Goal: Task Accomplishment & Management: Manage account settings

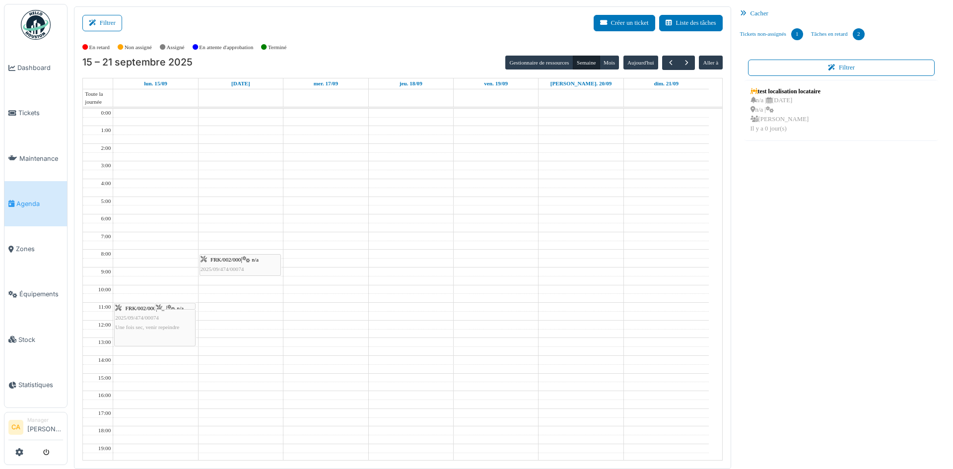
scroll to position [72, 0]
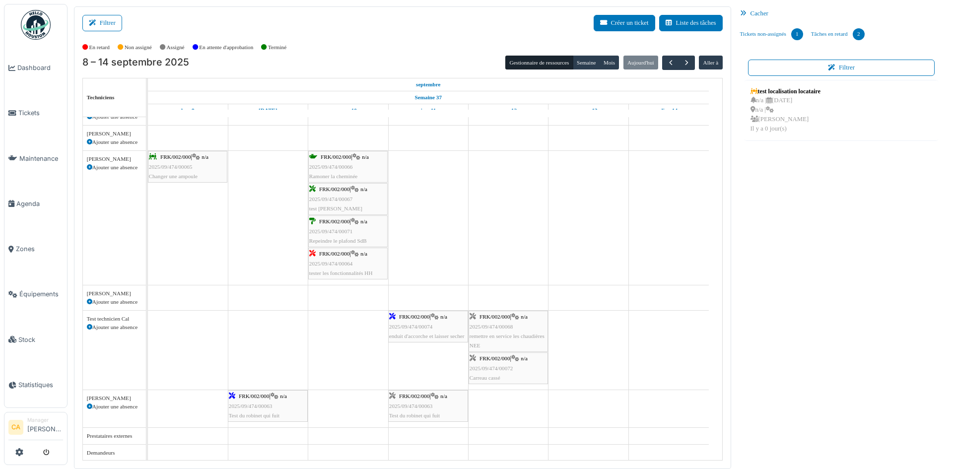
scroll to position [85, 0]
click at [27, 121] on link "Tickets" at bounding box center [35, 112] width 63 height 45
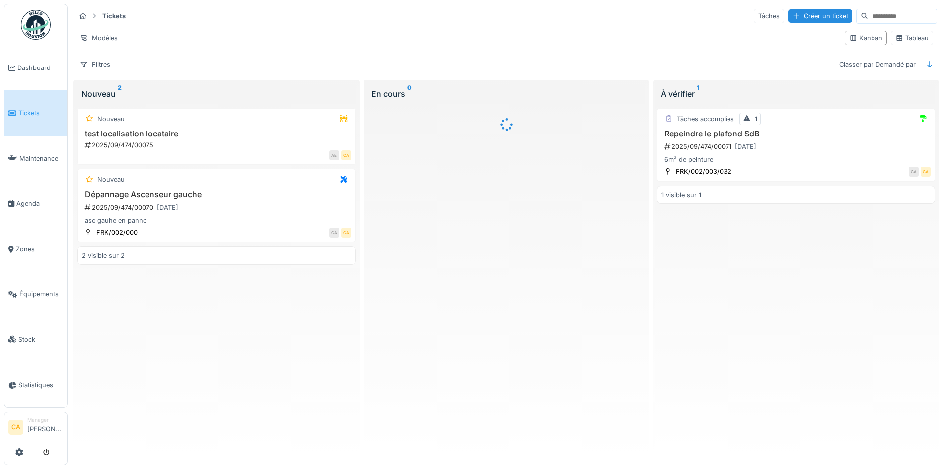
click at [36, 205] on link "Agenda" at bounding box center [35, 203] width 63 height 45
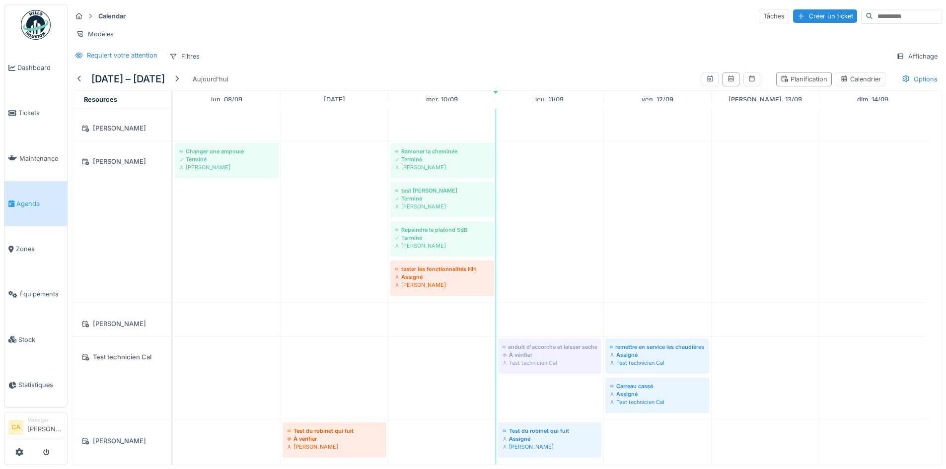
scroll to position [141, 0]
click at [132, 59] on div "Requiert votre attention" at bounding box center [122, 55] width 71 height 9
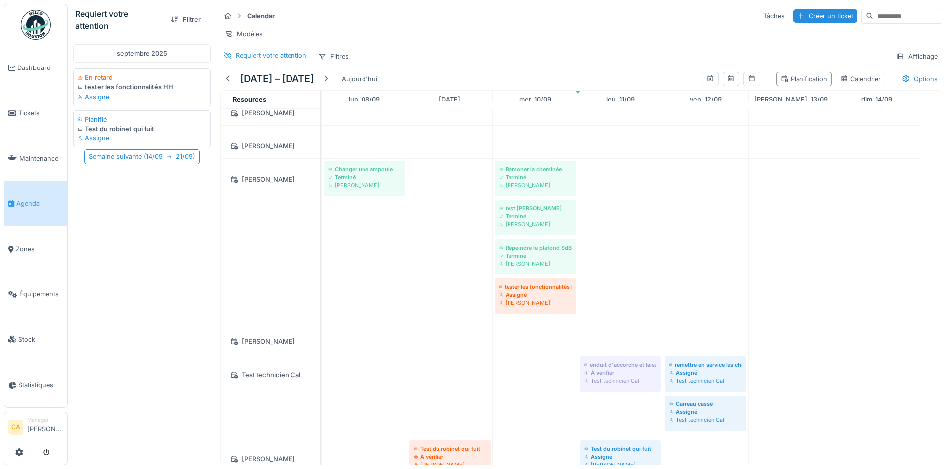
scroll to position [0, 0]
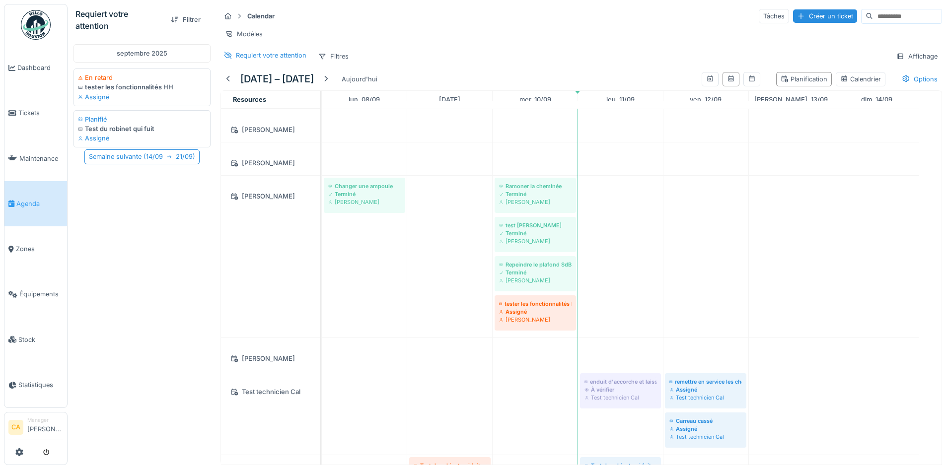
click at [360, 41] on div "Modèles" at bounding box center [581, 34] width 722 height 14
click at [225, 51] on div at bounding box center [228, 55] width 8 height 9
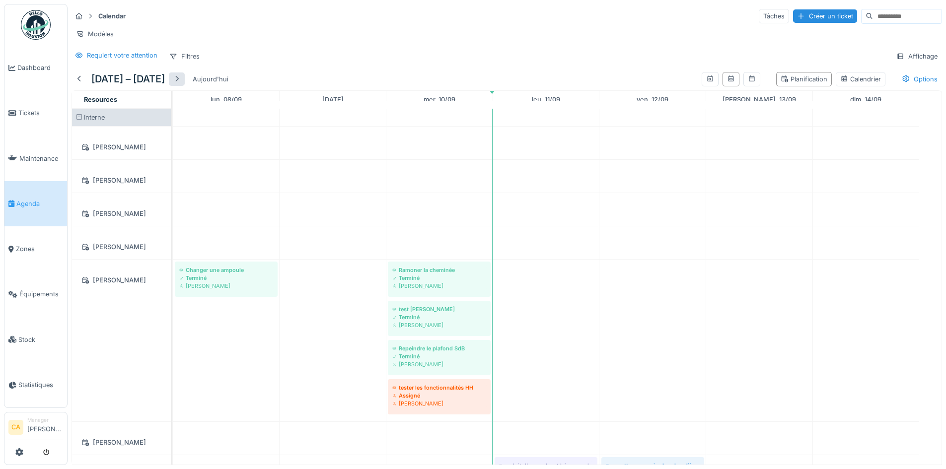
click at [181, 84] on div at bounding box center [177, 78] width 8 height 9
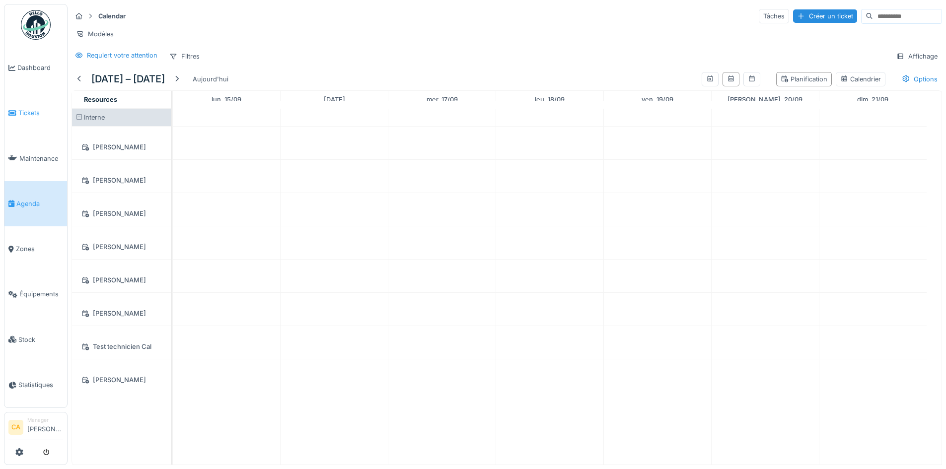
click at [36, 108] on span "Tickets" at bounding box center [40, 112] width 45 height 9
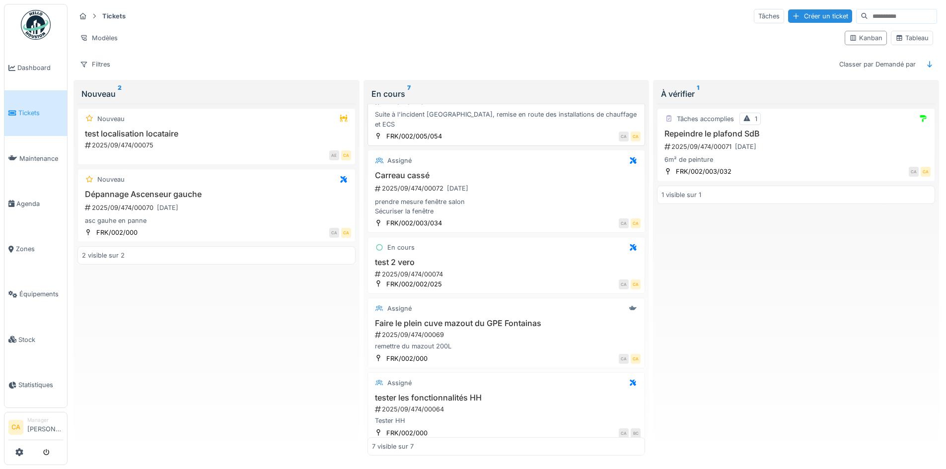
scroll to position [174, 0]
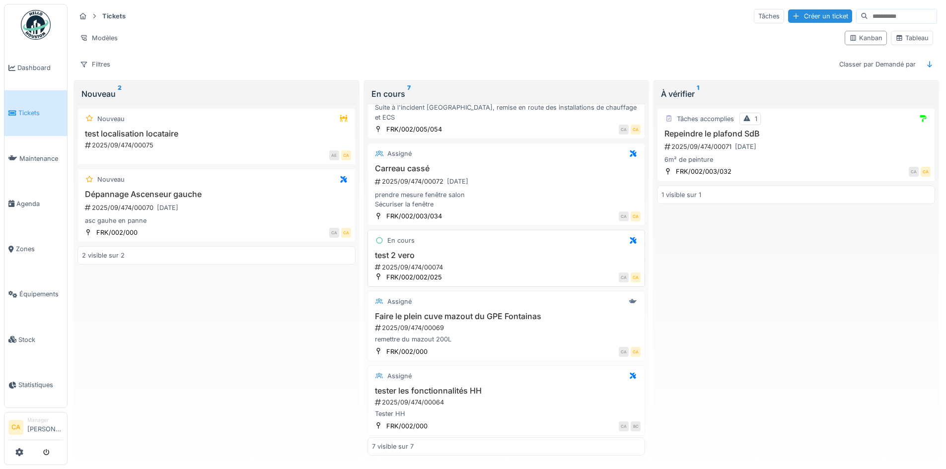
click at [578, 251] on h3 "test 2 vero" at bounding box center [506, 255] width 269 height 9
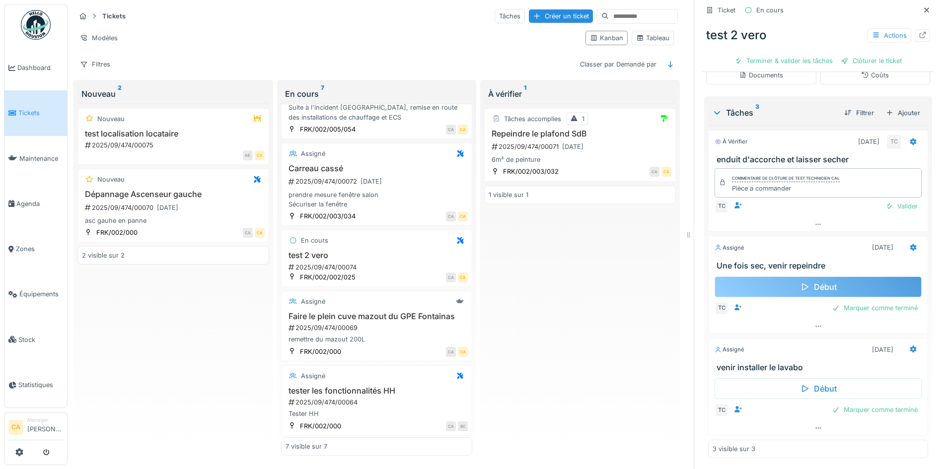
scroll to position [202, 0]
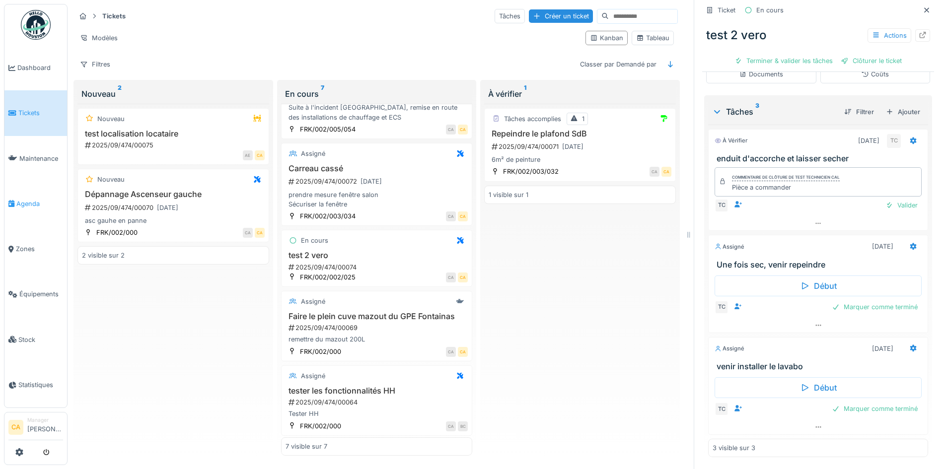
click at [19, 199] on span "Agenda" at bounding box center [39, 203] width 47 height 9
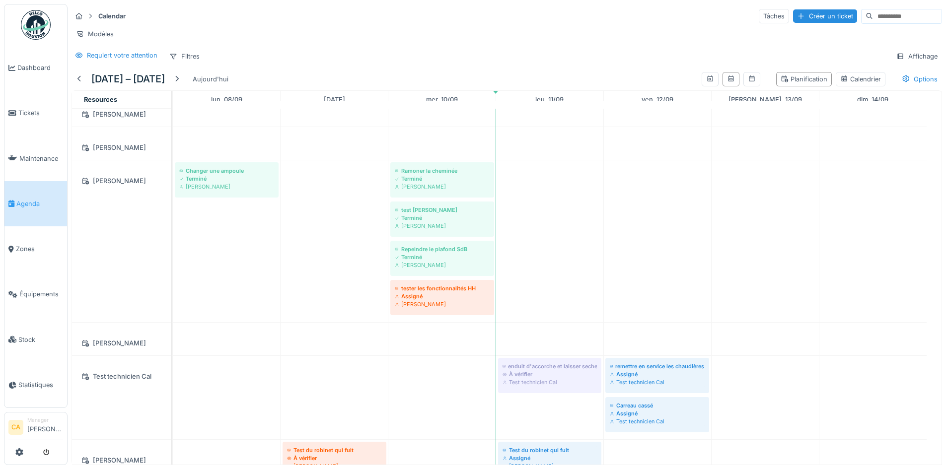
scroll to position [134, 0]
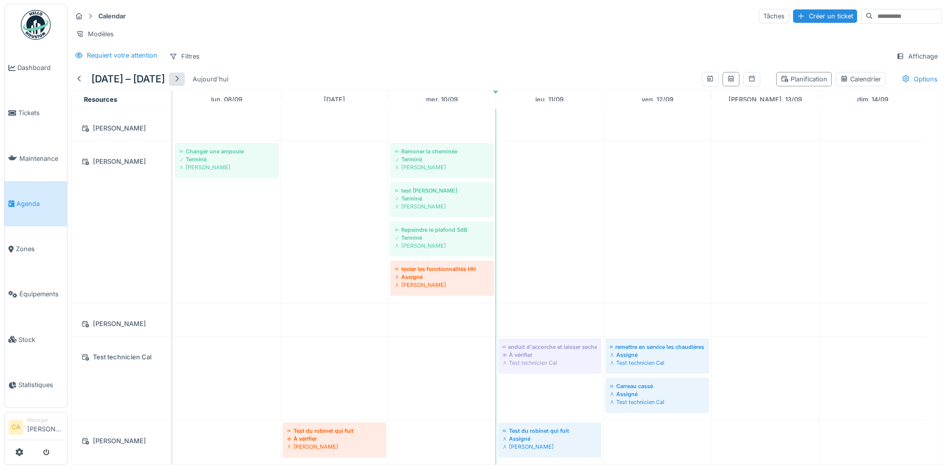
click at [181, 84] on div at bounding box center [177, 78] width 8 height 9
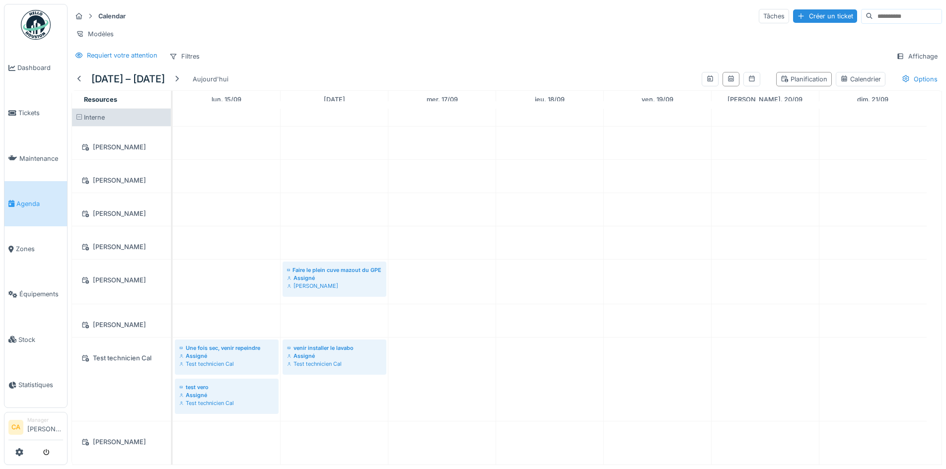
scroll to position [0, 0]
click at [114, 365] on div "Test technicien Cal" at bounding box center [121, 358] width 87 height 12
click at [97, 60] on div "Requiert votre attention" at bounding box center [122, 55] width 71 height 9
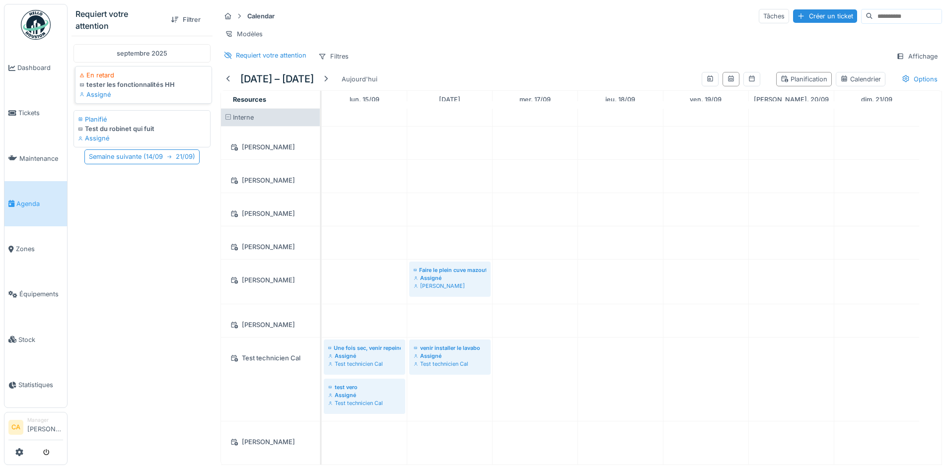
click at [109, 86] on div "tester les fonctionnalités HH" at bounding box center [143, 84] width 128 height 9
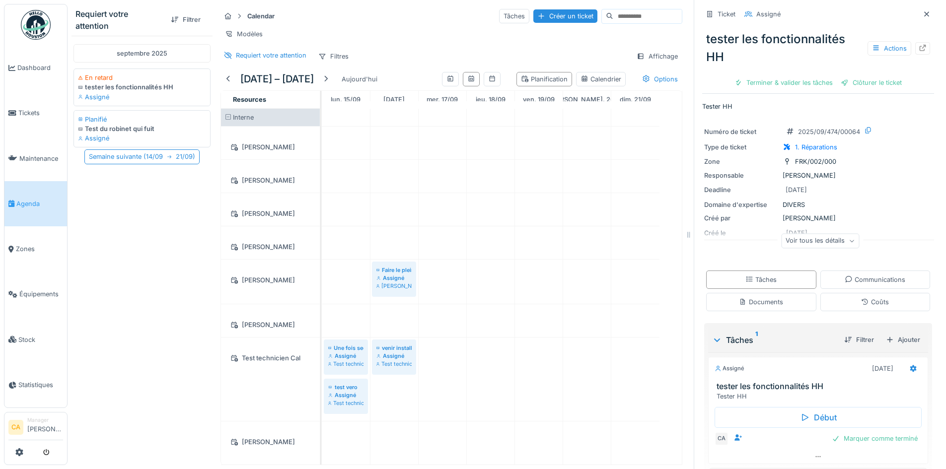
scroll to position [31, 0]
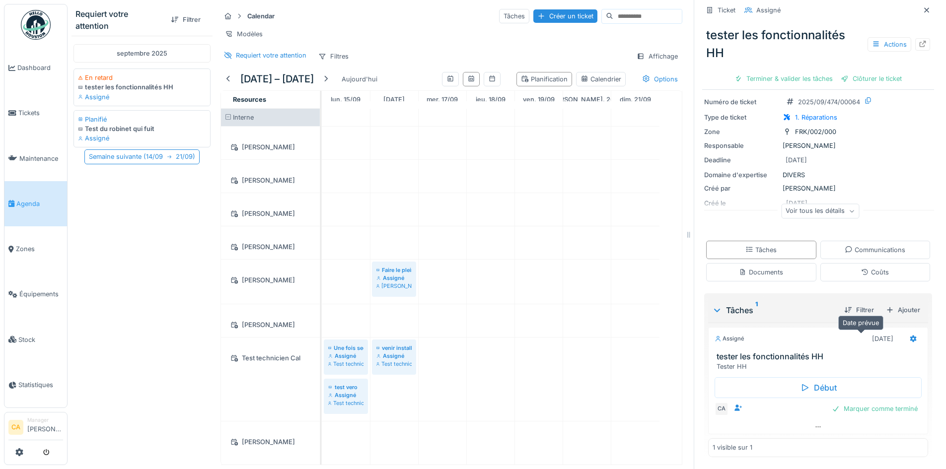
click at [872, 339] on div "[DATE]" at bounding box center [882, 338] width 21 height 9
click at [229, 84] on div at bounding box center [228, 78] width 8 height 9
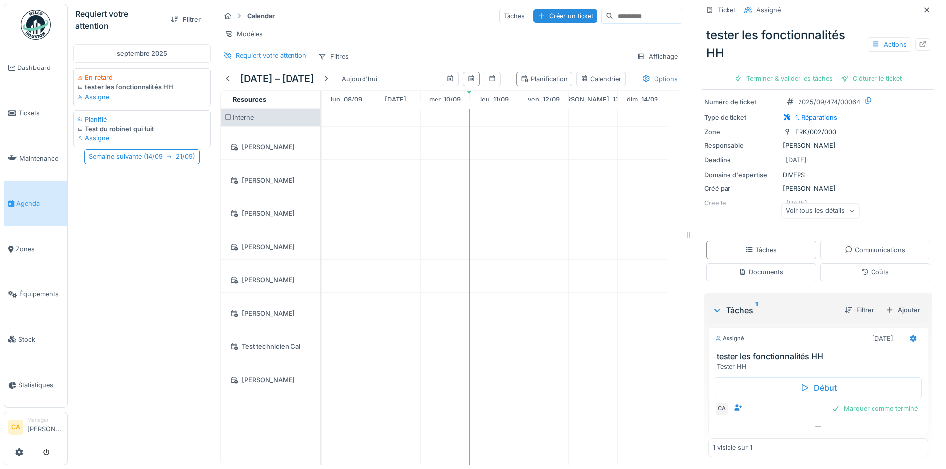
scroll to position [0, 0]
click at [267, 57] on div "Requiert votre attention" at bounding box center [264, 55] width 89 height 12
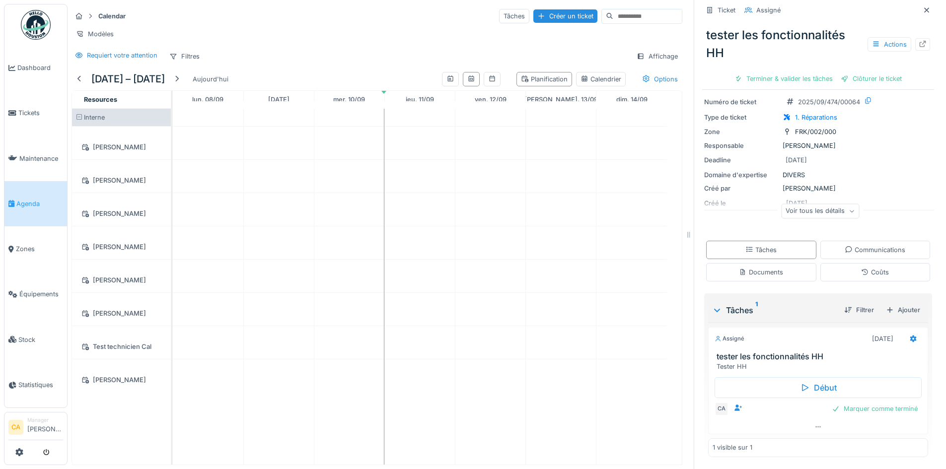
scroll to position [7, 0]
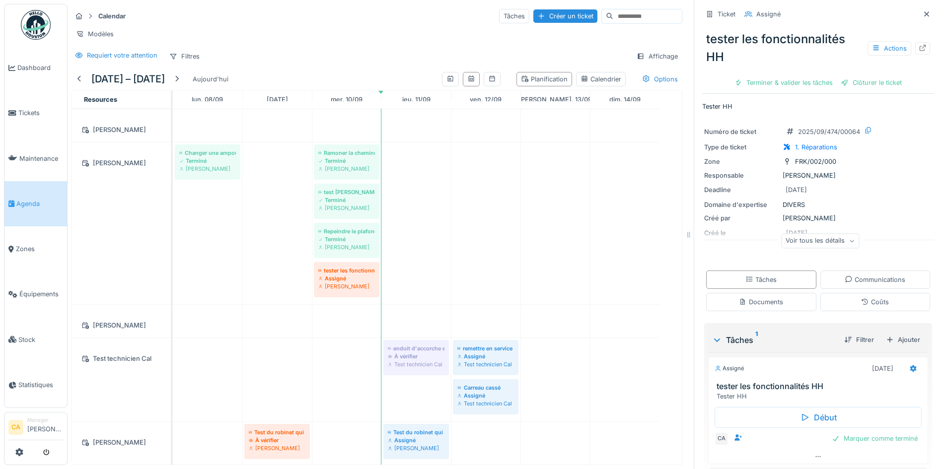
scroll to position [134, 0]
click at [181, 84] on div at bounding box center [177, 78] width 8 height 9
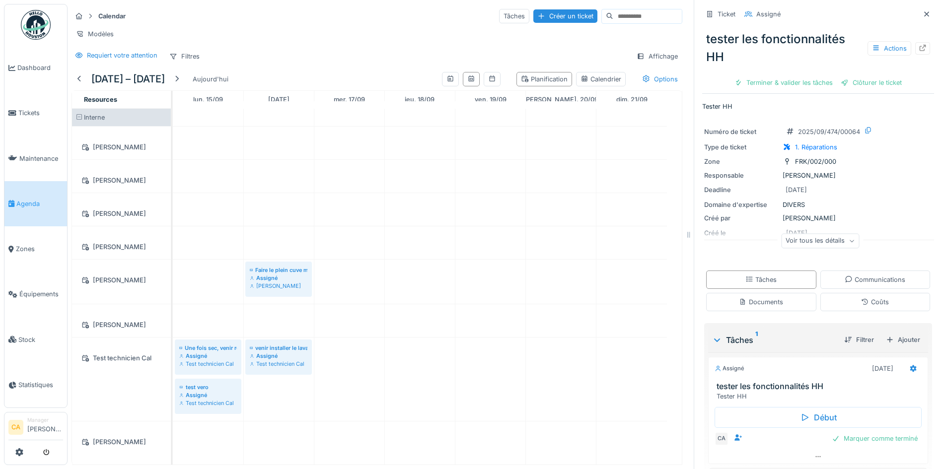
scroll to position [0, 0]
click at [189, 399] on div "Assigné" at bounding box center [208, 395] width 58 height 8
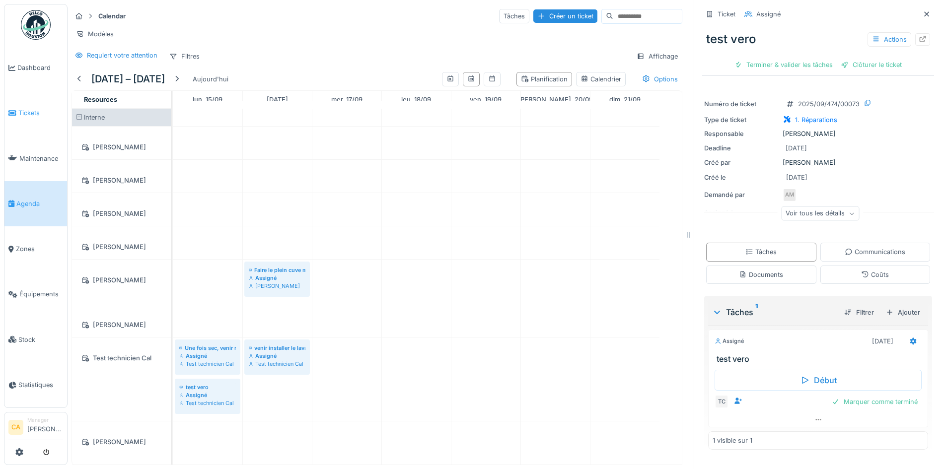
click at [27, 111] on span "Tickets" at bounding box center [40, 112] width 45 height 9
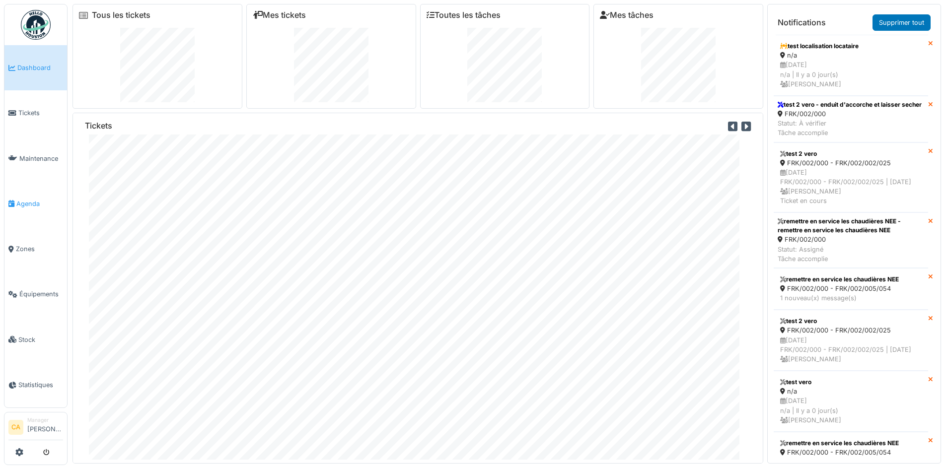
click at [32, 199] on span "Agenda" at bounding box center [39, 203] width 47 height 9
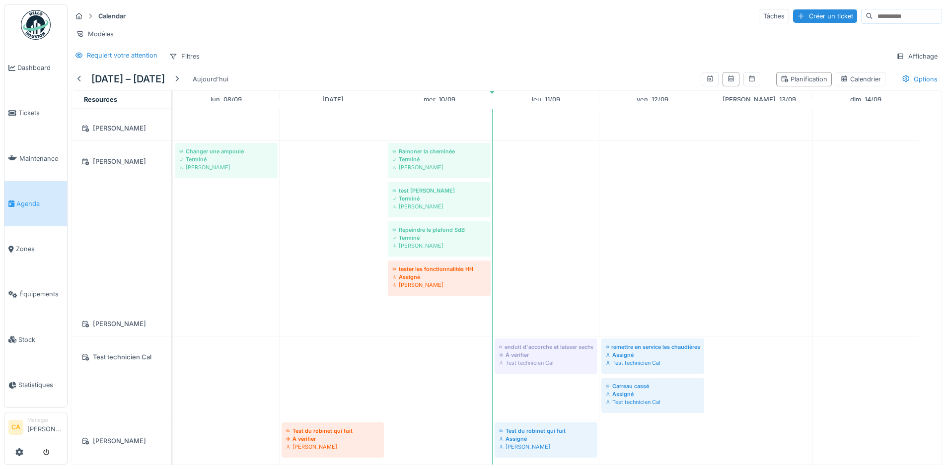
scroll to position [7, 0]
click at [118, 58] on div "Requiert votre attention" at bounding box center [122, 55] width 71 height 9
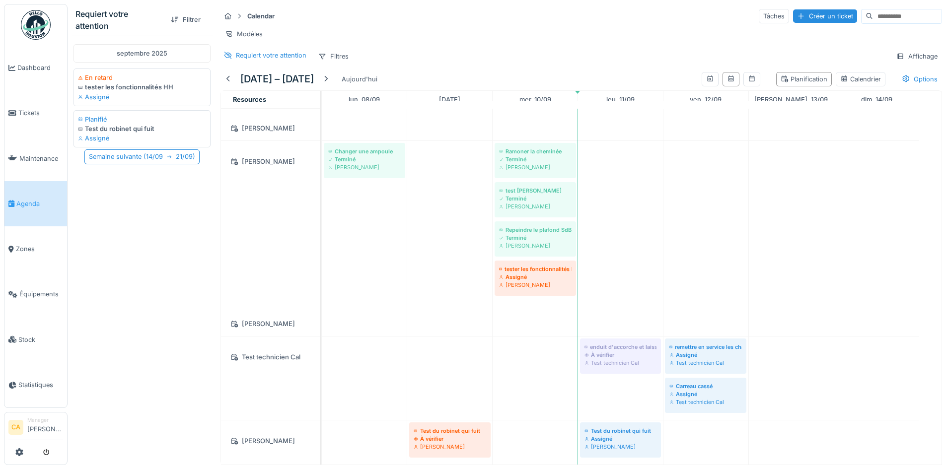
scroll to position [134, 0]
click at [45, 120] on link "Tickets" at bounding box center [35, 112] width 63 height 45
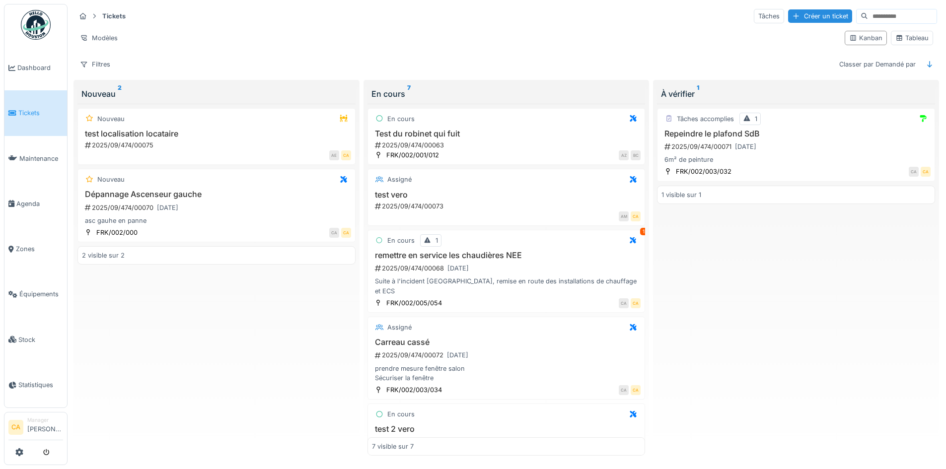
click at [194, 325] on div "Nouveau test localisation locataire 2025/09/474/00075 AE CA [GEOGRAPHIC_DATA] A…" at bounding box center [216, 280] width 278 height 353
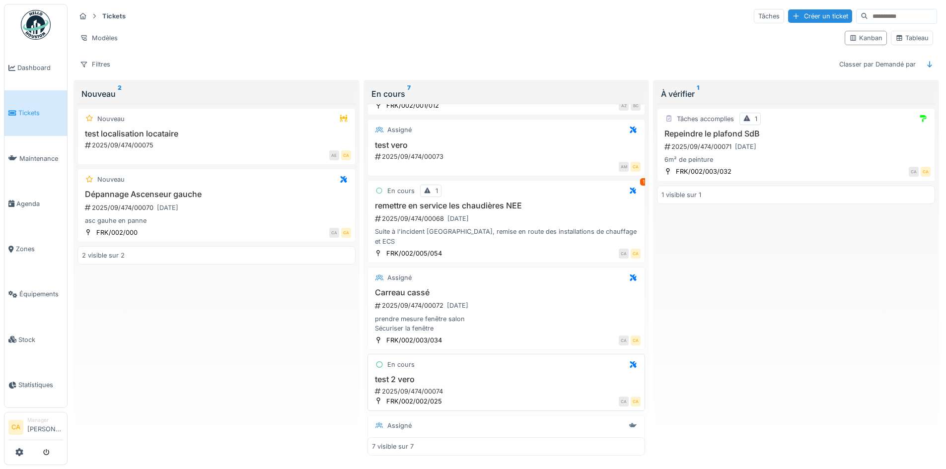
scroll to position [174, 0]
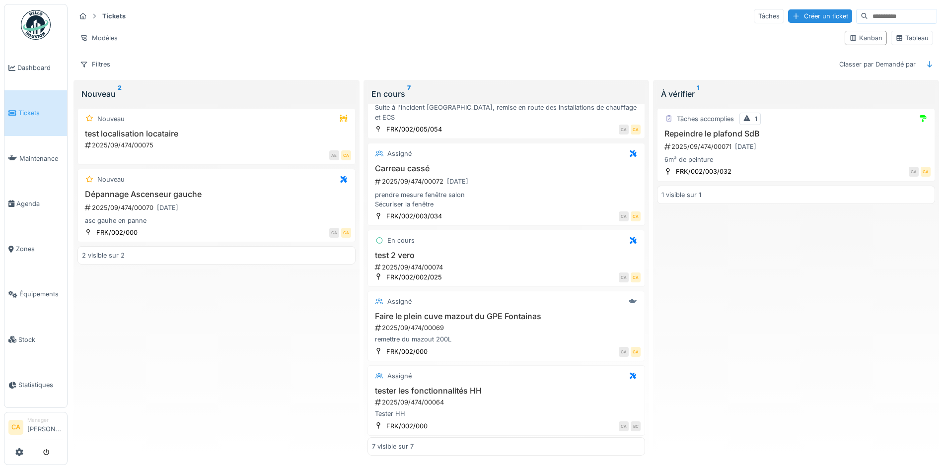
click at [329, 46] on div "Tickets Tâches Créer un ticket Modèles Kanban Tableau Filtres Classer par Deman…" at bounding box center [507, 40] width 870 height 72
click at [574, 57] on div "Filtres Classer par Demandé par" at bounding box center [506, 64] width 862 height 14
click at [16, 192] on link "Agenda" at bounding box center [35, 203] width 63 height 45
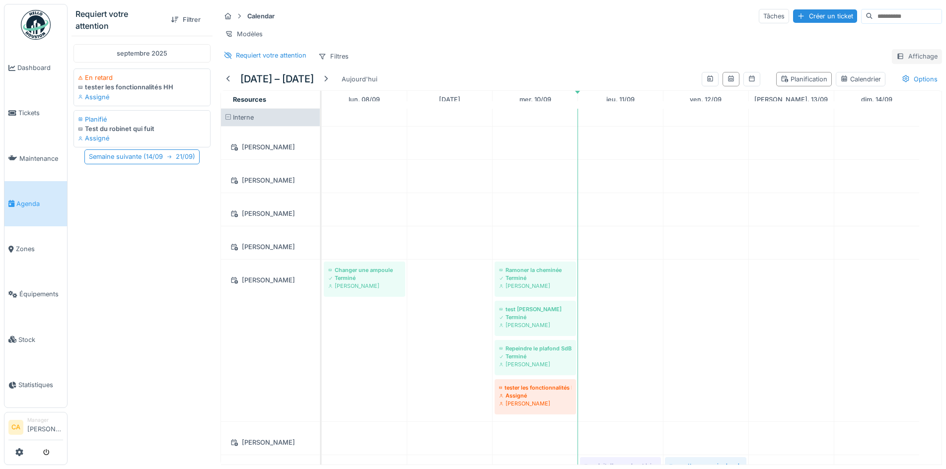
click at [906, 62] on div "Affichage" at bounding box center [917, 56] width 50 height 14
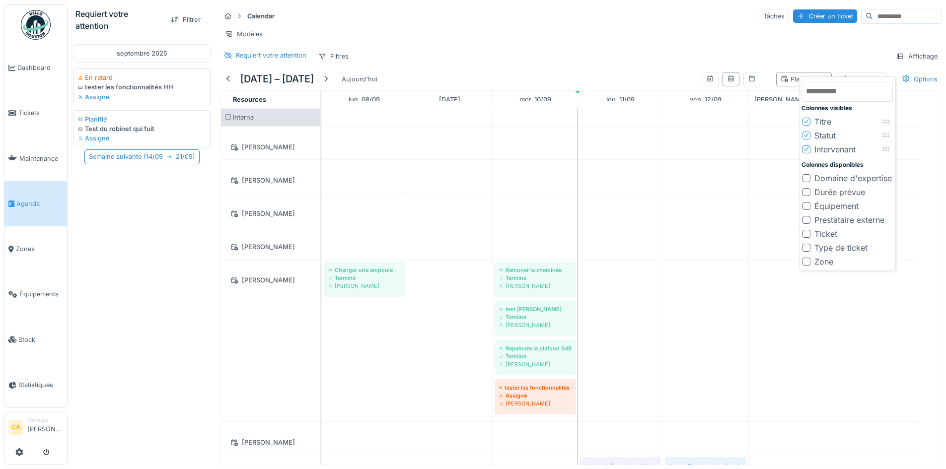
click at [809, 135] on icon at bounding box center [807, 135] width 6 height 5
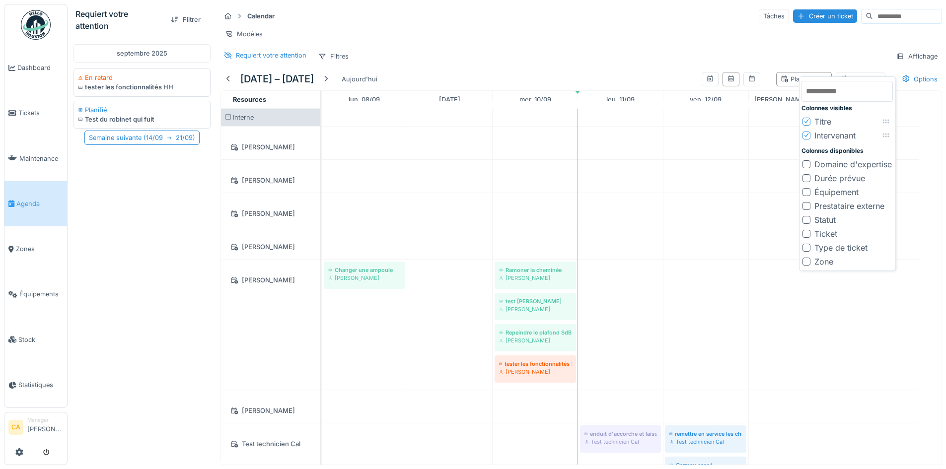
click at [805, 262] on div at bounding box center [807, 262] width 8 height 8
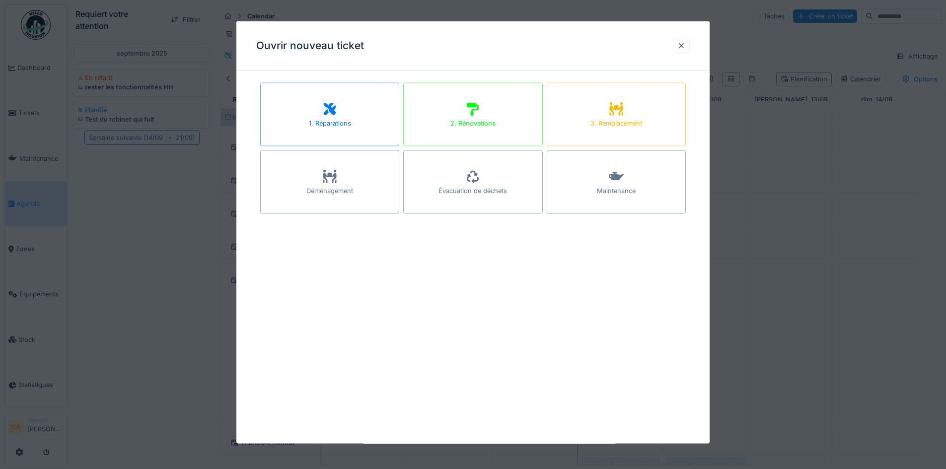
drag, startPoint x: 686, startPoint y: 47, endPoint x: 679, endPoint y: 63, distance: 17.3
click at [685, 47] on div at bounding box center [681, 45] width 8 height 9
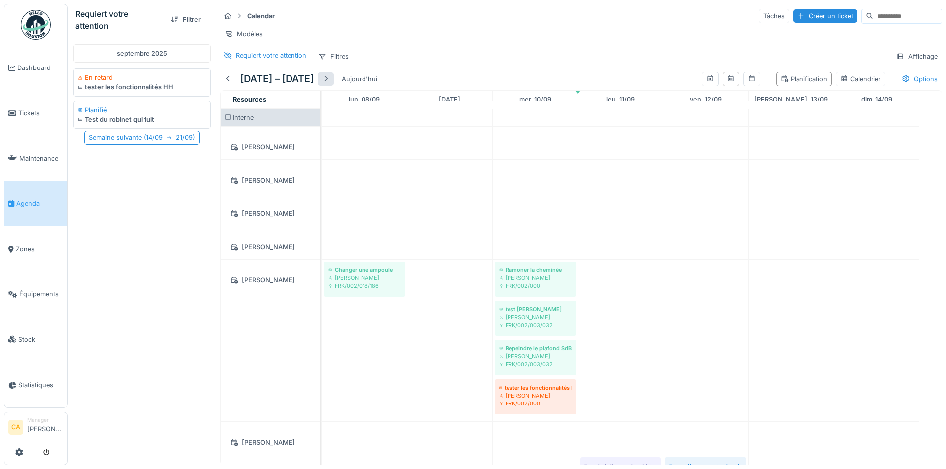
click at [330, 84] on div at bounding box center [326, 78] width 8 height 9
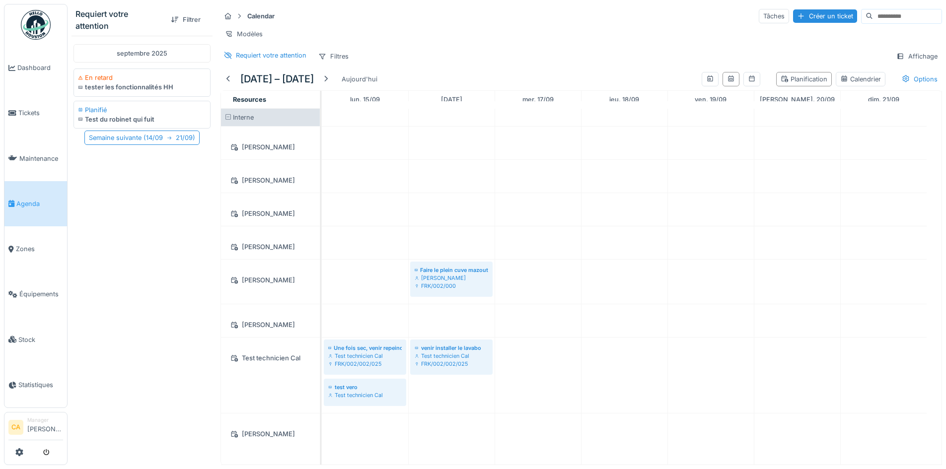
scroll to position [7, 0]
click at [819, 80] on div "Planification Calendrier" at bounding box center [830, 79] width 117 height 22
click at [800, 79] on div "Planification" at bounding box center [804, 78] width 47 height 9
click at [723, 77] on div at bounding box center [731, 79] width 17 height 14
click at [707, 77] on icon at bounding box center [709, 78] width 5 height 6
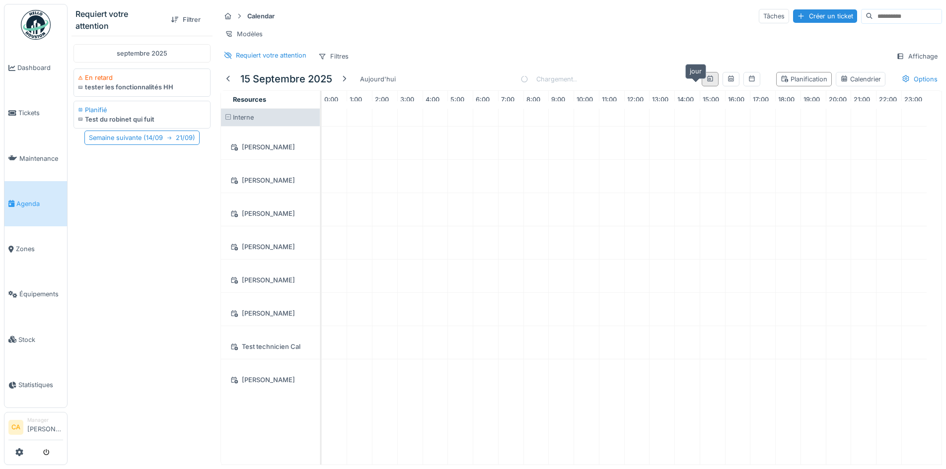
scroll to position [0, 0]
click at [728, 78] on icon at bounding box center [730, 78] width 5 height 6
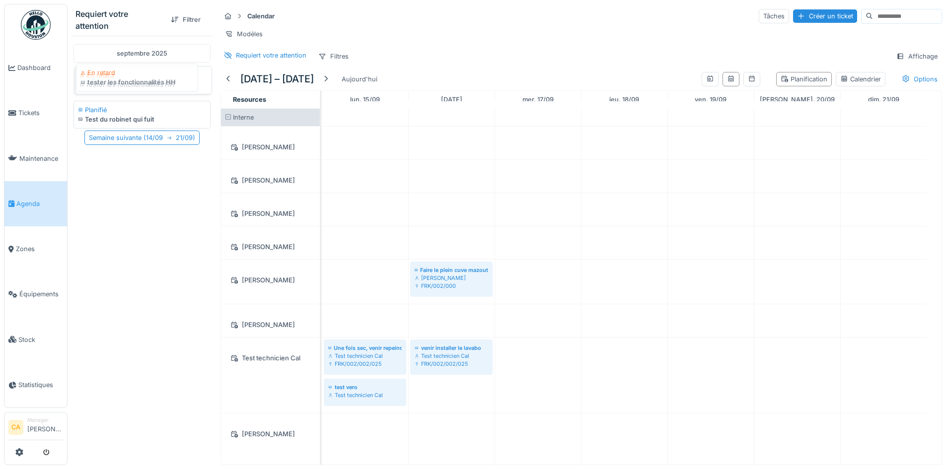
click at [139, 80] on div "tester les fonctionnalités HH" at bounding box center [143, 84] width 128 height 9
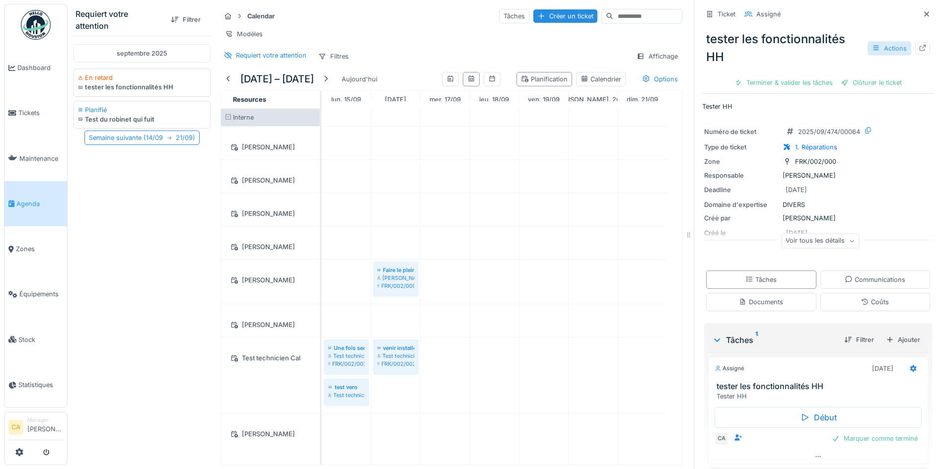
click at [868, 41] on div "Actions" at bounding box center [890, 48] width 44 height 14
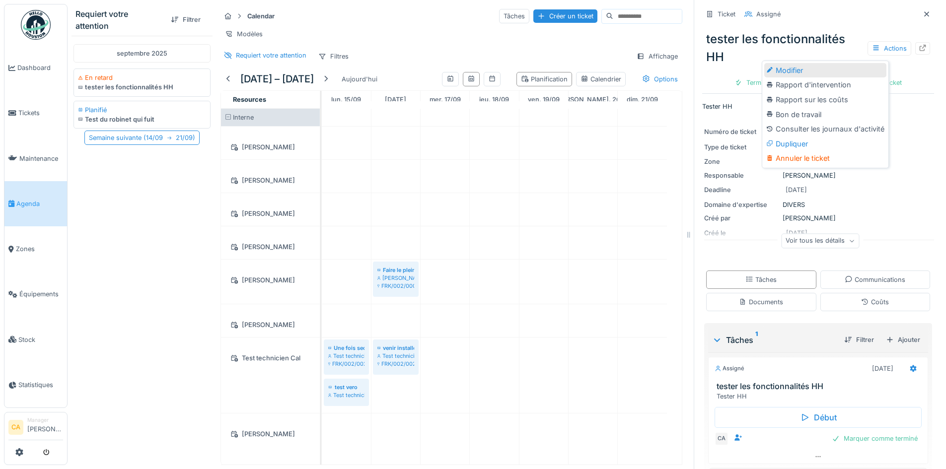
click at [812, 66] on div "Modifier" at bounding box center [825, 70] width 122 height 15
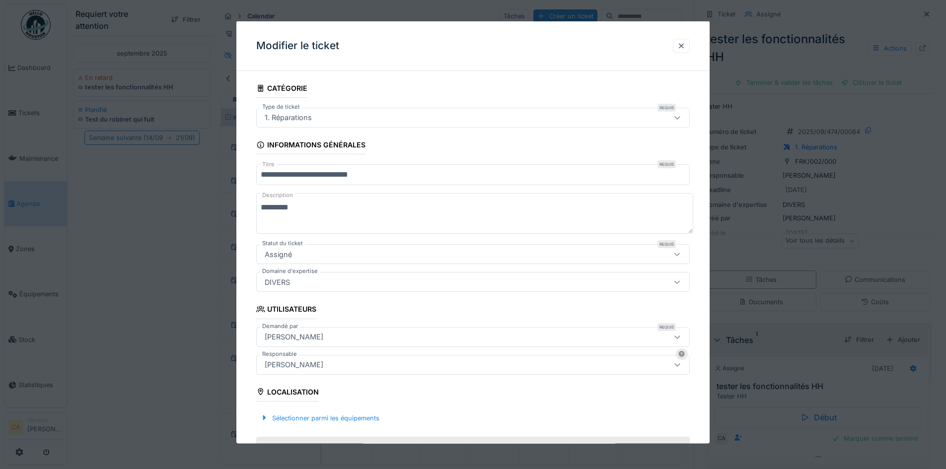
scroll to position [232, 0]
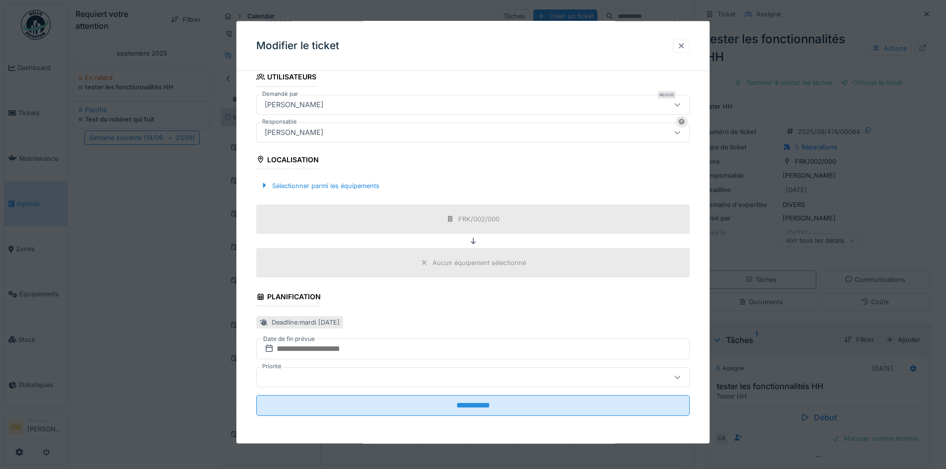
click at [690, 46] on div at bounding box center [681, 45] width 17 height 14
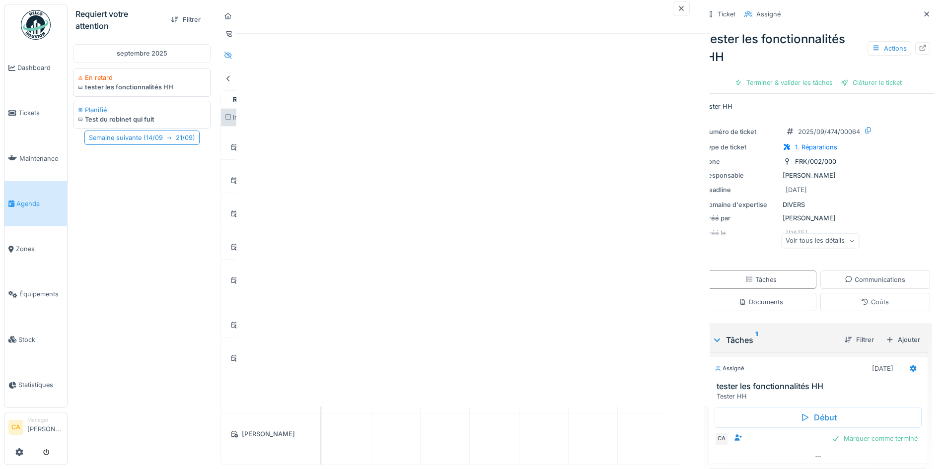
scroll to position [0, 0]
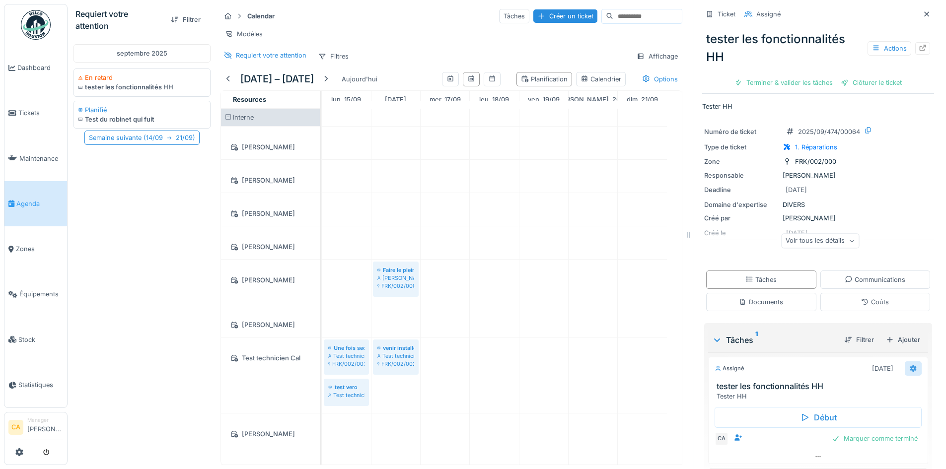
click at [910, 370] on icon at bounding box center [913, 368] width 6 height 7
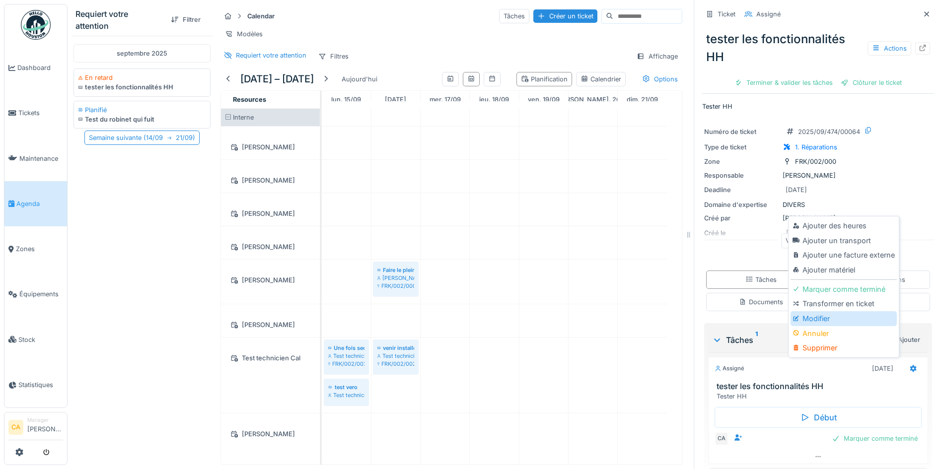
click at [817, 318] on div "Modifier" at bounding box center [844, 318] width 106 height 15
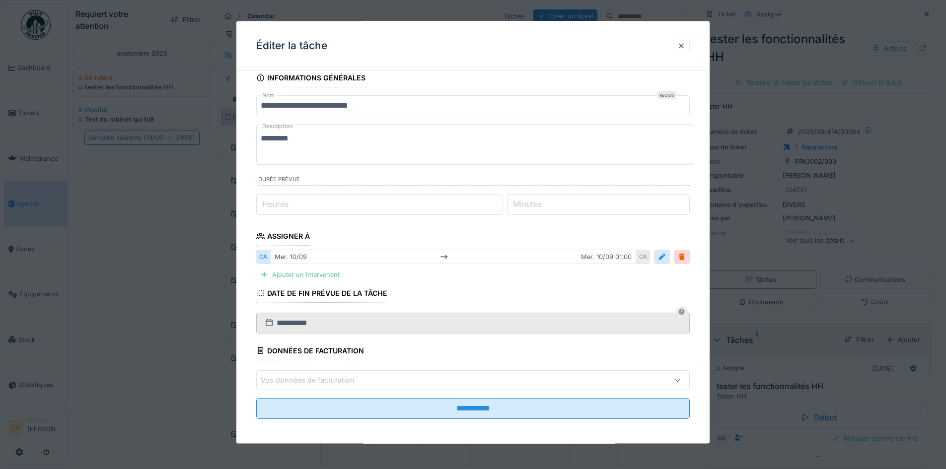
scroll to position [13, 0]
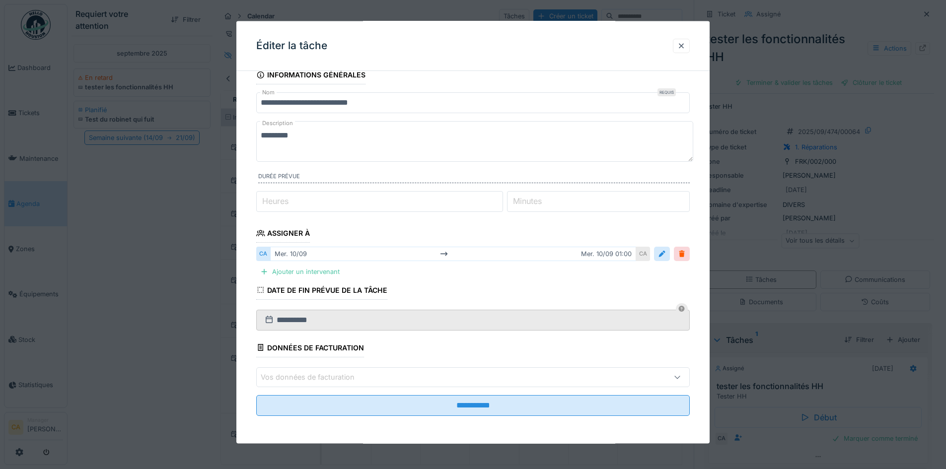
click at [326, 176] on label "Durée prévue" at bounding box center [474, 177] width 432 height 11
click at [680, 49] on div at bounding box center [681, 45] width 17 height 14
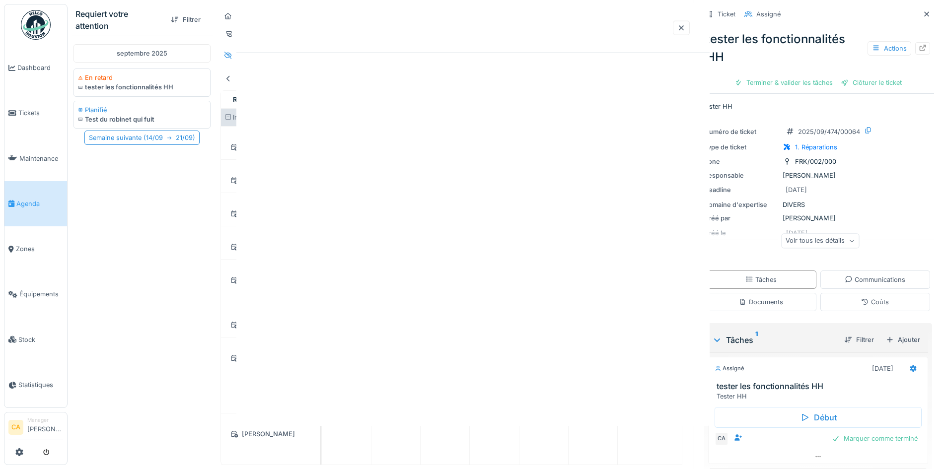
scroll to position [0, 0]
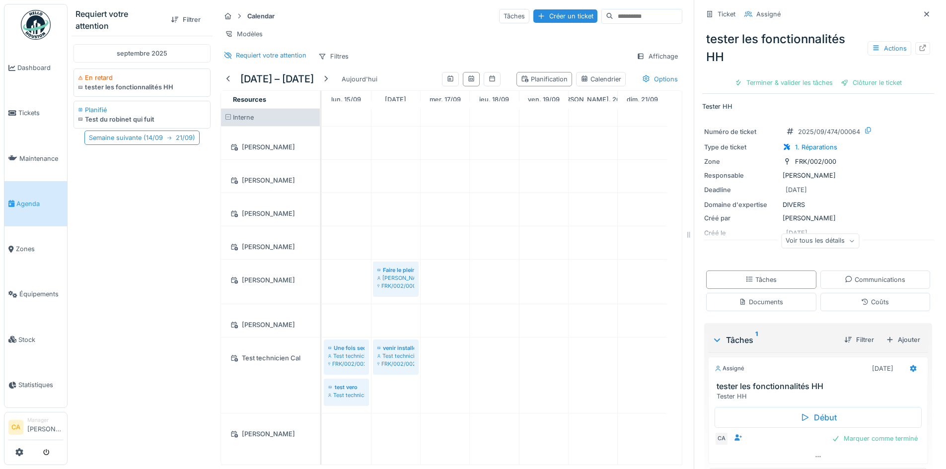
click at [144, 229] on div "septembre 2025 En retard tester les fonctionnalités HH Planifié Test du robinet…" at bounding box center [142, 248] width 141 height 425
click at [140, 209] on div "septembre 2025 En retard tester les fonctionnalités HH Planifié Test du robinet…" at bounding box center [142, 248] width 141 height 425
click at [330, 82] on div at bounding box center [326, 78] width 8 height 9
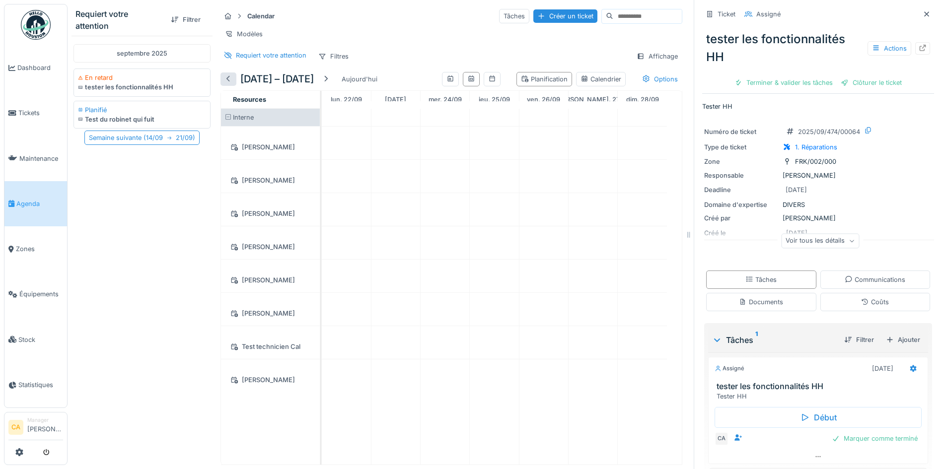
click at [227, 84] on div at bounding box center [228, 78] width 8 height 9
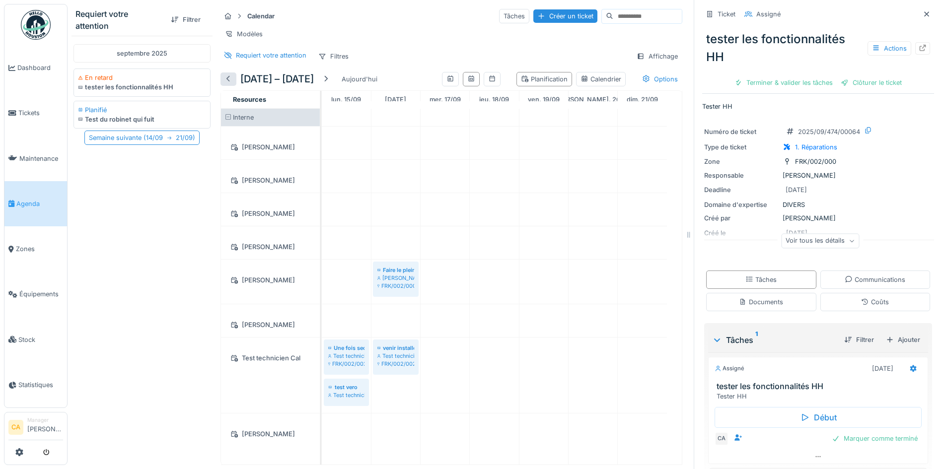
click at [227, 84] on div at bounding box center [228, 78] width 8 height 9
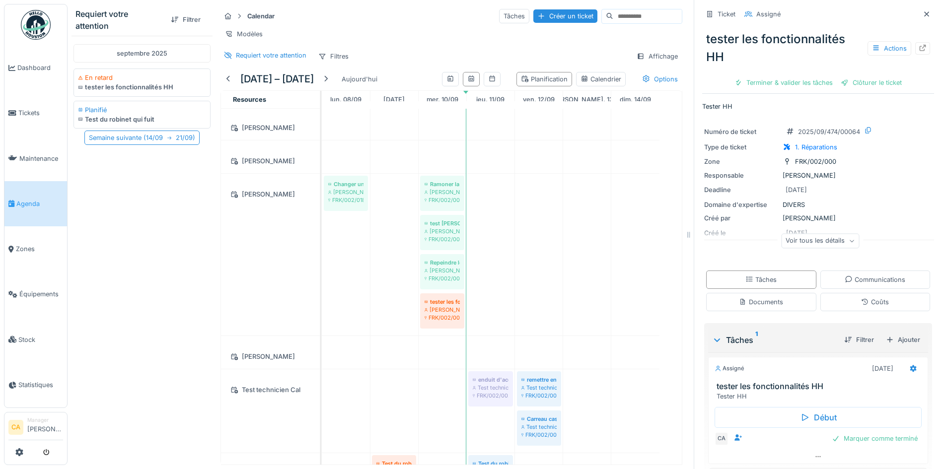
scroll to position [34, 0]
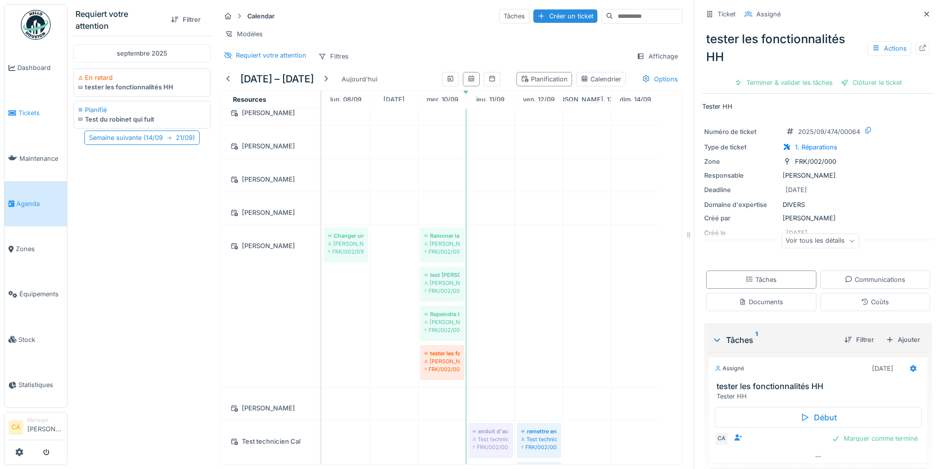
click at [28, 114] on span "Tickets" at bounding box center [40, 112] width 45 height 9
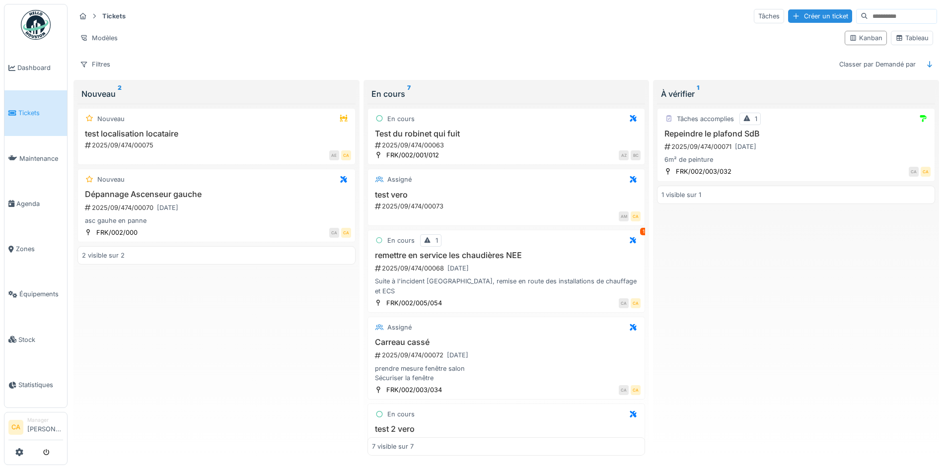
click at [170, 284] on div "Nouveau test localisation locataire 2025/09/474/00075 AE CA [GEOGRAPHIC_DATA] A…" at bounding box center [216, 280] width 278 height 353
click at [36, 188] on link "Agenda" at bounding box center [35, 203] width 63 height 45
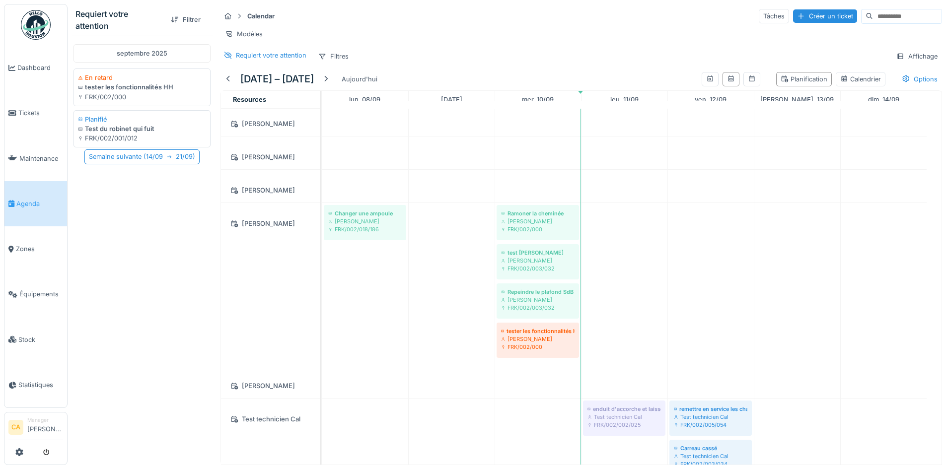
scroll to position [99, 0]
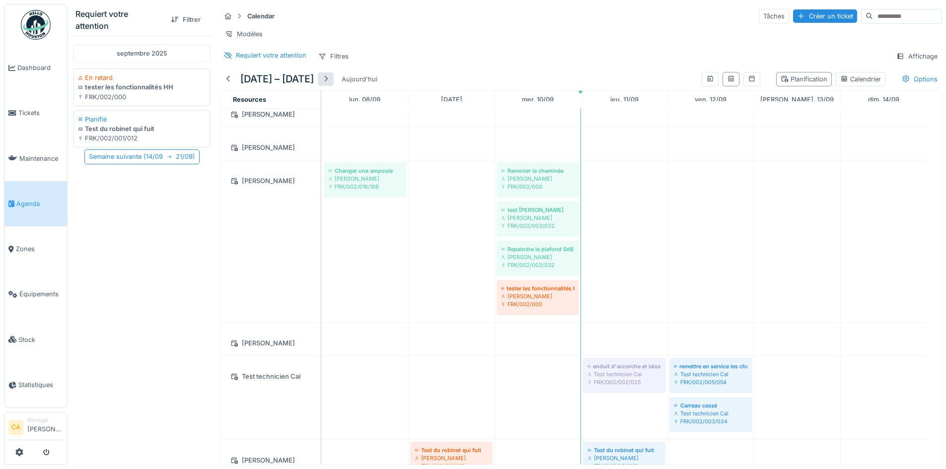
click at [330, 84] on div at bounding box center [326, 78] width 8 height 9
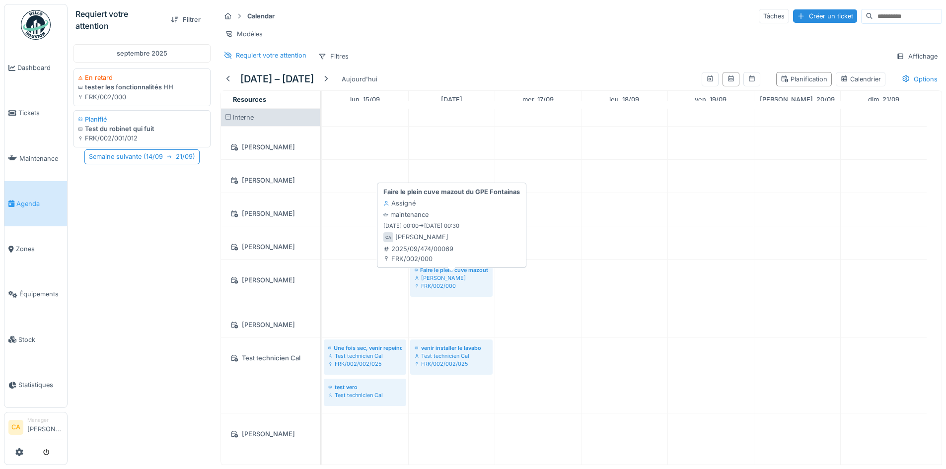
scroll to position [7, 0]
click at [897, 60] on div "Affichage" at bounding box center [917, 56] width 50 height 14
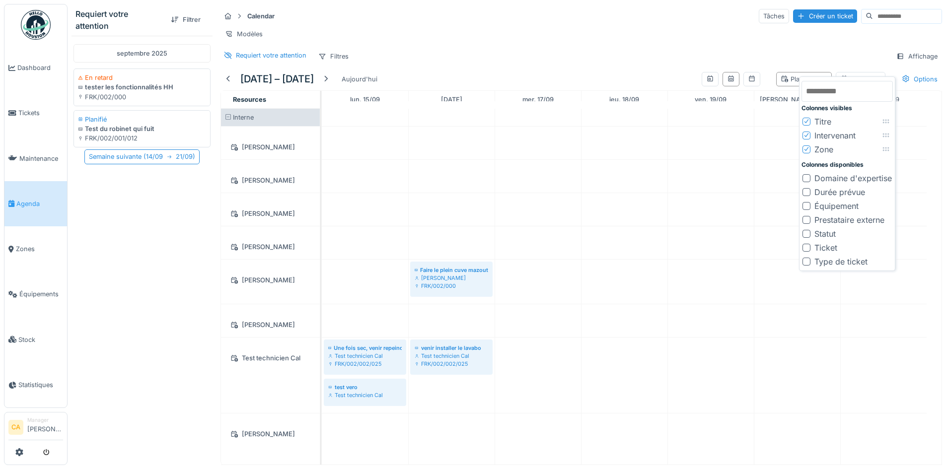
click at [844, 187] on div "Durée prévue" at bounding box center [839, 192] width 51 height 12
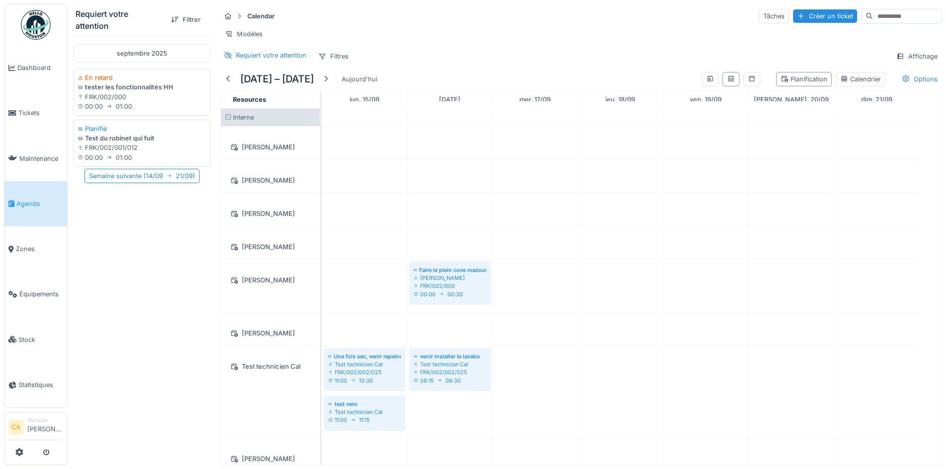
click at [592, 57] on div "Requiert votre attention Filtres Affichage" at bounding box center [581, 56] width 722 height 14
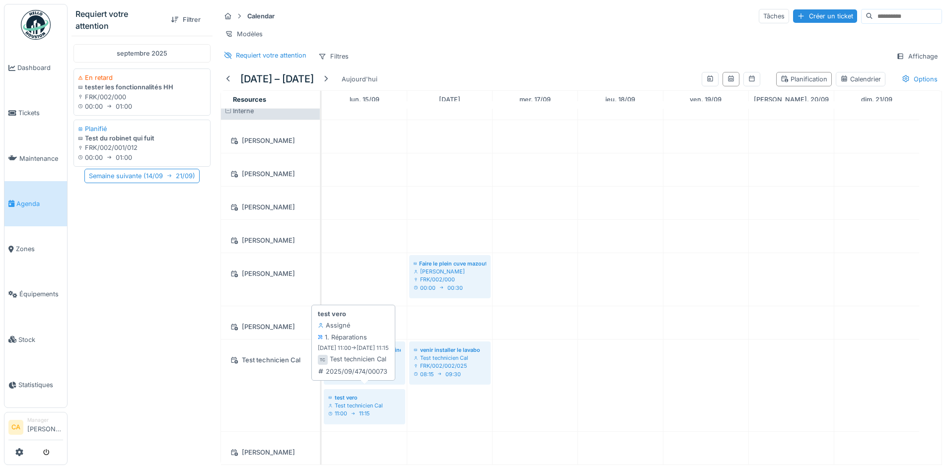
click at [336, 394] on div "test vero" at bounding box center [364, 398] width 73 height 8
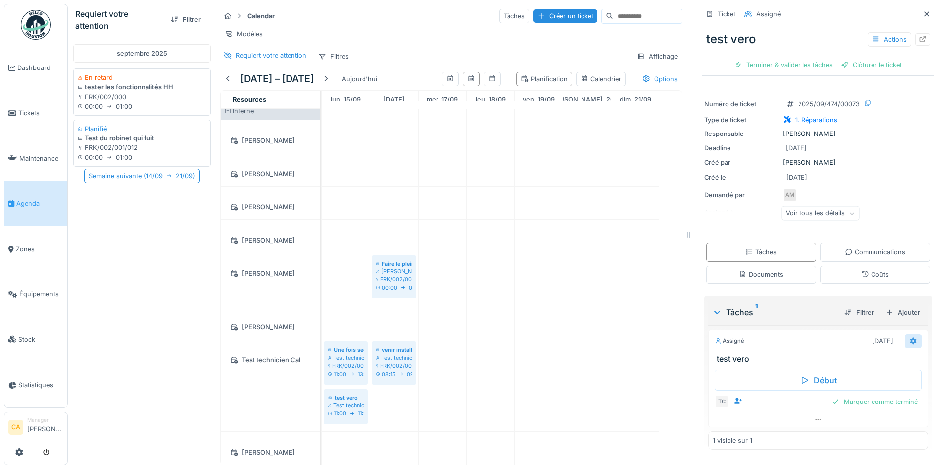
click at [910, 338] on icon at bounding box center [913, 341] width 6 height 7
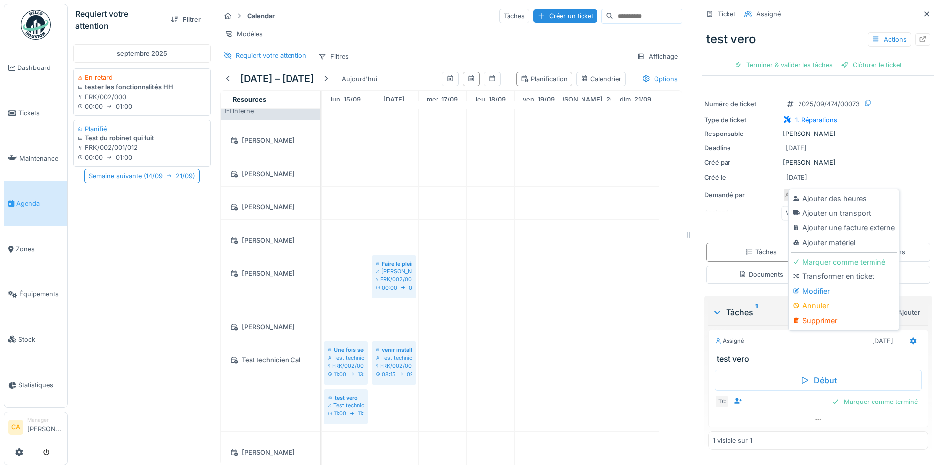
click at [901, 130] on div "Responsable Corentin Allain" at bounding box center [818, 133] width 228 height 9
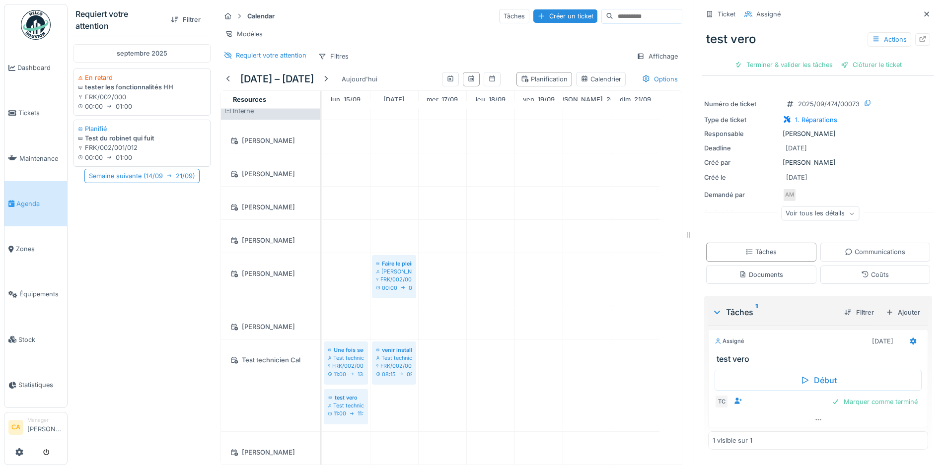
click at [819, 207] on div "Voir tous les détails" at bounding box center [820, 214] width 78 height 14
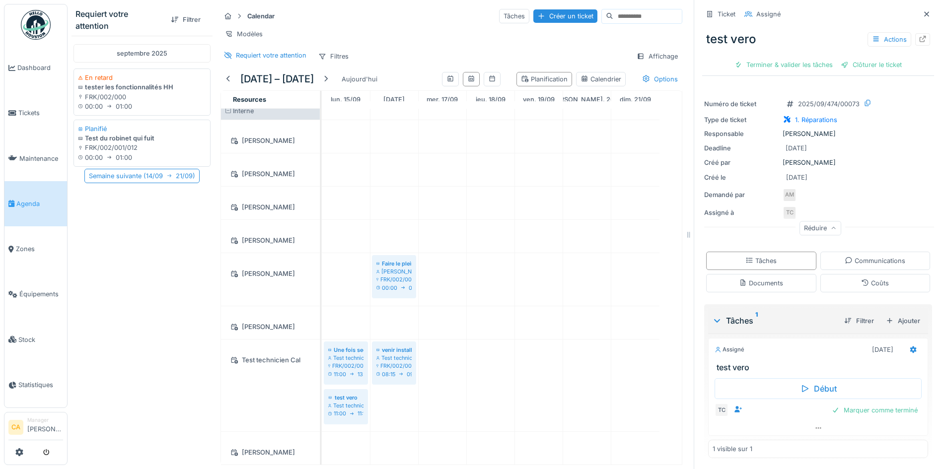
scroll to position [7, 0]
click at [923, 11] on icon at bounding box center [927, 14] width 8 height 6
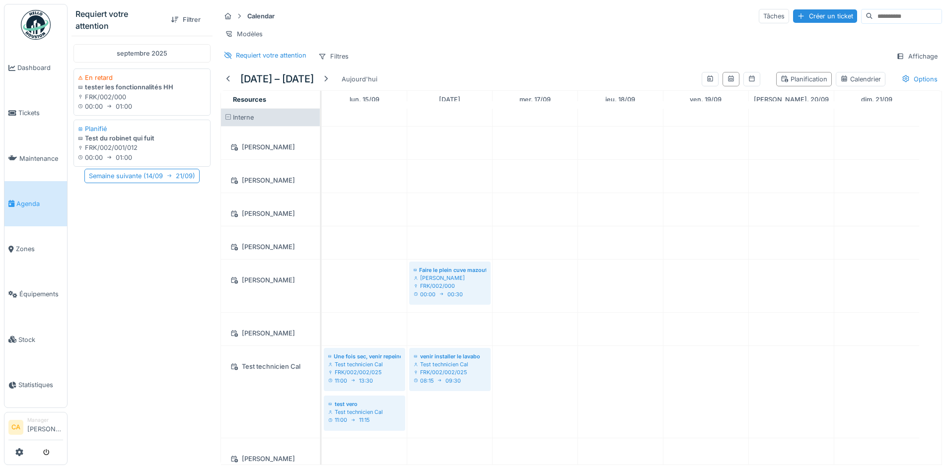
scroll to position [21, 0]
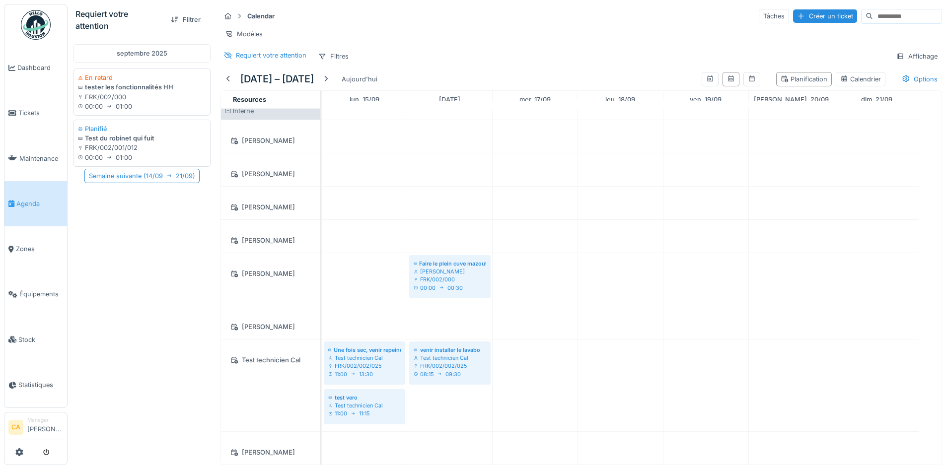
click at [148, 247] on div "septembre 2025 En retard tester les fonctionnalités HH FRK/002/000 00:00 01:00 …" at bounding box center [142, 248] width 141 height 425
click at [113, 99] on div "00:00 01:00" at bounding box center [143, 103] width 128 height 9
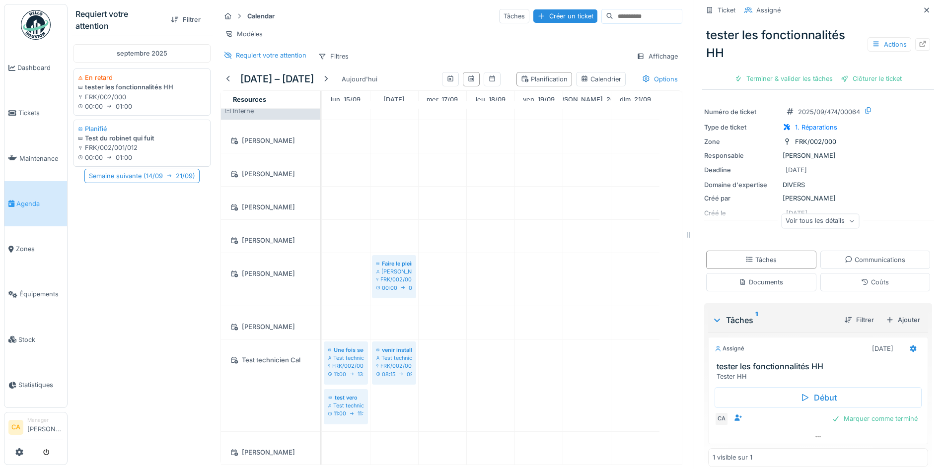
scroll to position [31, 0]
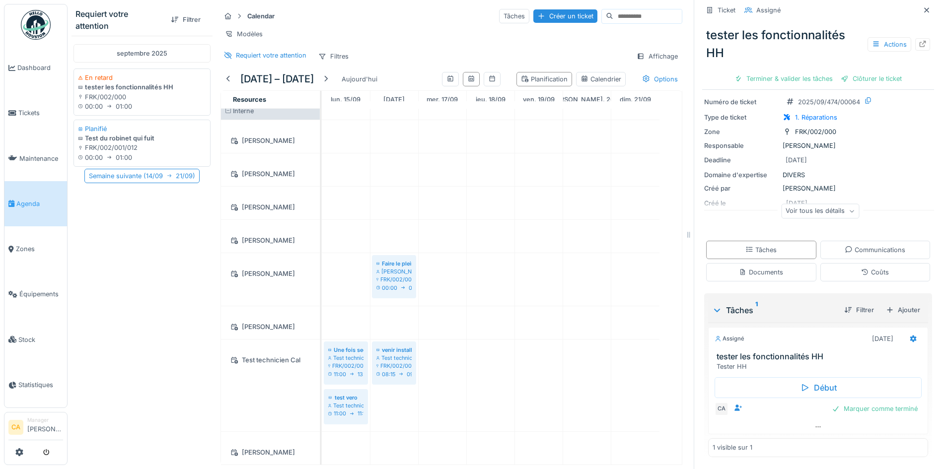
click at [831, 204] on div "Voir tous les détails" at bounding box center [820, 211] width 78 height 14
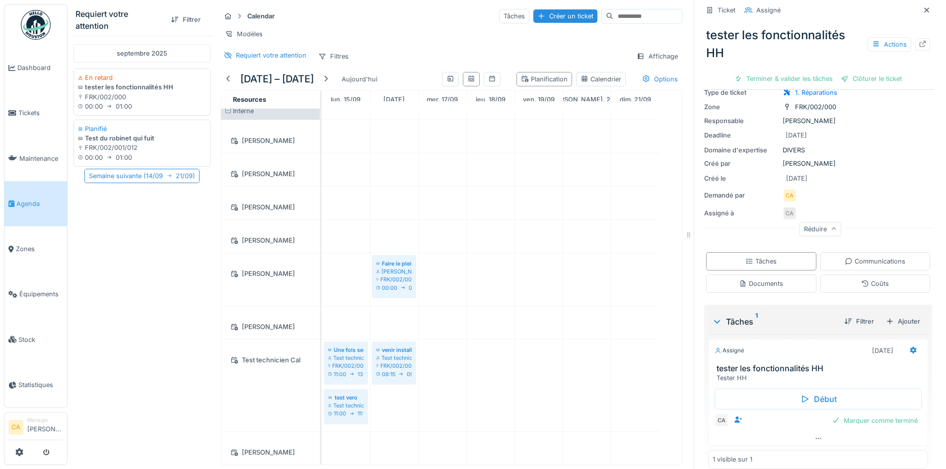
scroll to position [66, 0]
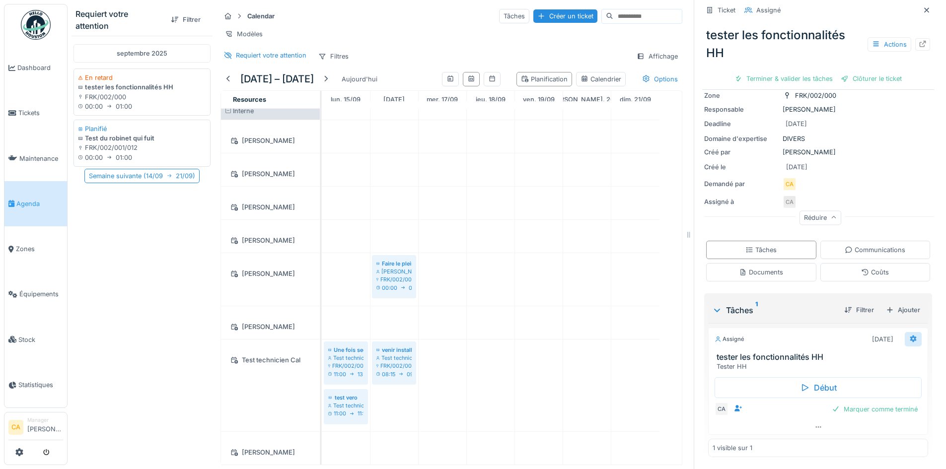
click at [910, 336] on icon at bounding box center [913, 339] width 6 height 7
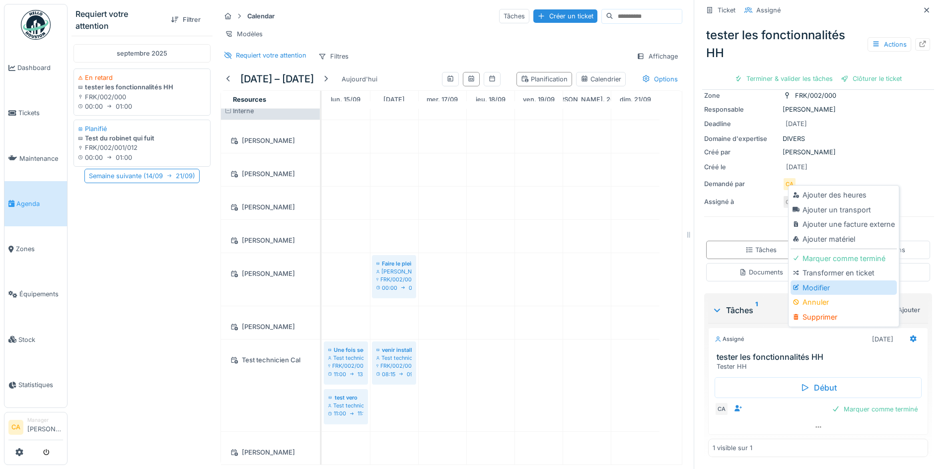
click at [832, 281] on div "Modifier" at bounding box center [844, 288] width 106 height 15
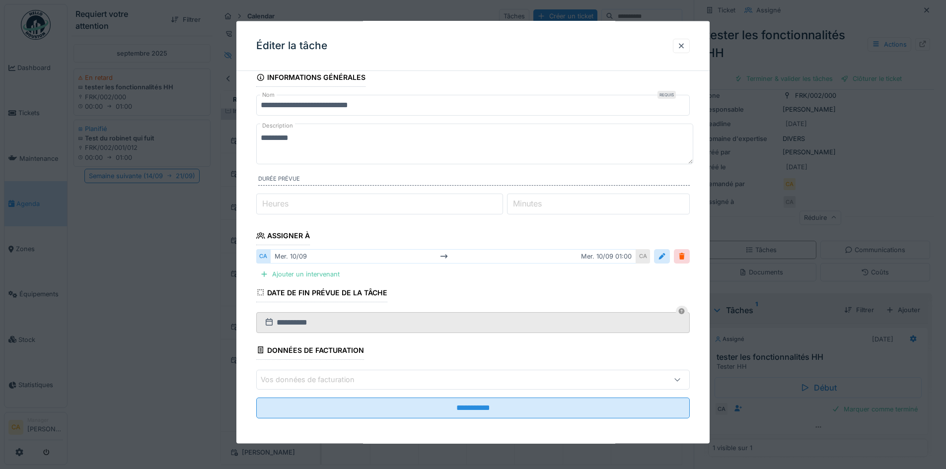
scroll to position [13, 0]
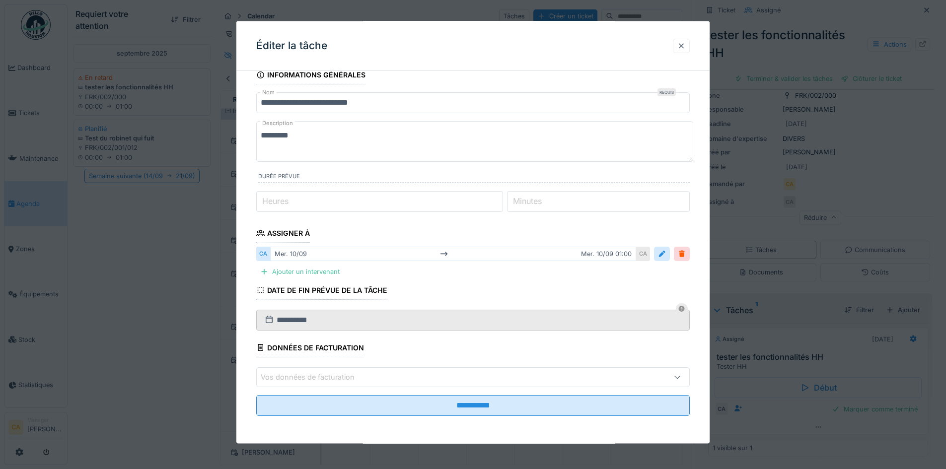
click at [685, 43] on div at bounding box center [681, 45] width 8 height 9
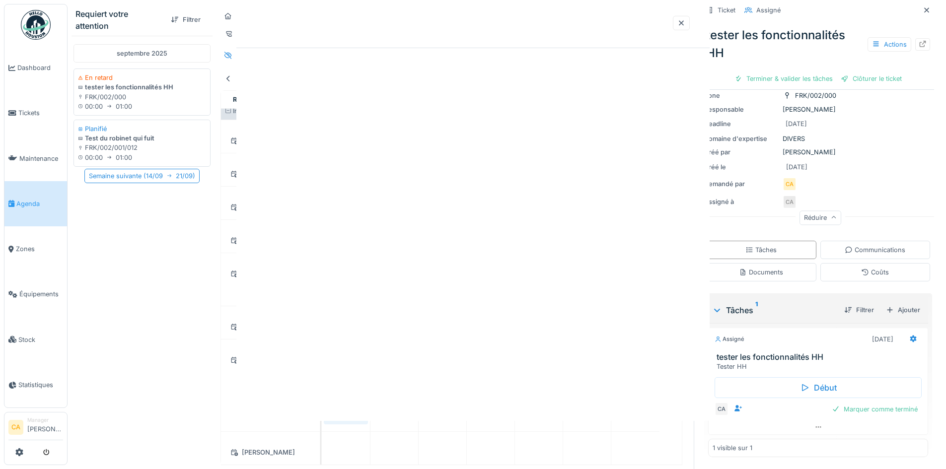
scroll to position [0, 0]
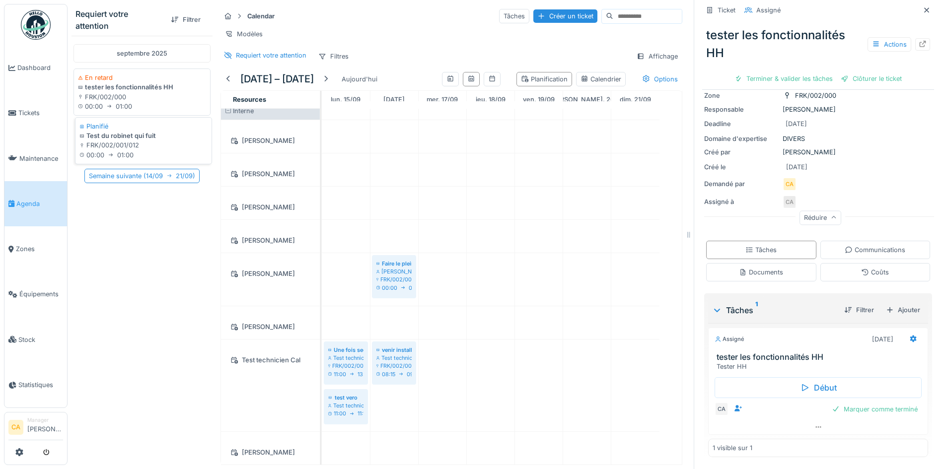
click at [139, 131] on div "Test du robinet qui fuit" at bounding box center [143, 135] width 128 height 9
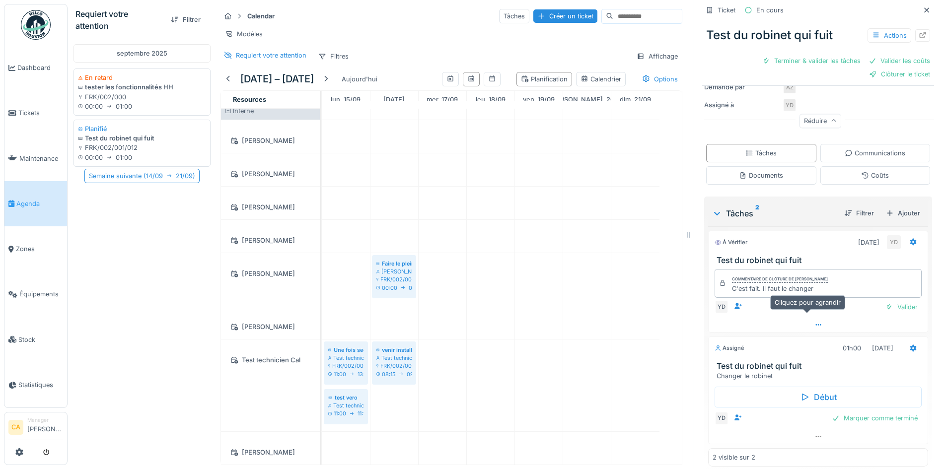
scroll to position [158, 0]
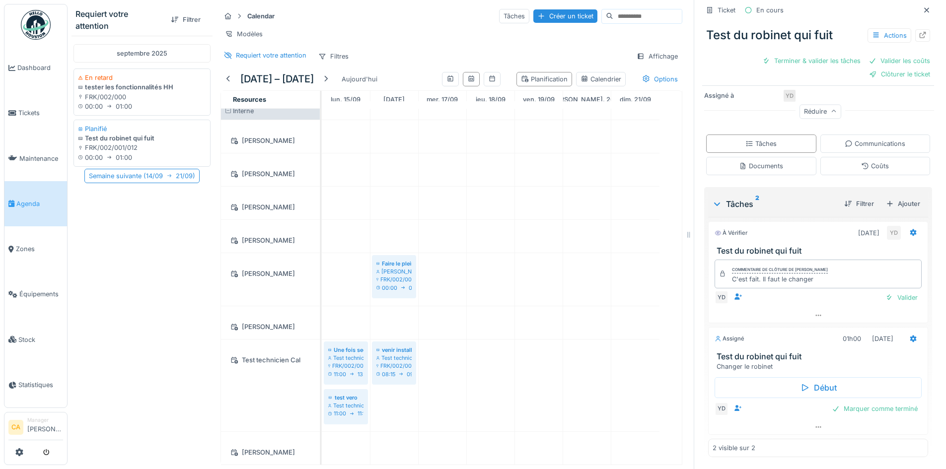
click at [128, 219] on div "septembre 2025 En retard tester les fonctionnalités HH FRK/002/000 00:00 01:00 …" at bounding box center [142, 248] width 141 height 425
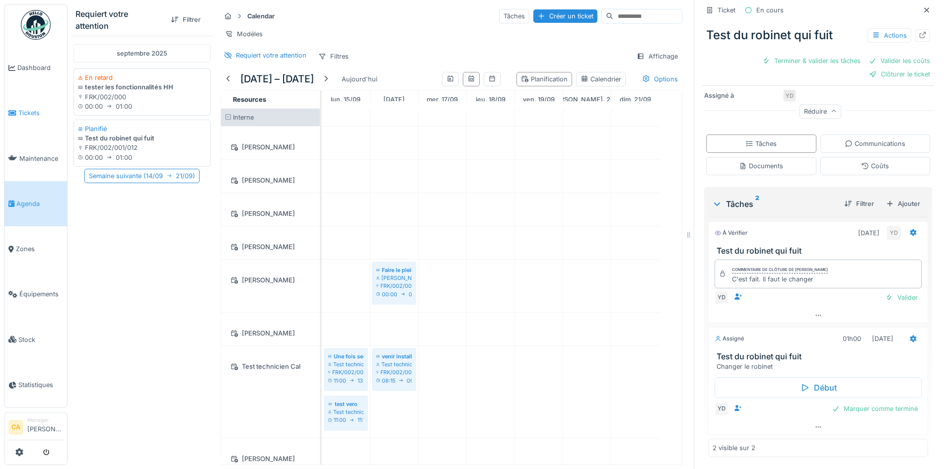
click at [28, 110] on span "Tickets" at bounding box center [40, 112] width 45 height 9
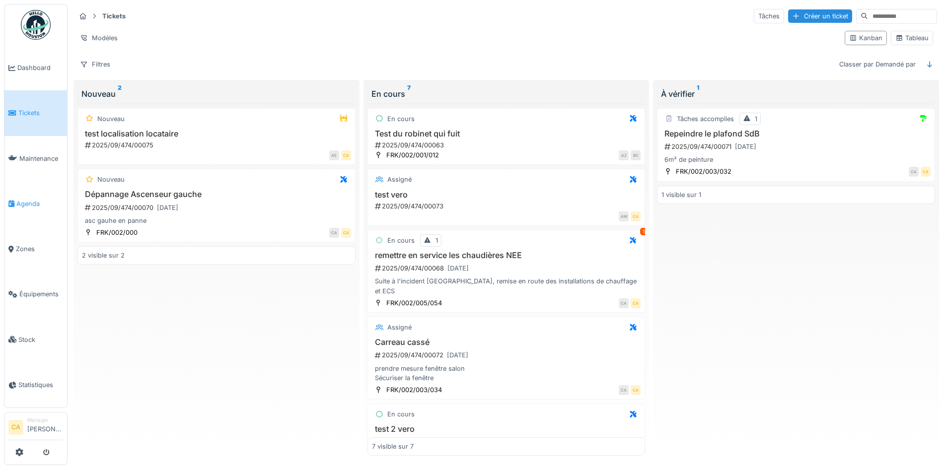
click at [38, 194] on link "Agenda" at bounding box center [35, 203] width 63 height 45
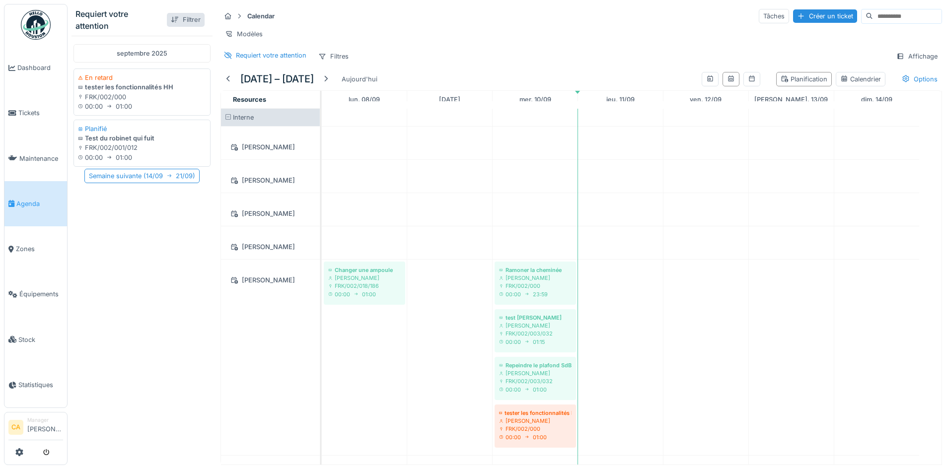
click at [176, 19] on div "Filtrer" at bounding box center [186, 19] width 38 height 13
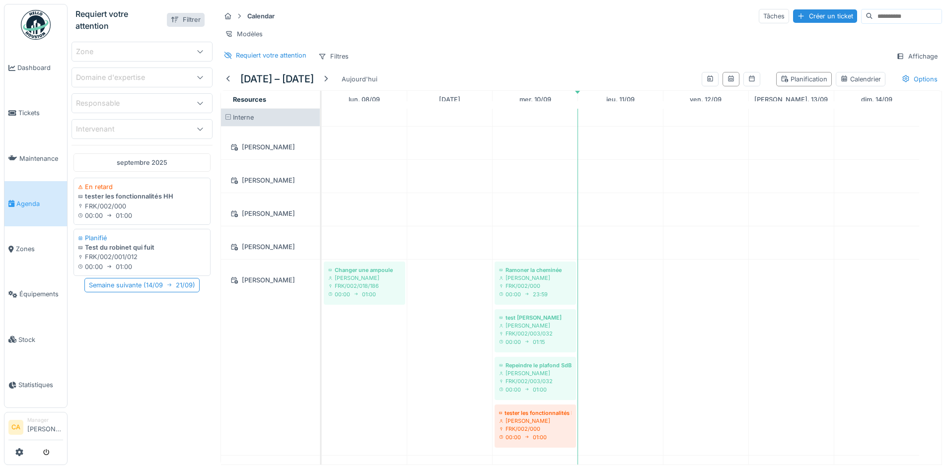
click at [182, 17] on div "Filtrer" at bounding box center [186, 19] width 38 height 13
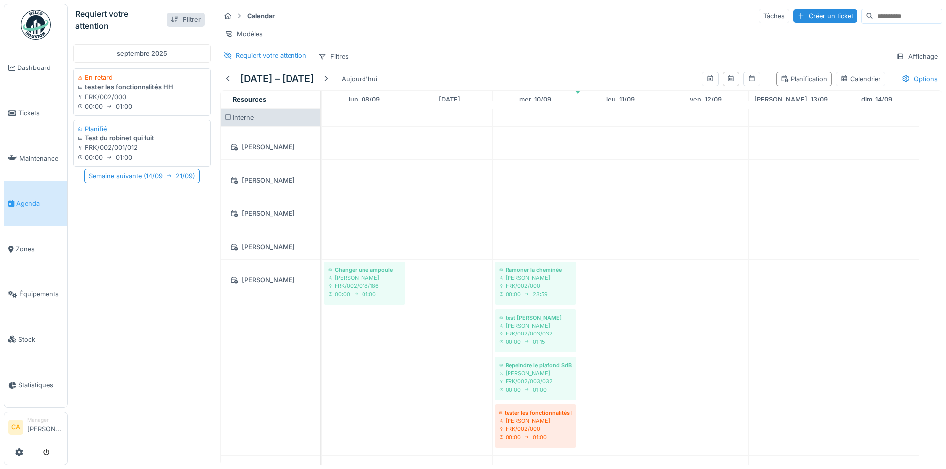
click at [177, 23] on div "Filtrer" at bounding box center [186, 19] width 38 height 13
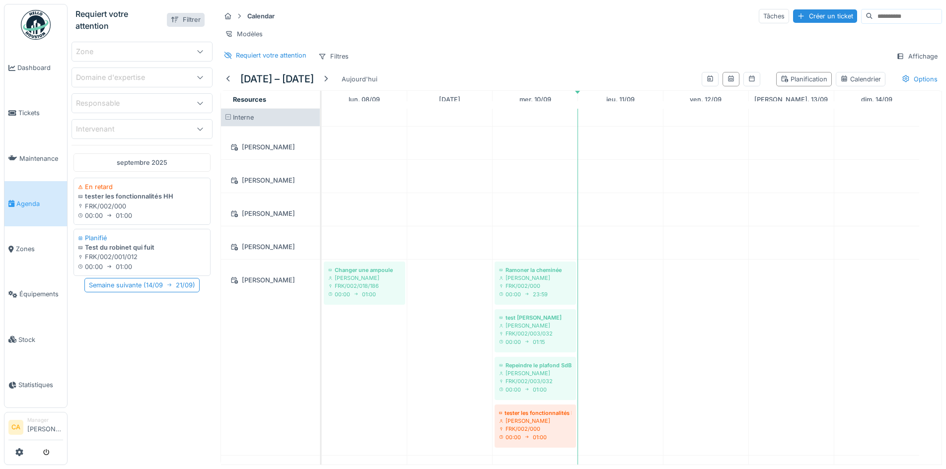
click at [177, 21] on div "Filtrer" at bounding box center [186, 19] width 38 height 13
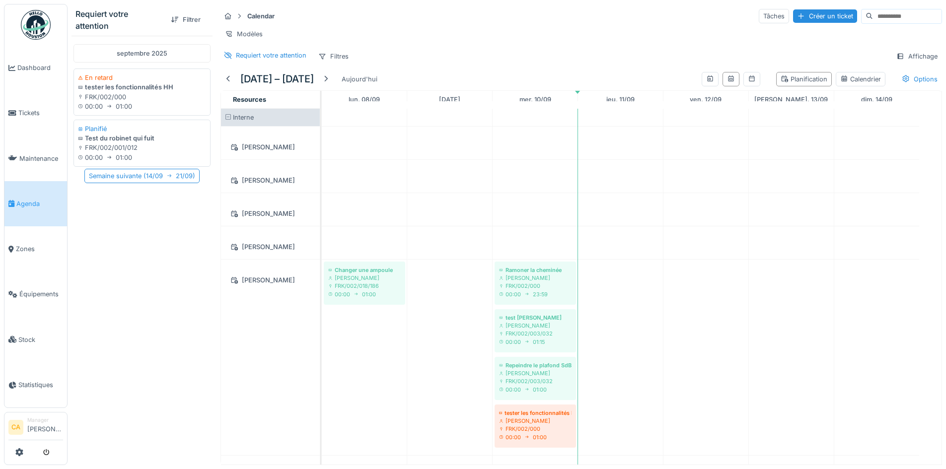
click at [127, 272] on div "septembre 2025 En retard tester les fonctionnalités HH FRK/002/000 00:00 01:00 …" at bounding box center [142, 248] width 141 height 425
click at [95, 330] on div "septembre 2025 En retard tester les fonctionnalités HH FRK/002/000 00:00 01:00 …" at bounding box center [142, 248] width 141 height 425
click at [36, 337] on link "Stock" at bounding box center [35, 339] width 63 height 45
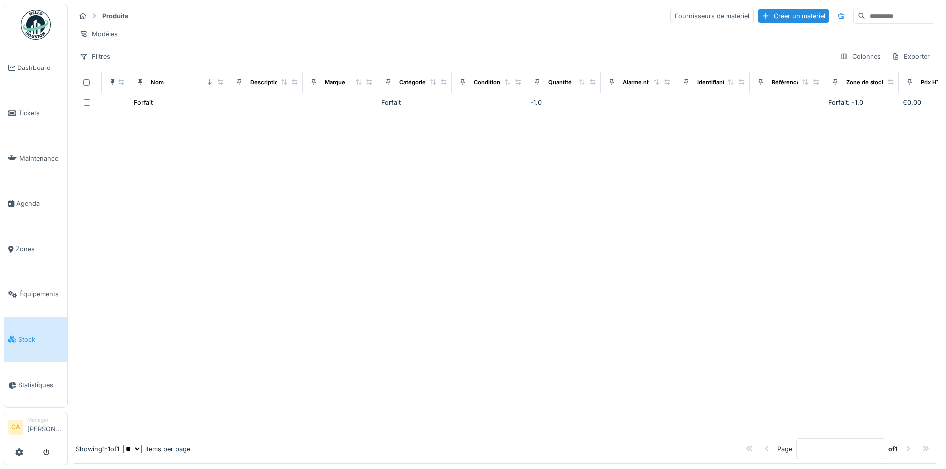
drag, startPoint x: 316, startPoint y: 225, endPoint x: 342, endPoint y: 226, distance: 26.3
click at [318, 225] on div at bounding box center [505, 273] width 866 height 322
click at [758, 16] on div "Créer un matériel" at bounding box center [794, 15] width 72 height 13
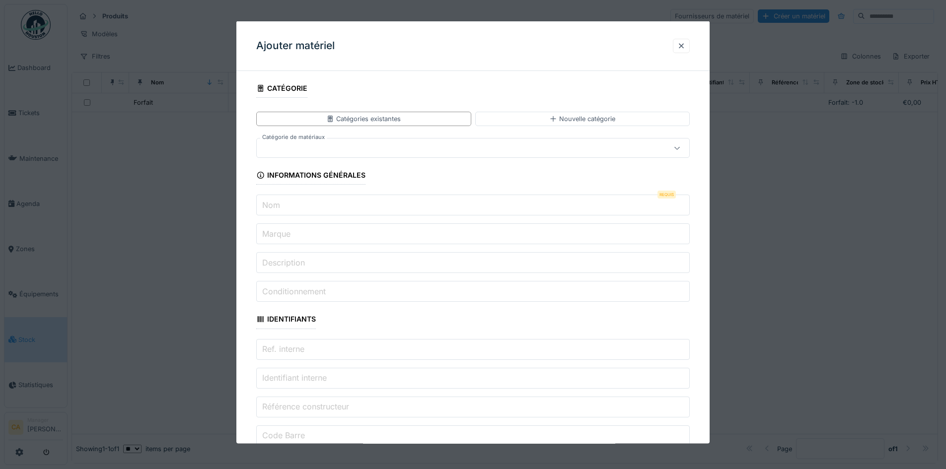
click at [374, 151] on div at bounding box center [448, 148] width 374 height 11
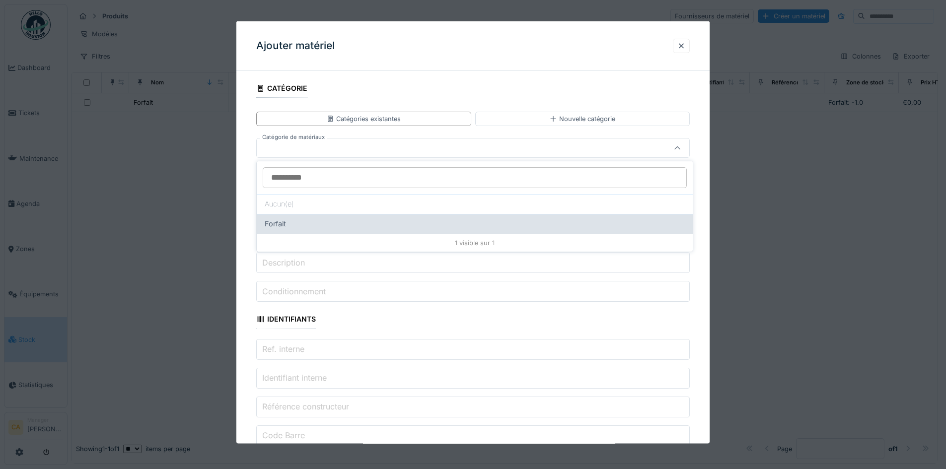
click at [294, 225] on div "Forfait" at bounding box center [475, 224] width 420 height 11
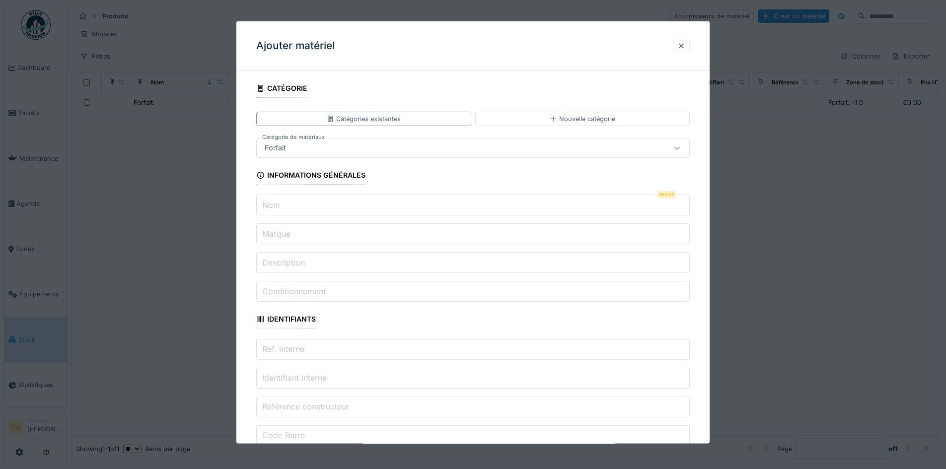
type input "****"
click at [301, 204] on input "Nom" at bounding box center [473, 205] width 434 height 21
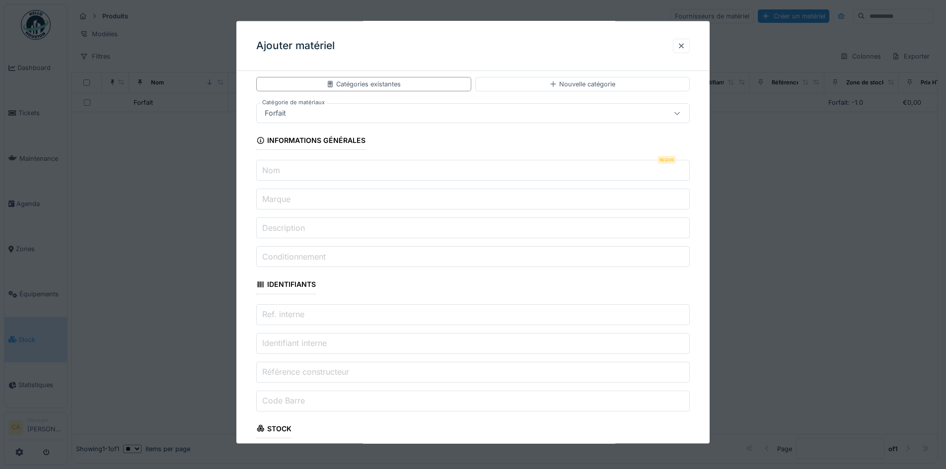
scroll to position [50, 0]
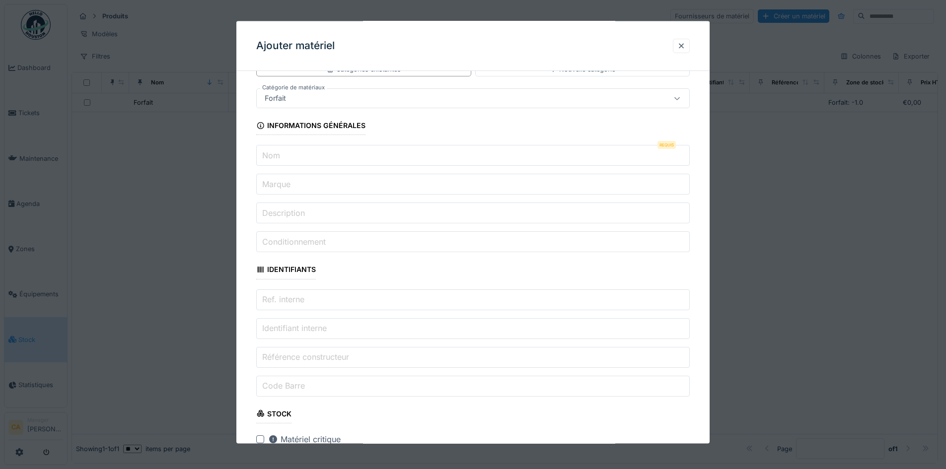
click at [351, 157] on input "Nom" at bounding box center [473, 155] width 434 height 21
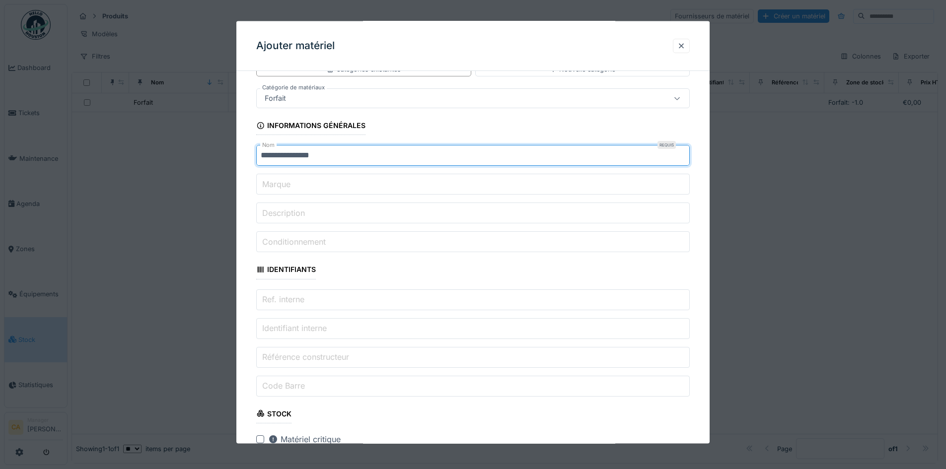
type input "**********"
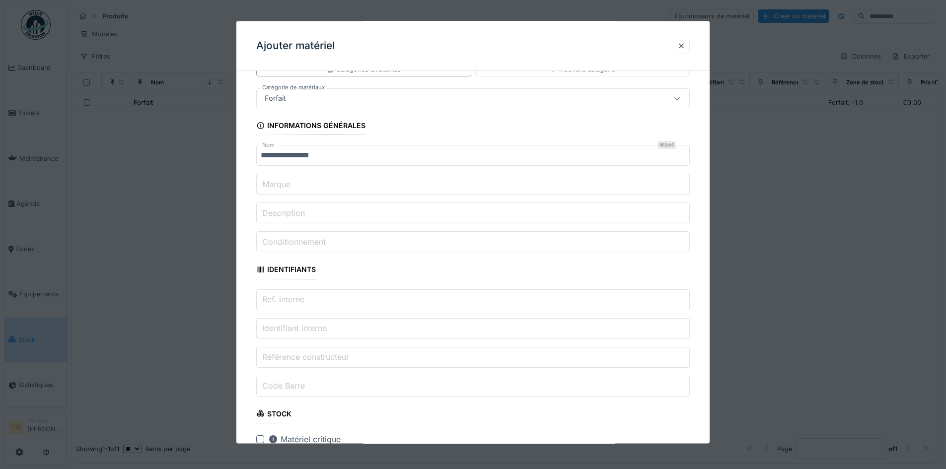
click at [359, 185] on input "Marque" at bounding box center [473, 184] width 434 height 21
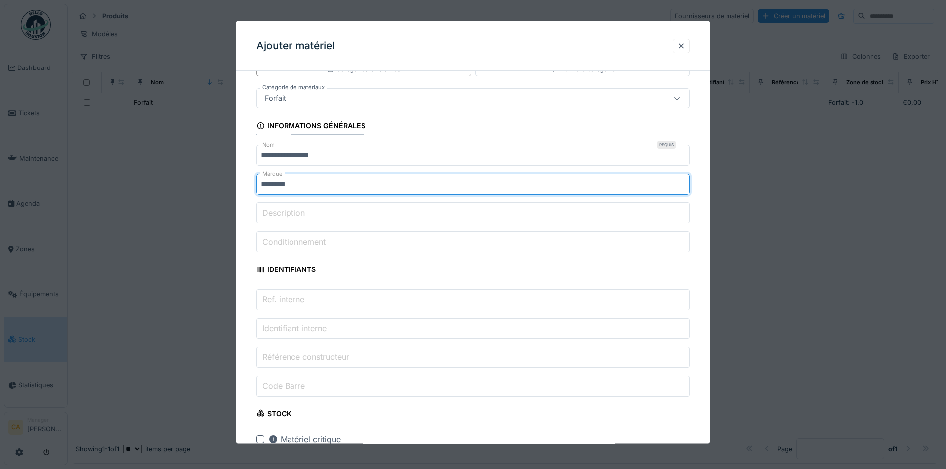
type input "********"
click at [320, 219] on input "Description" at bounding box center [473, 213] width 434 height 21
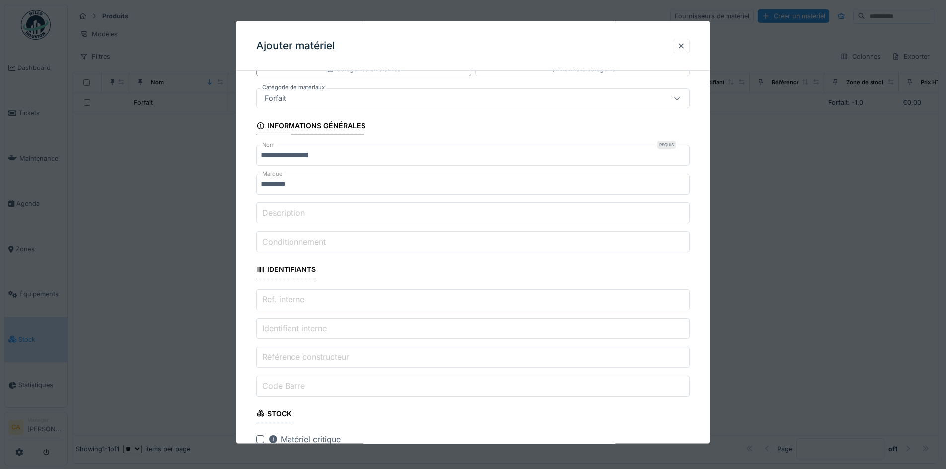
click at [424, 244] on input "Conditionnement" at bounding box center [473, 241] width 434 height 21
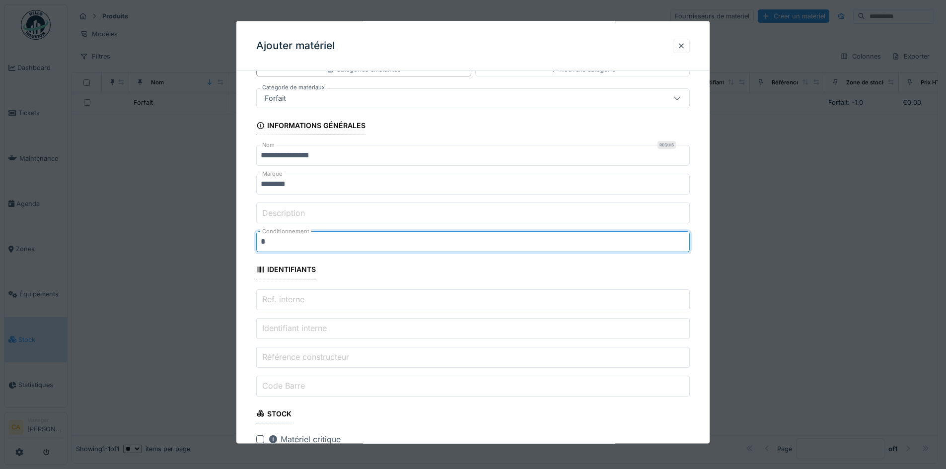
type input "*"
click at [412, 276] on fieldset "**********" at bounding box center [473, 465] width 434 height 873
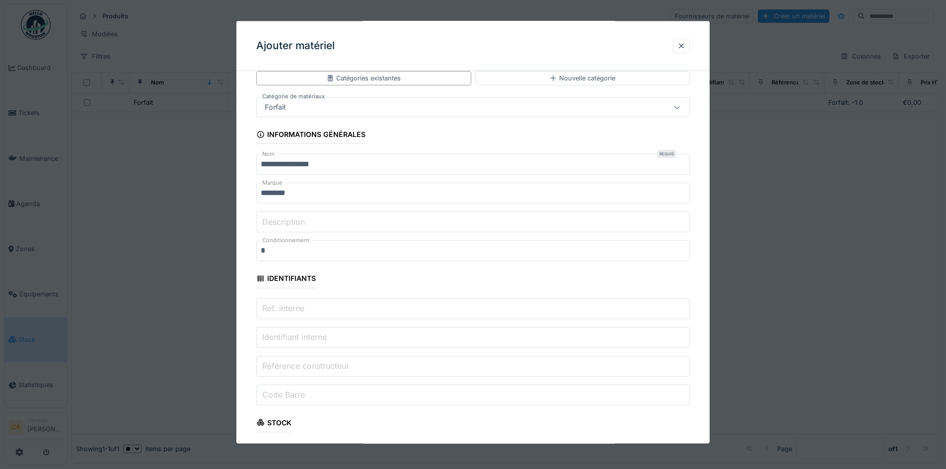
scroll to position [0, 0]
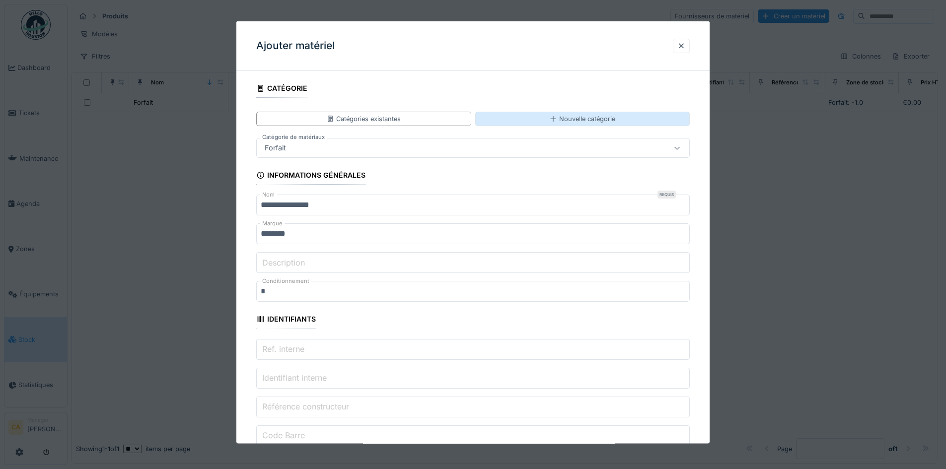
click at [545, 112] on div "Nouvelle catégorie" at bounding box center [582, 119] width 215 height 14
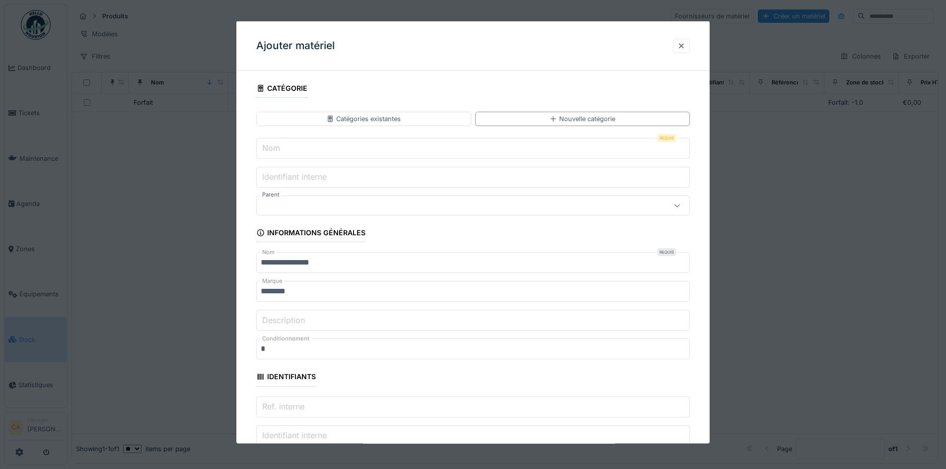
click at [317, 149] on input "Nom" at bounding box center [473, 148] width 434 height 21
type input "*"
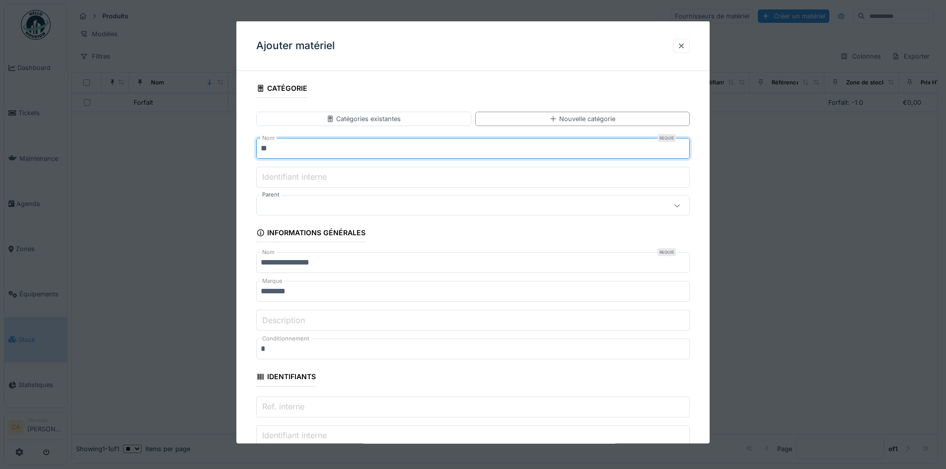
type input "*"
type input "**********"
click at [363, 175] on input "Identifiant interne" at bounding box center [473, 177] width 434 height 21
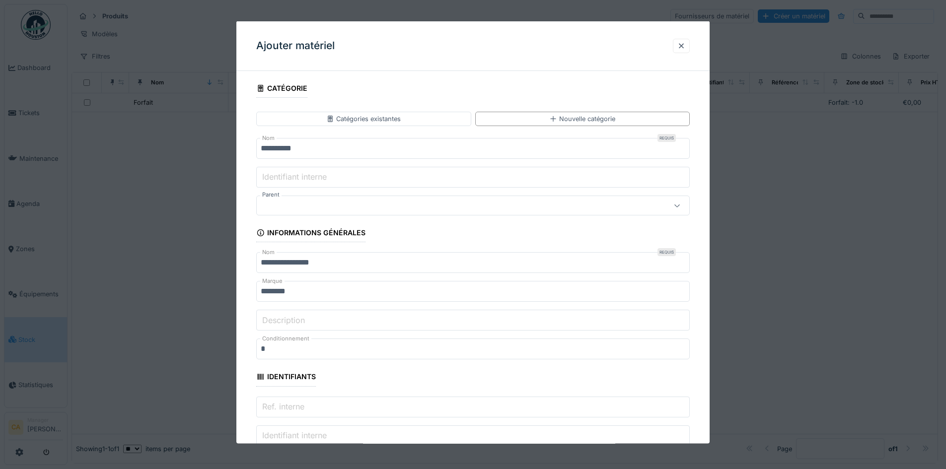
click at [416, 210] on div at bounding box center [448, 205] width 374 height 11
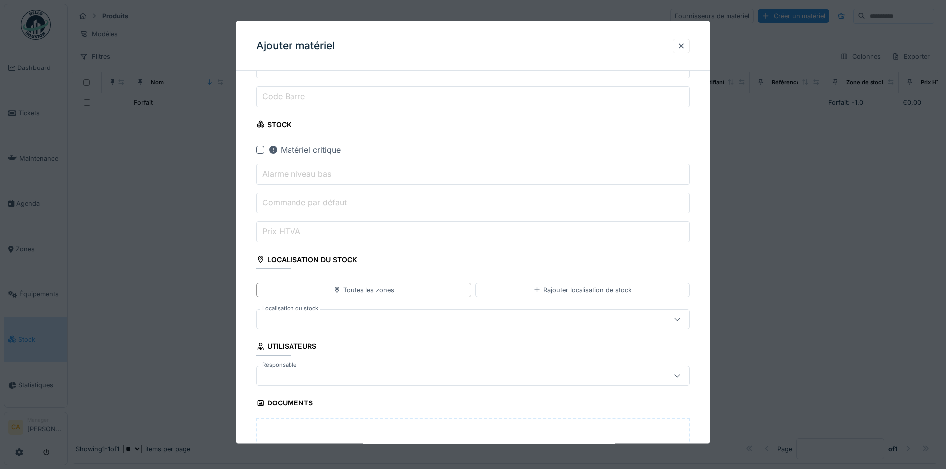
scroll to position [397, 0]
click at [316, 196] on label "Commande par défaut" at bounding box center [304, 202] width 88 height 12
click at [316, 196] on input "Commande par défaut" at bounding box center [473, 202] width 434 height 21
click at [311, 177] on label "Alarme niveau bas" at bounding box center [296, 173] width 73 height 12
click at [311, 177] on input "Alarme niveau bas" at bounding box center [473, 173] width 434 height 21
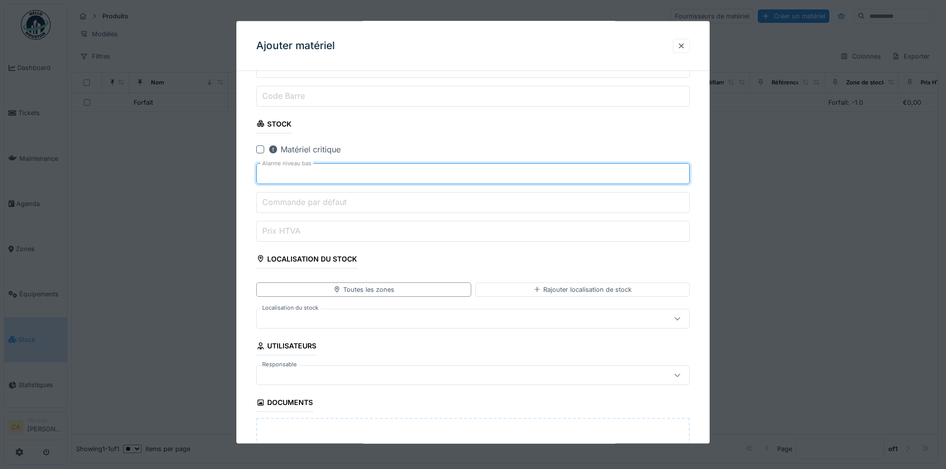
click at [685, 169] on input "*" at bounding box center [473, 173] width 434 height 21
type input "*"
click at [685, 169] on input "*" at bounding box center [473, 173] width 434 height 21
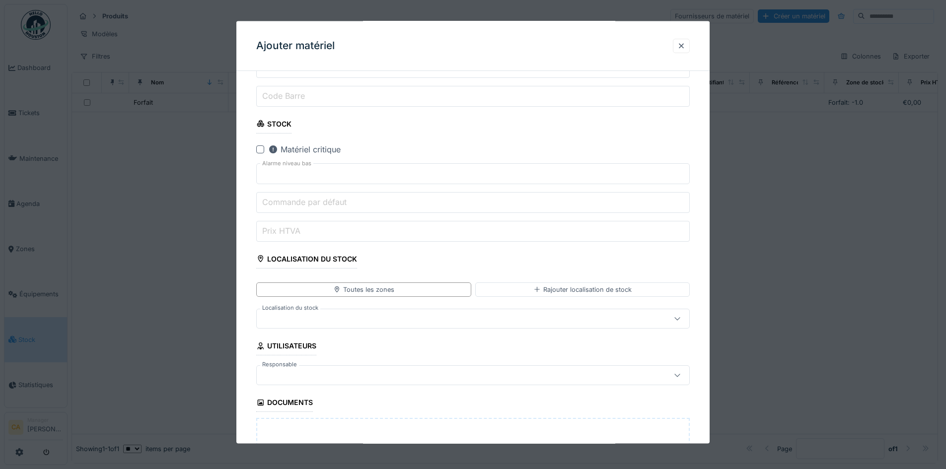
click at [395, 212] on input "Commande par défaut" at bounding box center [473, 202] width 434 height 21
click at [683, 200] on input "*" at bounding box center [473, 202] width 434 height 21
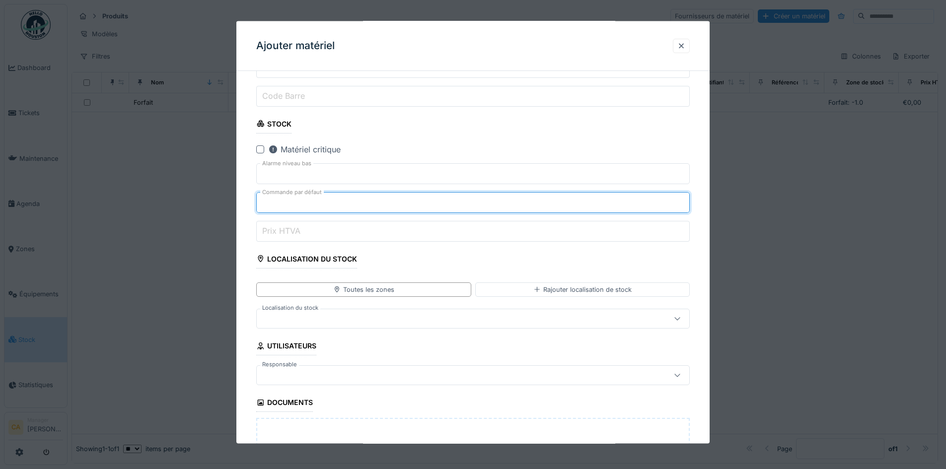
click at [683, 200] on input "*" at bounding box center [473, 202] width 434 height 21
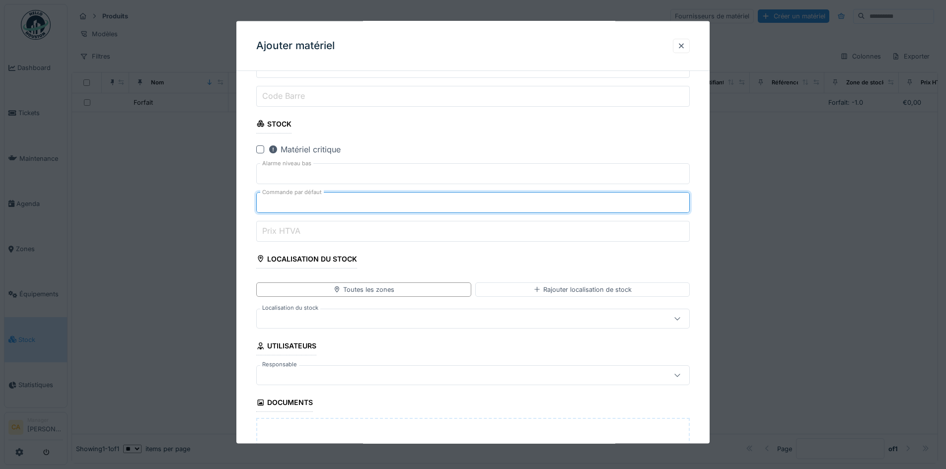
click at [683, 200] on input "*" at bounding box center [473, 202] width 434 height 21
type input "*"
click at [683, 200] on input "*" at bounding box center [473, 202] width 434 height 21
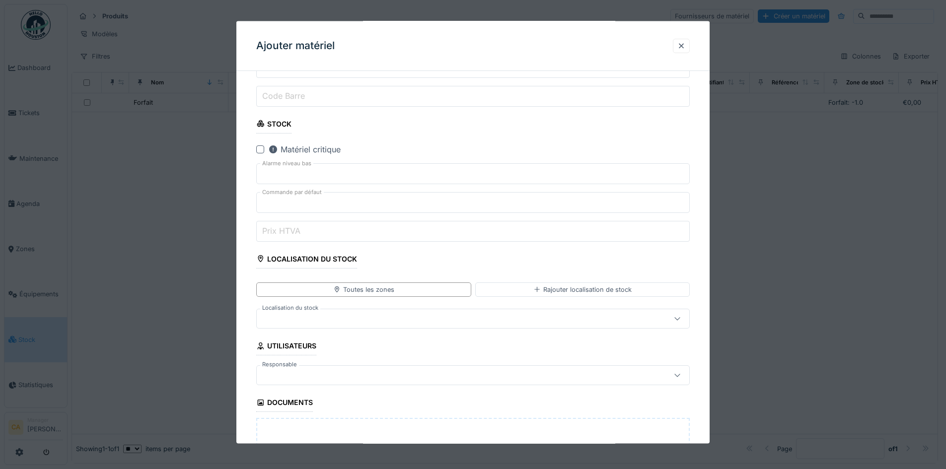
click at [396, 236] on input "Prix HTVA" at bounding box center [473, 230] width 434 height 21
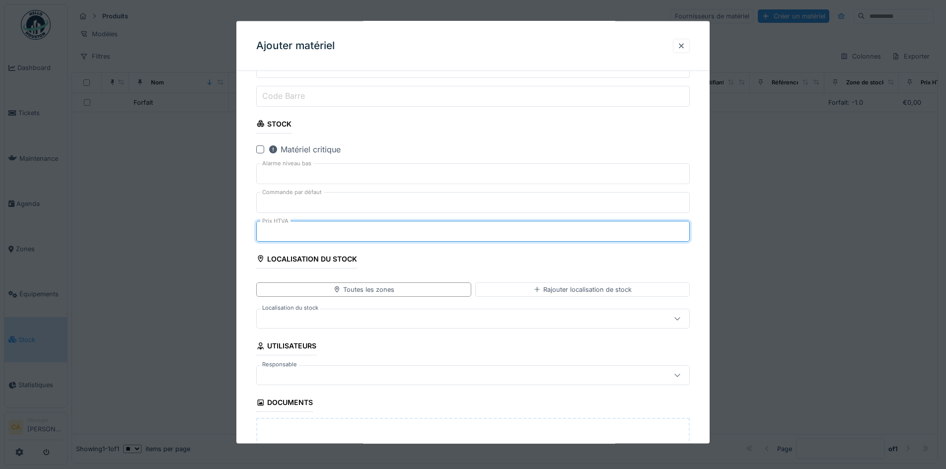
type input "**"
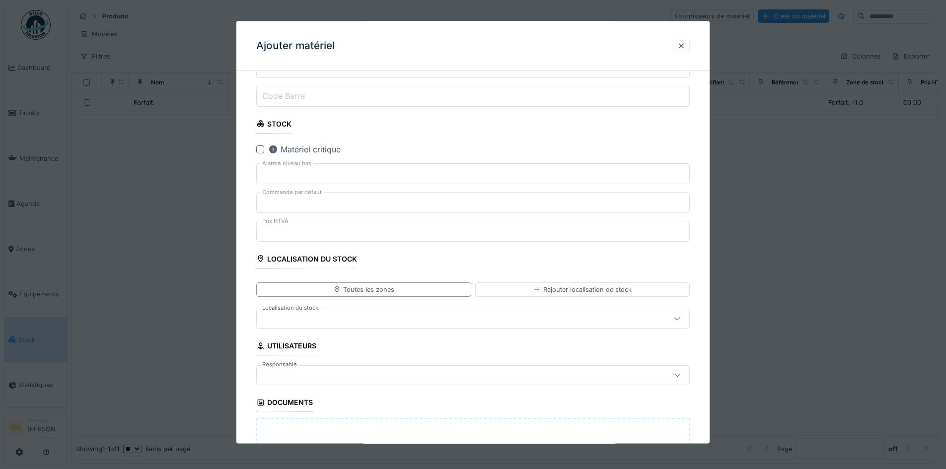
click at [414, 257] on fieldset "**********" at bounding box center [473, 147] width 434 height 930
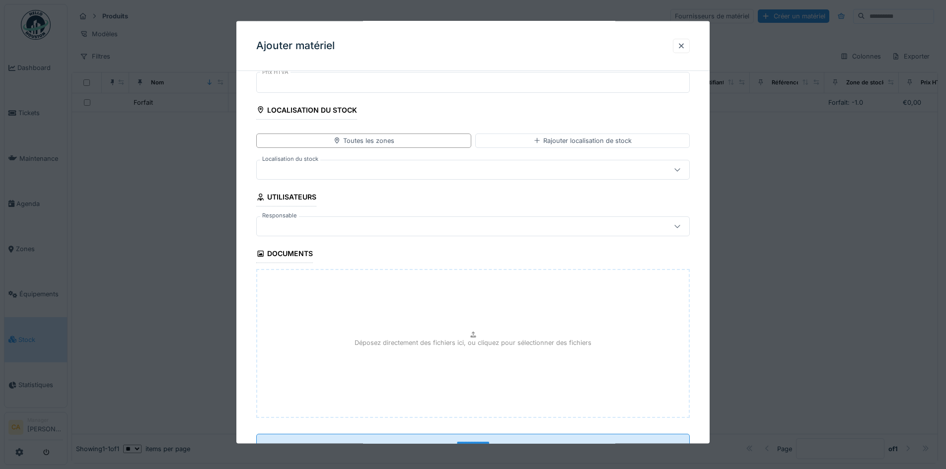
click at [365, 232] on div at bounding box center [473, 227] width 434 height 20
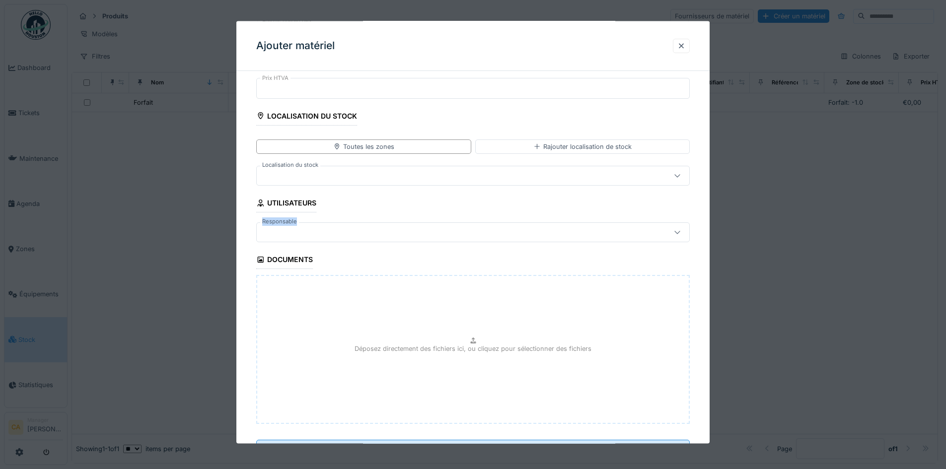
click at [361, 214] on fieldset "**********" at bounding box center [473, 4] width 434 height 930
click at [312, 202] on div "Utilisateurs" at bounding box center [286, 203] width 60 height 17
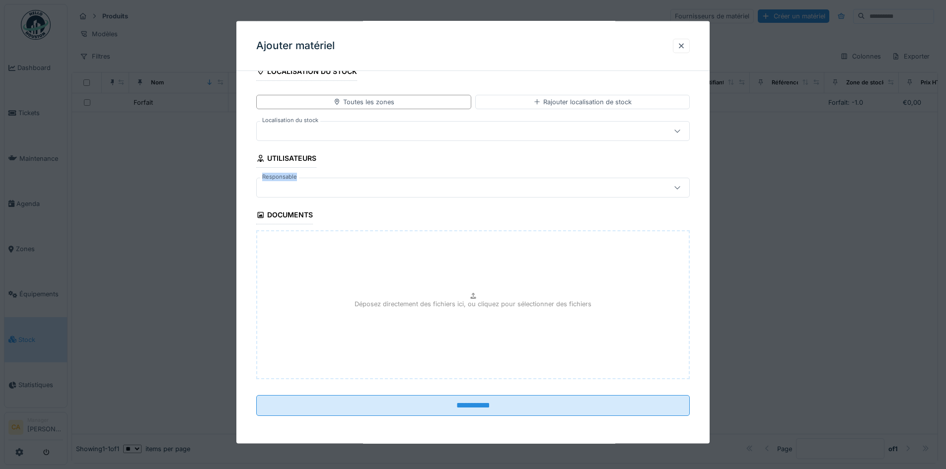
scroll to position [6, 0]
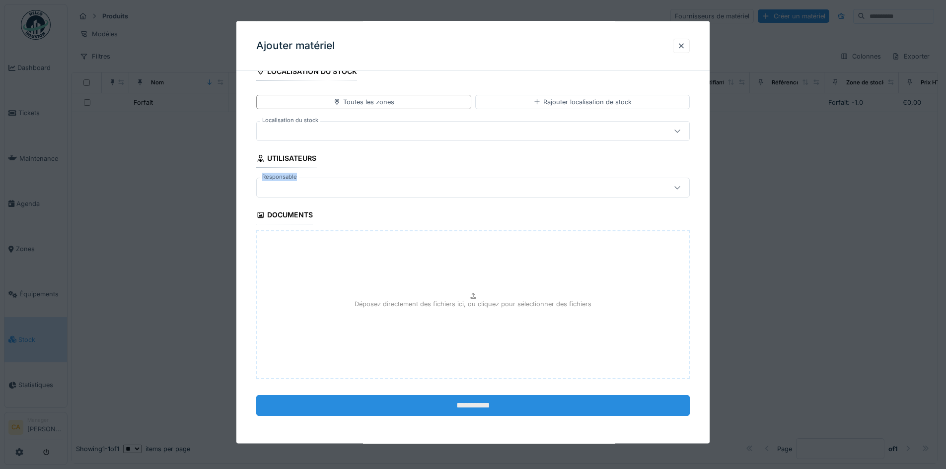
click at [440, 404] on input "**********" at bounding box center [473, 405] width 434 height 21
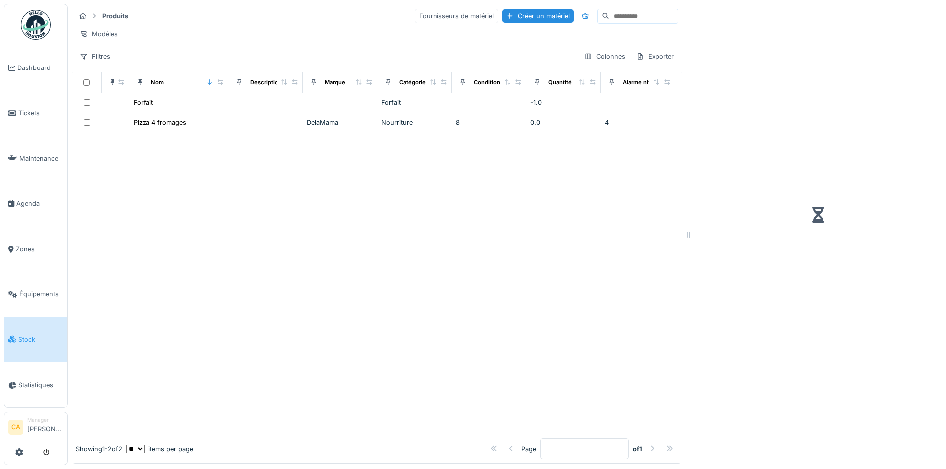
scroll to position [6, 0]
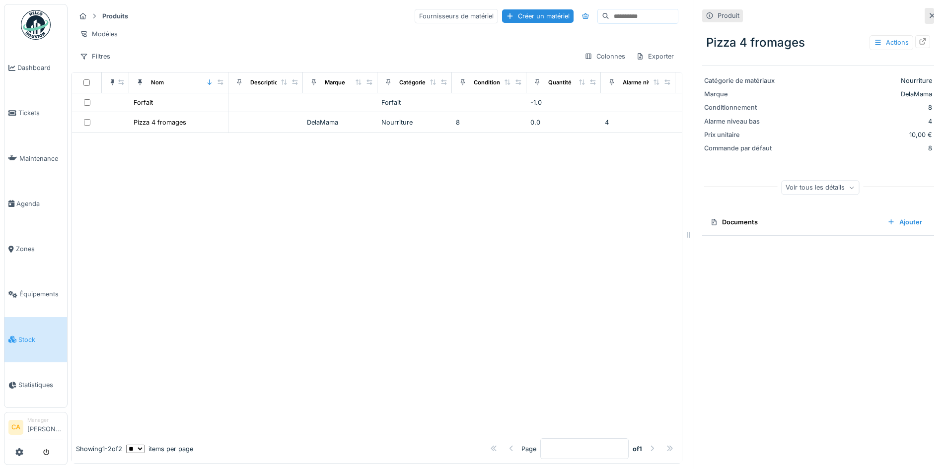
click at [375, 207] on div at bounding box center [377, 283] width 610 height 301
drag, startPoint x: 298, startPoint y: 442, endPoint x: 348, endPoint y: 446, distance: 49.3
click at [348, 447] on div "Image Nom Description Marque Catégorie Conditionnement Quantité Alarme niveau b…" at bounding box center [377, 268] width 611 height 392
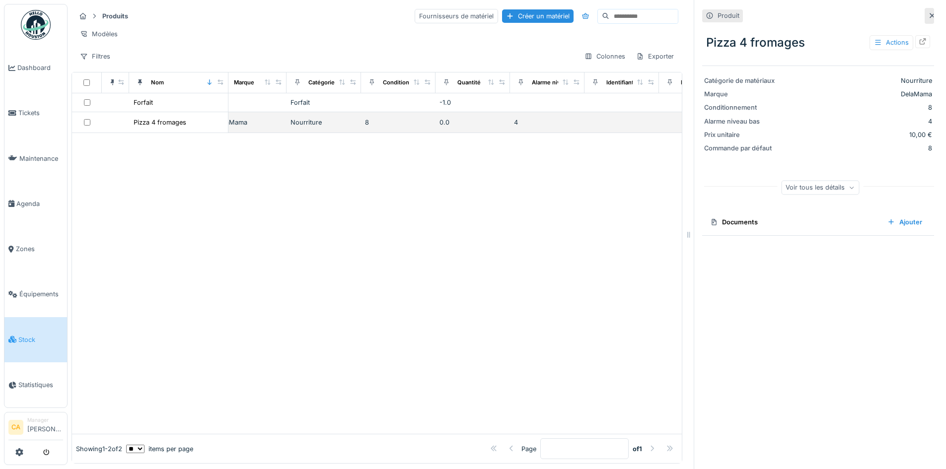
click at [390, 127] on div "8" at bounding box center [398, 122] width 67 height 9
click at [366, 127] on div "8" at bounding box center [398, 122] width 67 height 9
click at [881, 35] on div "Actions" at bounding box center [892, 42] width 44 height 14
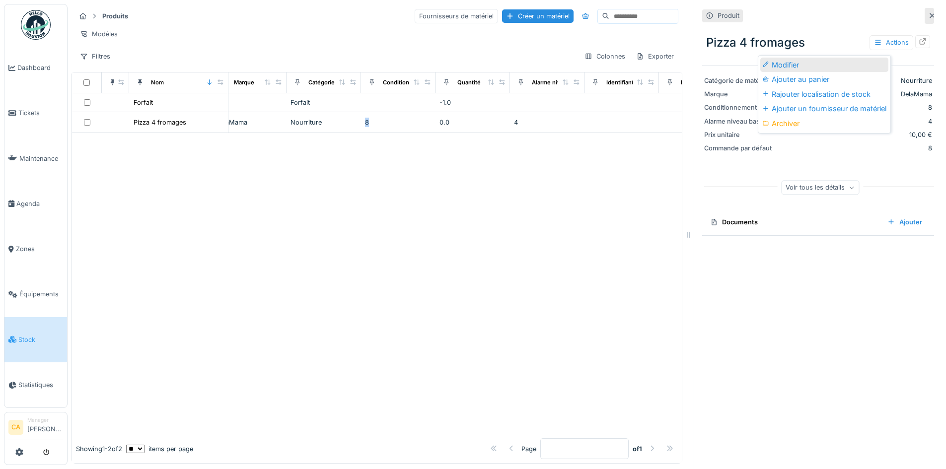
click at [786, 60] on div "Modifier" at bounding box center [824, 65] width 128 height 15
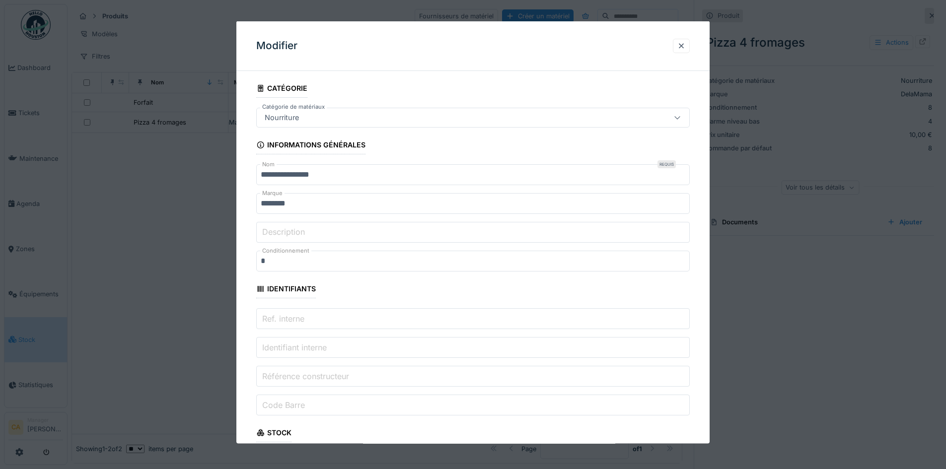
scroll to position [0, 0]
click at [684, 45] on div at bounding box center [681, 45] width 8 height 9
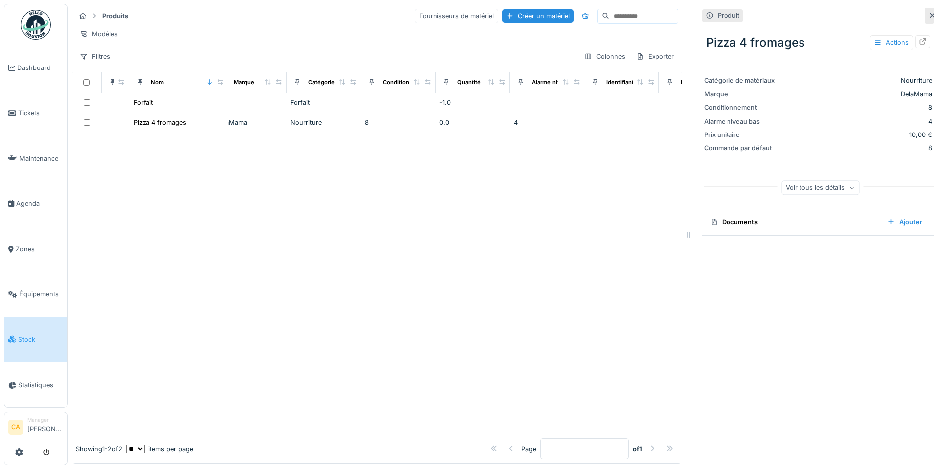
click at [397, 223] on div at bounding box center [377, 283] width 610 height 301
click at [593, 409] on div "Ajouter au panier" at bounding box center [586, 406] width 72 height 13
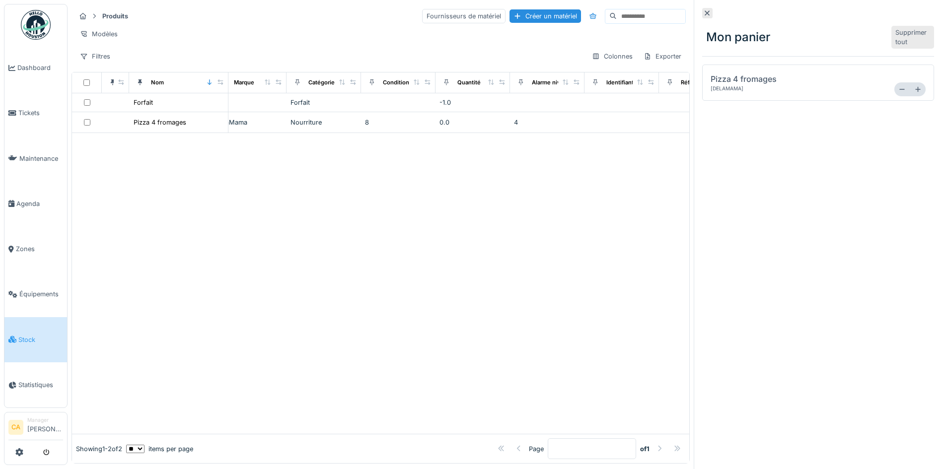
click at [795, 82] on div "Pizza 4 fromages [ DelaMama ]" at bounding box center [799, 82] width 176 height 19
click at [806, 215] on div "Mon panier Supprimer tout Pizza 4 fromages [ DelaMama ] *" at bounding box center [818, 234] width 248 height 469
click at [914, 88] on icon at bounding box center [917, 89] width 7 height 6
click at [898, 88] on icon at bounding box center [901, 89] width 7 height 6
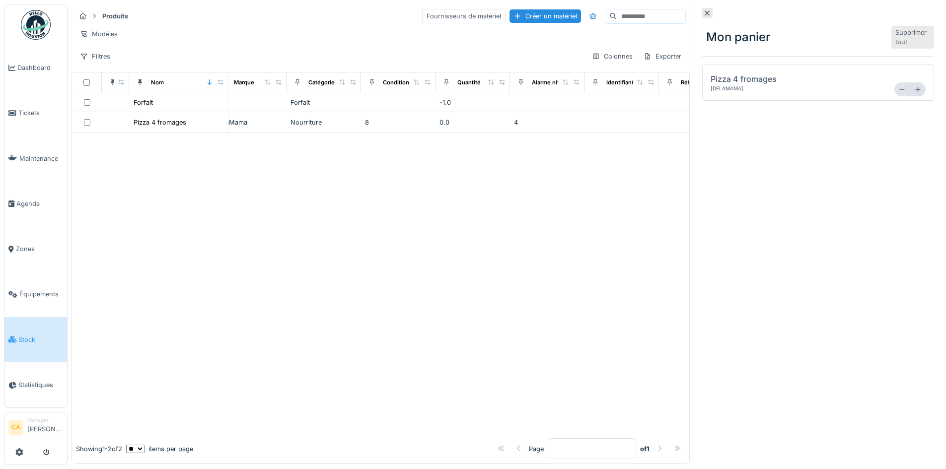
click at [898, 88] on icon at bounding box center [901, 89] width 7 height 6
type input "*"
click at [845, 164] on div "Mon panier Supprimer tout Pizza 4 fromages [ DelaMama ] *" at bounding box center [818, 234] width 248 height 469
click at [763, 85] on div "Pizza 4 fromages [ DelaMama ]" at bounding box center [799, 82] width 176 height 19
click at [739, 78] on div "Pizza 4 fromages" at bounding box center [744, 79] width 66 height 12
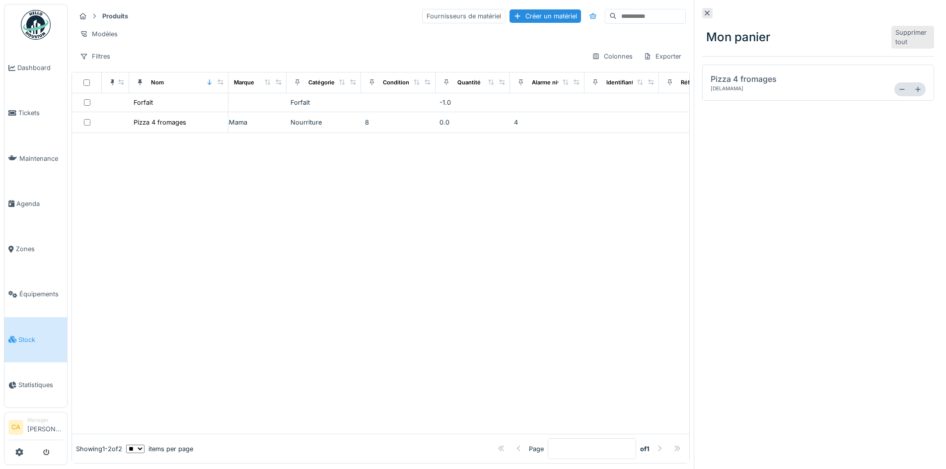
click at [661, 160] on div at bounding box center [380, 283] width 617 height 301
click at [705, 14] on div at bounding box center [707, 13] width 10 height 10
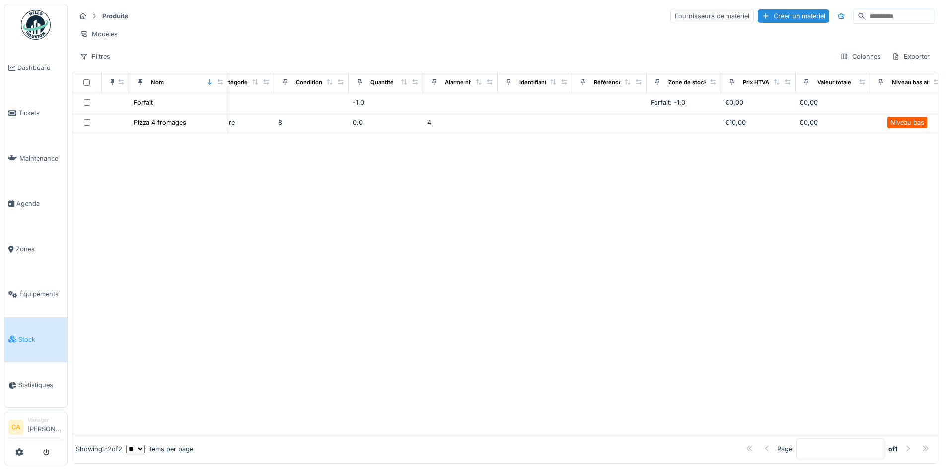
scroll to position [0, 198]
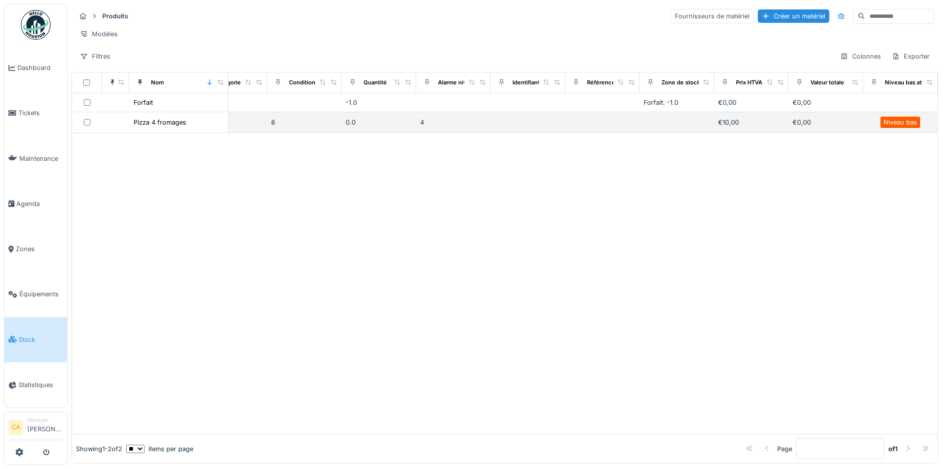
click at [284, 127] on div "8" at bounding box center [304, 122] width 67 height 9
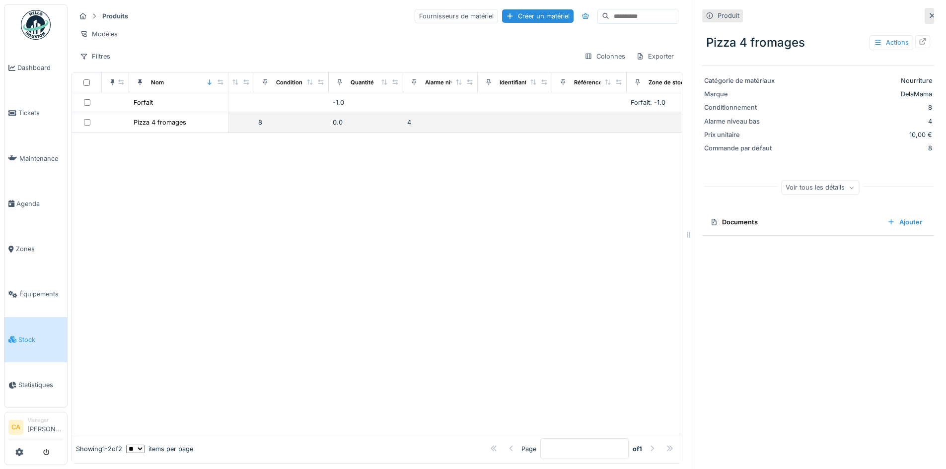
click at [284, 127] on div "8" at bounding box center [291, 122] width 67 height 9
click at [806, 183] on div "Voir tous les détails" at bounding box center [820, 187] width 78 height 14
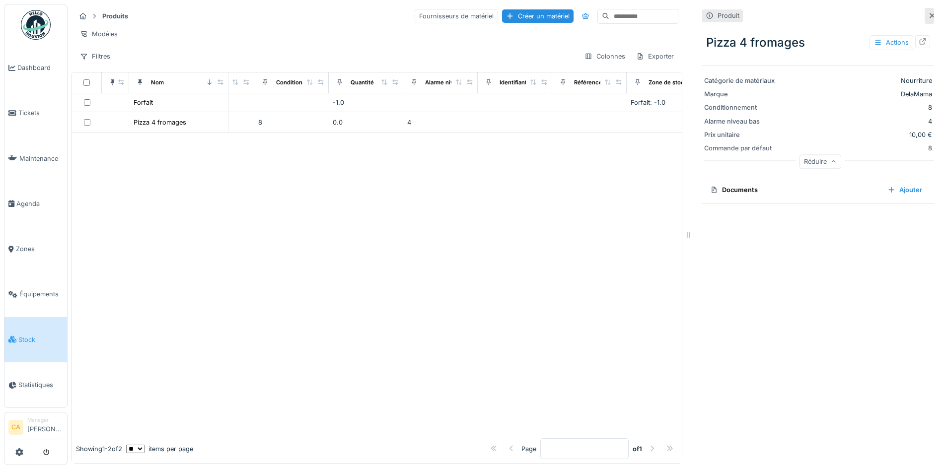
click at [817, 158] on div "Réduire" at bounding box center [821, 161] width 42 height 14
click at [437, 249] on div at bounding box center [377, 283] width 610 height 301
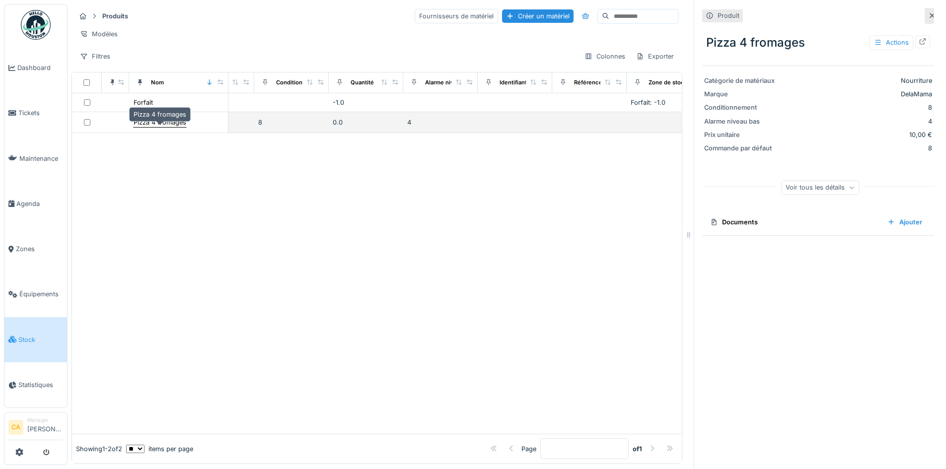
click at [154, 127] on div "Pizza 4 fromages" at bounding box center [160, 122] width 53 height 9
click at [211, 226] on div at bounding box center [377, 283] width 610 height 301
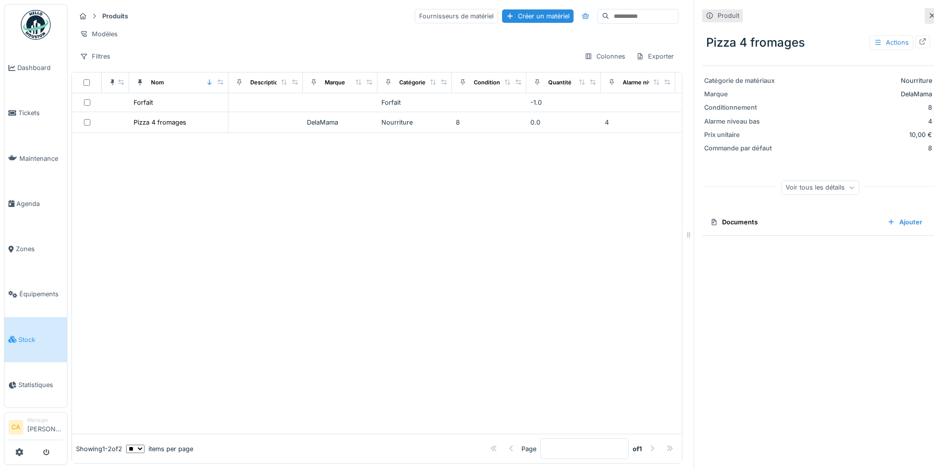
drag, startPoint x: 409, startPoint y: 303, endPoint x: 247, endPoint y: 292, distance: 162.3
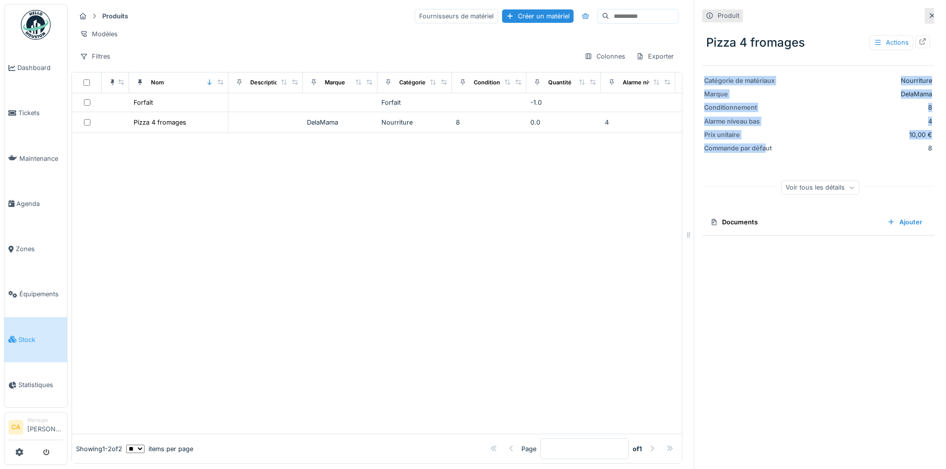
drag, startPoint x: 757, startPoint y: 149, endPoint x: 697, endPoint y: 80, distance: 91.5
click at [702, 80] on div "Catégorie de matériaux Nourriture Marque DelaMama Conditionnement 8 Alarme nive…" at bounding box center [818, 135] width 232 height 139
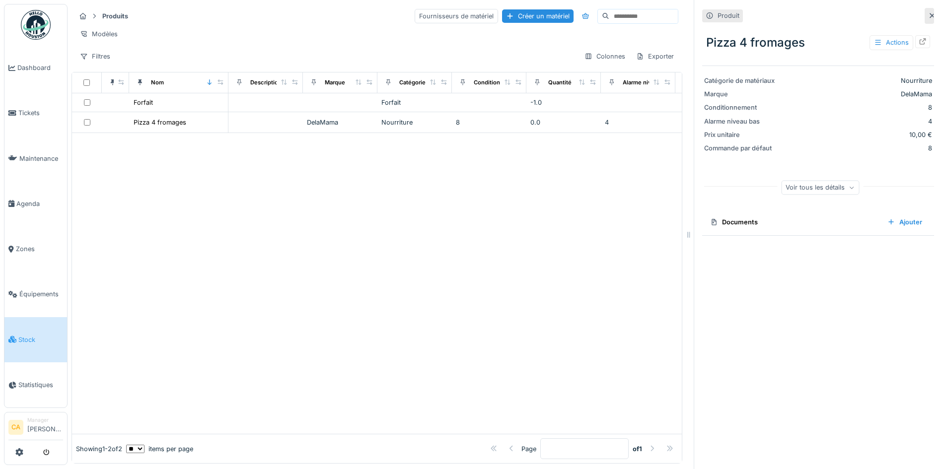
click at [310, 259] on div at bounding box center [377, 283] width 610 height 301
drag, startPoint x: 338, startPoint y: 253, endPoint x: 407, endPoint y: 256, distance: 69.1
drag, startPoint x: 380, startPoint y: 246, endPoint x: 374, endPoint y: 243, distance: 6.0
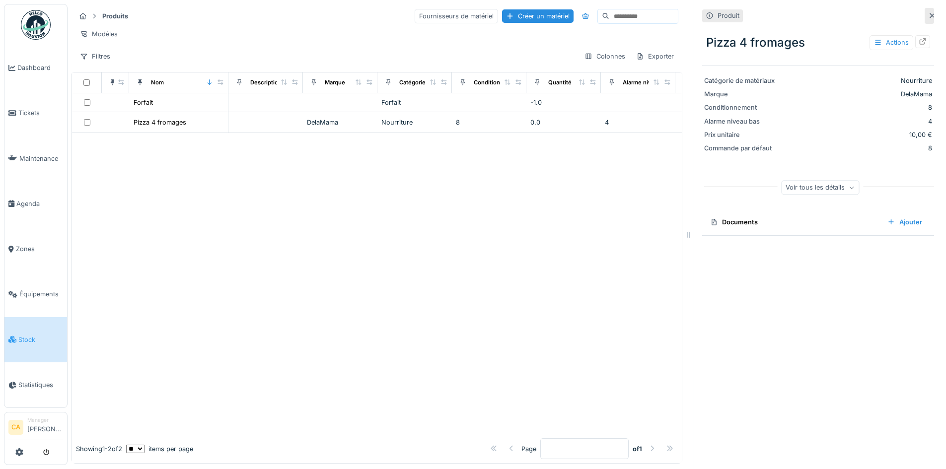
drag, startPoint x: 281, startPoint y: 368, endPoint x: 96, endPoint y: 347, distance: 186.4
click at [16, 201] on span "Agenda" at bounding box center [39, 203] width 47 height 9
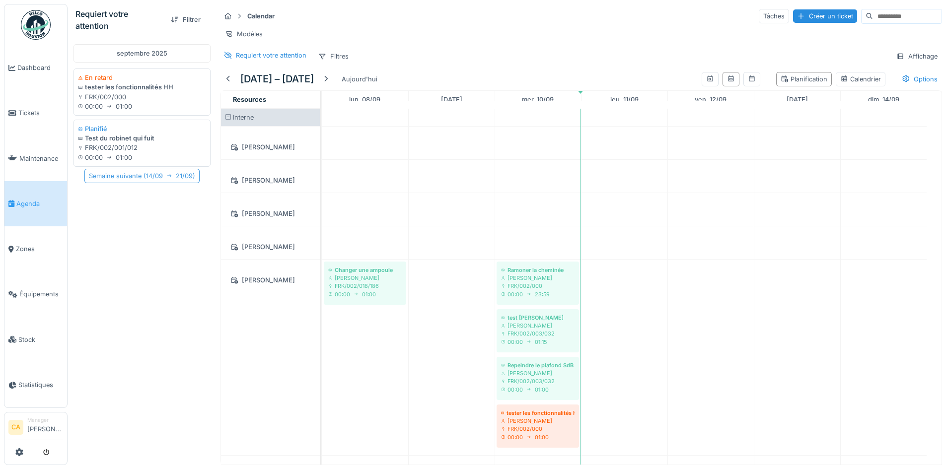
click at [132, 177] on div "Semaine suivante ( 14/09 21/09 )" at bounding box center [141, 176] width 115 height 14
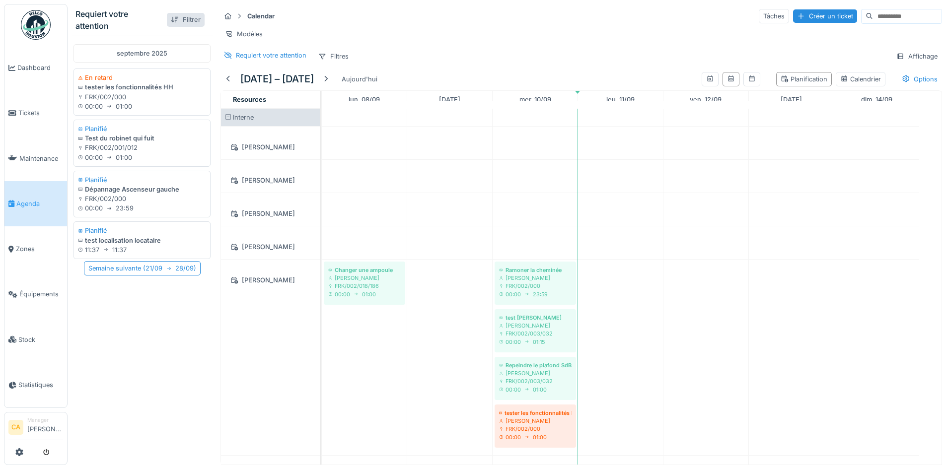
click at [175, 18] on div "Filtrer" at bounding box center [186, 19] width 38 height 13
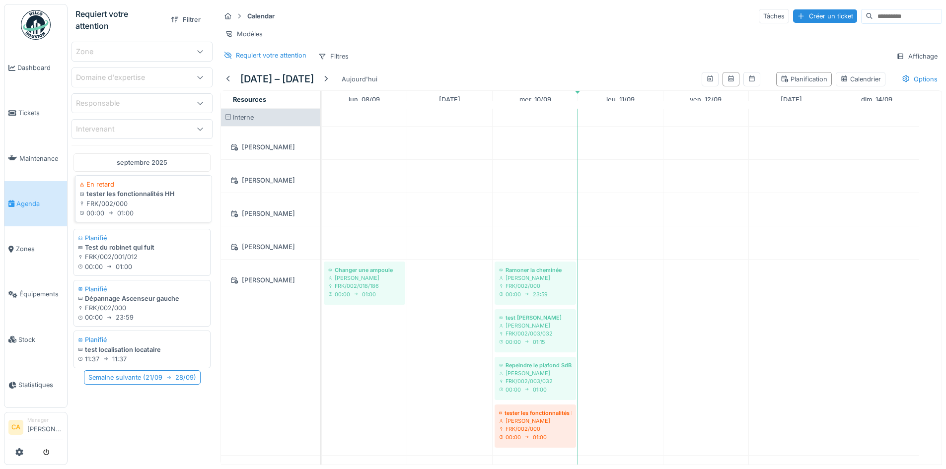
scroll to position [7, 0]
click at [133, 343] on div "test localisation locataire" at bounding box center [143, 347] width 128 height 9
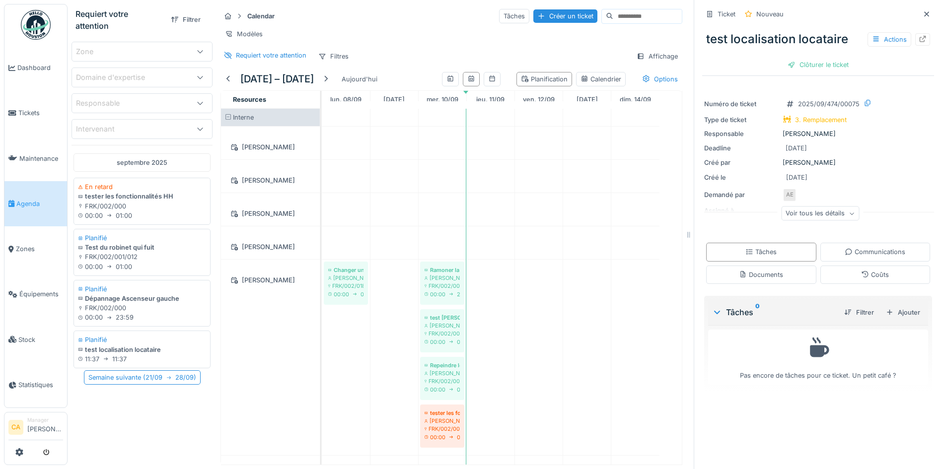
scroll to position [7, 0]
click at [128, 293] on div "Dépannage Ascenseur gauche" at bounding box center [143, 296] width 128 height 9
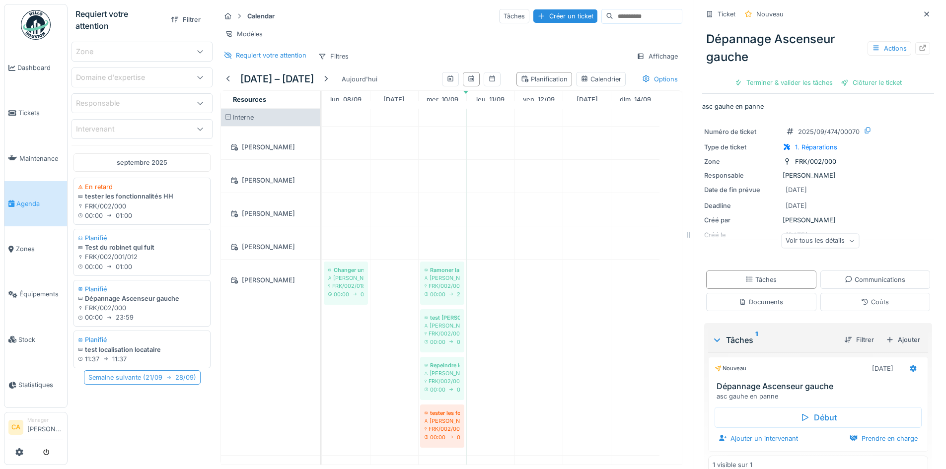
click at [141, 372] on div "Semaine suivante ( 21/09 28/09 )" at bounding box center [142, 377] width 117 height 14
click at [112, 413] on div "[DATE] En retard tester les fonctionnalités HH FRK/002/000 00:00 01:00 Planifié…" at bounding box center [142, 303] width 141 height 316
click at [38, 113] on span "Tickets" at bounding box center [40, 112] width 45 height 9
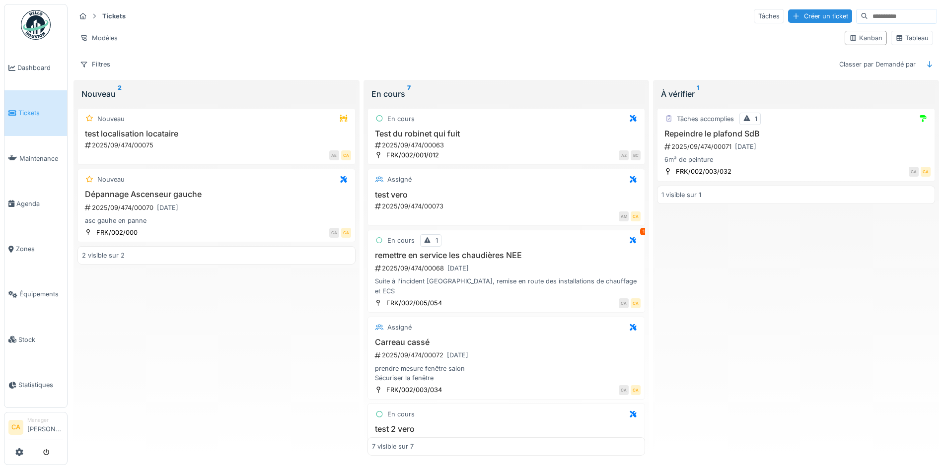
click at [271, 328] on div "Nouveau test localisation locataire 2025/09/474/00075 AE CA [GEOGRAPHIC_DATA] A…" at bounding box center [216, 280] width 278 height 353
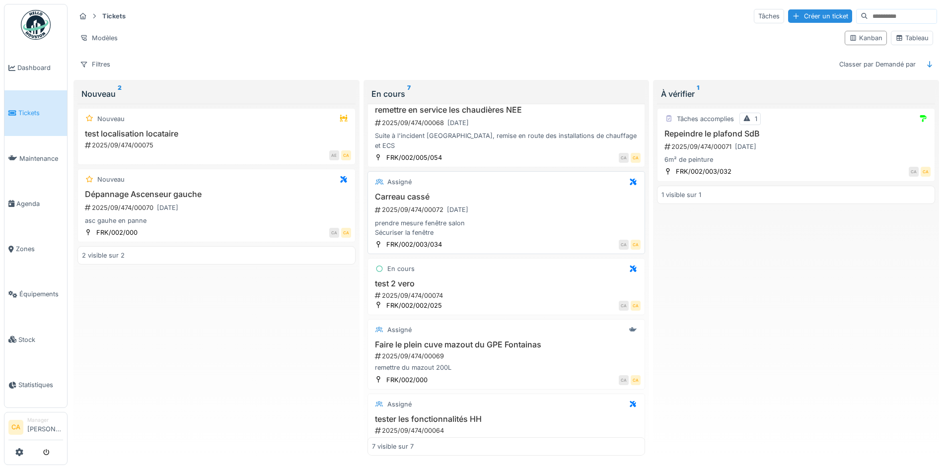
scroll to position [149, 0]
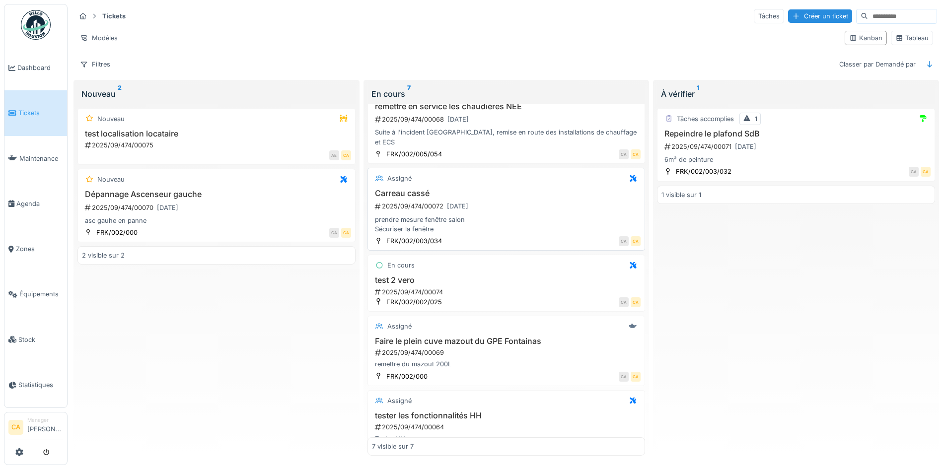
click at [547, 215] on div "prendre mesure fenêtre salon Sécuriser la fenêtre" at bounding box center [506, 224] width 269 height 19
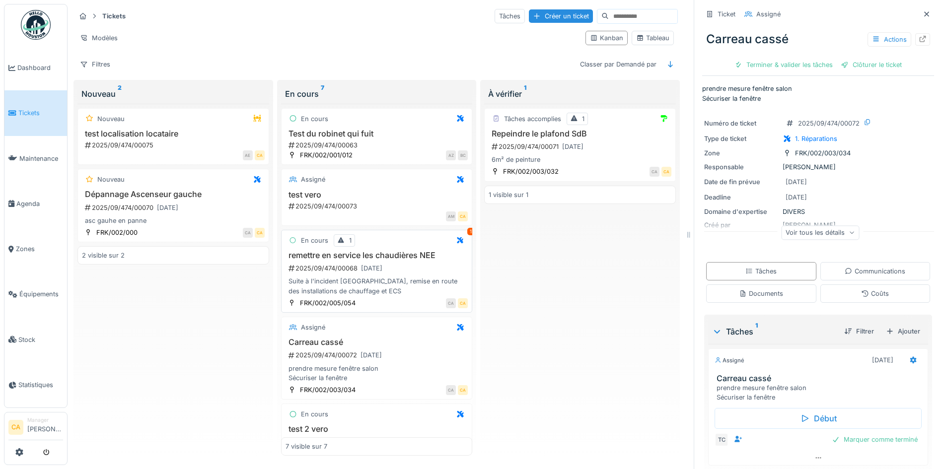
click at [354, 275] on div "remettre en service les chaudières NEE 2025/09/474/00068 12/09/2025 Suite à l'i…" at bounding box center [377, 273] width 183 height 45
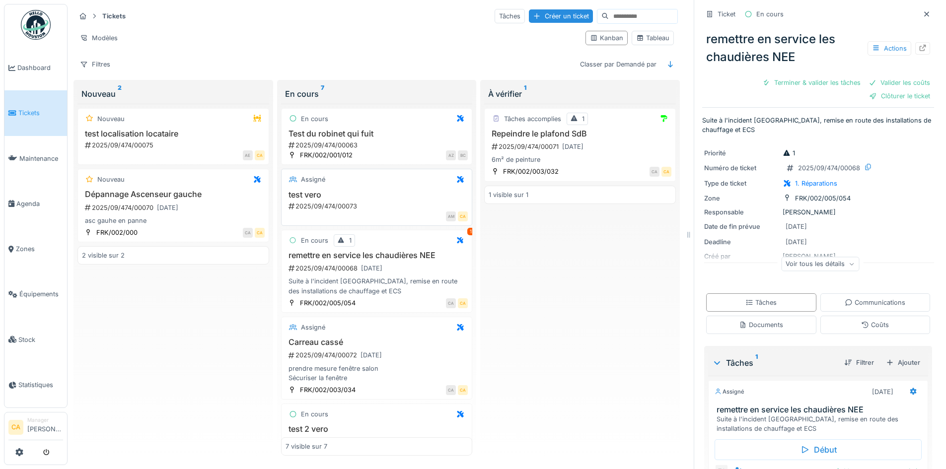
click at [302, 192] on h3 "test vero" at bounding box center [377, 194] width 183 height 9
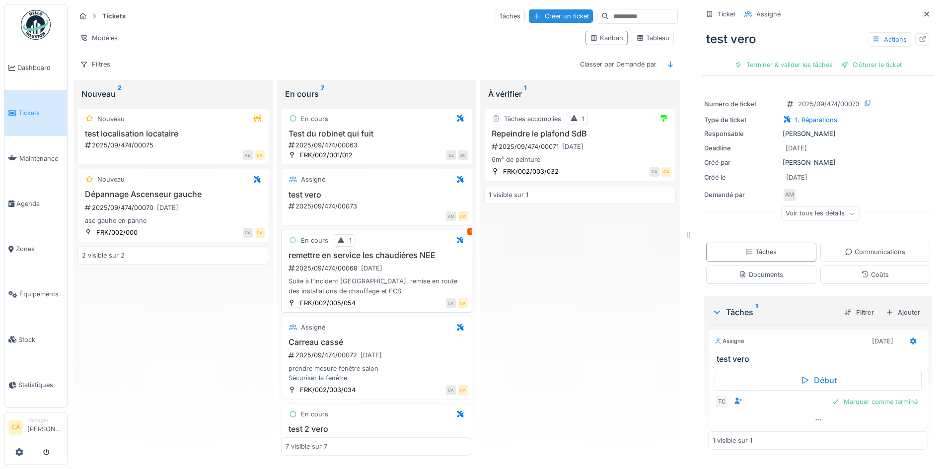
scroll to position [193, 0]
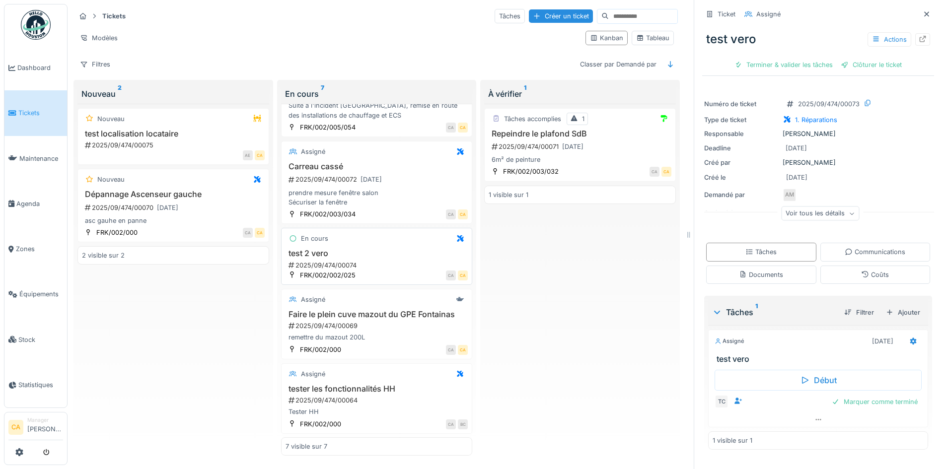
click at [344, 261] on div "2025/09/474/00074" at bounding box center [378, 265] width 181 height 9
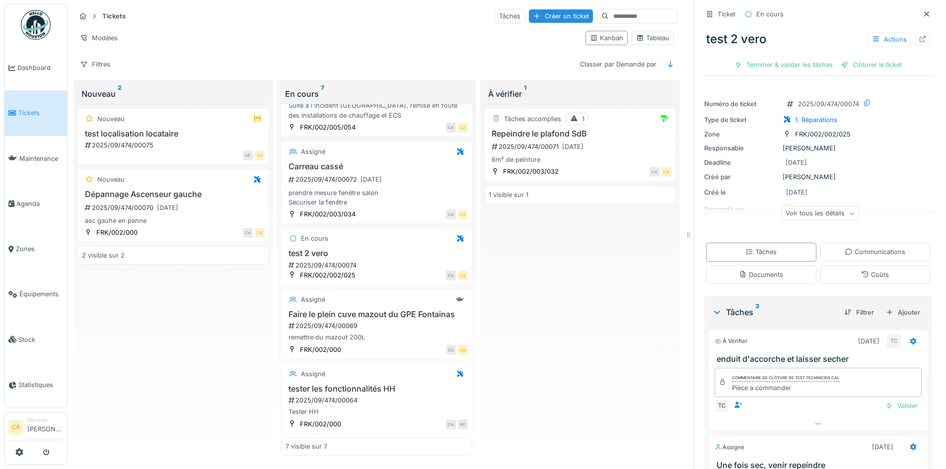
scroll to position [50, 0]
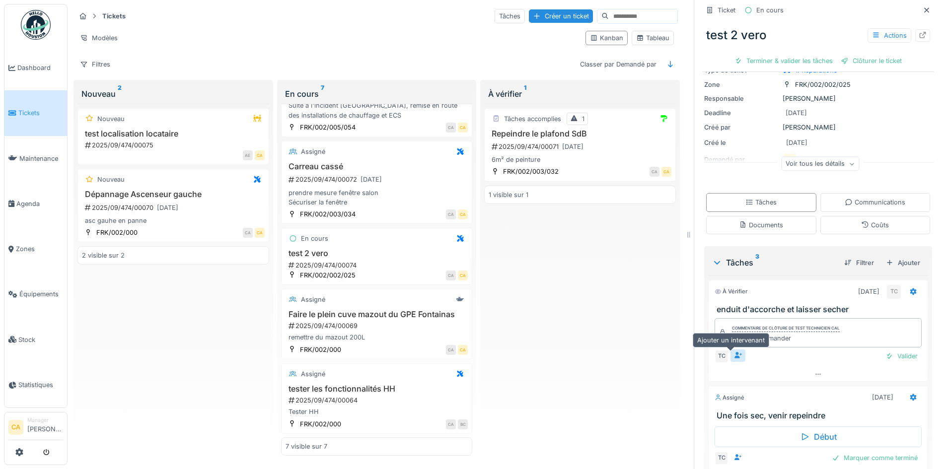
click at [734, 352] on icon at bounding box center [738, 355] width 8 height 6
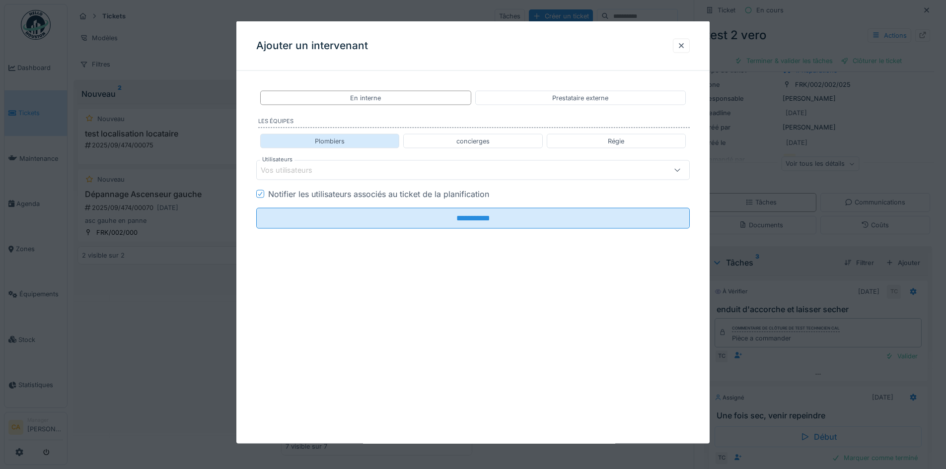
click at [349, 141] on div "Plombiers" at bounding box center [329, 141] width 139 height 14
type input "*****"
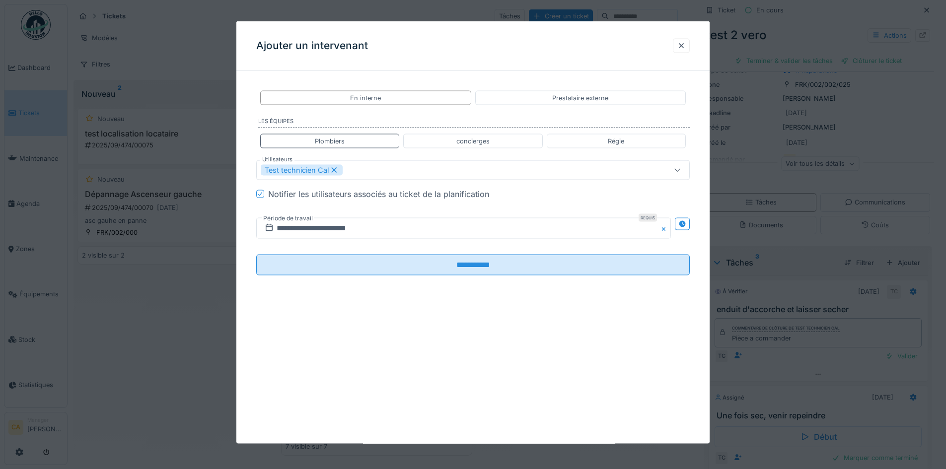
click at [334, 171] on icon at bounding box center [334, 169] width 9 height 7
click at [645, 141] on div "Régie" at bounding box center [616, 141] width 139 height 14
type input "*****"
click at [333, 167] on icon at bounding box center [334, 169] width 9 height 7
click at [376, 91] on div "En interne" at bounding box center [365, 98] width 211 height 14
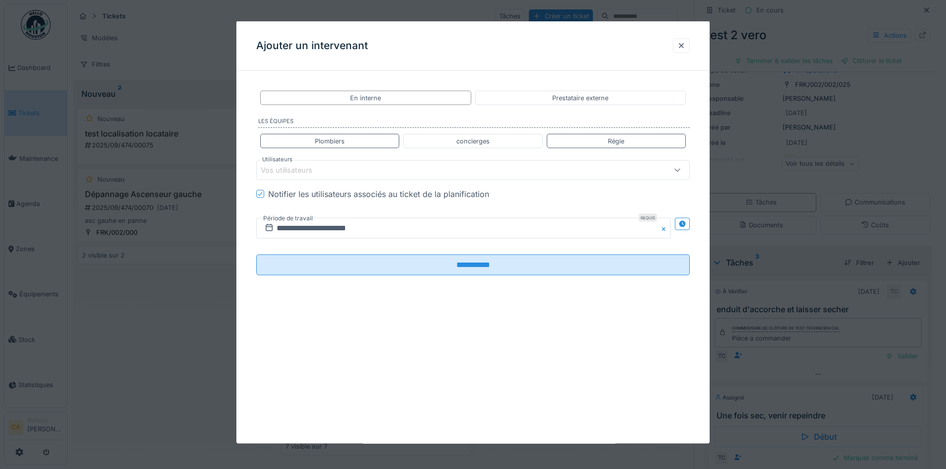
click at [339, 165] on div "Vos utilisateurs" at bounding box center [448, 170] width 374 height 11
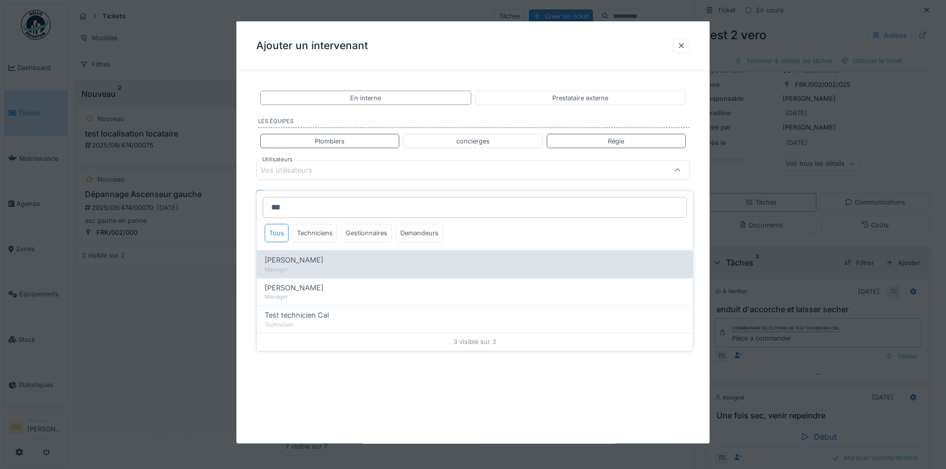
type input "***"
click at [354, 266] on div "Manager" at bounding box center [475, 270] width 420 height 8
type input "*****"
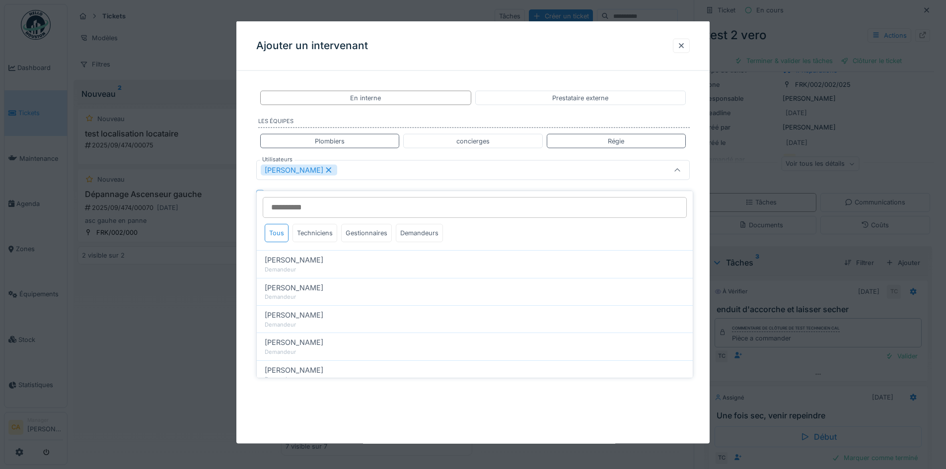
click at [477, 410] on div "**********" at bounding box center [472, 232] width 473 height 423
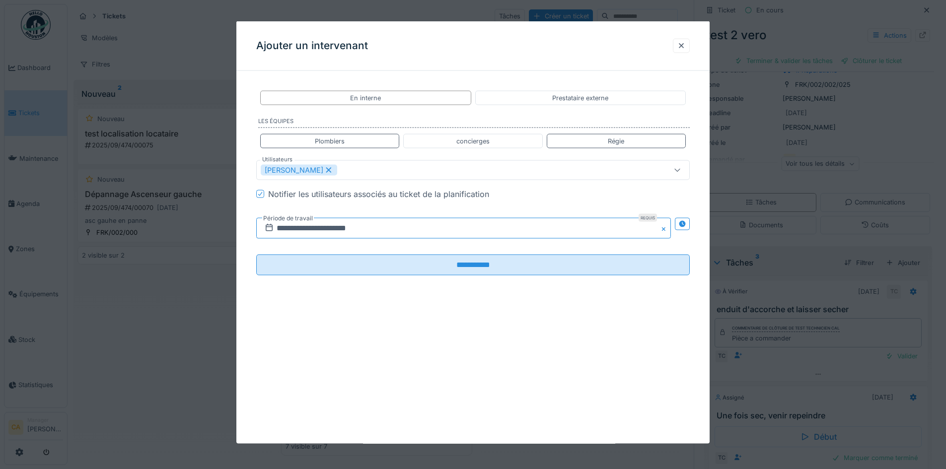
click at [374, 232] on input "**********" at bounding box center [463, 228] width 415 height 21
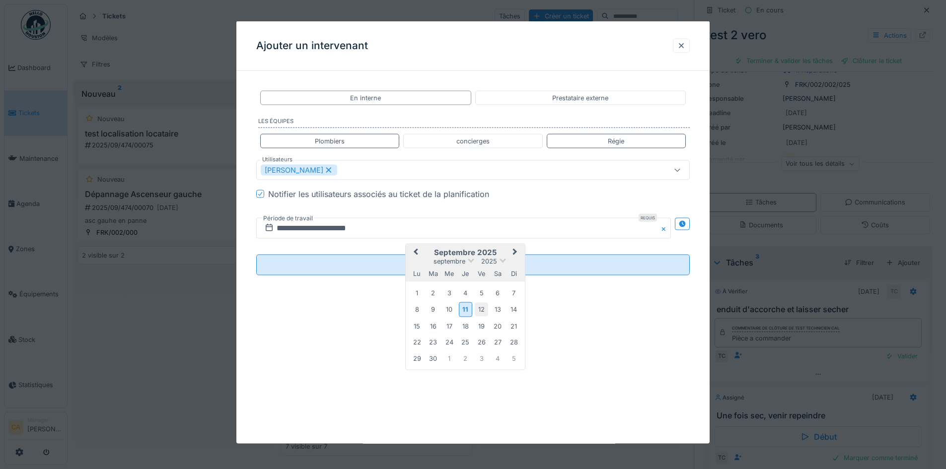
click at [482, 308] on div "12" at bounding box center [481, 309] width 13 height 13
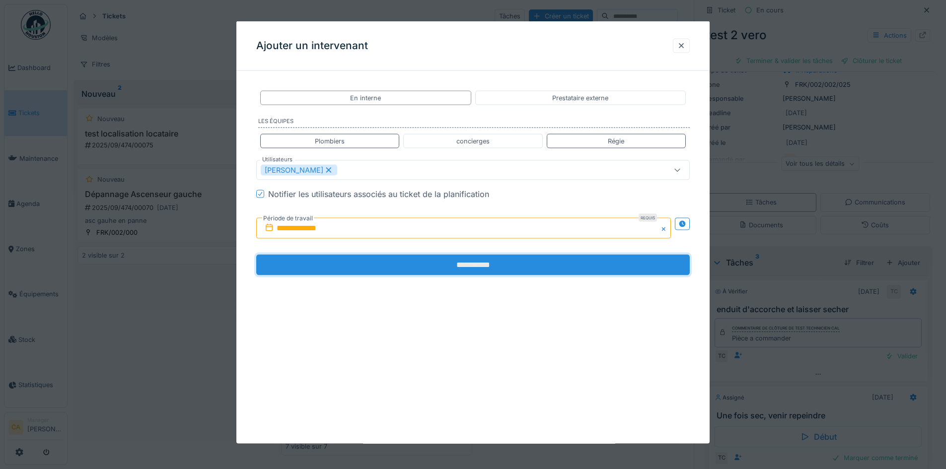
click at [315, 266] on input "**********" at bounding box center [473, 265] width 434 height 21
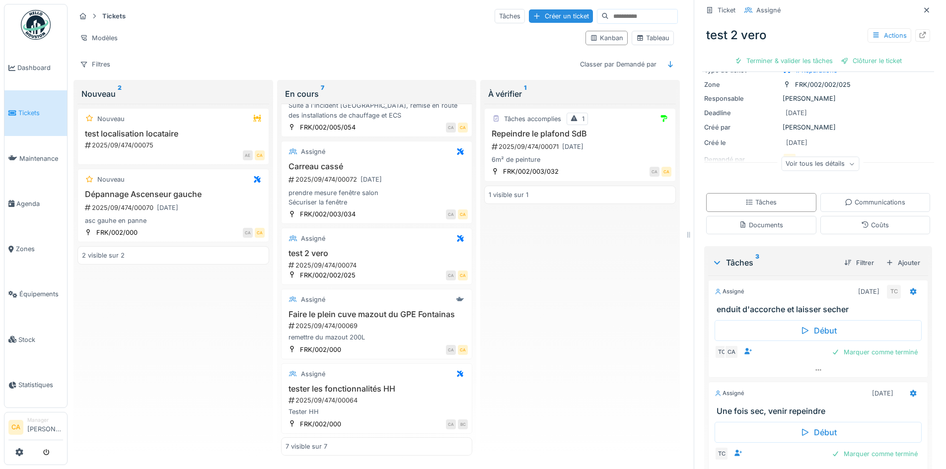
click at [585, 274] on div "Tâches accomplies 1 Repeindre le plafond SdB 2025/09/474/00071 [DATE] 6m² de pe…" at bounding box center [580, 280] width 192 height 353
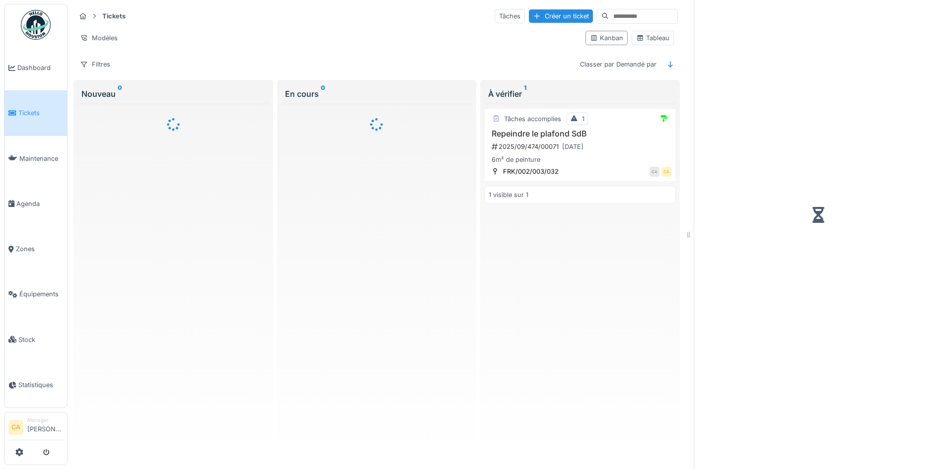
scroll to position [7, 0]
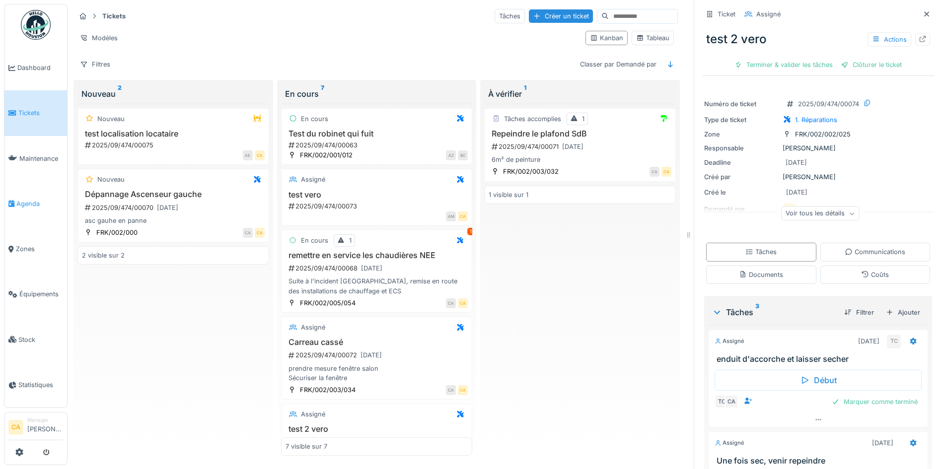
click at [27, 200] on span "Agenda" at bounding box center [39, 203] width 47 height 9
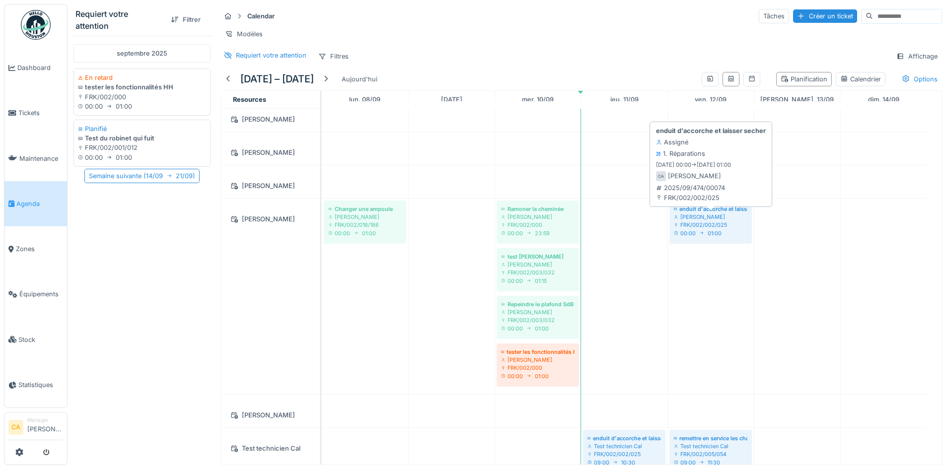
scroll to position [50, 0]
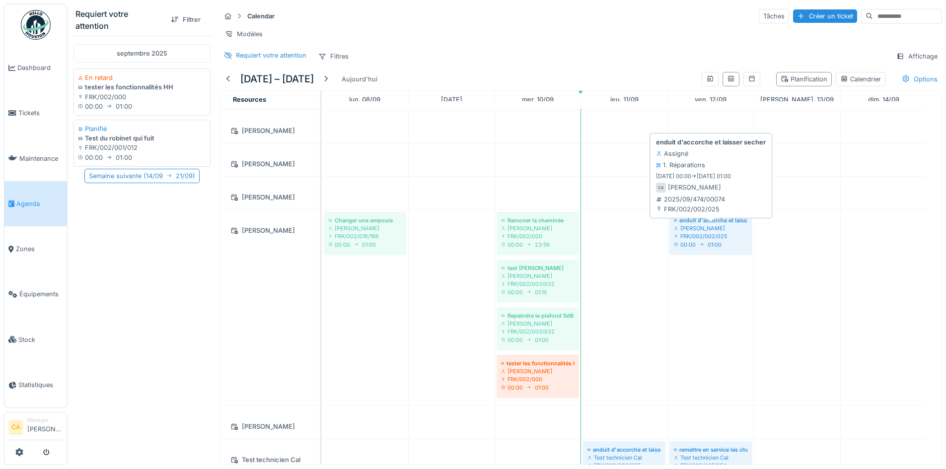
click at [711, 240] on div "FRK/002/002/025" at bounding box center [710, 236] width 73 height 8
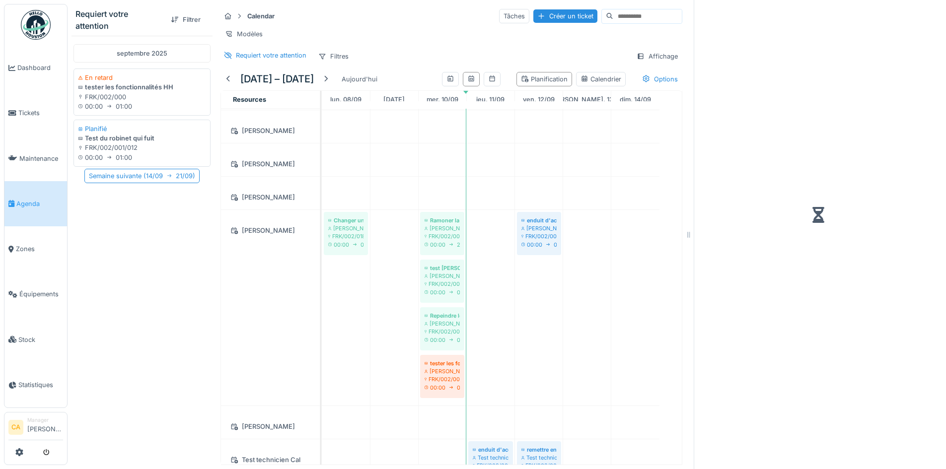
click at [711, 243] on div at bounding box center [818, 215] width 232 height 423
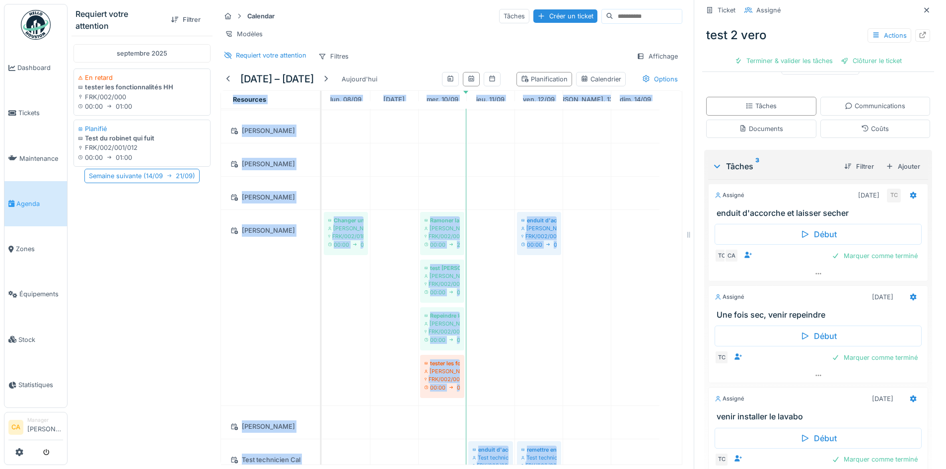
scroll to position [98, 0]
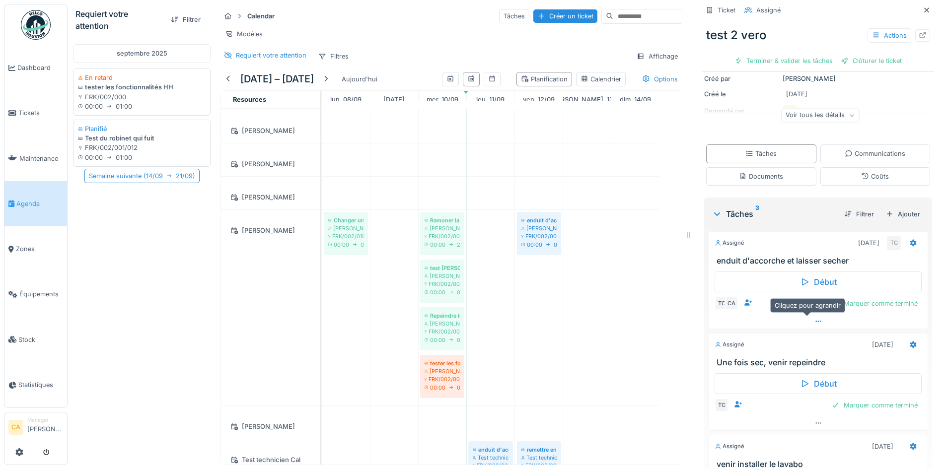
click at [814, 320] on icon at bounding box center [818, 321] width 8 height 6
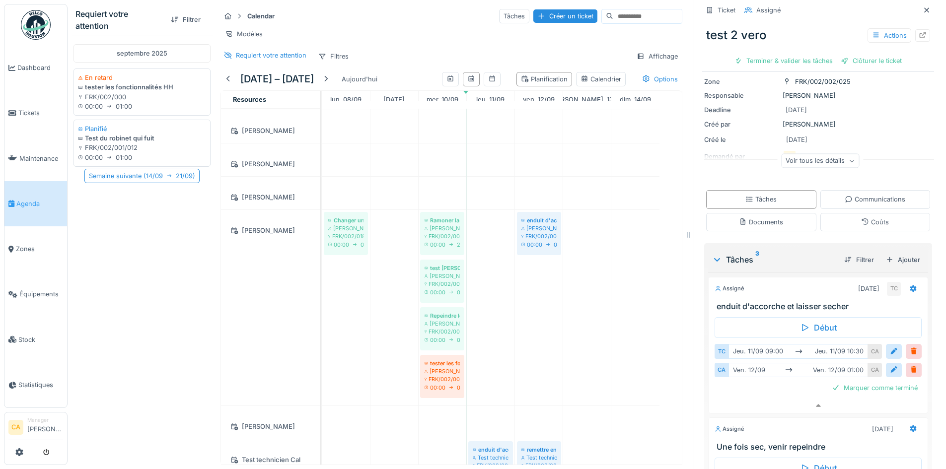
scroll to position [49, 0]
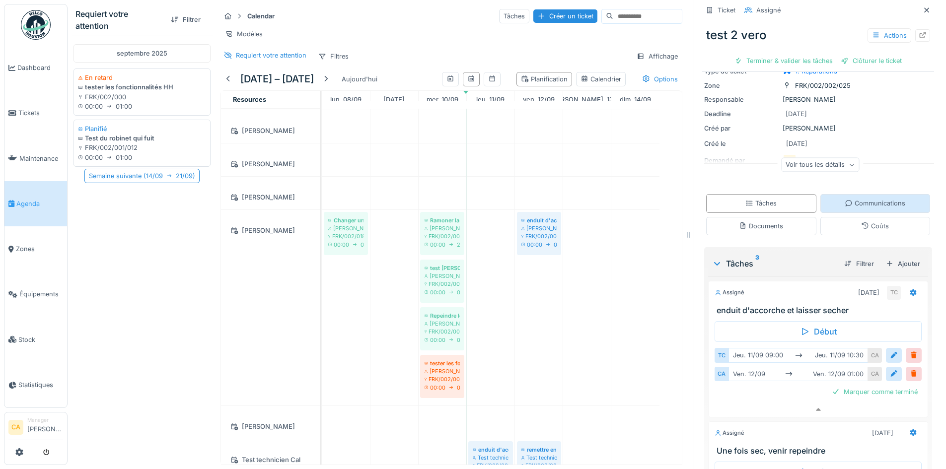
click at [845, 199] on div "Communications" at bounding box center [875, 203] width 61 height 9
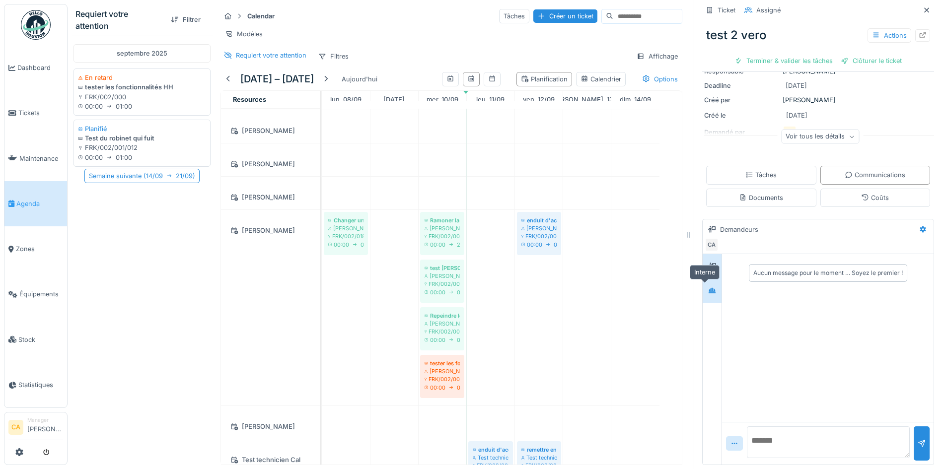
click at [705, 285] on div at bounding box center [712, 291] width 15 height 12
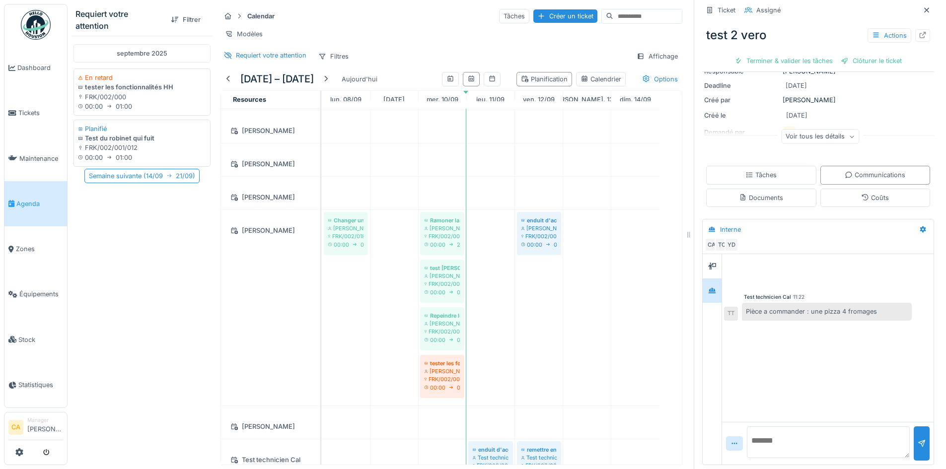
click at [815, 130] on div "Voir tous les détails" at bounding box center [820, 137] width 78 height 14
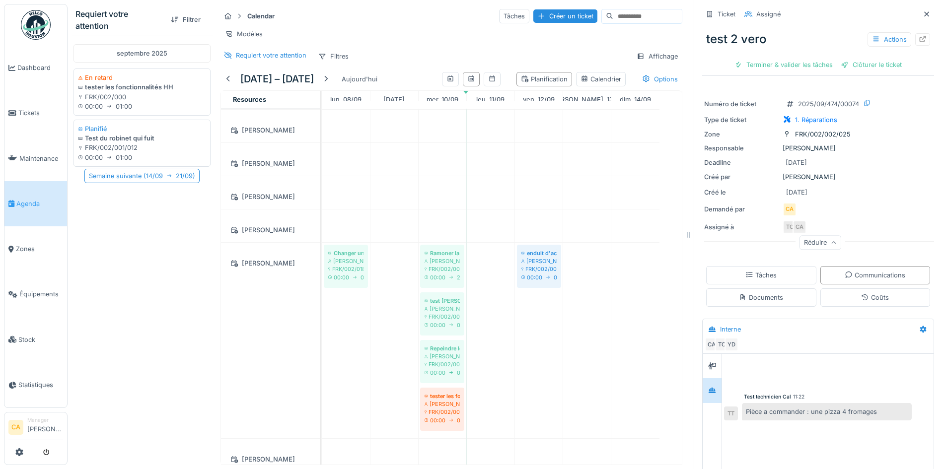
scroll to position [0, 0]
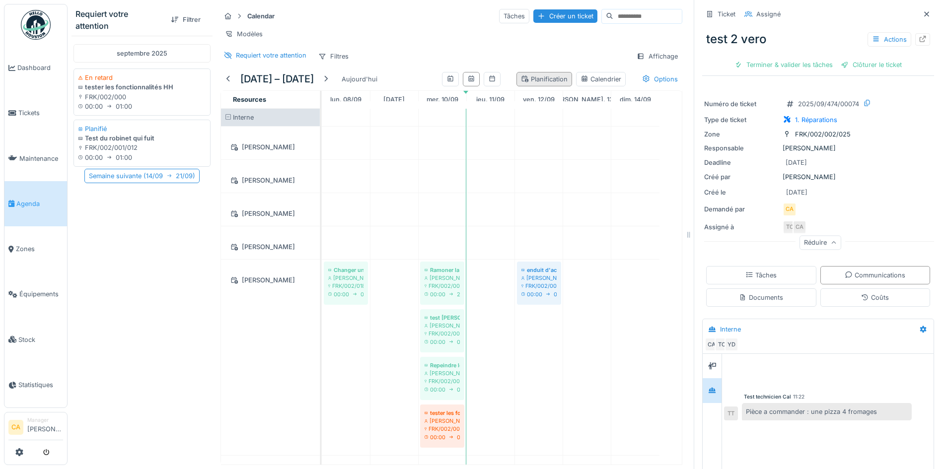
click at [533, 84] on div "Planification" at bounding box center [544, 78] width 47 height 9
click at [642, 82] on icon at bounding box center [646, 78] width 8 height 6
click at [632, 104] on div at bounding box center [630, 107] width 8 height 8
click at [526, 61] on div "Requiert votre attention Filtres Affichage" at bounding box center [451, 56] width 462 height 14
click at [587, 84] on div "Calendrier" at bounding box center [601, 78] width 41 height 9
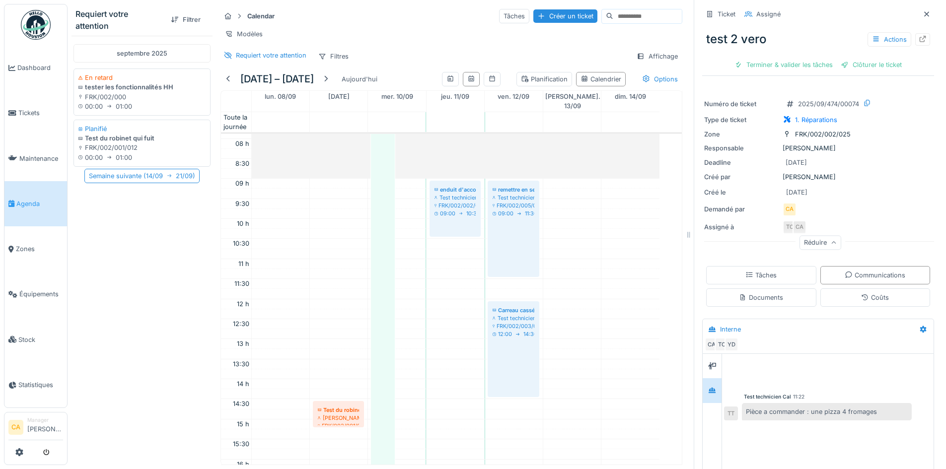
scroll to position [298, 0]
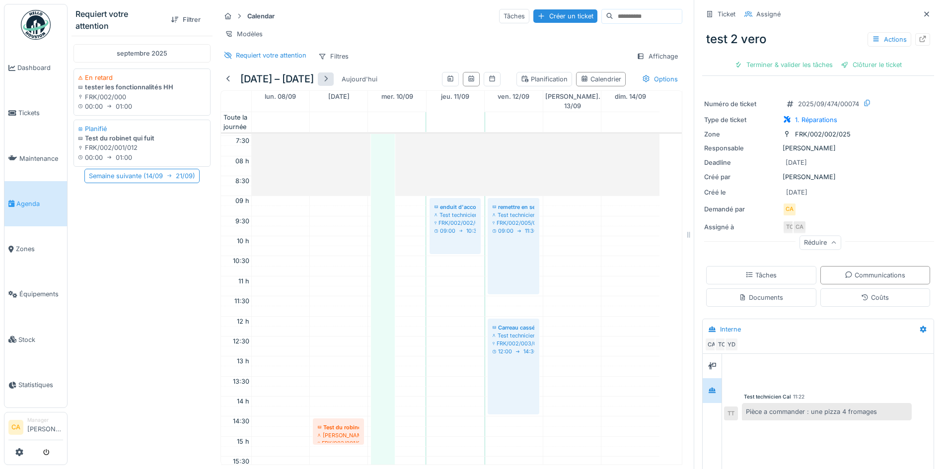
click at [330, 84] on div at bounding box center [326, 78] width 8 height 9
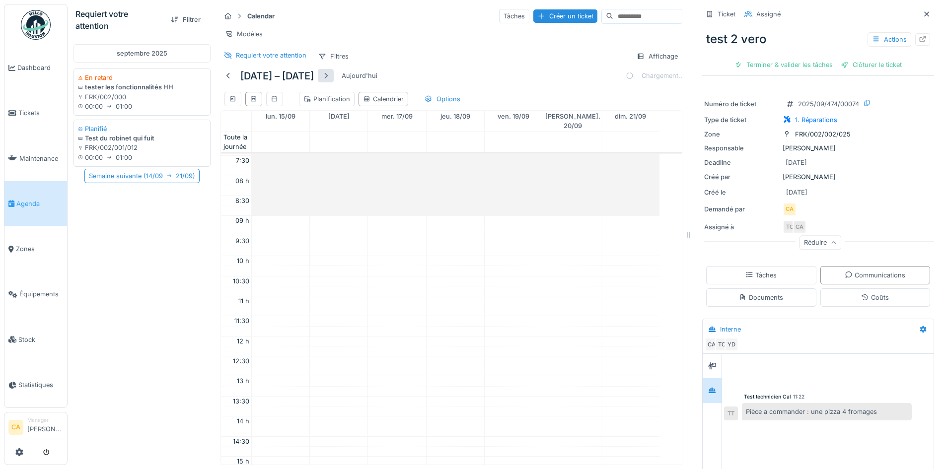
scroll to position [241, 0]
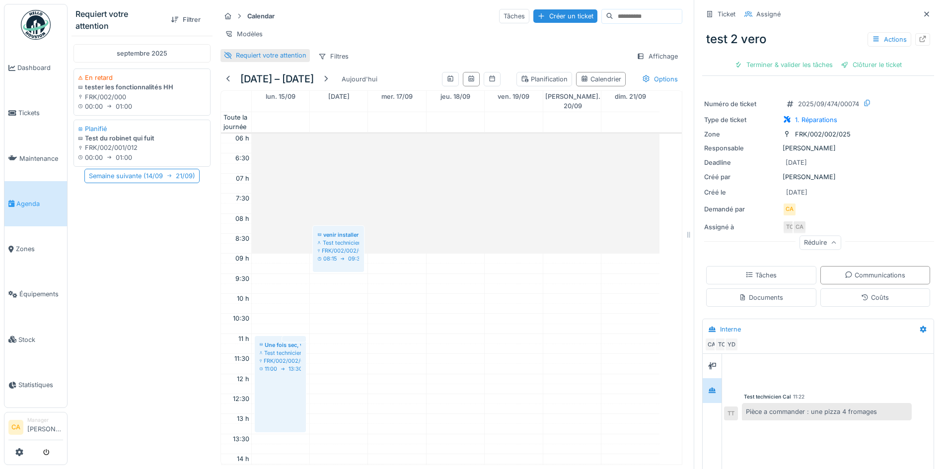
click at [235, 62] on div "Requiert votre attention" at bounding box center [264, 55] width 89 height 12
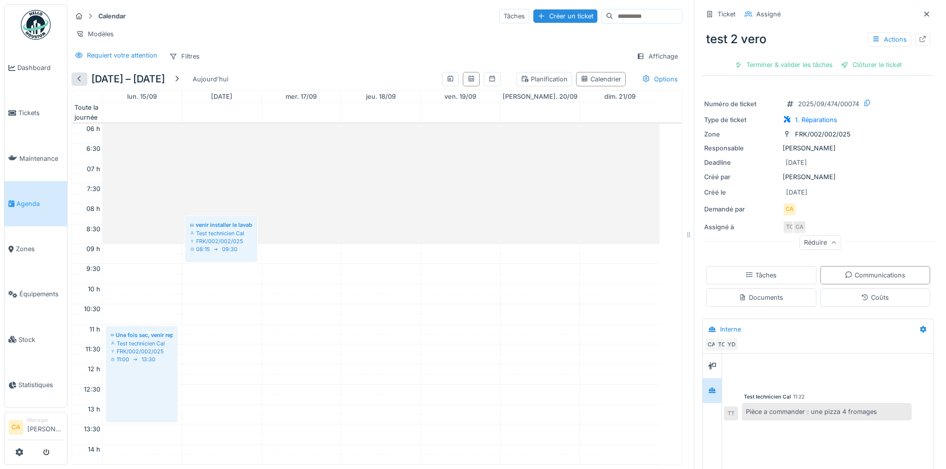
click at [78, 84] on div at bounding box center [79, 78] width 8 height 9
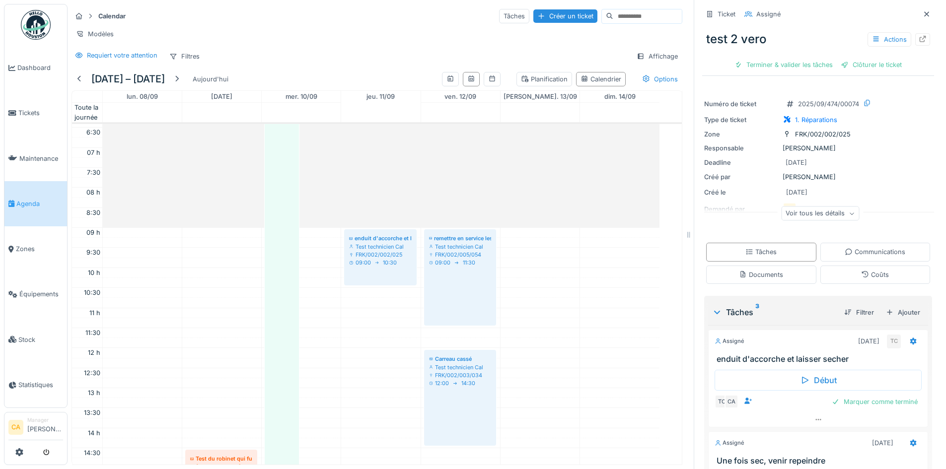
scroll to position [241, 0]
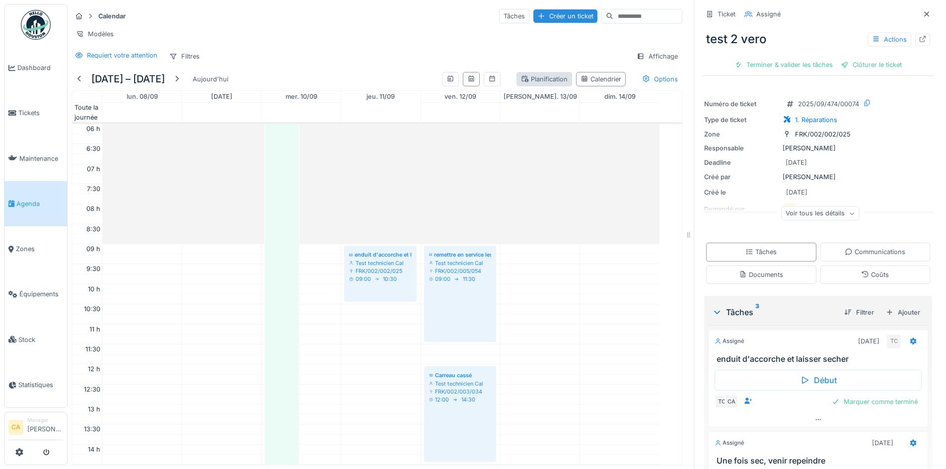
click at [521, 83] on div "Planification" at bounding box center [544, 78] width 47 height 9
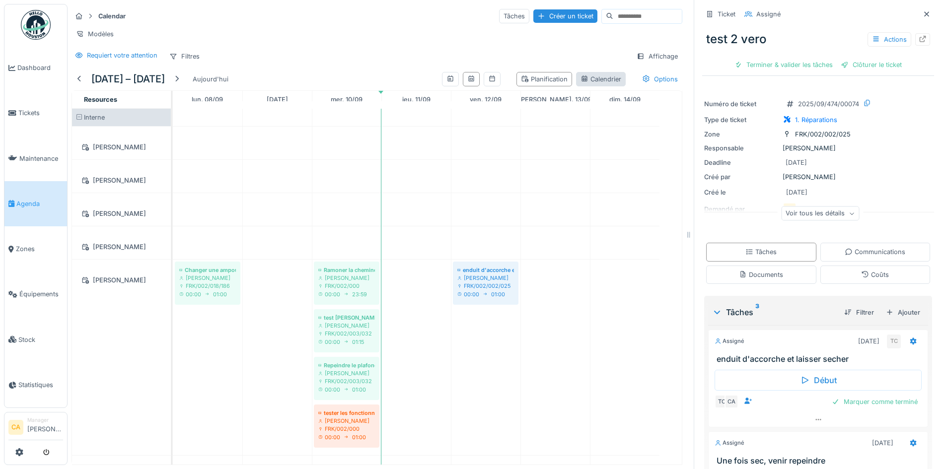
click at [595, 84] on div "Calendrier" at bounding box center [601, 78] width 41 height 9
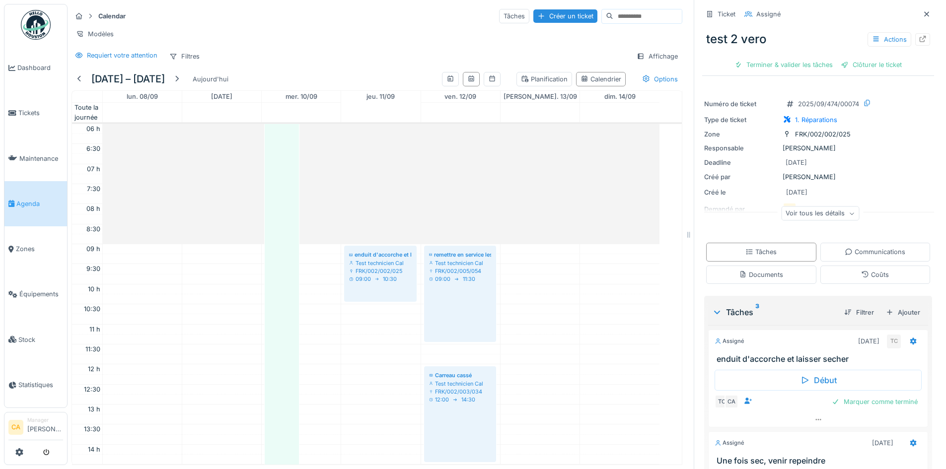
click at [270, 68] on div "Calendar Tâches Créer un ticket Modèles Requiert votre attention Filtres Affich…" at bounding box center [377, 36] width 619 height 64
click at [366, 85] on div "8 – 14 sept. 2025 Aujourd'hui Planification Calendrier Options" at bounding box center [377, 79] width 611 height 22
click at [446, 82] on icon at bounding box center [450, 78] width 8 height 6
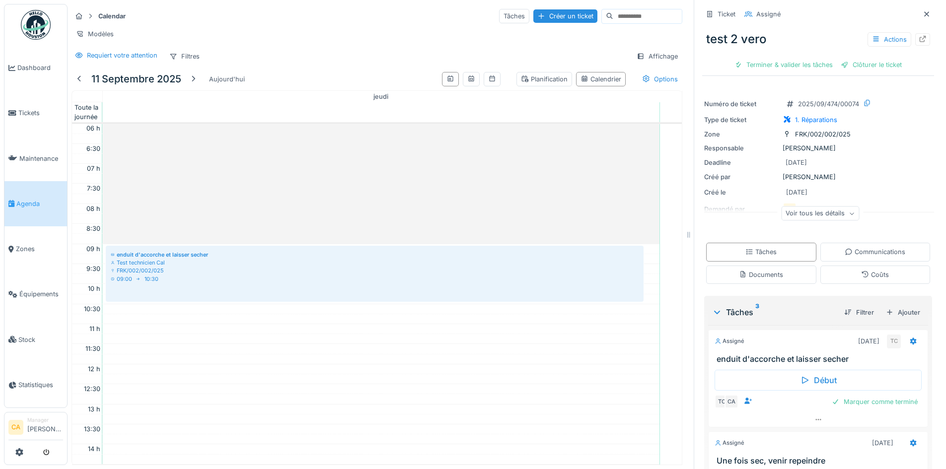
click at [465, 86] on div at bounding box center [471, 79] width 67 height 22
click at [468, 81] on icon at bounding box center [470, 78] width 5 height 6
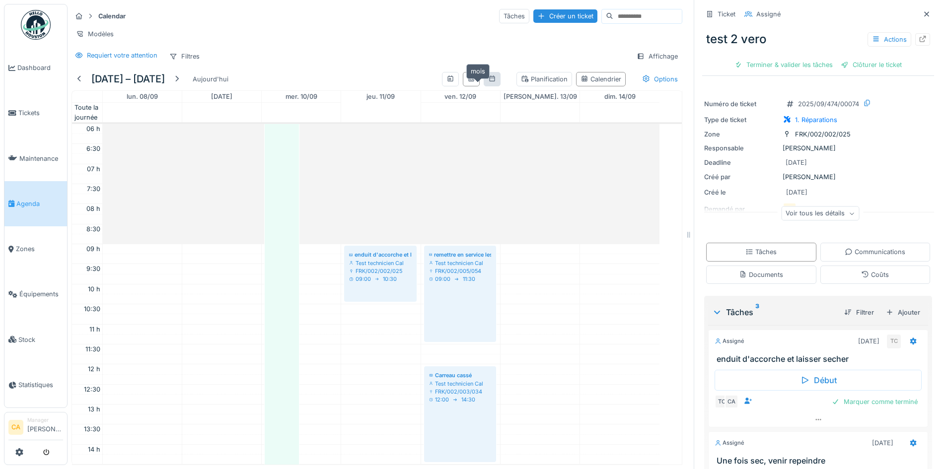
click at [488, 82] on icon at bounding box center [492, 78] width 8 height 6
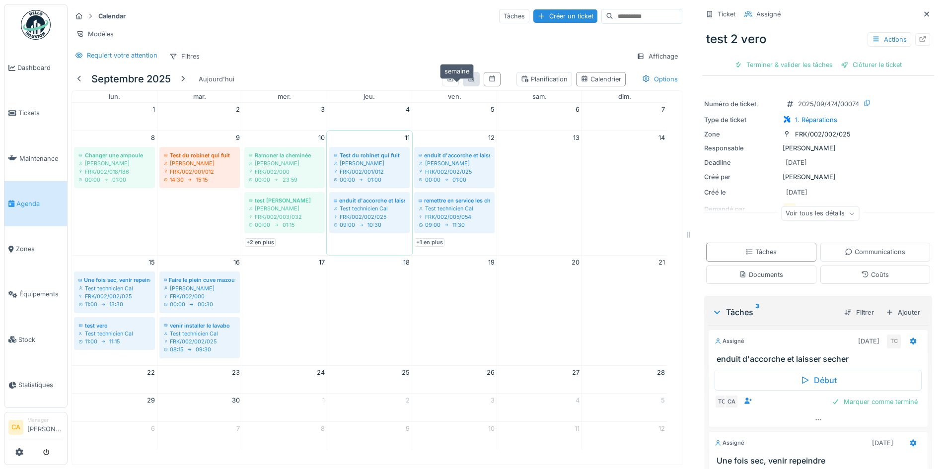
click at [467, 82] on icon at bounding box center [471, 78] width 8 height 6
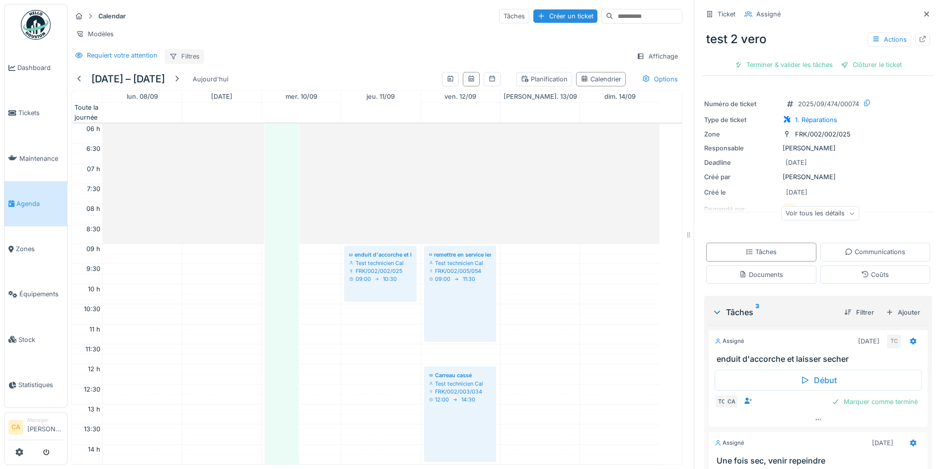
click at [193, 64] on div "Filtres" at bounding box center [184, 56] width 39 height 14
click at [330, 51] on div "Calendar Tâches Créer un ticket Modèles Requiert votre attention Filtres Affich…" at bounding box center [377, 36] width 619 height 64
click at [644, 64] on div "Affichage" at bounding box center [657, 56] width 50 height 14
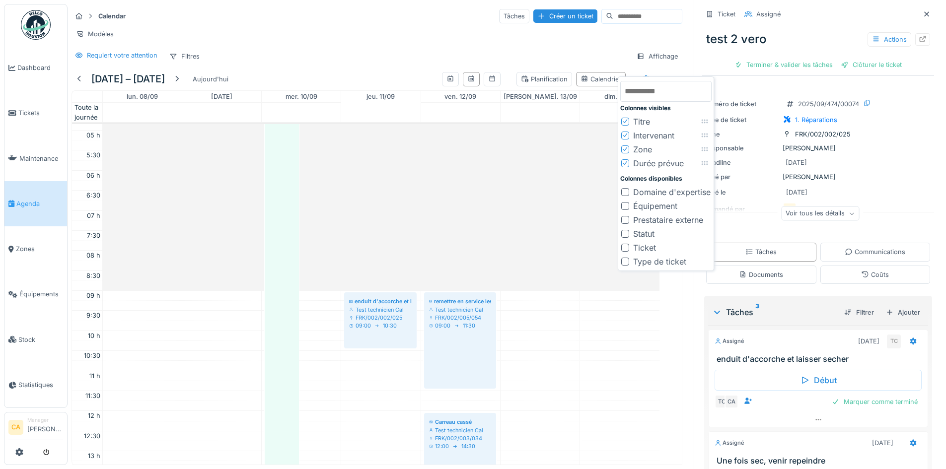
scroll to position [191, 0]
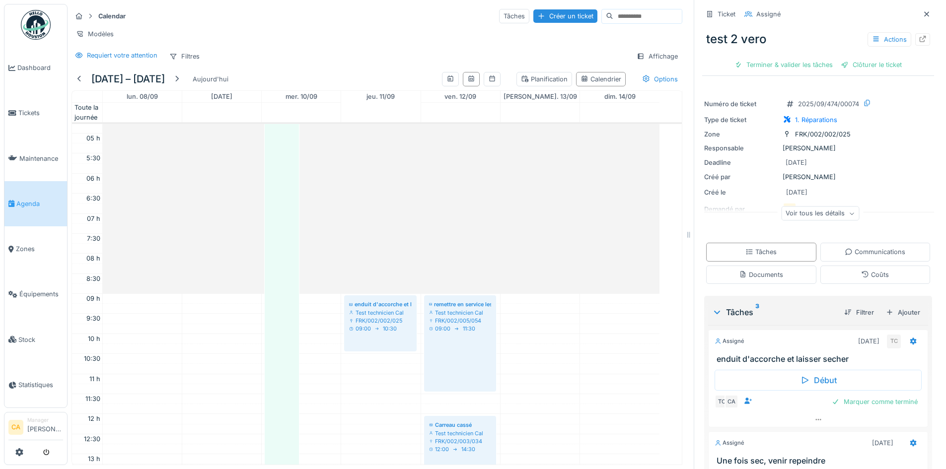
click at [488, 51] on div "Calendar Tâches Créer un ticket Modèles Requiert votre attention Filtres Affich…" at bounding box center [377, 36] width 619 height 64
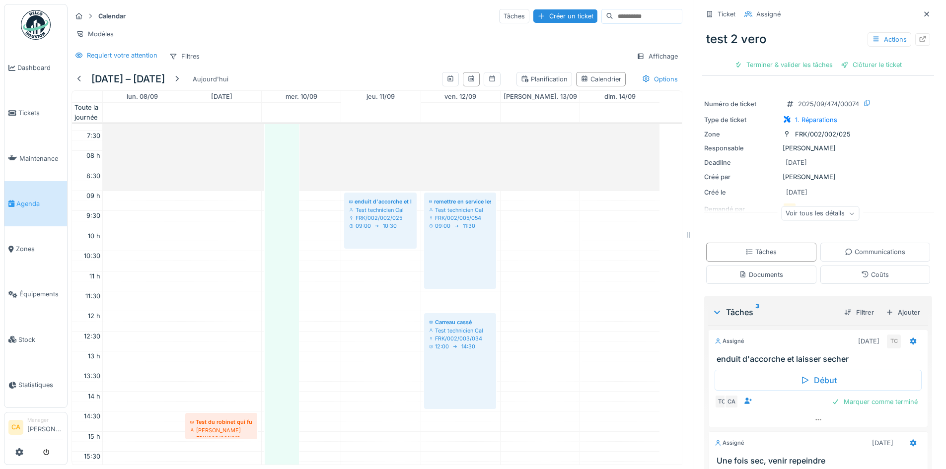
scroll to position [298, 0]
click at [181, 84] on div at bounding box center [177, 78] width 8 height 9
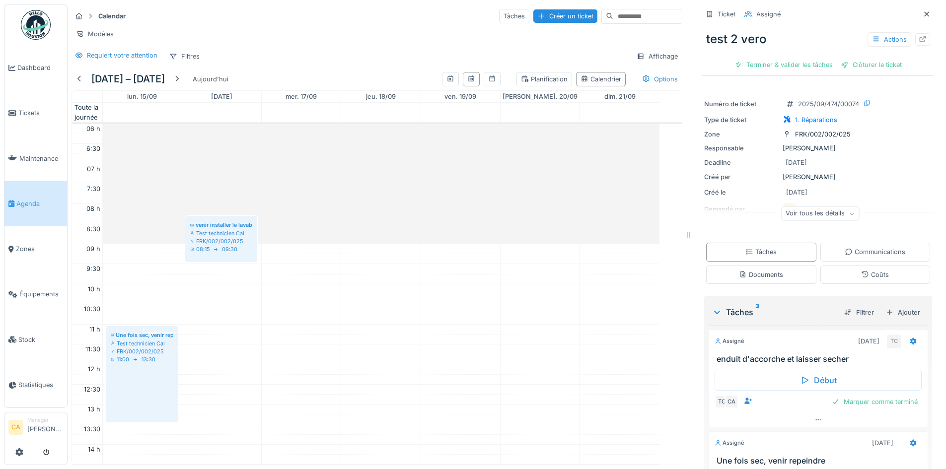
scroll to position [291, 0]
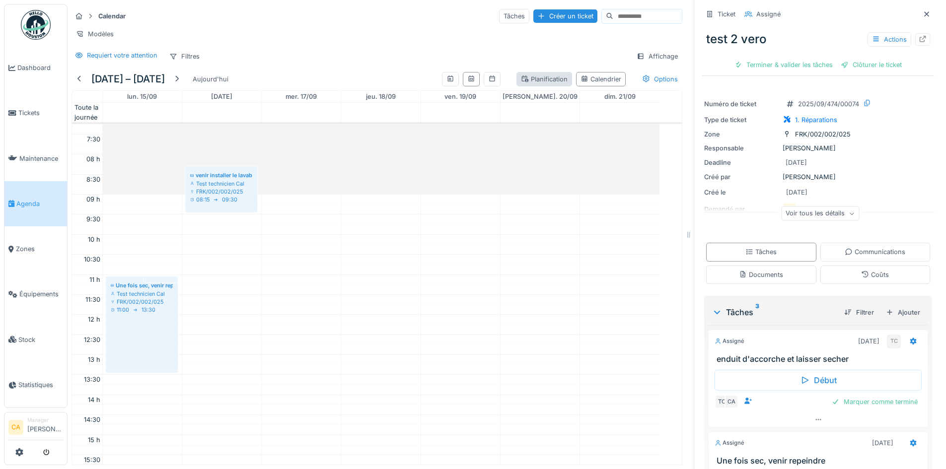
click at [534, 84] on div "Planification" at bounding box center [544, 78] width 47 height 9
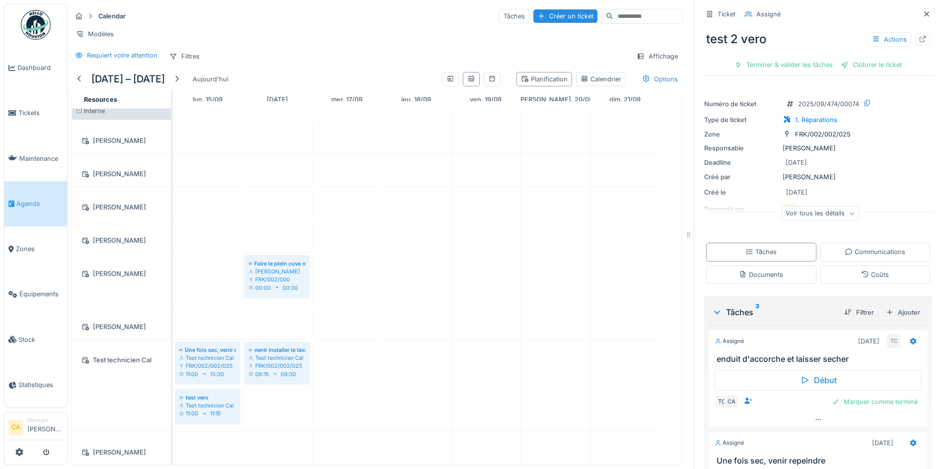
scroll to position [21, 0]
click at [437, 41] on div "Modèles" at bounding box center [377, 34] width 611 height 14
click at [446, 82] on icon at bounding box center [450, 78] width 8 height 6
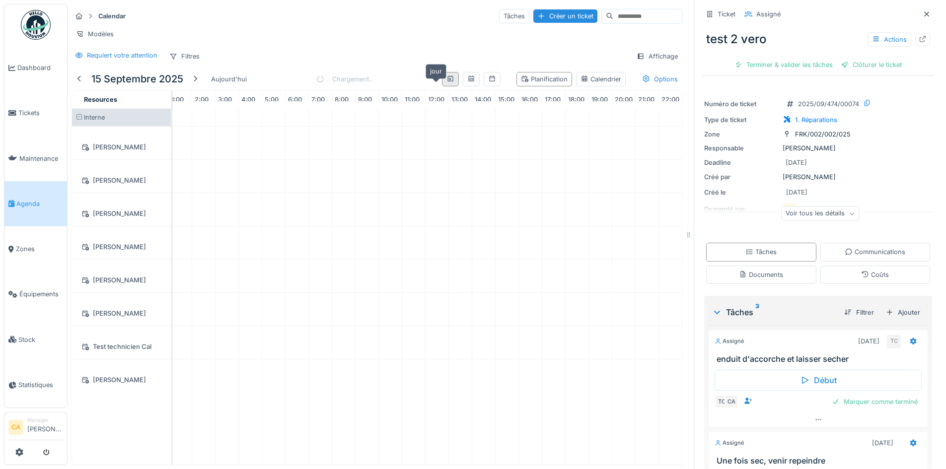
scroll to position [0, 0]
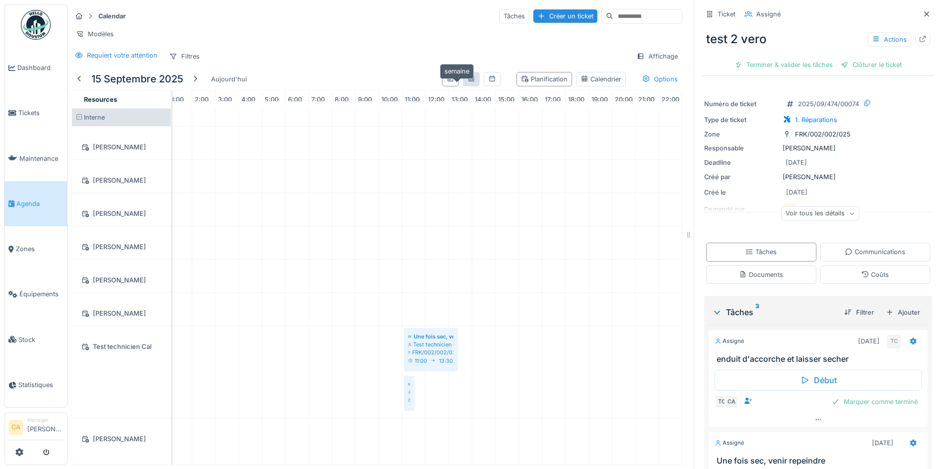
click at [467, 82] on icon at bounding box center [471, 78] width 8 height 6
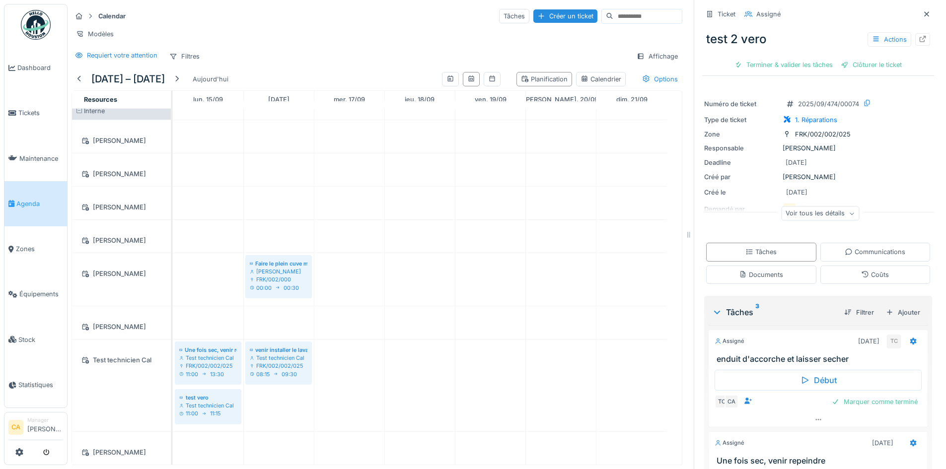
scroll to position [21, 0]
click at [44, 115] on span "Tickets" at bounding box center [40, 112] width 45 height 9
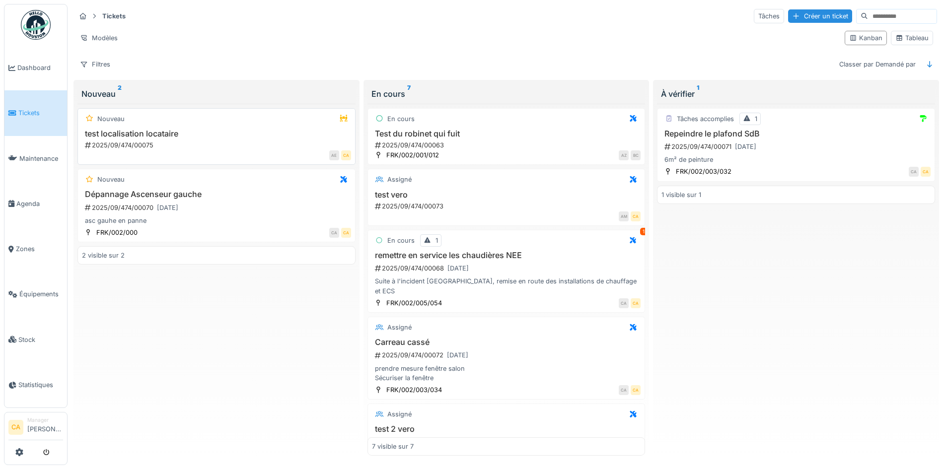
click at [125, 146] on div "2025/09/474/00075" at bounding box center [217, 145] width 267 height 9
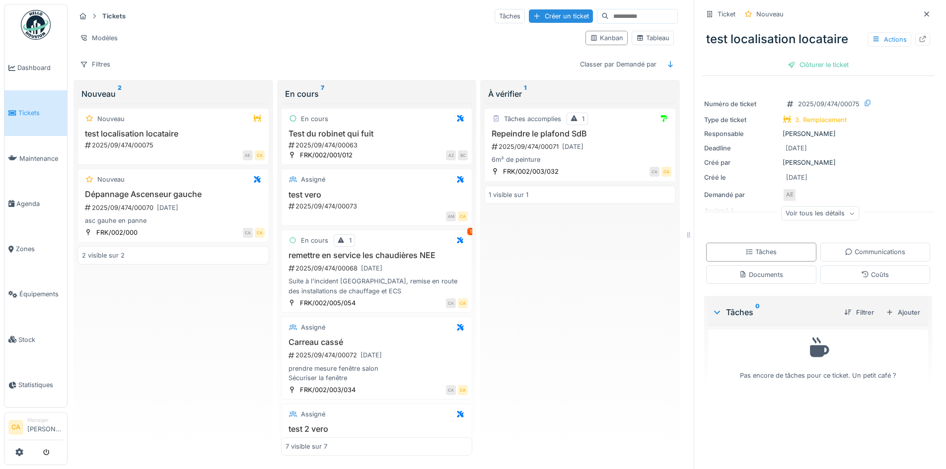
click at [820, 214] on div "Voir tous les détails" at bounding box center [820, 214] width 78 height 14
click at [731, 213] on div "Réduire" at bounding box center [820, 226] width 232 height 32
click at [878, 42] on div "Actions" at bounding box center [890, 39] width 44 height 14
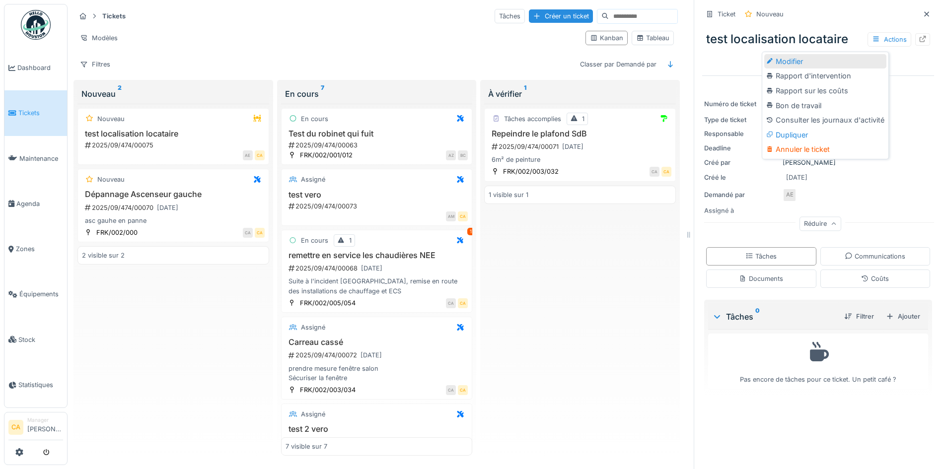
click at [792, 64] on div "Modifier" at bounding box center [825, 61] width 122 height 15
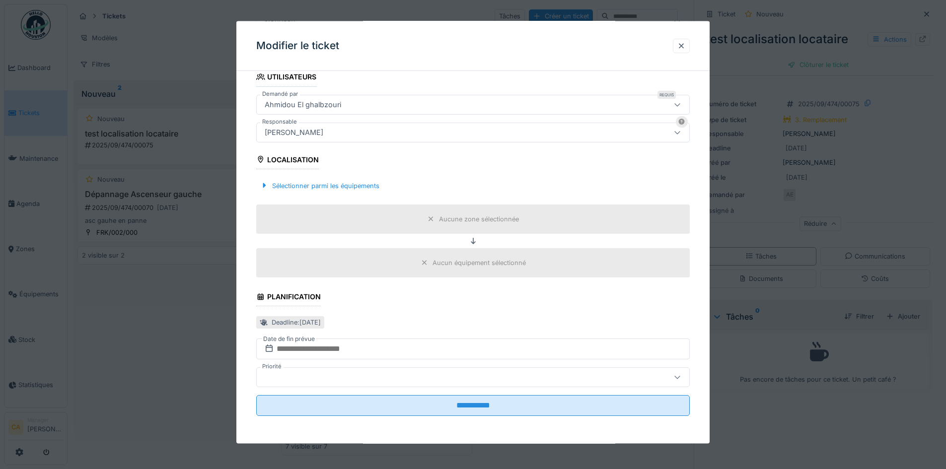
scroll to position [7, 0]
click at [351, 184] on div "Sélectionner parmi les équipements" at bounding box center [319, 185] width 127 height 13
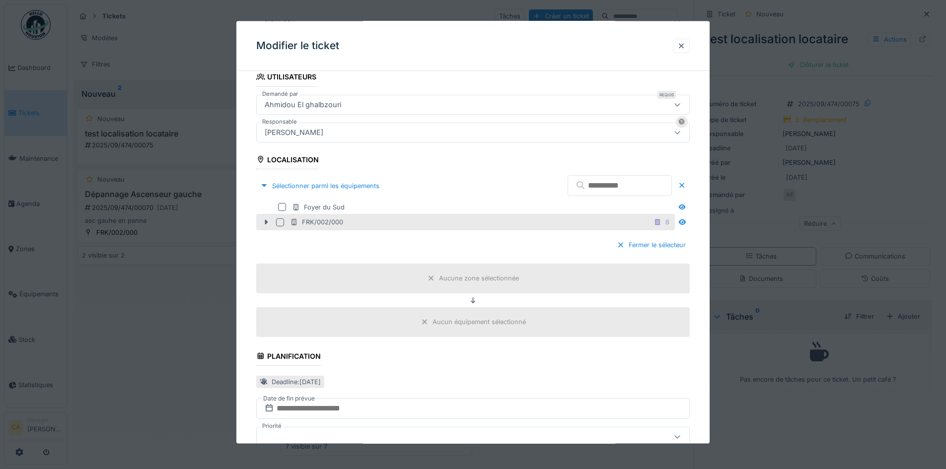
click at [283, 219] on div at bounding box center [280, 222] width 8 height 8
click at [401, 293] on fieldset "**********" at bounding box center [473, 165] width 434 height 637
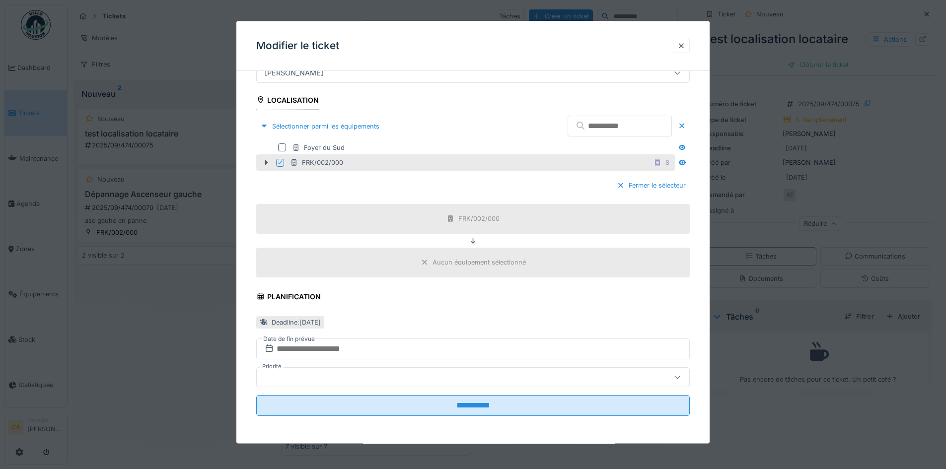
click at [431, 304] on fieldset "**********" at bounding box center [473, 105] width 434 height 637
click at [453, 347] on input "text" at bounding box center [473, 348] width 434 height 21
click at [369, 308] on fieldset "**********" at bounding box center [473, 105] width 434 height 637
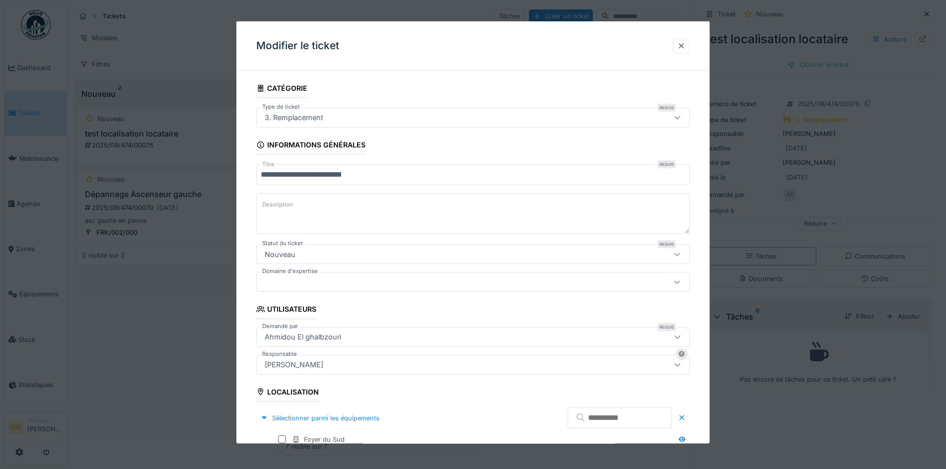
scroll to position [0, 0]
click at [690, 43] on div at bounding box center [681, 45] width 17 height 14
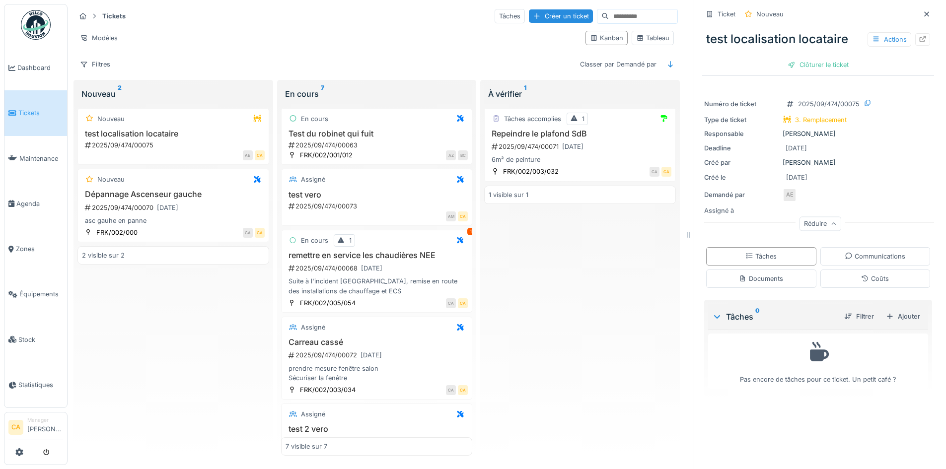
click at [772, 202] on div "Numéro de ticket 2025/09/474/00075 Type de ticket 3. Remplacement Responsable C…" at bounding box center [818, 163] width 232 height 143
click at [728, 204] on div "Numéro de ticket 2025/09/474/00075 Type de ticket 3. Remplacement Responsable C…" at bounding box center [818, 163] width 232 height 143
click at [727, 202] on div "Numéro de ticket 2025/09/474/00075 Type de ticket 3. Remplacement Responsable C…" at bounding box center [818, 163] width 232 height 143
click at [885, 73] on div "test localisation locataire Actions Clôturer le ticket" at bounding box center [818, 47] width 232 height 51
click at [882, 41] on div "Actions" at bounding box center [890, 39] width 44 height 14
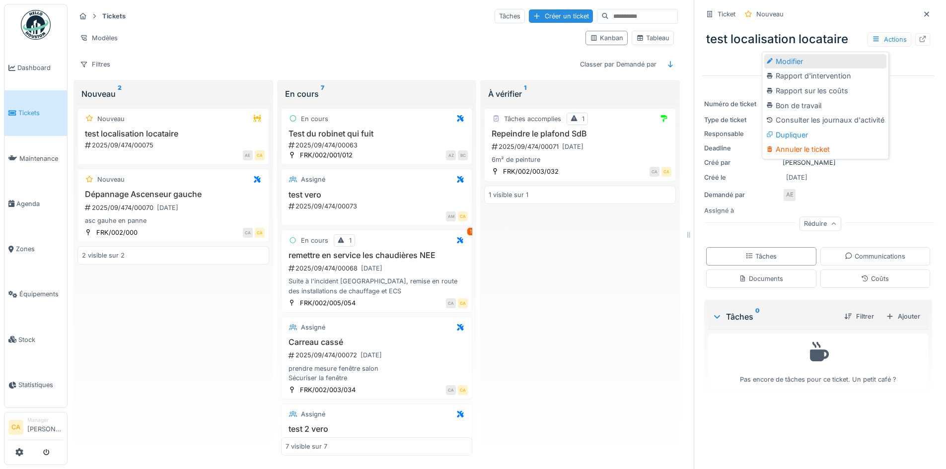
click at [827, 62] on div "Modifier" at bounding box center [825, 61] width 122 height 15
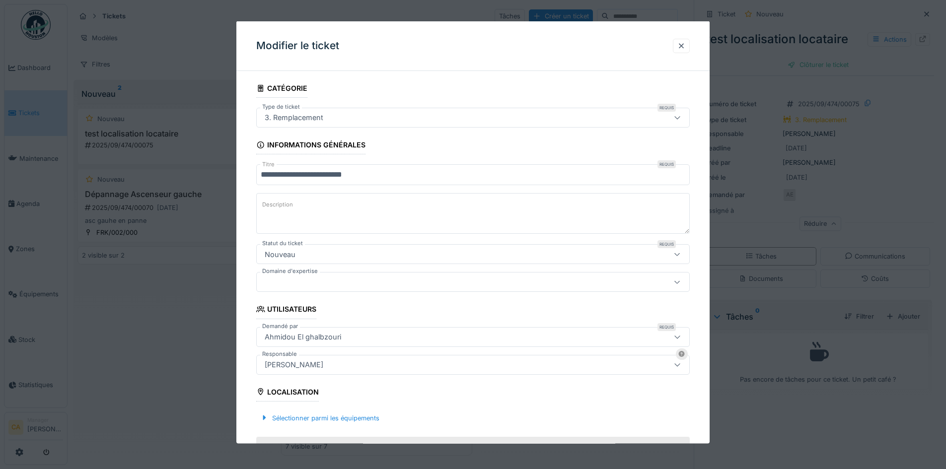
click at [527, 261] on div "Nouveau" at bounding box center [473, 254] width 434 height 20
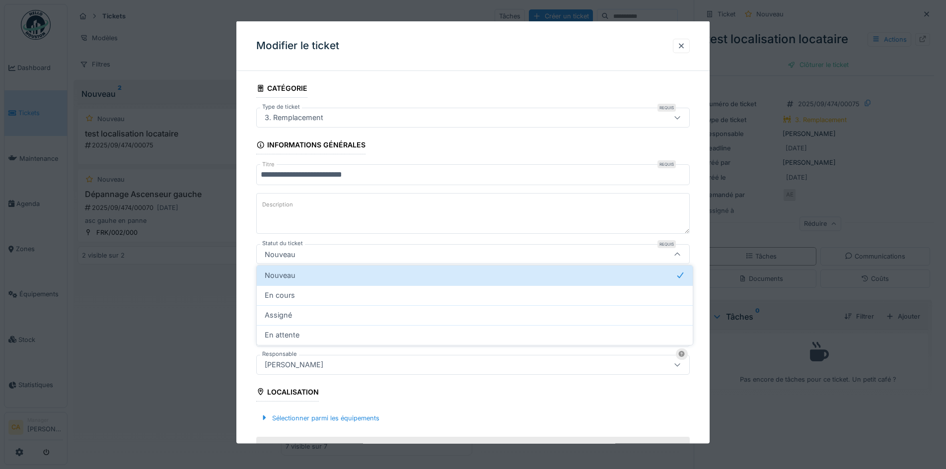
scroll to position [22, 0]
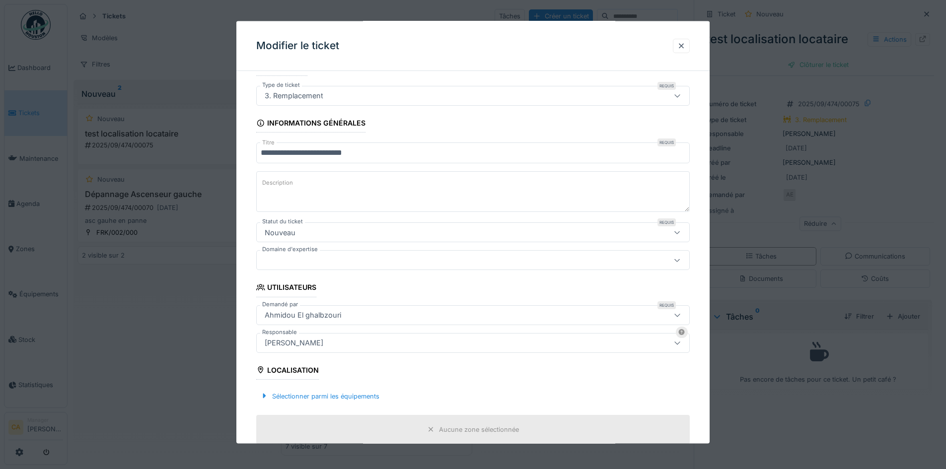
click at [500, 211] on textarea "Description" at bounding box center [473, 191] width 434 height 41
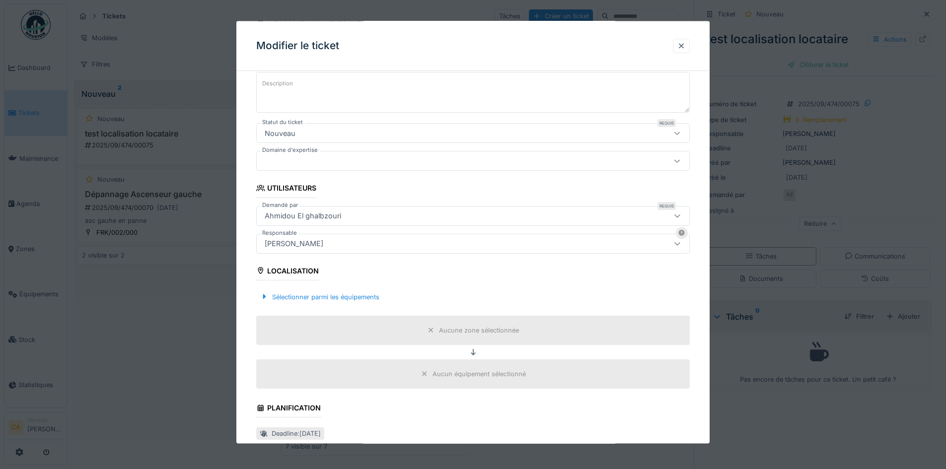
click at [490, 244] on div "[PERSON_NAME]" at bounding box center [448, 243] width 374 height 11
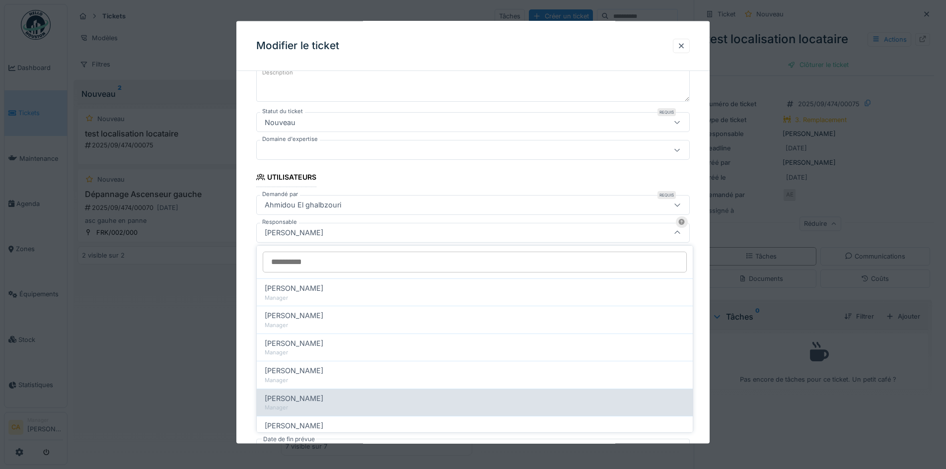
click at [332, 406] on div "Manager" at bounding box center [475, 408] width 420 height 8
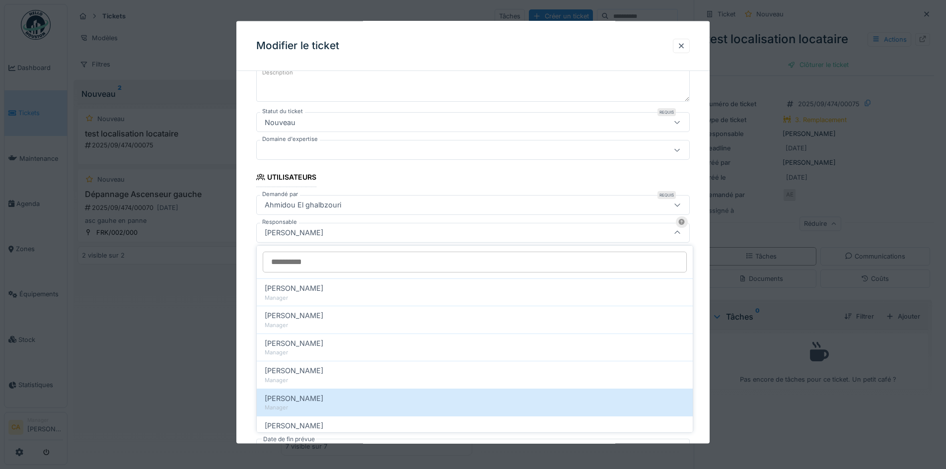
click at [366, 222] on div "[PERSON_NAME]" at bounding box center [473, 232] width 434 height 20
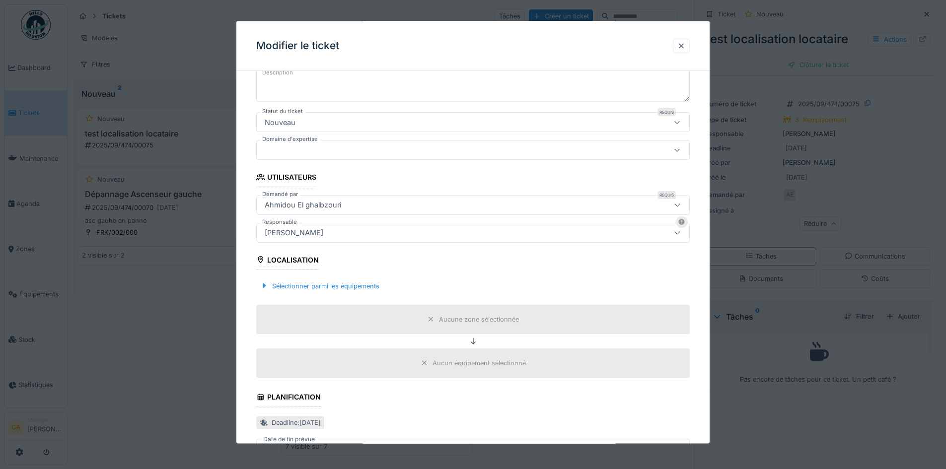
click at [425, 278] on div "Sélectionner parmi les équipements" at bounding box center [473, 285] width 434 height 29
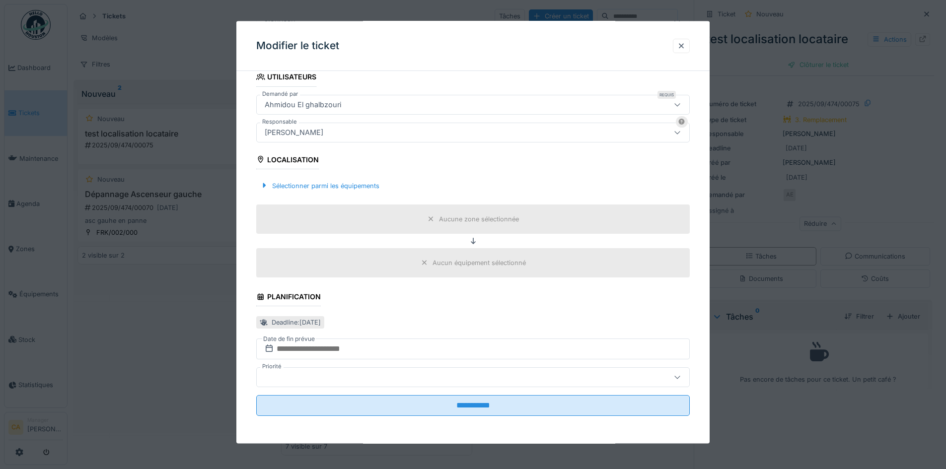
scroll to position [7, 0]
click at [321, 319] on div "Deadline : jeudi 18 sept. 2025" at bounding box center [296, 322] width 49 height 9
click at [440, 342] on input "text" at bounding box center [473, 349] width 434 height 21
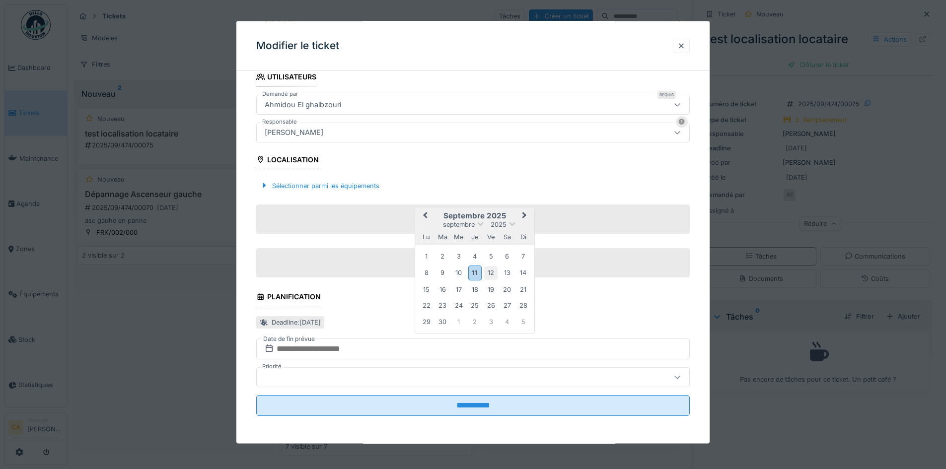
click at [498, 270] on div "12" at bounding box center [490, 272] width 13 height 13
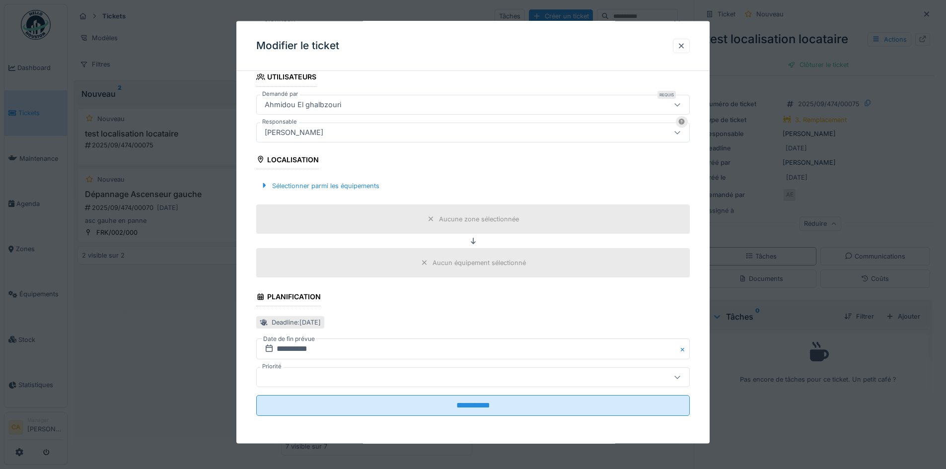
click at [650, 336] on fieldset "**********" at bounding box center [473, 136] width 434 height 578
click at [478, 376] on div at bounding box center [448, 377] width 374 height 11
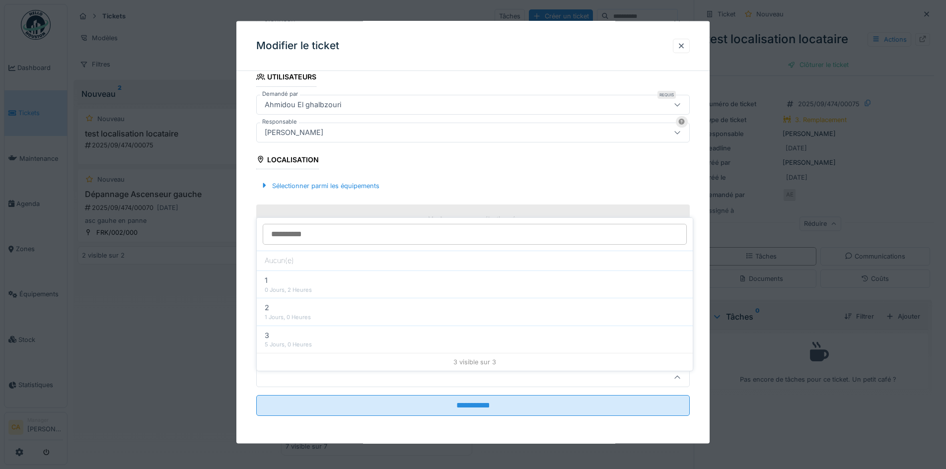
click at [330, 241] on div at bounding box center [475, 234] width 436 height 33
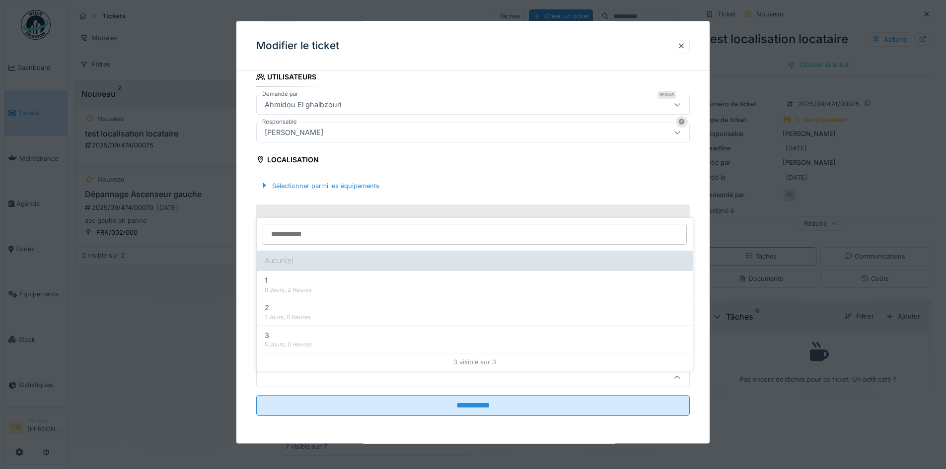
click at [338, 251] on div "Aucun(e)" at bounding box center [475, 261] width 436 height 20
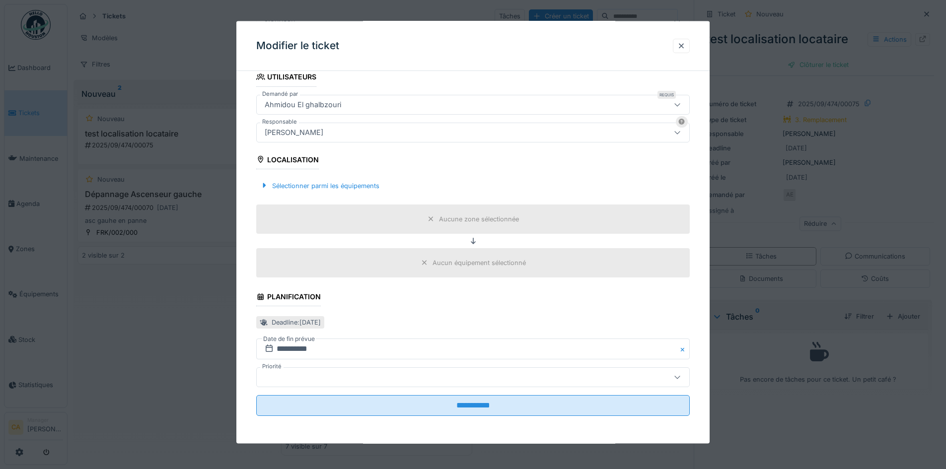
click at [489, 324] on div "Deadline : jeudi 18 sept. 2025" at bounding box center [473, 322] width 434 height 16
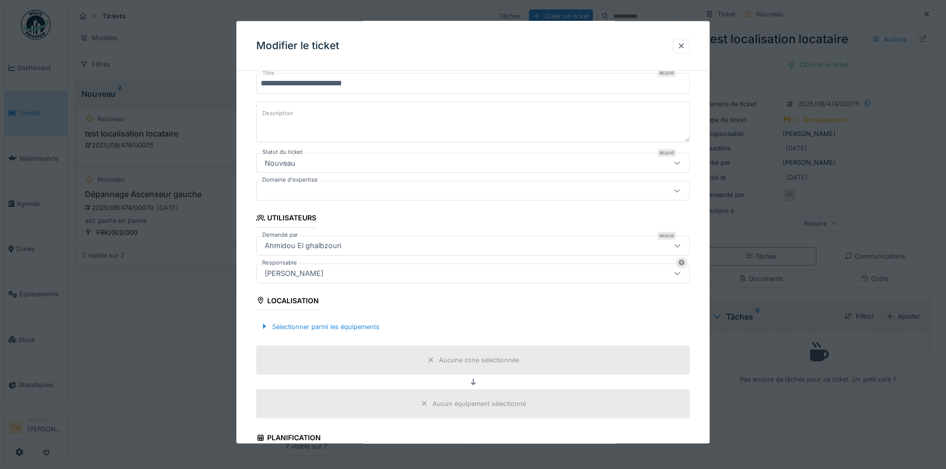
scroll to position [99, 0]
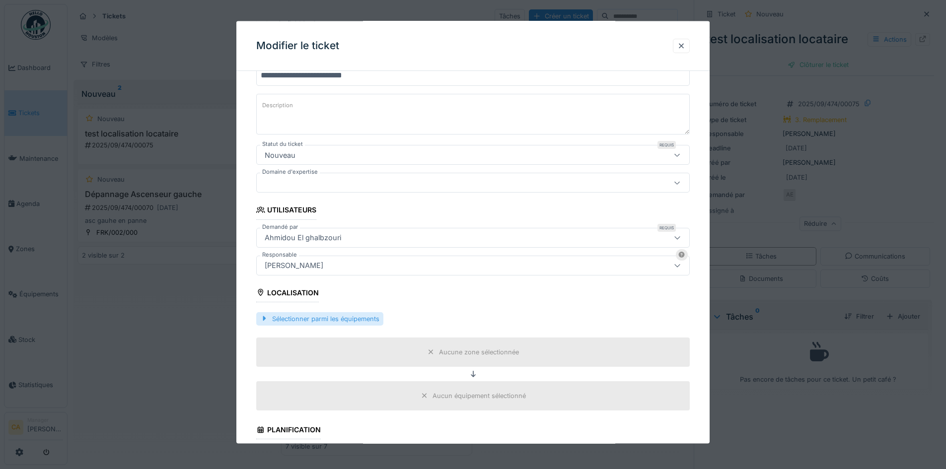
click at [362, 318] on div "Sélectionner parmi les équipements" at bounding box center [319, 318] width 127 height 13
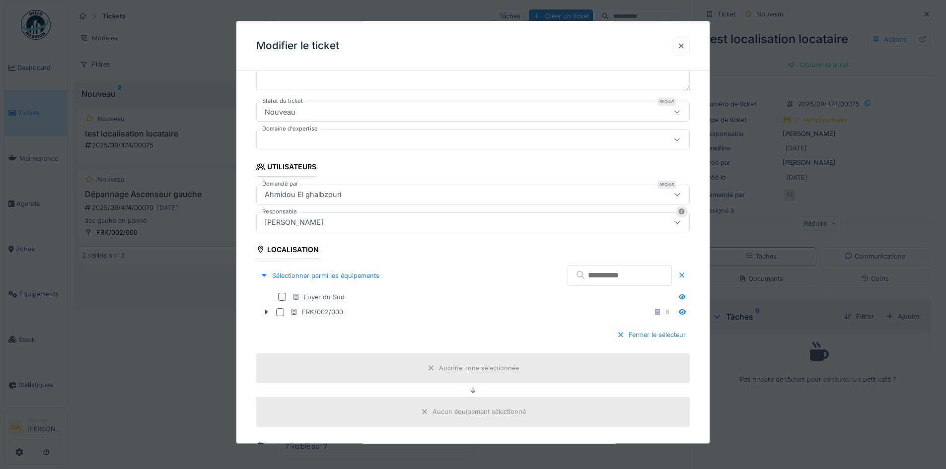
scroll to position [199, 0]
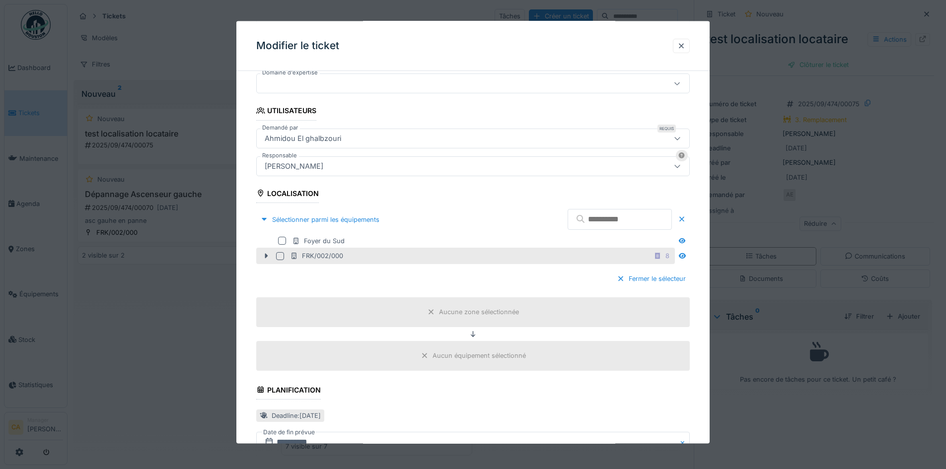
click at [278, 256] on div at bounding box center [280, 256] width 8 height 8
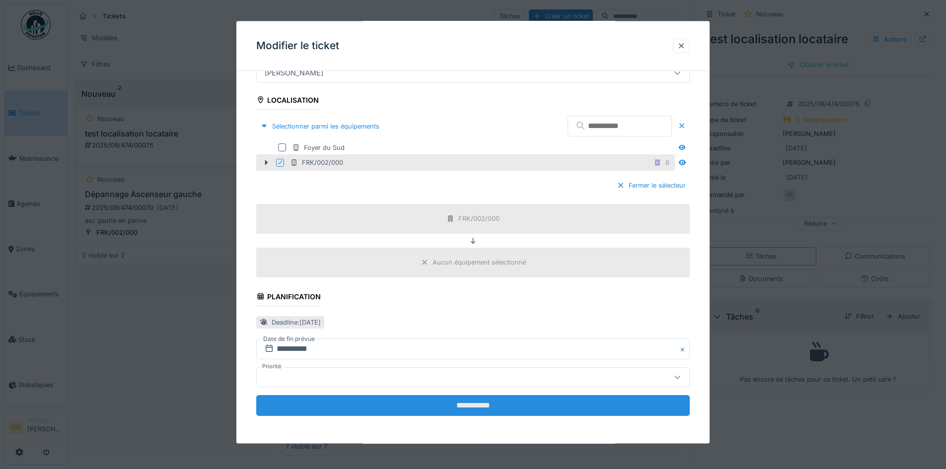
click at [464, 405] on input "**********" at bounding box center [473, 405] width 434 height 21
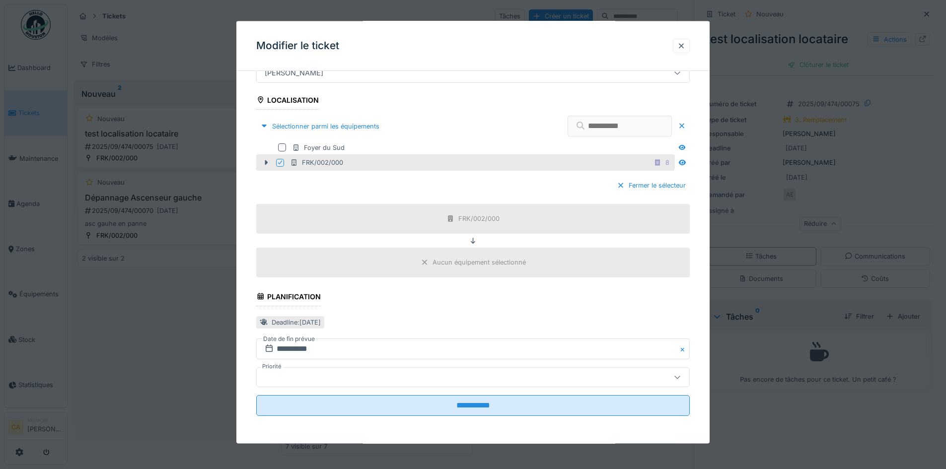
scroll to position [0, 0]
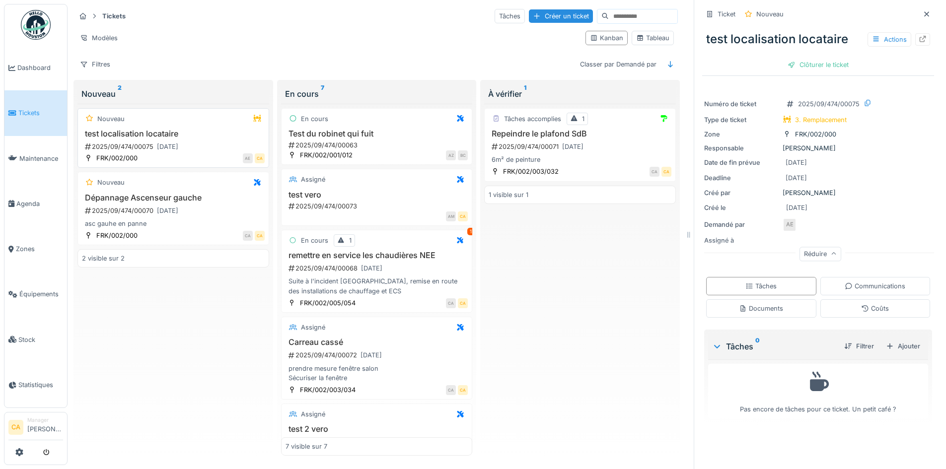
click at [219, 141] on div "2025/09/474/00075 12/09/2025" at bounding box center [174, 147] width 181 height 12
click at [176, 130] on h3 "test localisation locataire" at bounding box center [173, 133] width 183 height 9
drag, startPoint x: 110, startPoint y: 106, endPoint x: 80, endPoint y: 115, distance: 31.4
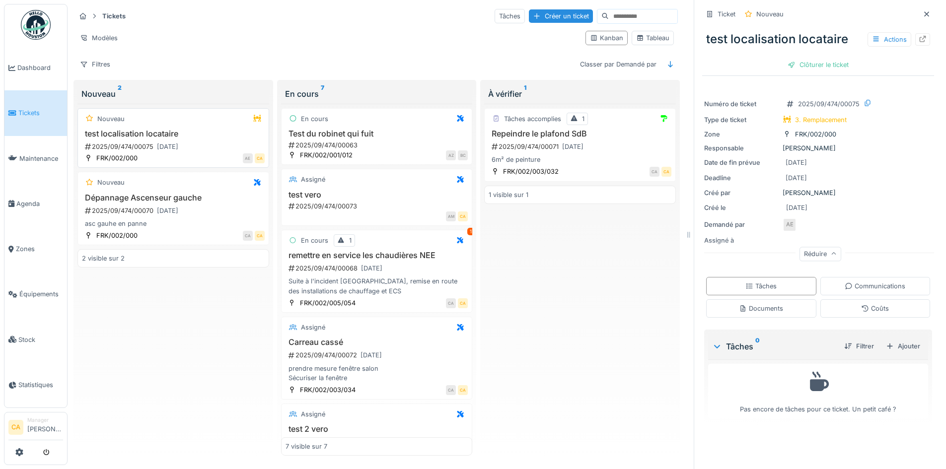
click at [80, 115] on div "Nouveau test localisation locataire 2025/09/474/00075 12/09/2025 FRK/002/000 AE…" at bounding box center [173, 138] width 192 height 60
click at [92, 115] on icon at bounding box center [89, 118] width 7 height 6
click at [90, 115] on icon at bounding box center [89, 118] width 7 height 6
click at [106, 114] on div "Nouveau" at bounding box center [110, 118] width 27 height 9
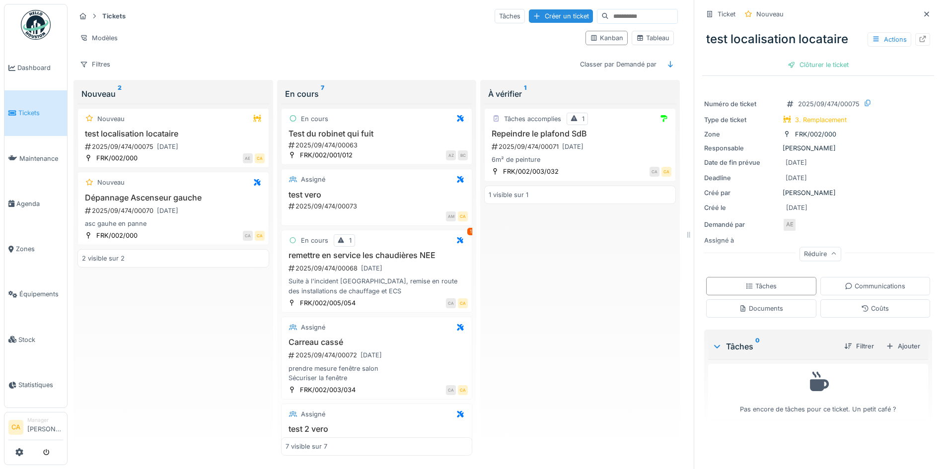
click at [788, 404] on div "Pas encore de tâches pour ce ticket. Un petit café ?" at bounding box center [818, 391] width 207 height 46
click at [896, 340] on div "Ajouter" at bounding box center [903, 346] width 42 height 13
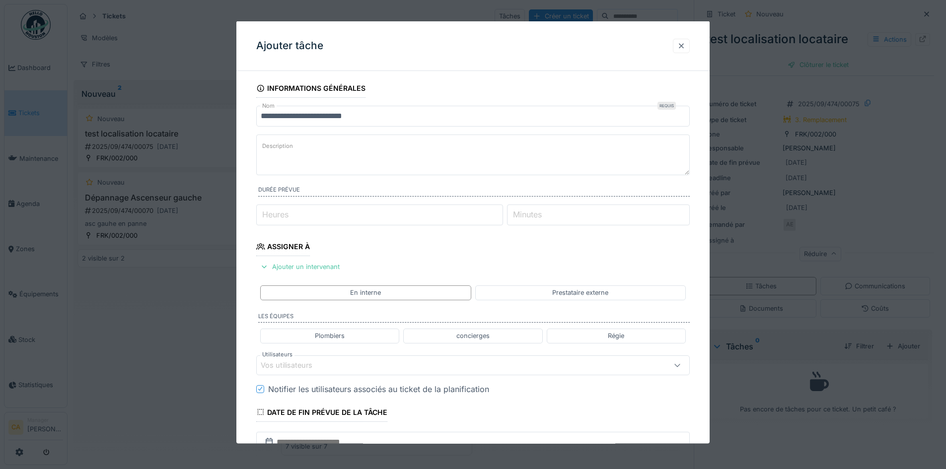
click at [685, 42] on div at bounding box center [681, 45] width 8 height 9
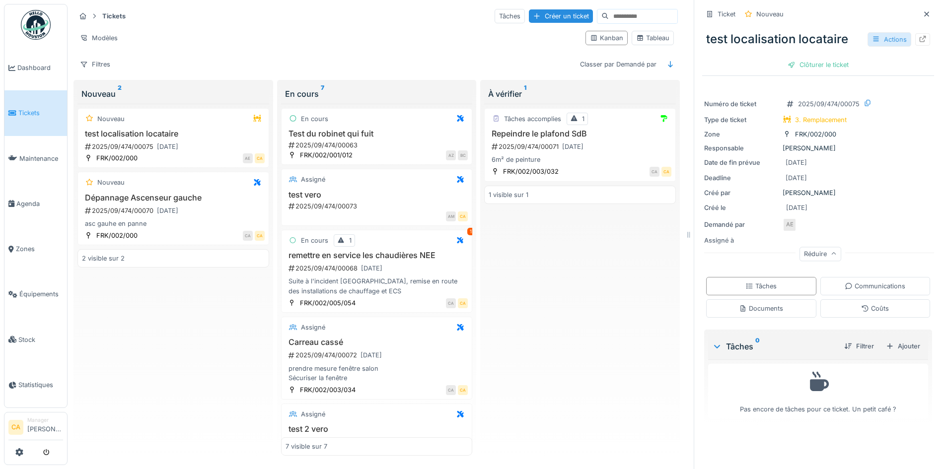
click at [873, 37] on icon at bounding box center [875, 39] width 5 height 5
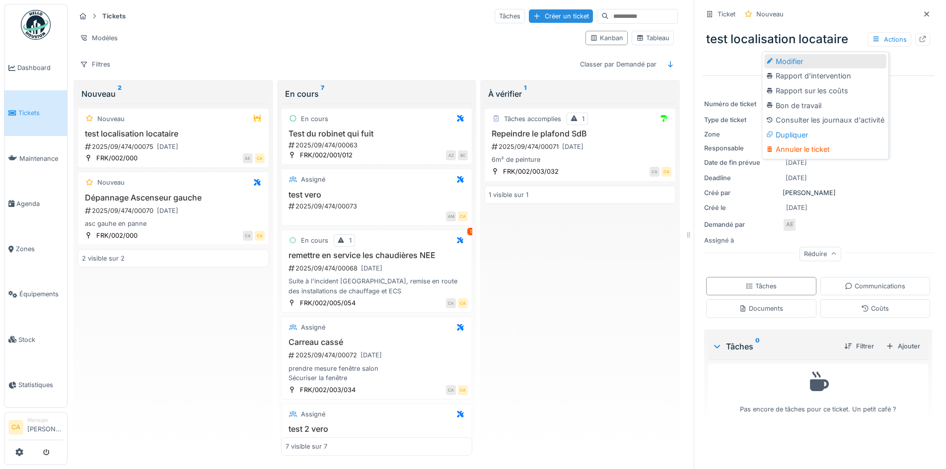
click at [798, 56] on div "Modifier" at bounding box center [825, 61] width 122 height 15
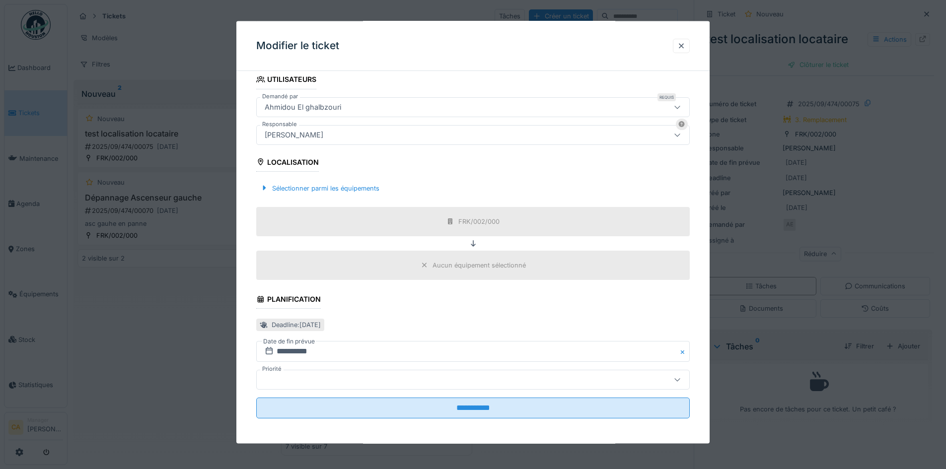
scroll to position [232, 0]
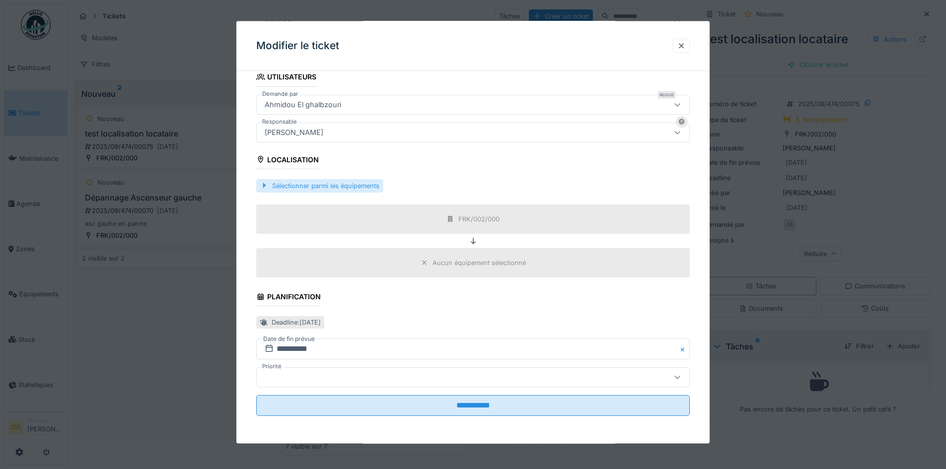
click at [312, 188] on div "Sélectionner parmi les équipements" at bounding box center [319, 185] width 127 height 13
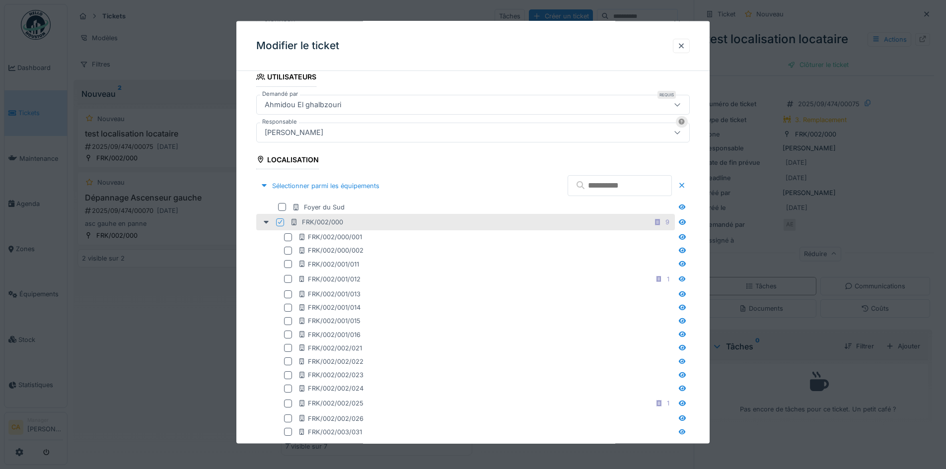
click at [280, 224] on icon at bounding box center [280, 221] width 6 height 5
click at [267, 222] on icon at bounding box center [266, 222] width 5 height 3
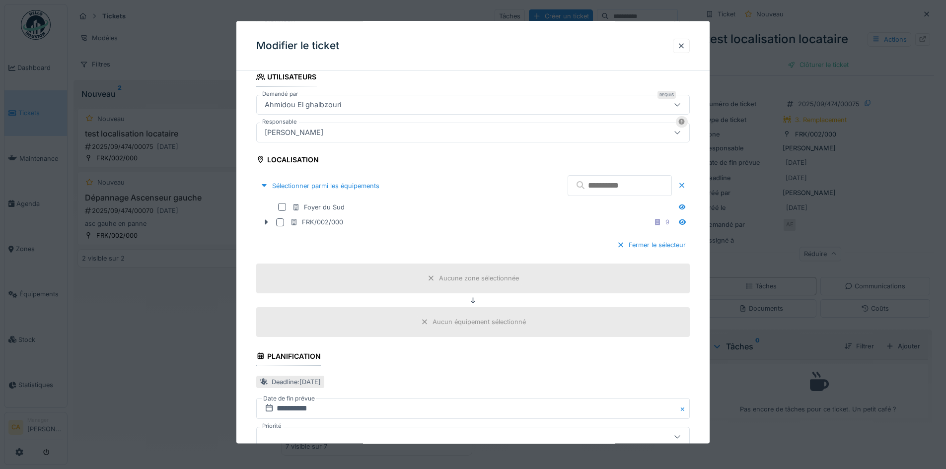
scroll to position [292, 0]
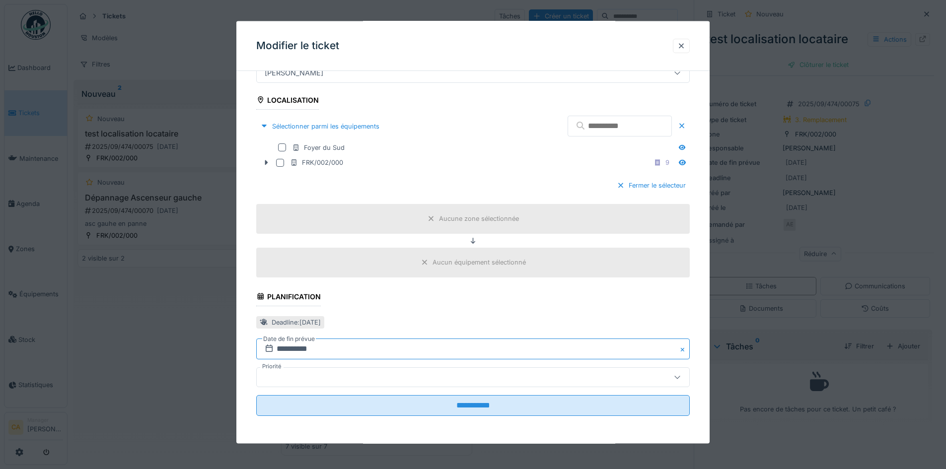
click at [338, 350] on input "**********" at bounding box center [473, 348] width 434 height 21
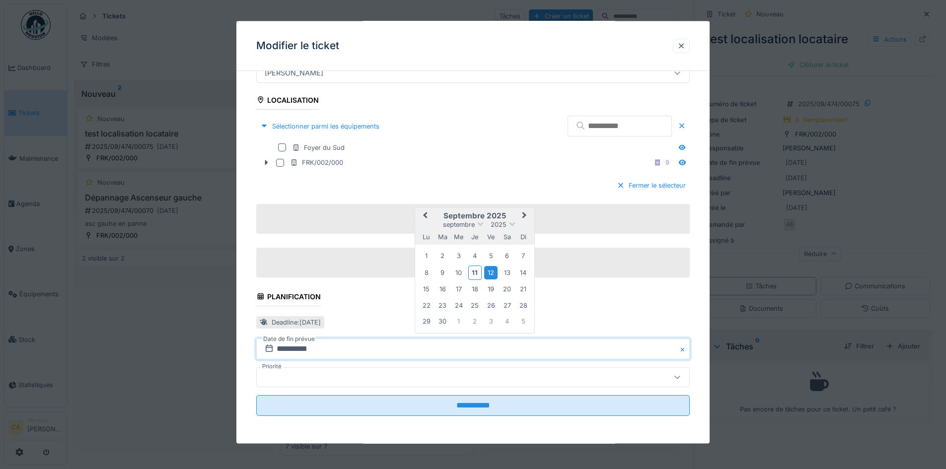
click at [683, 348] on button "Close" at bounding box center [684, 348] width 11 height 21
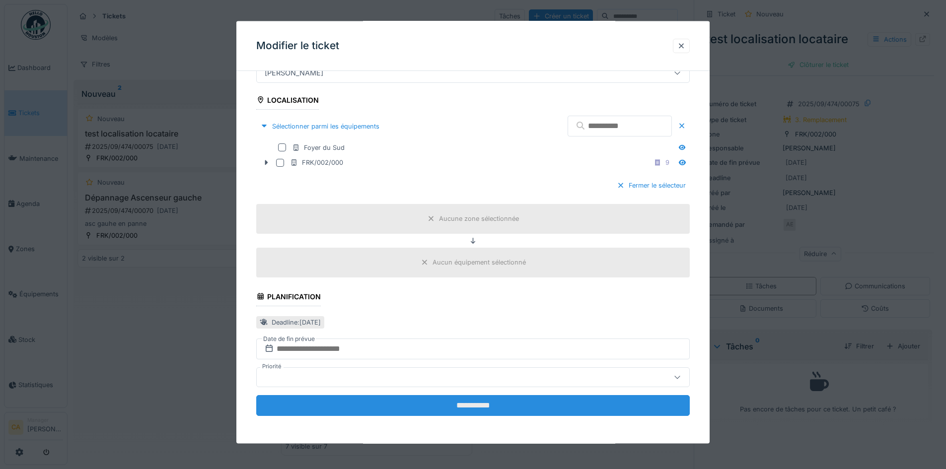
click at [593, 408] on input "**********" at bounding box center [473, 405] width 434 height 21
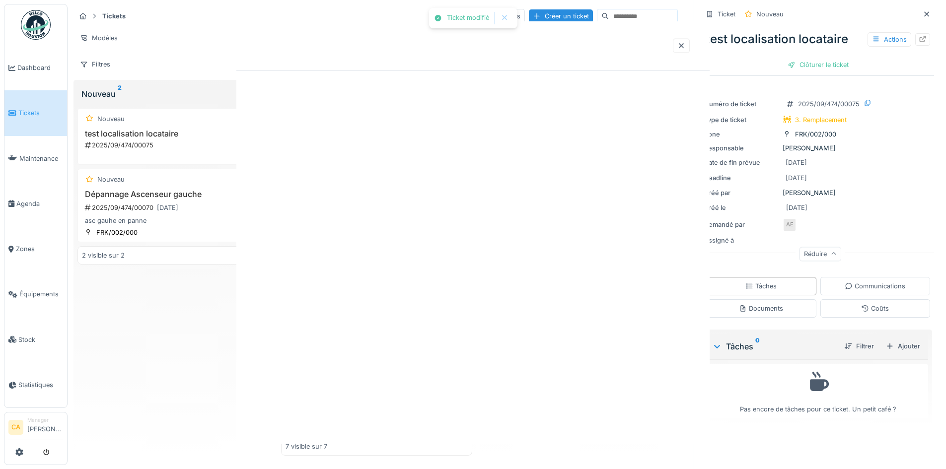
scroll to position [0, 0]
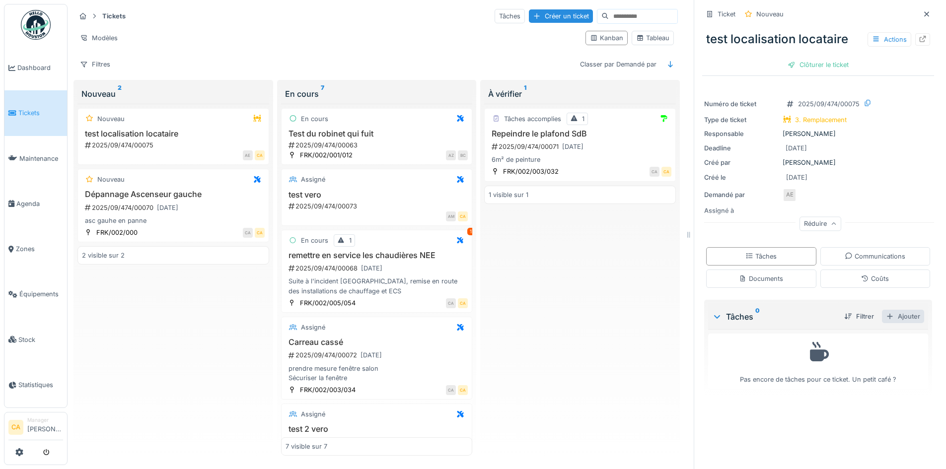
click at [887, 310] on div "Ajouter" at bounding box center [903, 316] width 42 height 13
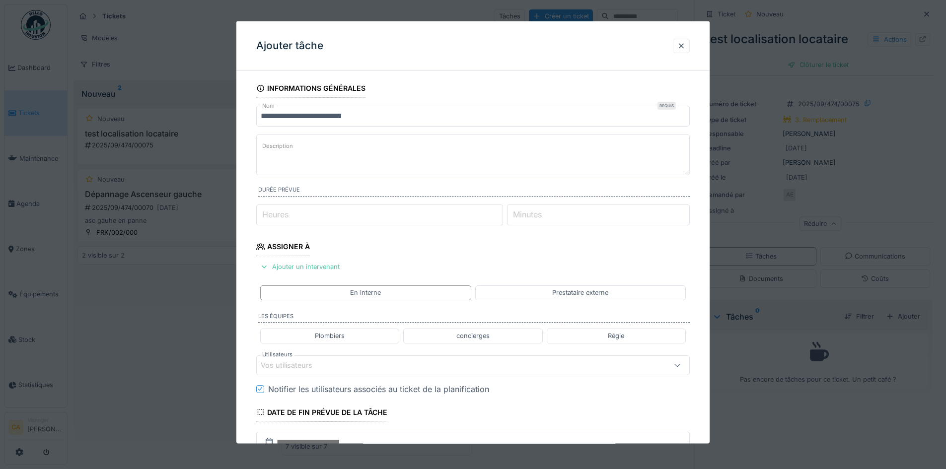
click at [323, 257] on fieldset "**********" at bounding box center [473, 312] width 434 height 467
click at [325, 266] on div "Ajouter un intervenant" at bounding box center [299, 266] width 87 height 13
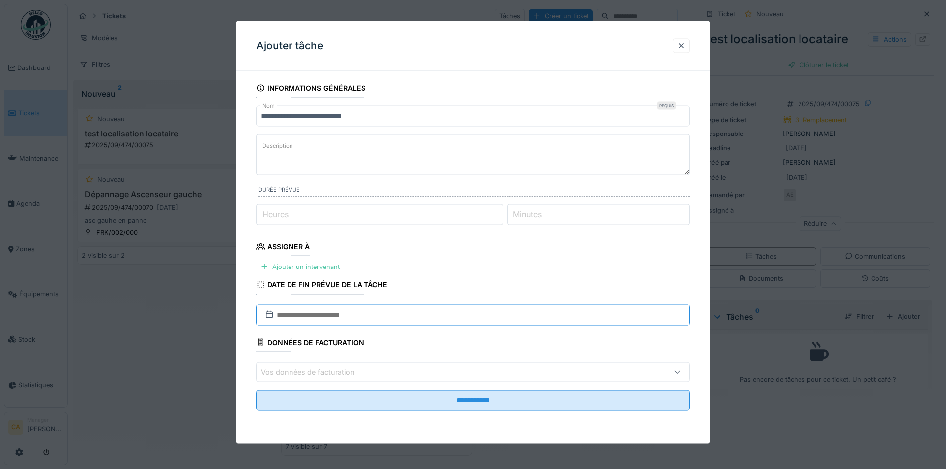
click at [361, 311] on input "text" at bounding box center [473, 314] width 434 height 21
click at [342, 258] on fieldset "**********" at bounding box center [473, 249] width 434 height 340
click at [324, 266] on div "Ajouter un intervenant" at bounding box center [299, 266] width 87 height 13
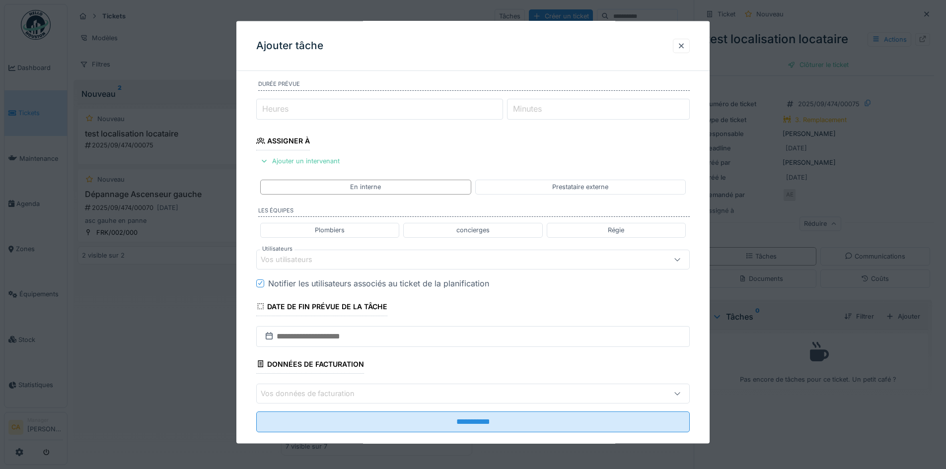
scroll to position [122, 0]
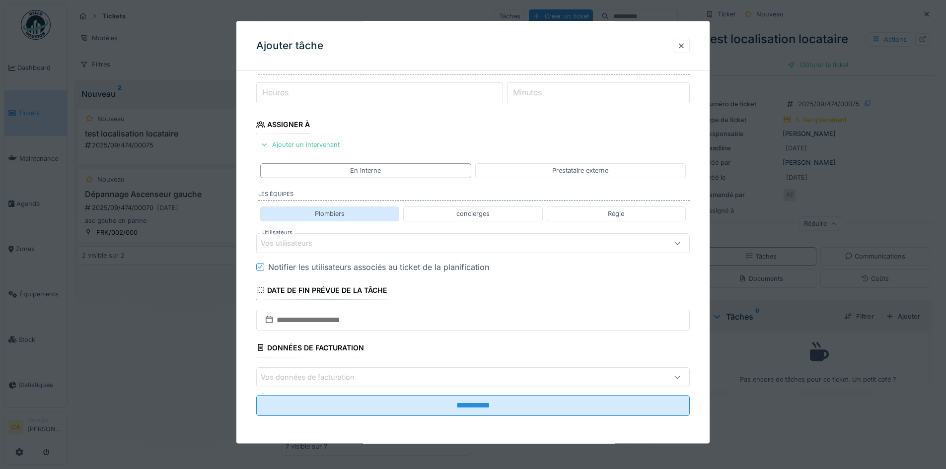
click at [382, 218] on div "Plombiers" at bounding box center [329, 214] width 139 height 14
type input "*****"
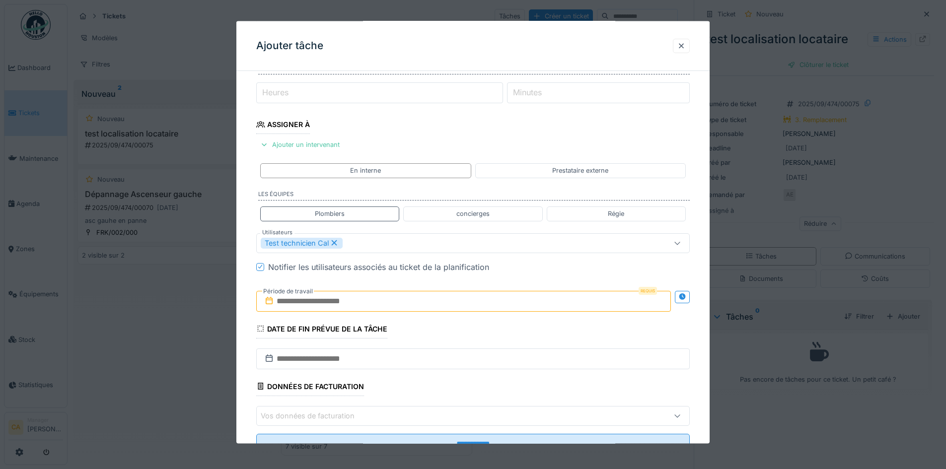
click at [553, 278] on fieldset "**********" at bounding box center [473, 210] width 434 height 506
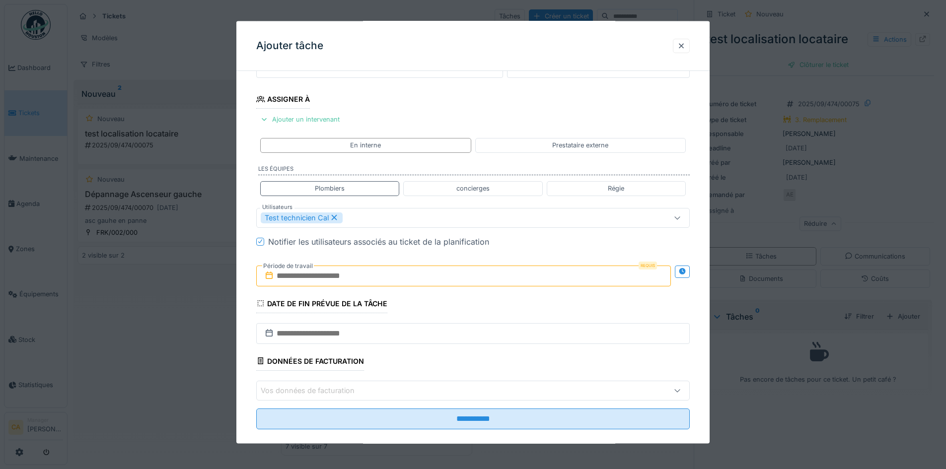
scroll to position [161, 0]
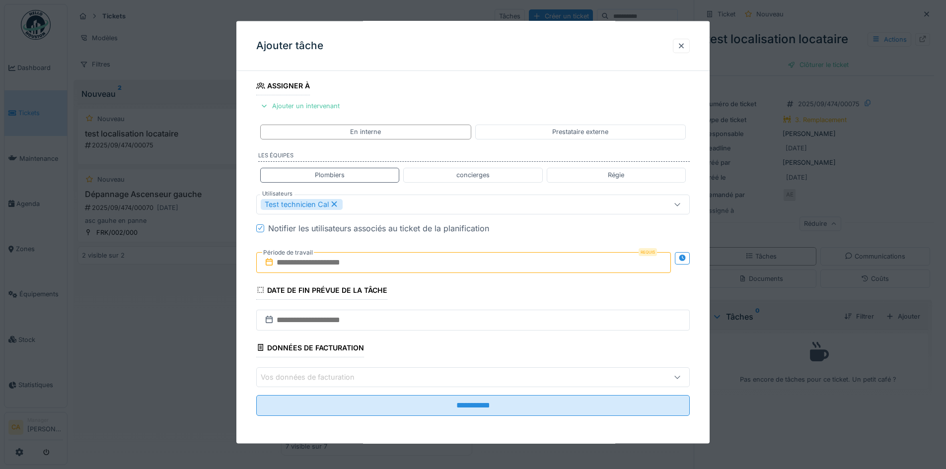
click at [677, 258] on div "Requis Période de travail" at bounding box center [473, 262] width 434 height 37
click at [681, 259] on div at bounding box center [682, 258] width 15 height 12
click at [412, 260] on input "text" at bounding box center [356, 262] width 200 height 21
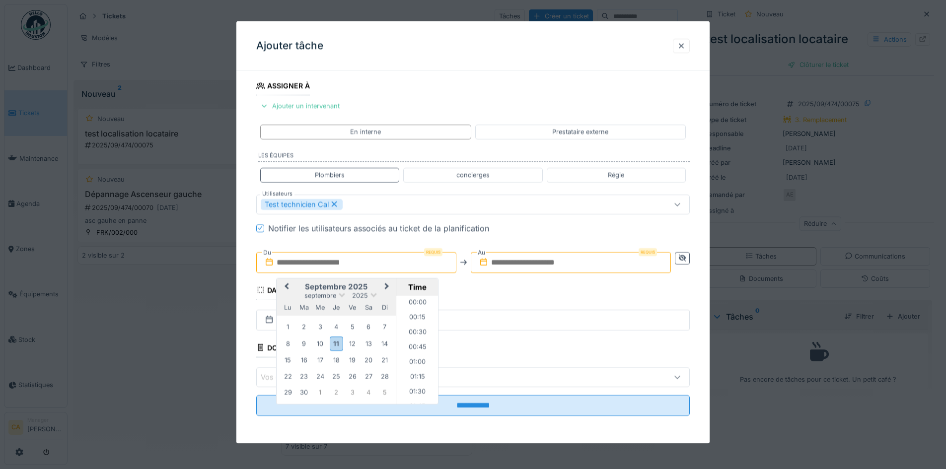
scroll to position [951, 0]
click at [527, 285] on fieldset "**********" at bounding box center [473, 171] width 434 height 506
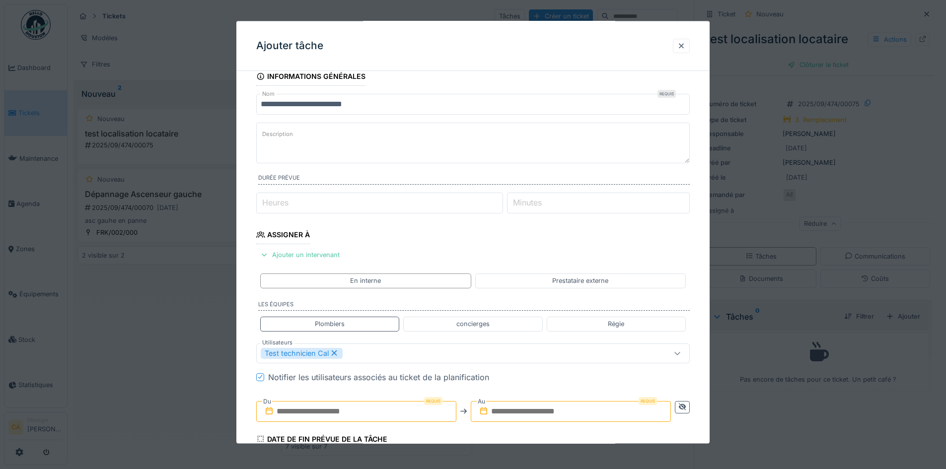
scroll to position [0, 0]
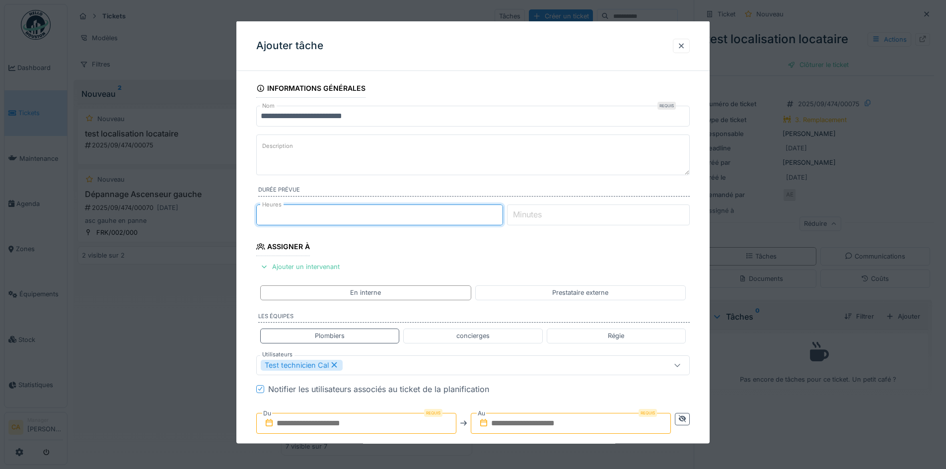
click at [501, 211] on input "*" at bounding box center [379, 215] width 247 height 21
type input "*"
click at [501, 211] on input "*" at bounding box center [379, 215] width 247 height 21
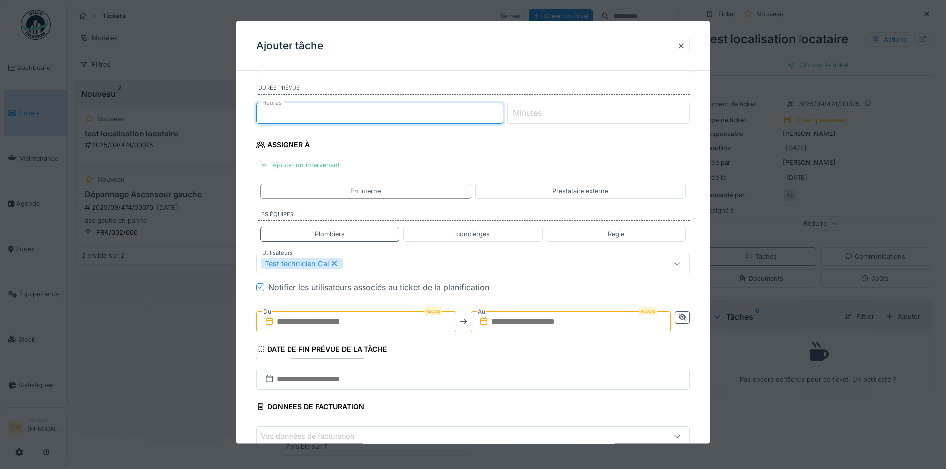
scroll to position [149, 0]
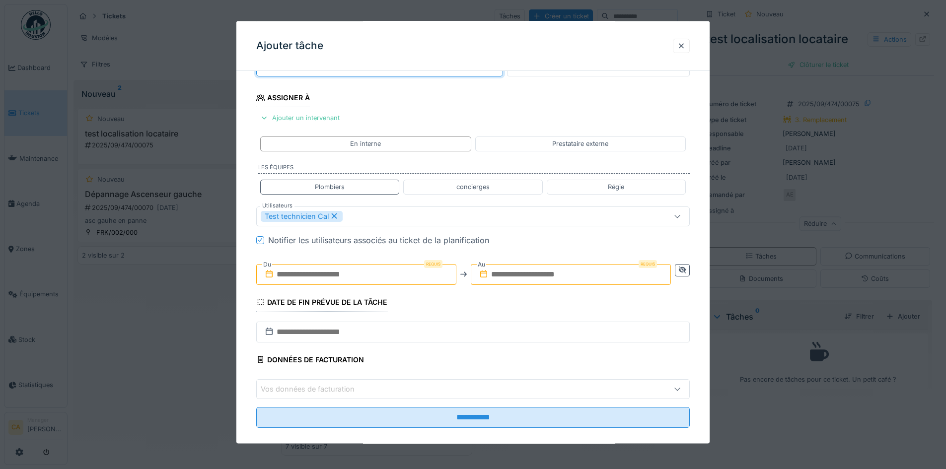
click at [448, 296] on fieldset "**********" at bounding box center [473, 183] width 434 height 506
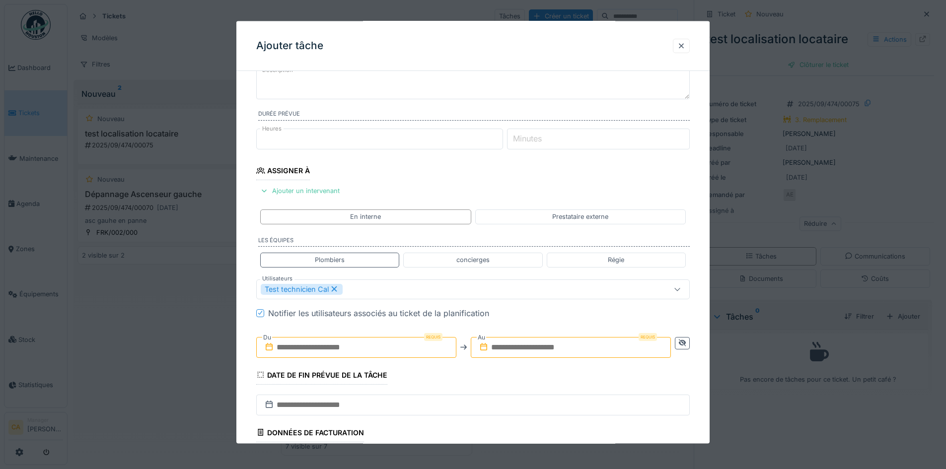
scroll to position [161, 0]
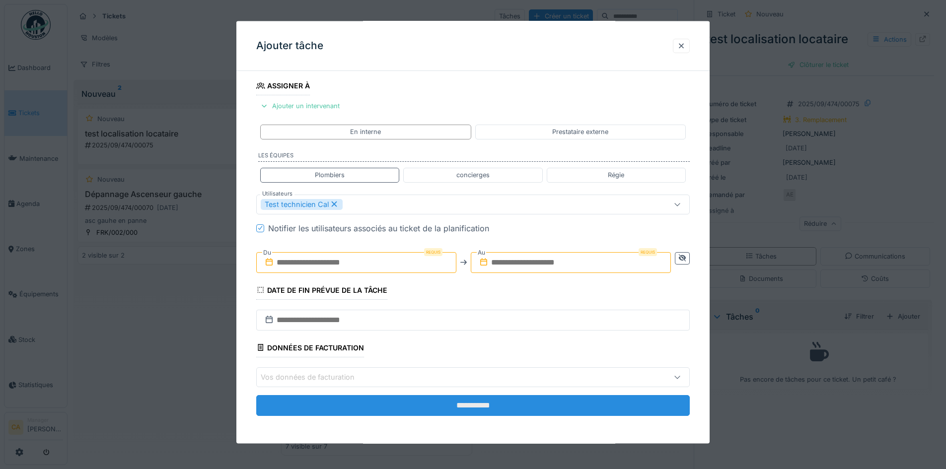
click at [454, 405] on input "**********" at bounding box center [473, 405] width 434 height 21
click at [454, 404] on input "**********" at bounding box center [473, 405] width 434 height 21
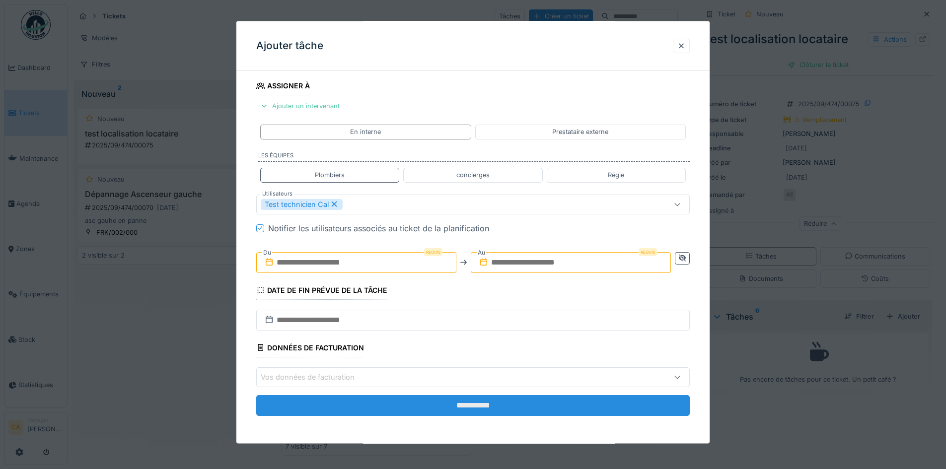
click at [454, 404] on input "**********" at bounding box center [473, 405] width 434 height 21
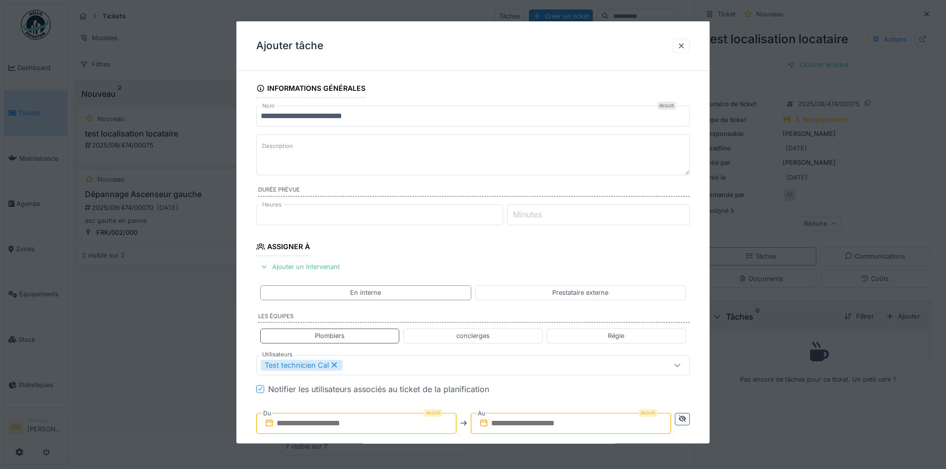
scroll to position [0, 0]
click at [425, 260] on fieldset "**********" at bounding box center [473, 332] width 434 height 506
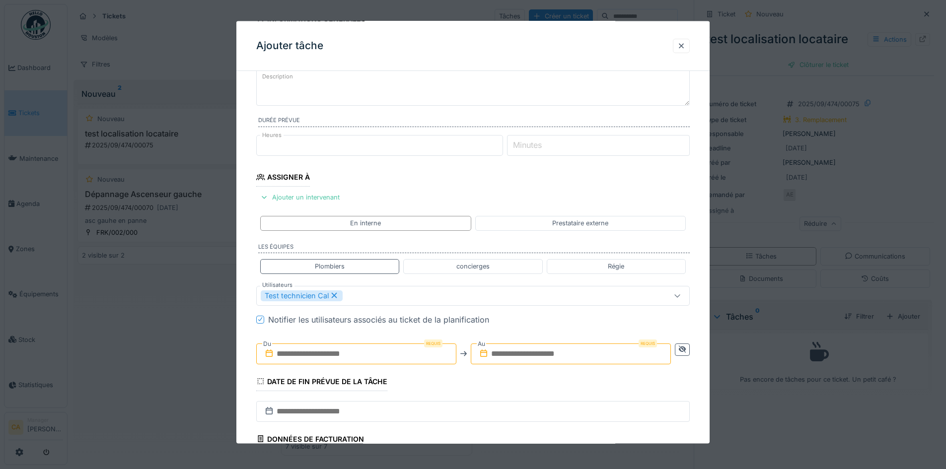
scroll to position [161, 0]
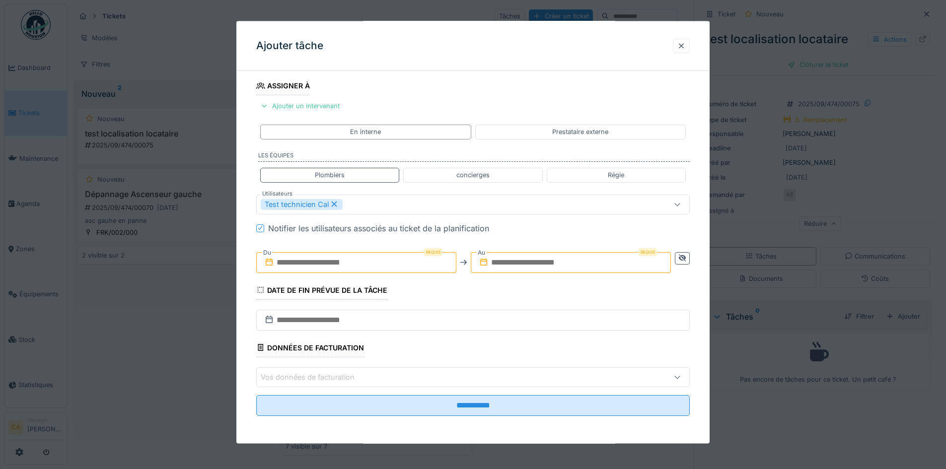
click at [443, 295] on fieldset "**********" at bounding box center [473, 171] width 434 height 506
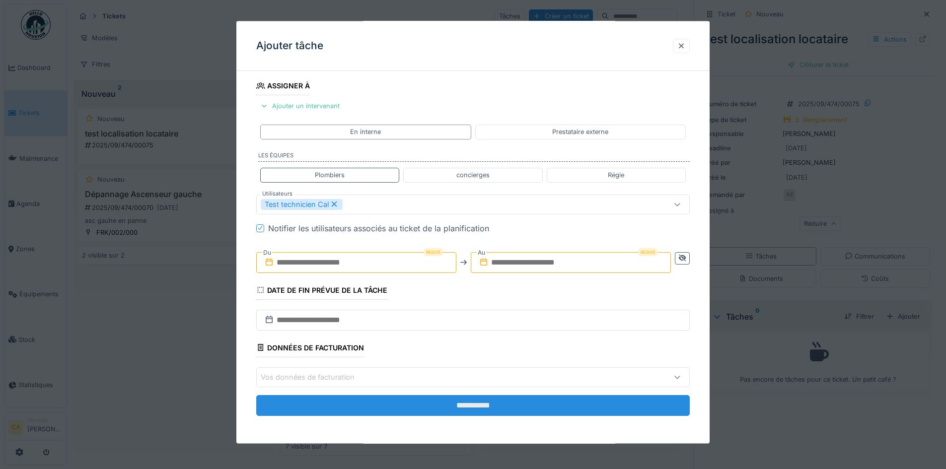
click at [365, 411] on input "**********" at bounding box center [473, 405] width 434 height 21
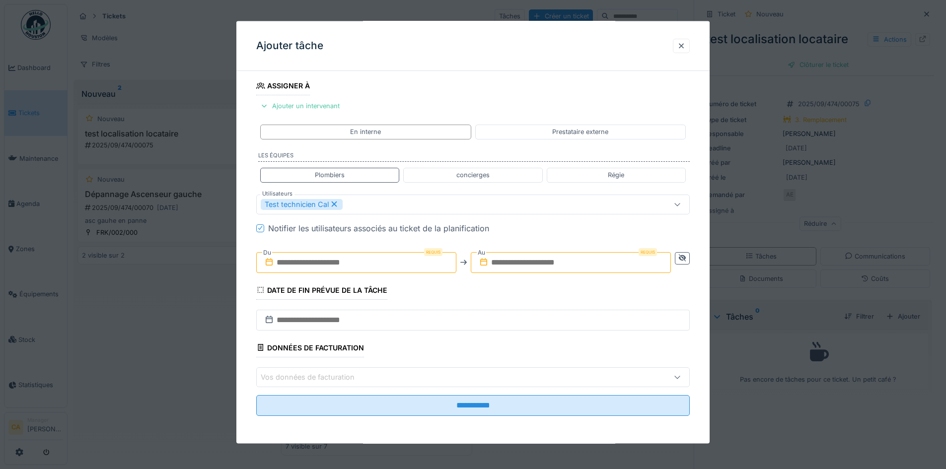
click at [451, 286] on fieldset "**********" at bounding box center [473, 171] width 434 height 506
click at [451, 318] on input "text" at bounding box center [473, 319] width 434 height 21
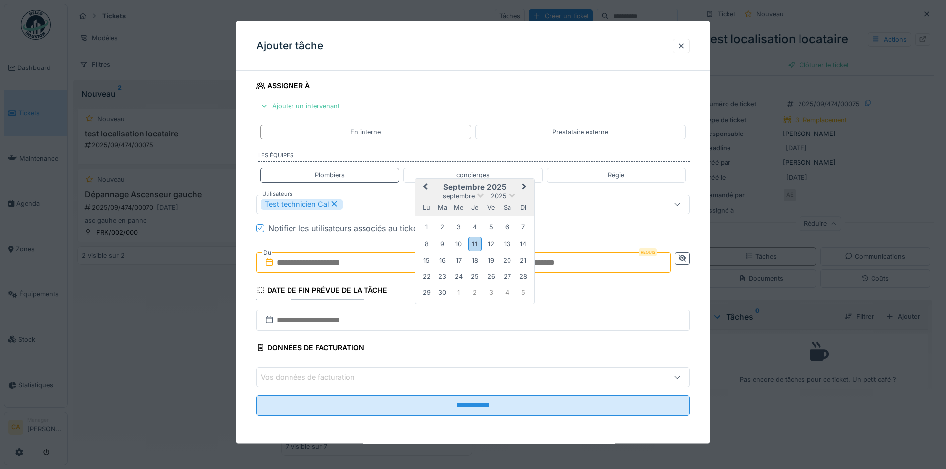
click at [629, 298] on fieldset "**********" at bounding box center [473, 171] width 434 height 506
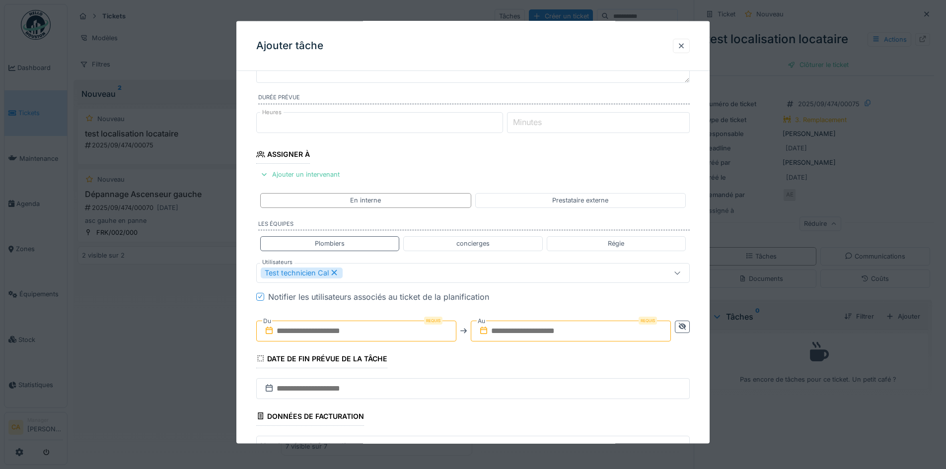
scroll to position [0, 0]
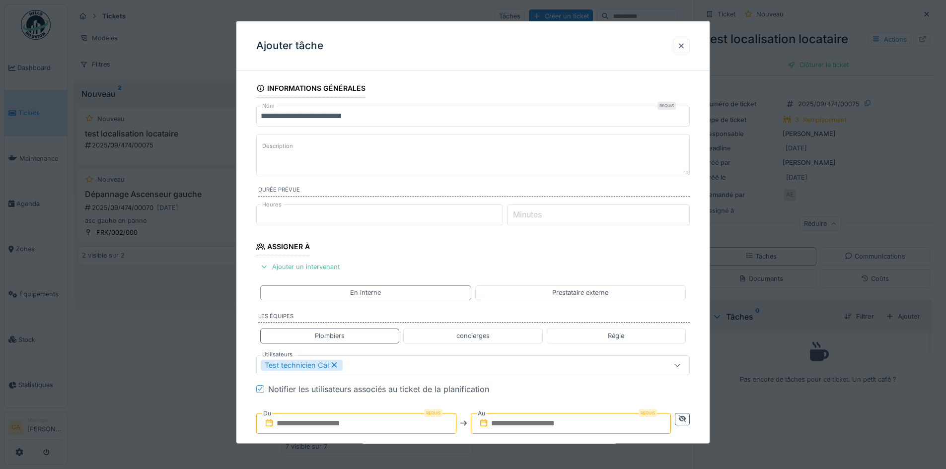
click at [333, 365] on icon at bounding box center [334, 365] width 9 height 7
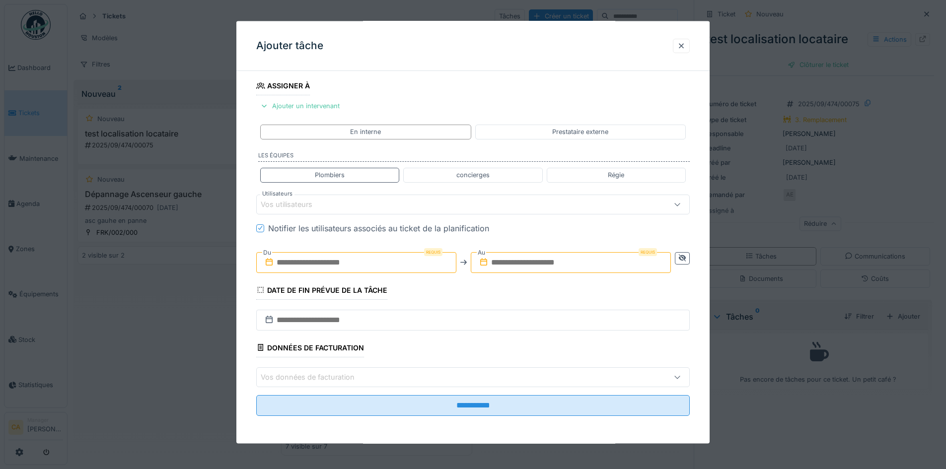
scroll to position [7, 0]
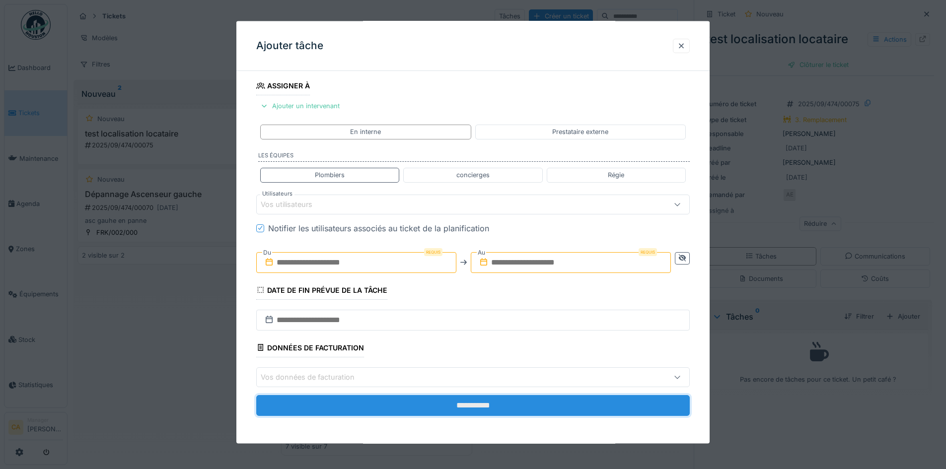
click at [353, 407] on input "**********" at bounding box center [473, 405] width 434 height 21
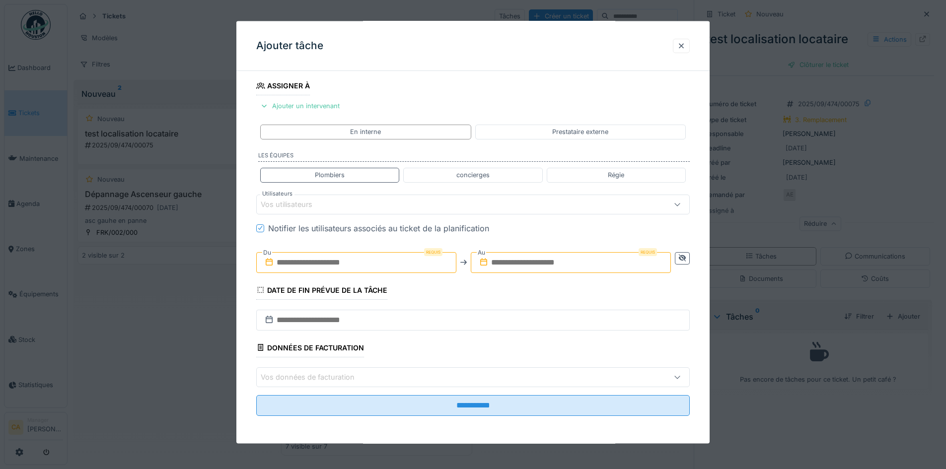
click at [484, 358] on fieldset "**********" at bounding box center [473, 171] width 434 height 506
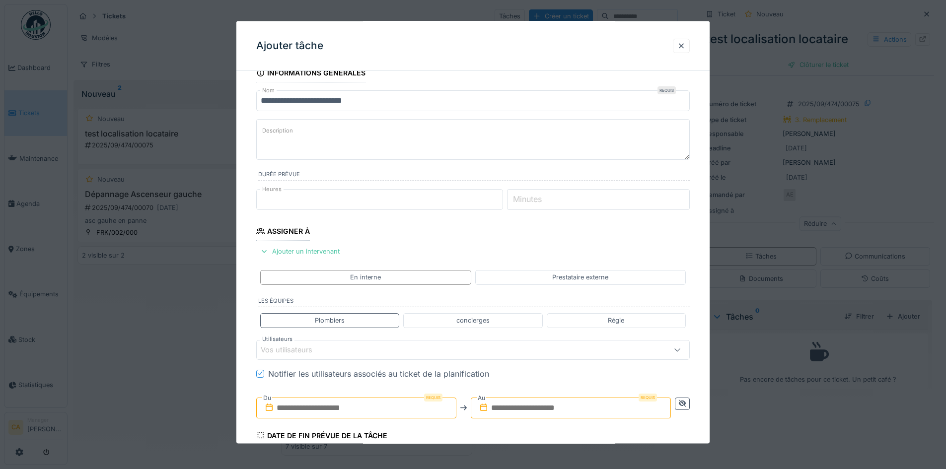
scroll to position [12, 0]
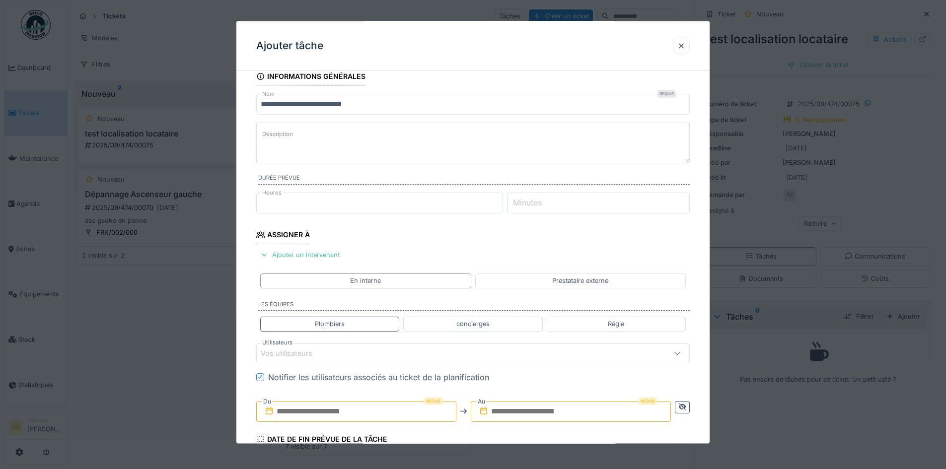
click at [286, 377] on div "Notifier les utilisateurs associés au ticket de la planification" at bounding box center [378, 377] width 221 height 12
click at [564, 387] on fieldset "**********" at bounding box center [473, 320] width 434 height 506
click at [682, 47] on div at bounding box center [681, 45] width 8 height 9
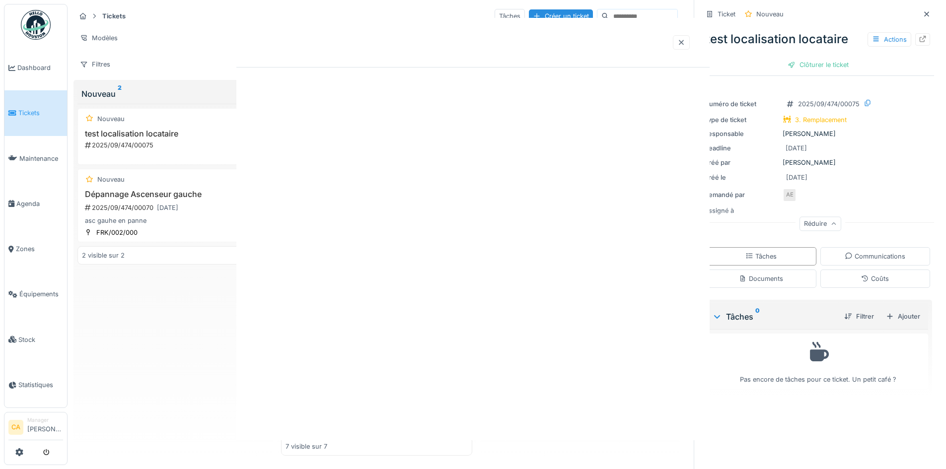
scroll to position [0, 0]
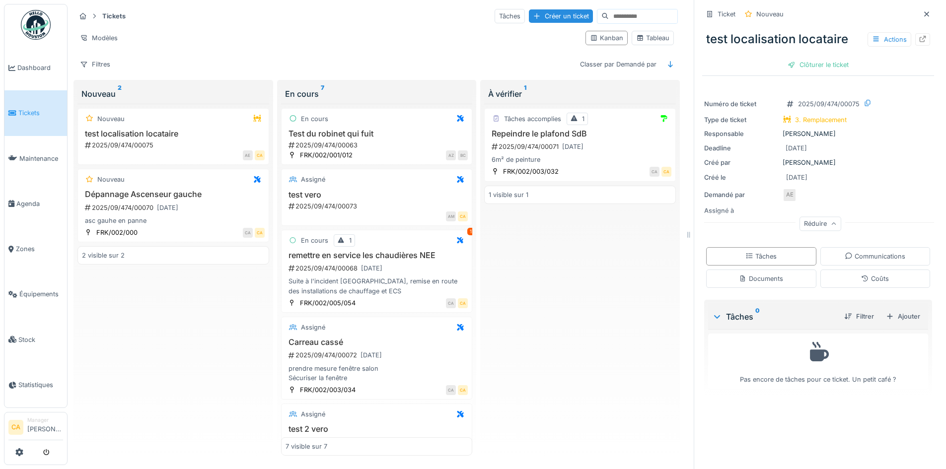
drag, startPoint x: 661, startPoint y: 442, endPoint x: 662, endPoint y: 434, distance: 8.5
click at [661, 439] on div "Tâches accomplies 1 Repeindre le plafond SdB 2025/09/474/00071 11/09/2025 6m² d…" at bounding box center [580, 280] width 192 height 353
click at [905, 310] on div "Ajouter" at bounding box center [903, 316] width 42 height 13
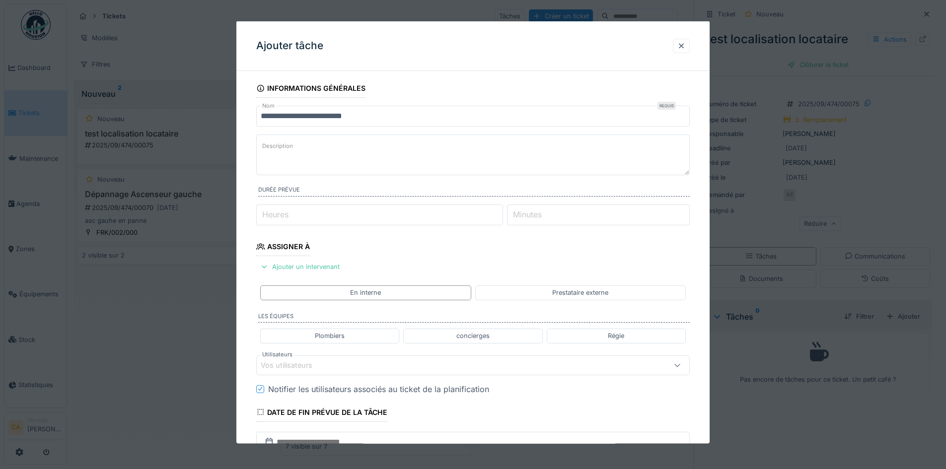
click at [354, 217] on input "Heures" at bounding box center [379, 215] width 247 height 21
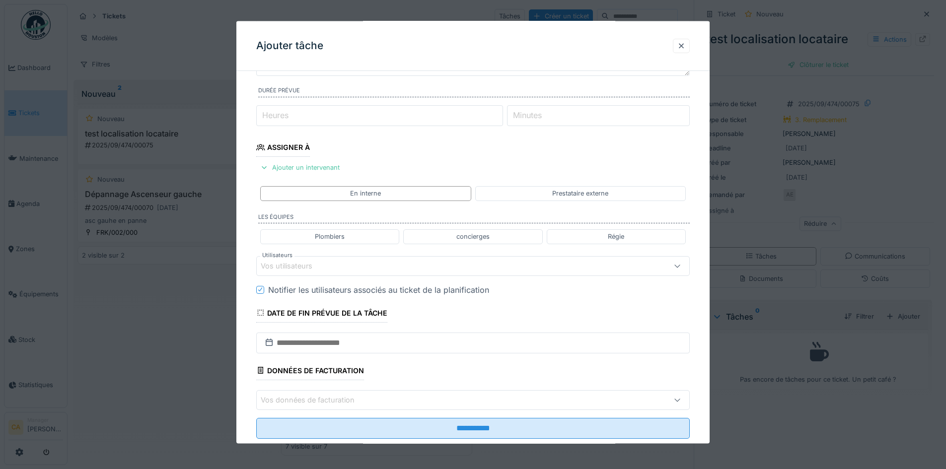
type input "*"
click at [501, 111] on input "*" at bounding box center [379, 115] width 247 height 21
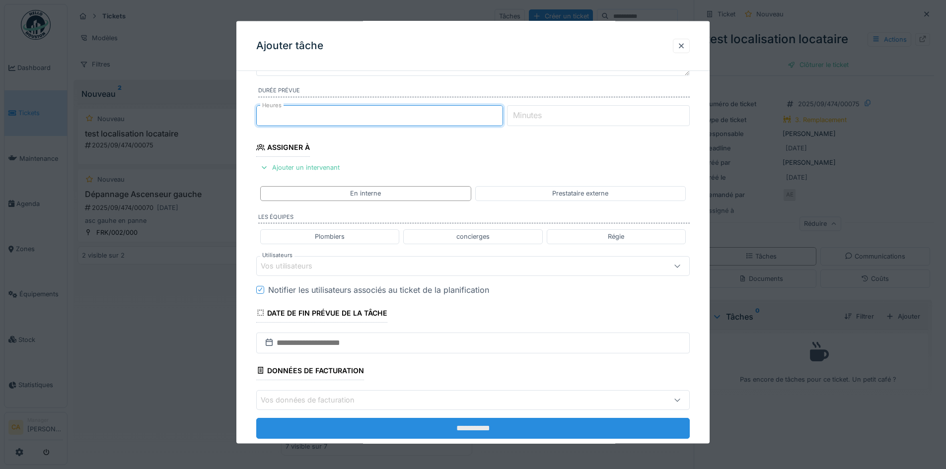
scroll to position [7, 0]
click at [495, 427] on input "**********" at bounding box center [473, 428] width 434 height 21
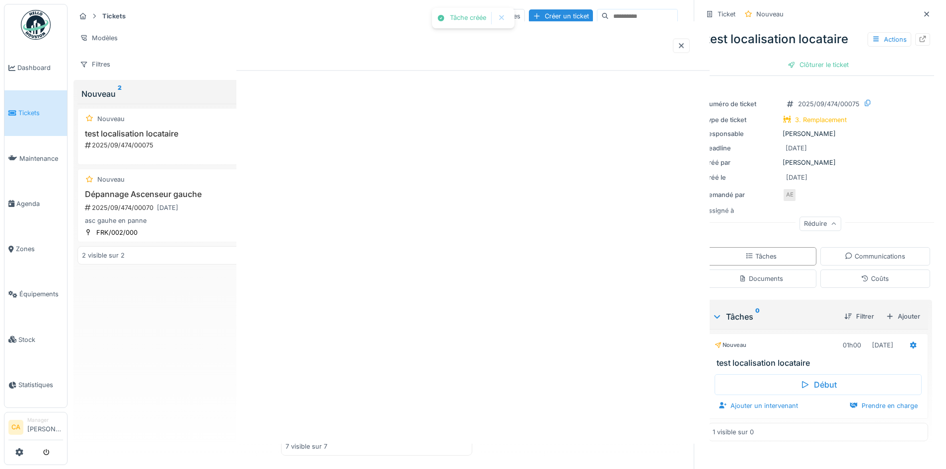
scroll to position [0, 0]
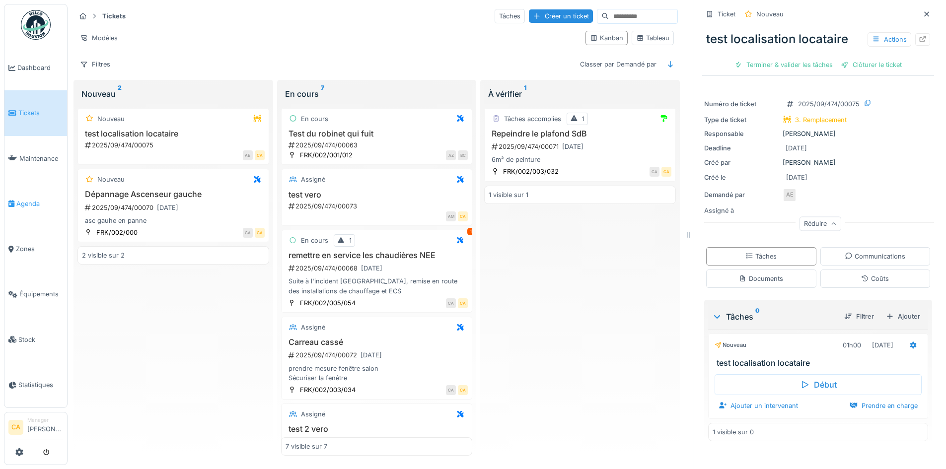
click at [44, 199] on span "Agenda" at bounding box center [39, 203] width 47 height 9
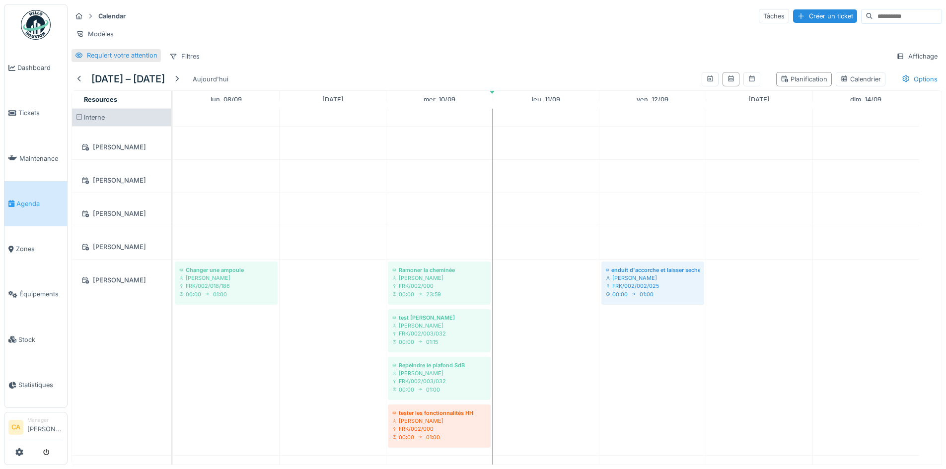
click at [113, 60] on div "Requiert votre attention" at bounding box center [122, 55] width 71 height 9
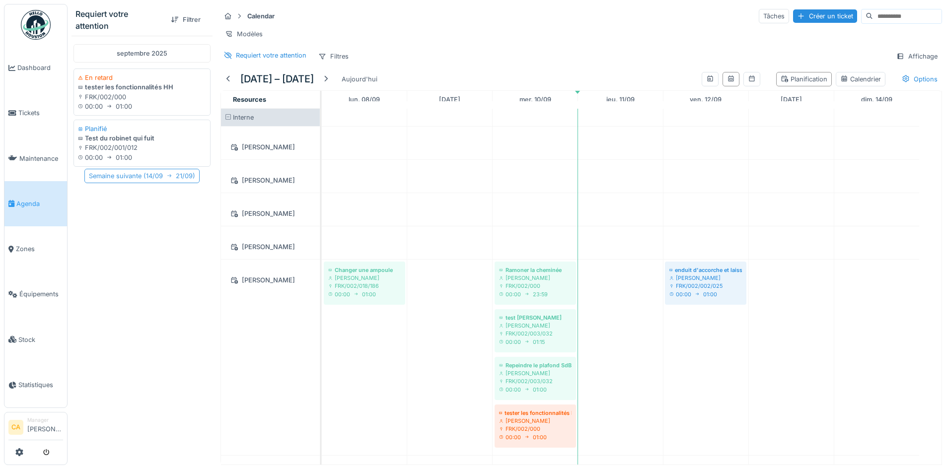
click at [147, 178] on div "Semaine suivante ( 14/09 21/09 )" at bounding box center [141, 176] width 115 height 14
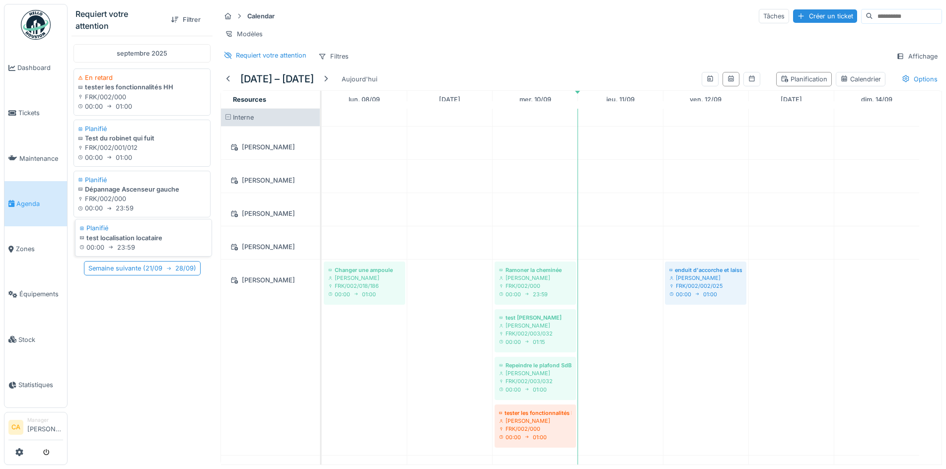
click at [129, 244] on div "00:00 23:59" at bounding box center [143, 247] width 128 height 9
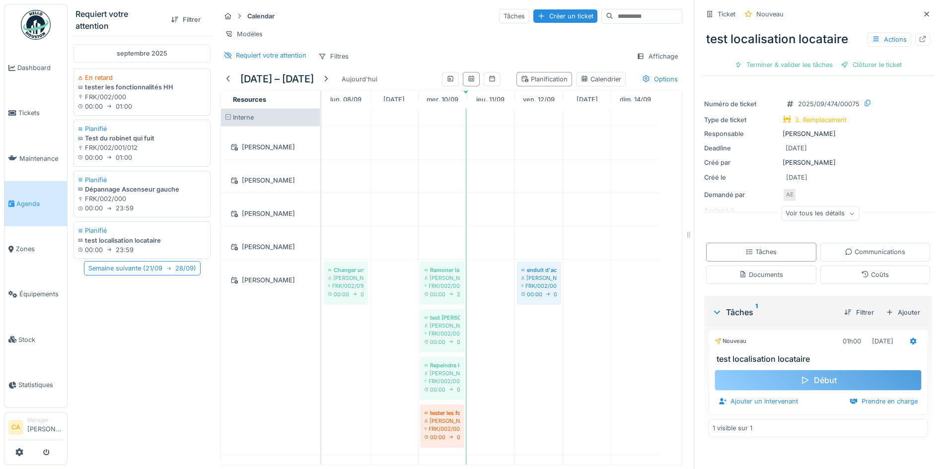
scroll to position [7, 0]
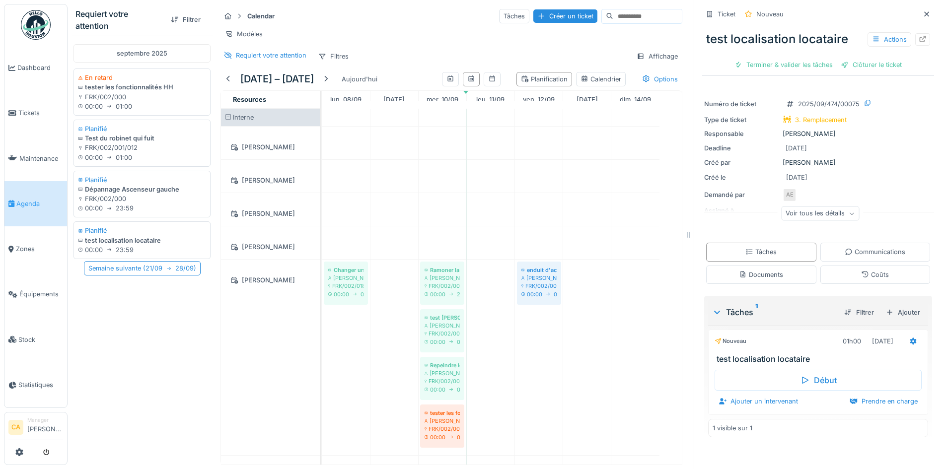
drag, startPoint x: 766, startPoint y: 338, endPoint x: 790, endPoint y: 332, distance: 25.1
click at [790, 334] on div "Nouveau 01h00 [DATE]" at bounding box center [818, 341] width 207 height 14
click at [804, 221] on div "Voir tous les détails" at bounding box center [820, 214] width 78 height 14
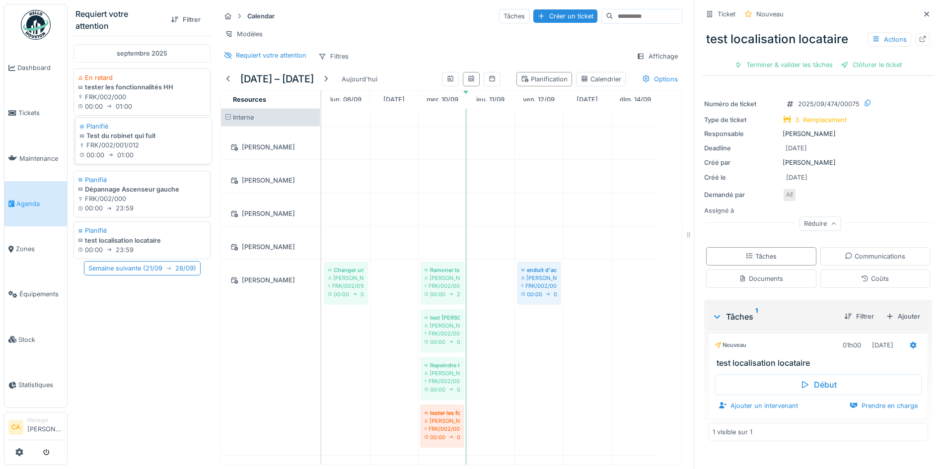
click at [110, 146] on div "FRK/002/001/012" at bounding box center [143, 145] width 128 height 9
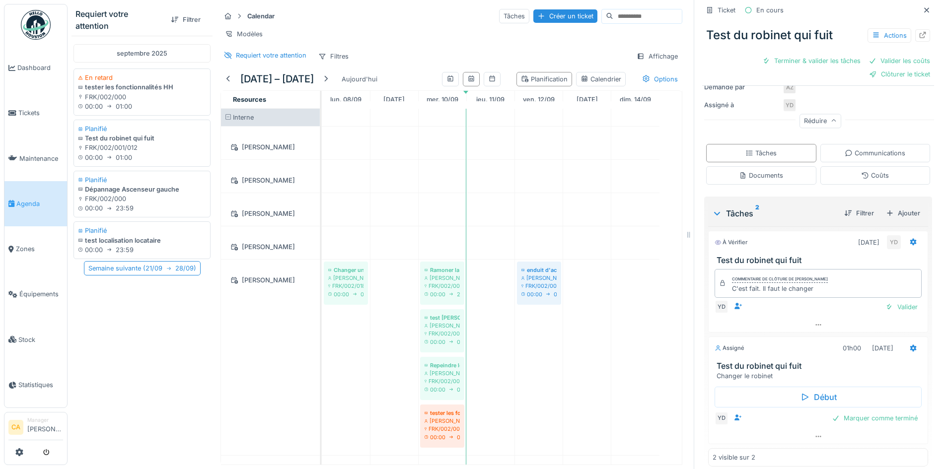
scroll to position [158, 0]
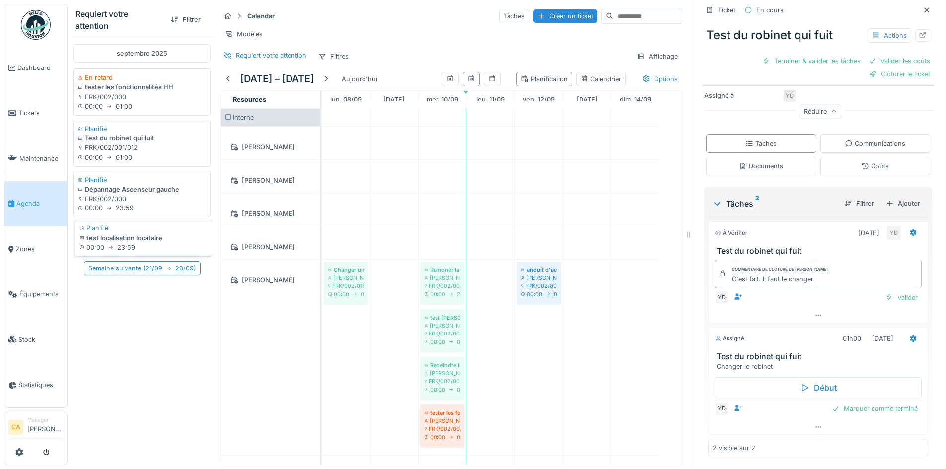
click at [127, 244] on div "00:00 23:59" at bounding box center [143, 247] width 128 height 9
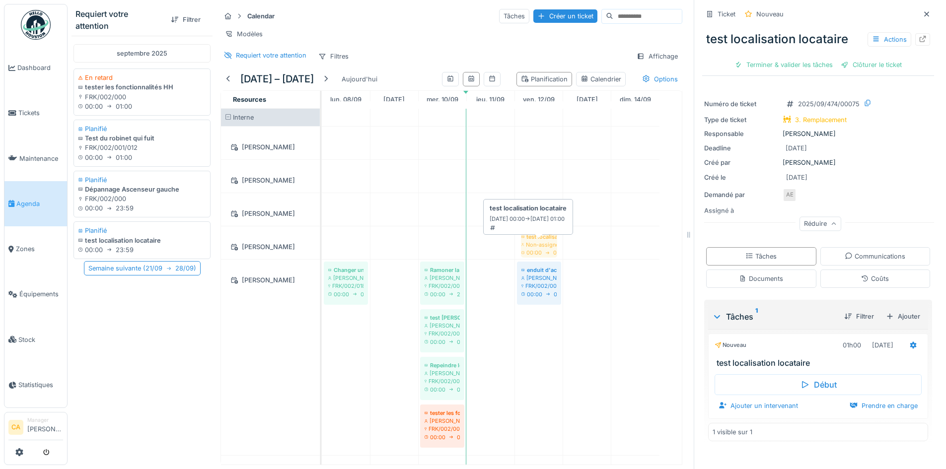
drag, startPoint x: 104, startPoint y: 243, endPoint x: 534, endPoint y: 248, distance: 430.6
click at [534, 248] on div "Requiert votre attention Filtrer [DATE] En retard tester les fonctionnalités HH…" at bounding box center [377, 234] width 619 height 469
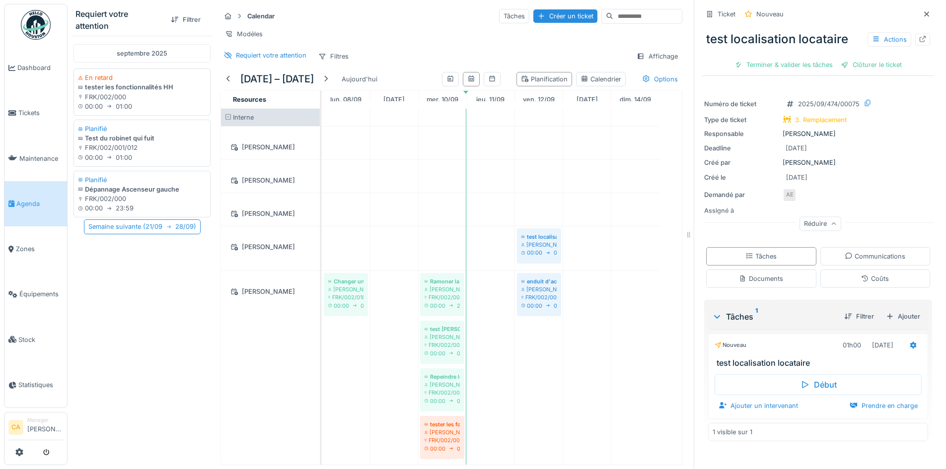
click at [169, 328] on div "septembre 2025 En retard tester les fonctionnalités HH FRK/002/000 00:00 01:00 …" at bounding box center [142, 248] width 141 height 425
click at [30, 199] on span "Agenda" at bounding box center [39, 203] width 47 height 9
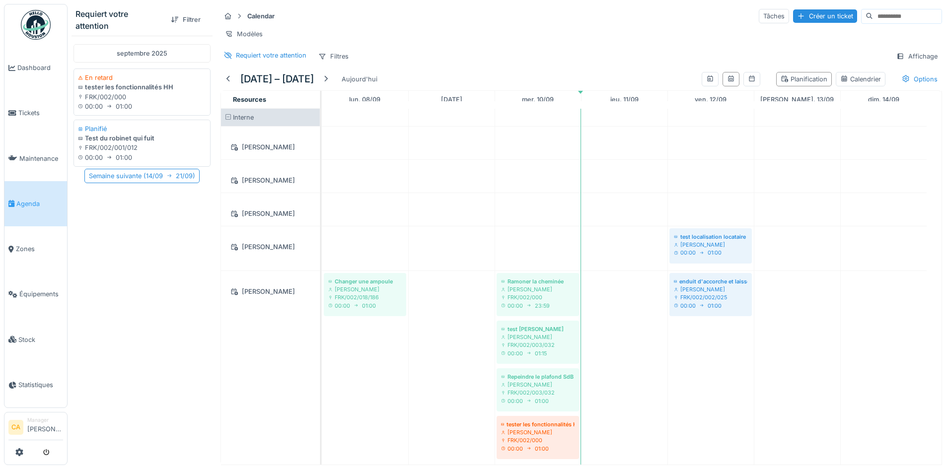
click at [131, 236] on div "septembre 2025 En retard tester les fonctionnalités HH FRK/002/000 00:00 01:00 …" at bounding box center [142, 248] width 141 height 425
click at [28, 102] on link "Tickets" at bounding box center [35, 112] width 63 height 45
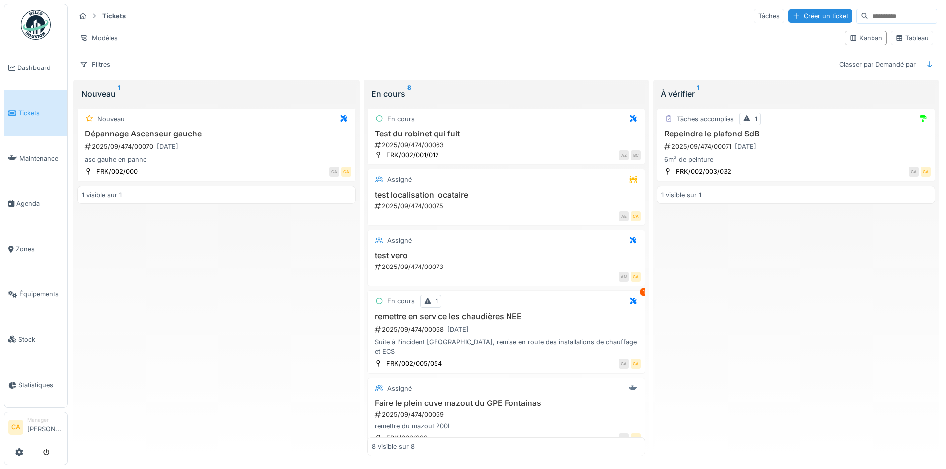
click at [359, 50] on div "Tickets Tâches Créer un ticket Modèles Kanban Tableau Filtres Classer par Deman…" at bounding box center [507, 40] width 870 height 72
click at [268, 265] on div "Nouveau Dépannage Ascenseur gauche 2025/09/474/00070 [DATE] asc gauhe en panne …" at bounding box center [216, 280] width 278 height 353
click at [326, 59] on div "Filtres Classer par Demandé par" at bounding box center [506, 64] width 862 height 14
drag, startPoint x: 285, startPoint y: 250, endPoint x: 291, endPoint y: 253, distance: 6.9
click at [285, 251] on div "Nouveau Dépannage Ascenseur gauche 2025/09/474/00070 [DATE] asc gauhe en panne …" at bounding box center [216, 280] width 278 height 353
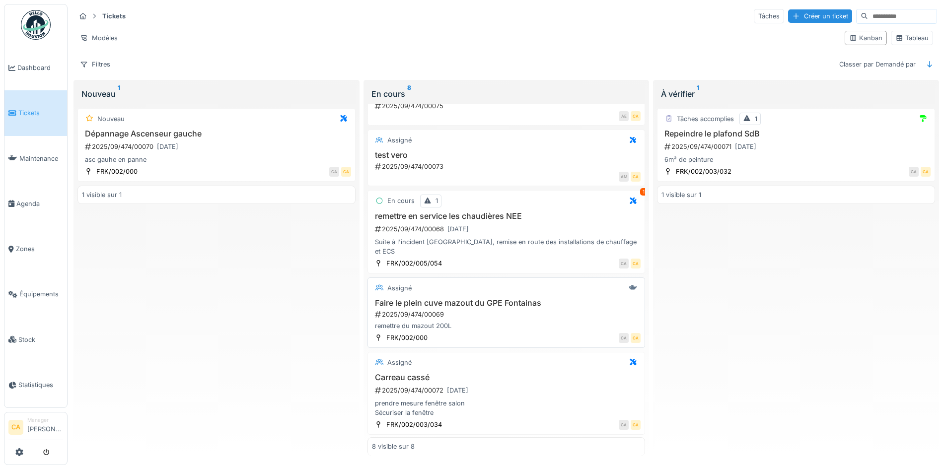
scroll to position [235, 0]
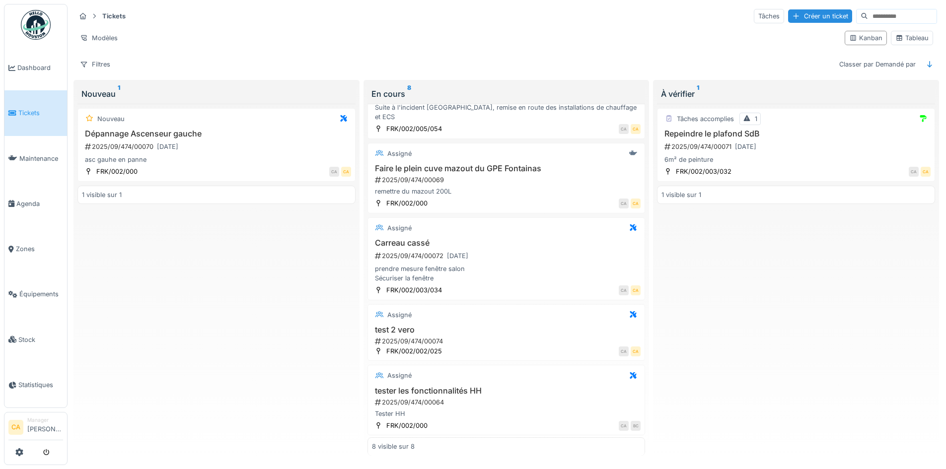
click at [749, 316] on div "Tâches accomplies 1 Repeindre le plafond SdB 2025/09/474/00071 11/09/2025 6m² d…" at bounding box center [796, 280] width 278 height 353
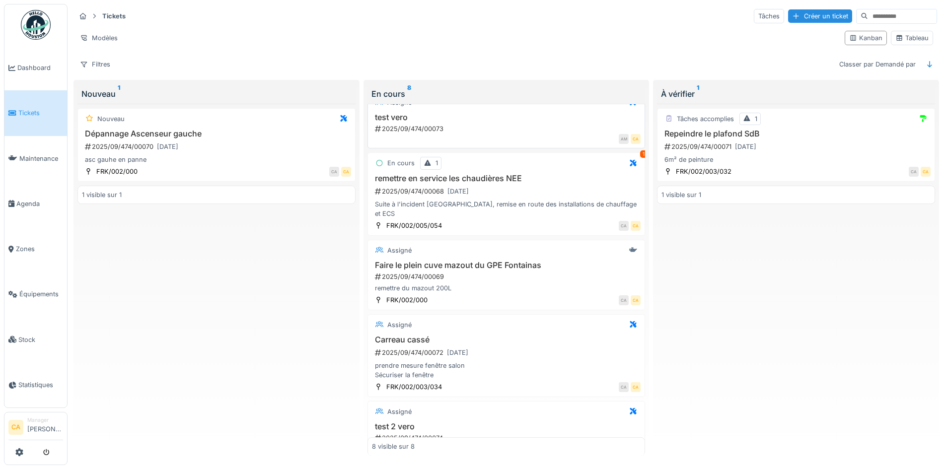
scroll to position [0, 0]
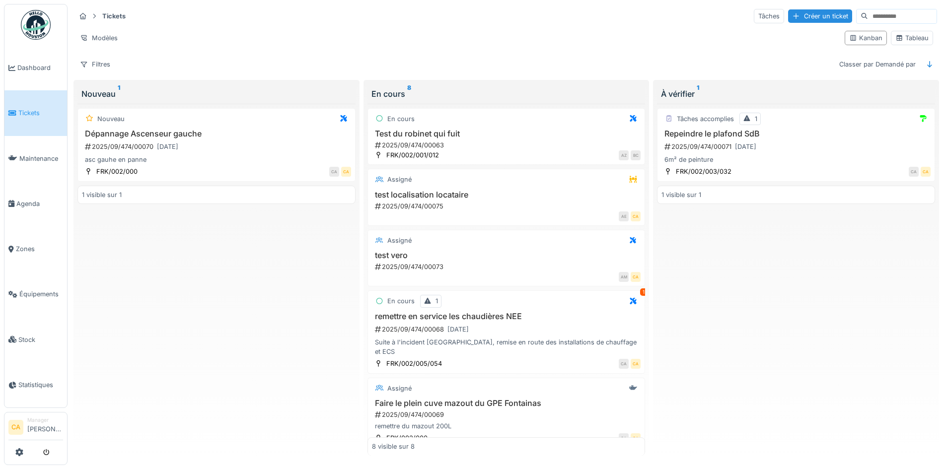
click at [221, 302] on div "Nouveau Dépannage Ascenseur gauche 2025/09/474/00070 11/09/2025 asc gauhe en pa…" at bounding box center [216, 280] width 278 height 353
click at [144, 244] on div "Nouveau Dépannage Ascenseur gauche 2025/09/474/00070 11/09/2025 asc gauhe en pa…" at bounding box center [216, 280] width 278 height 353
click at [806, 11] on div "Créer un ticket" at bounding box center [820, 15] width 64 height 13
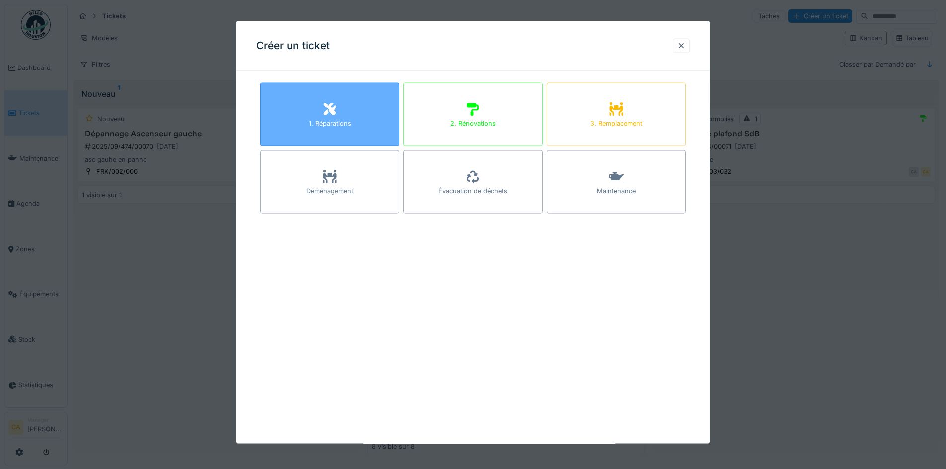
click at [321, 119] on div "1. Réparations" at bounding box center [330, 123] width 42 height 9
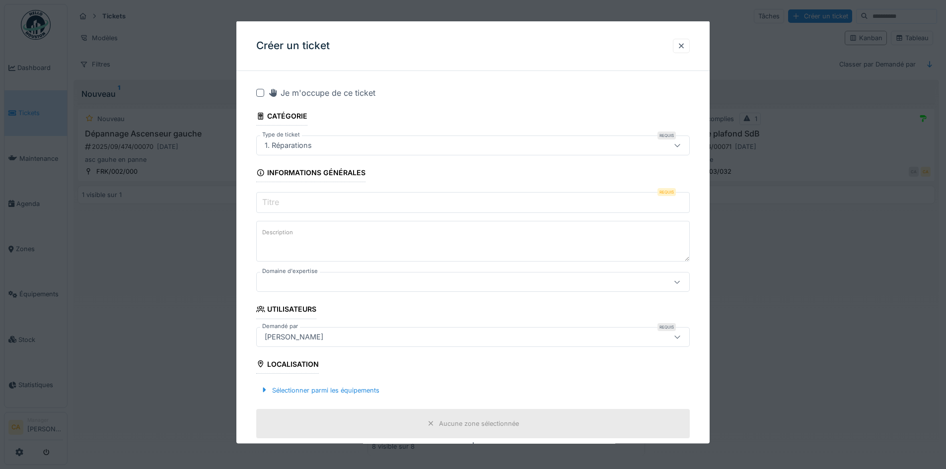
click at [343, 206] on input "Titre" at bounding box center [473, 202] width 434 height 21
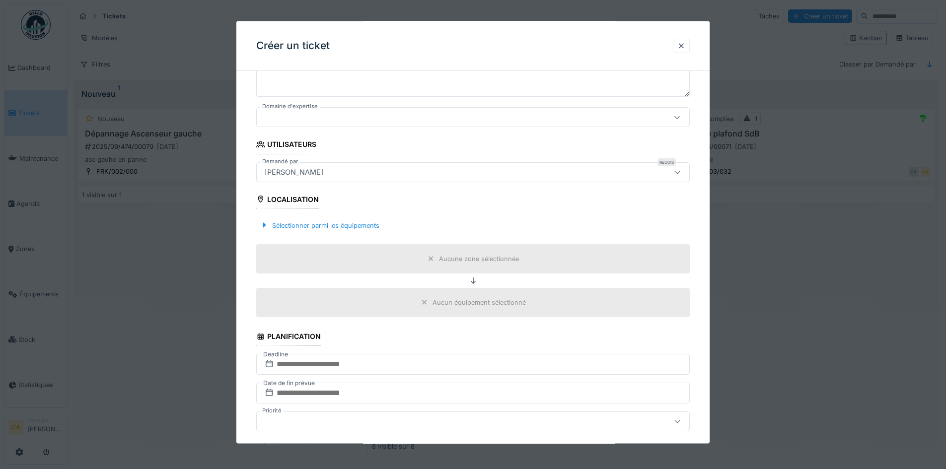
scroll to position [50, 0]
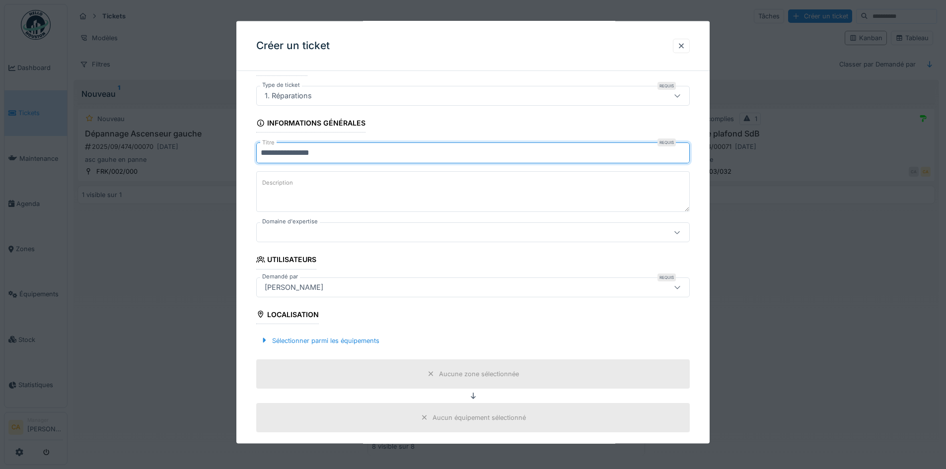
type input "**********"
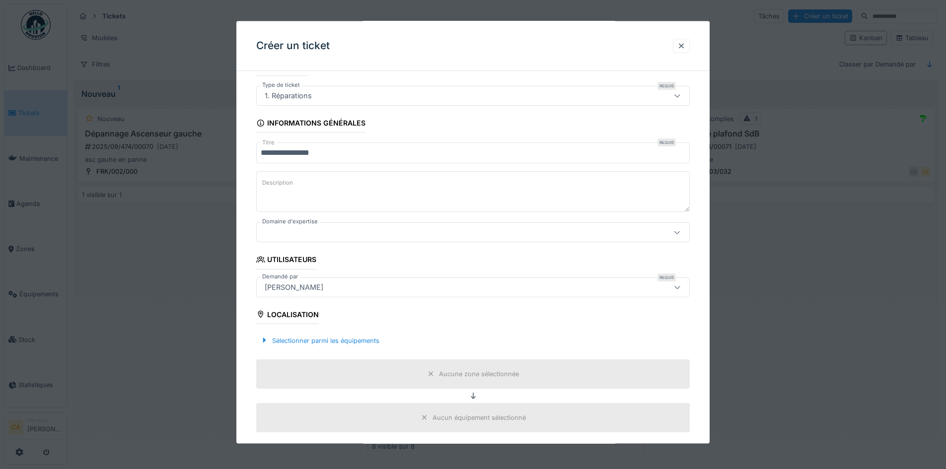
click at [307, 191] on textarea "Description" at bounding box center [473, 191] width 434 height 41
click at [303, 231] on div at bounding box center [448, 232] width 374 height 11
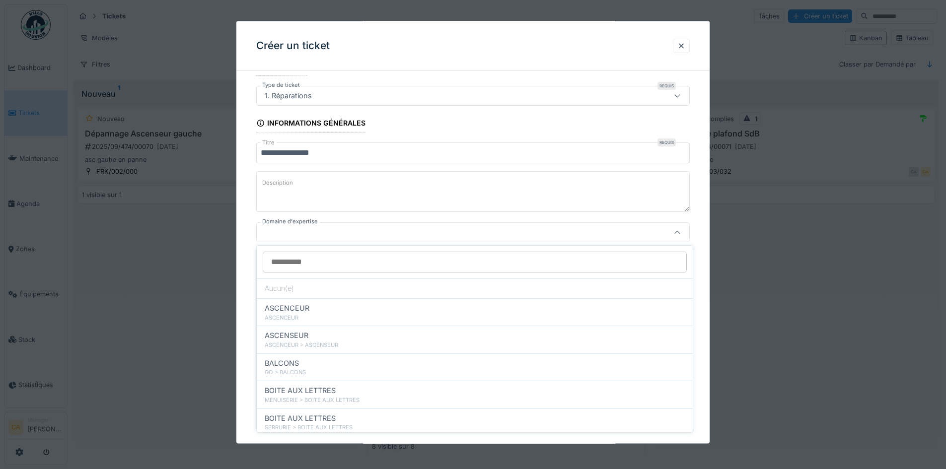
click at [505, 195] on textarea "Description" at bounding box center [473, 191] width 434 height 41
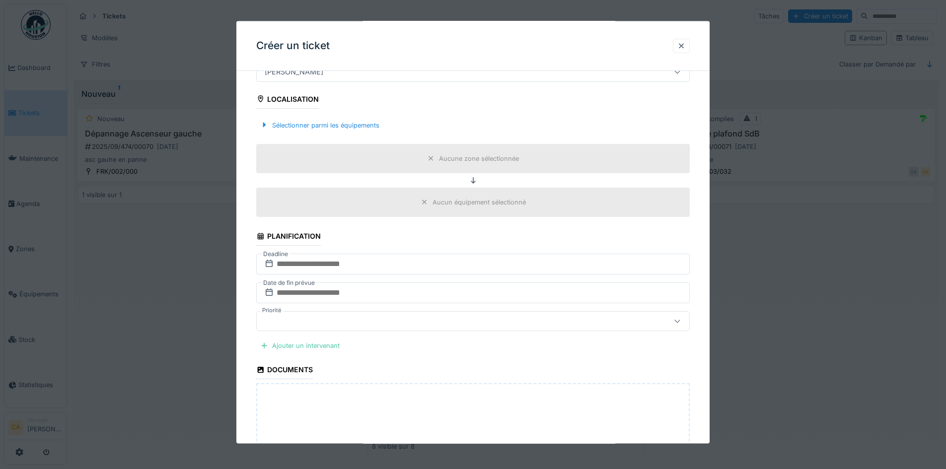
scroll to position [269, 0]
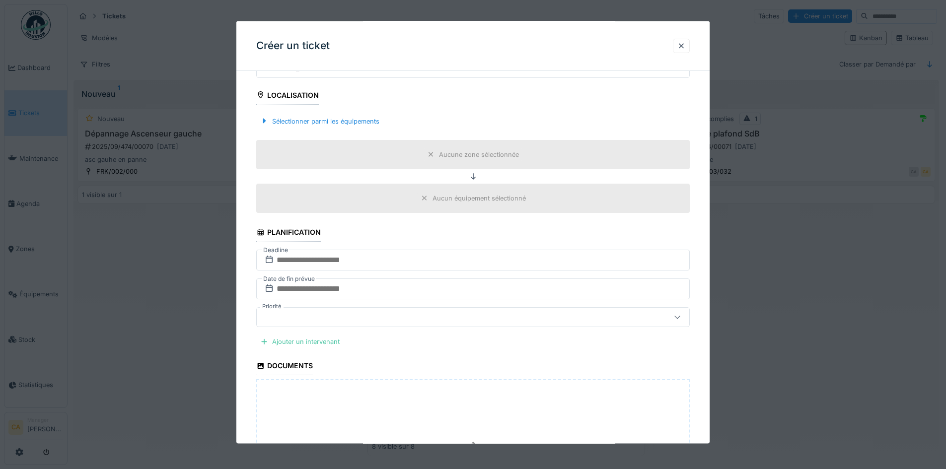
drag, startPoint x: 276, startPoint y: 97, endPoint x: 399, endPoint y: 108, distance: 123.2
click at [399, 108] on fieldset "**********" at bounding box center [473, 191] width 434 height 763
click at [399, 108] on div "Sélectionner parmi les équipements" at bounding box center [473, 120] width 434 height 29
click at [685, 40] on div at bounding box center [681, 45] width 17 height 14
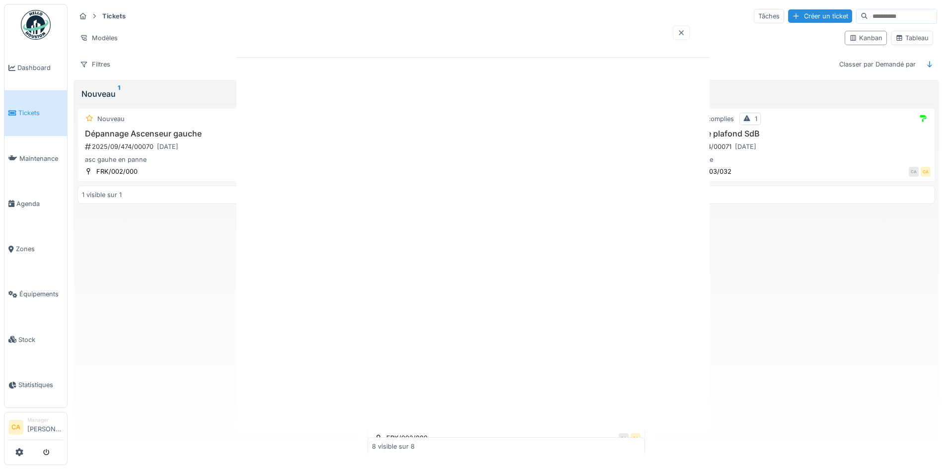
scroll to position [0, 0]
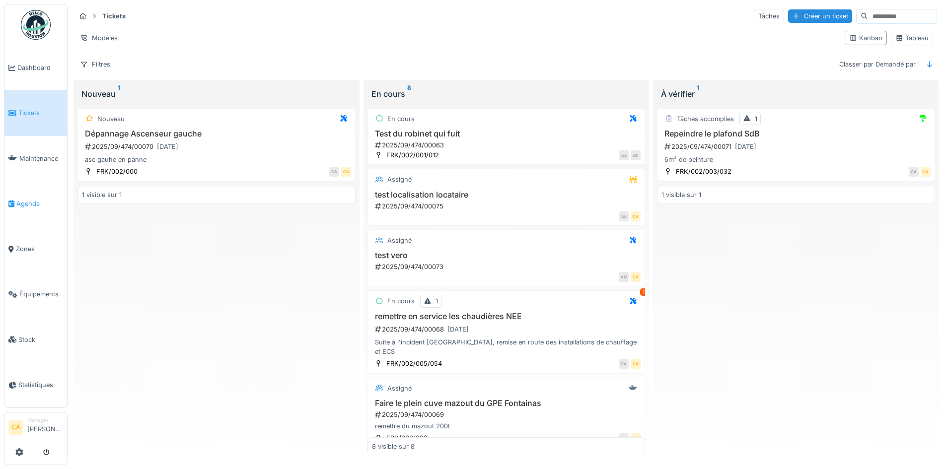
click at [42, 194] on link "Agenda" at bounding box center [35, 203] width 63 height 45
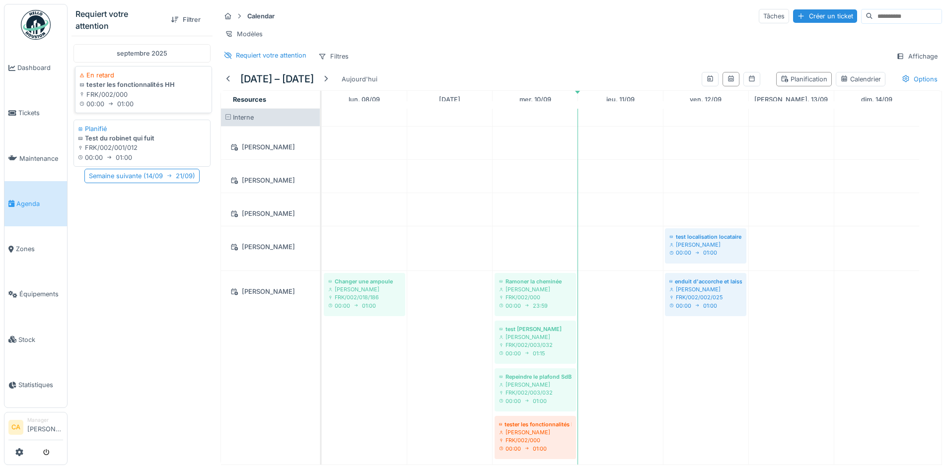
click at [123, 105] on div "00:00 01:00" at bounding box center [143, 103] width 128 height 9
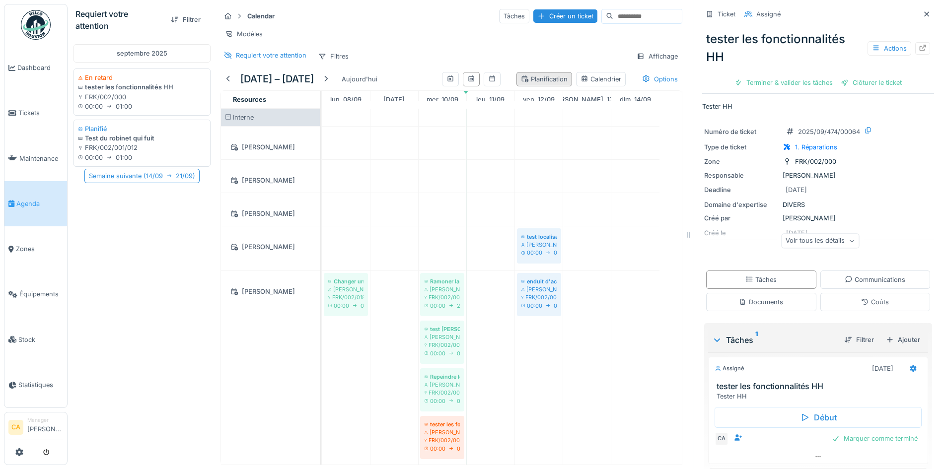
click at [530, 84] on div "Planification" at bounding box center [544, 78] width 47 height 9
click at [330, 84] on div at bounding box center [326, 78] width 8 height 9
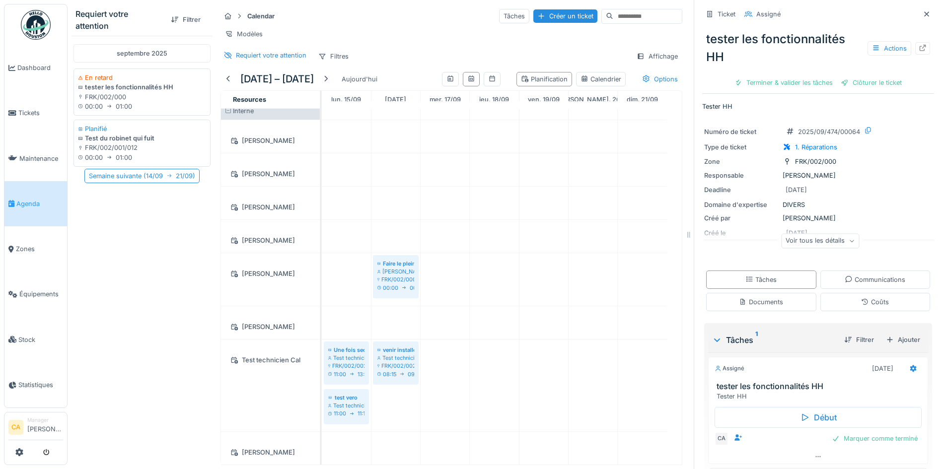
scroll to position [7, 0]
click at [838, 234] on div "Voir tous les détails" at bounding box center [820, 241] width 78 height 14
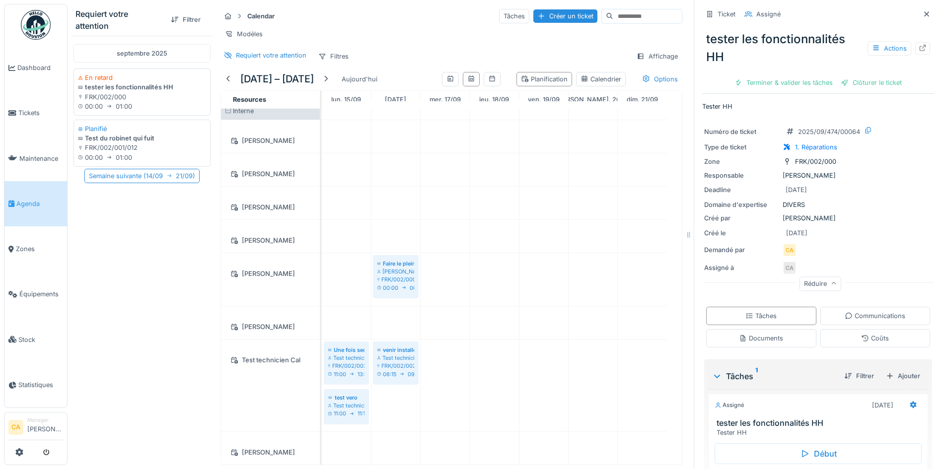
scroll to position [66, 0]
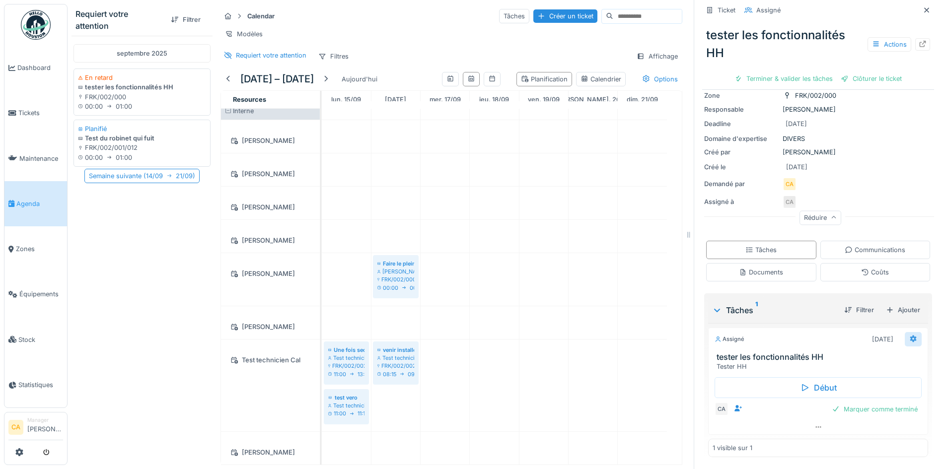
click at [910, 336] on icon at bounding box center [913, 339] width 6 height 7
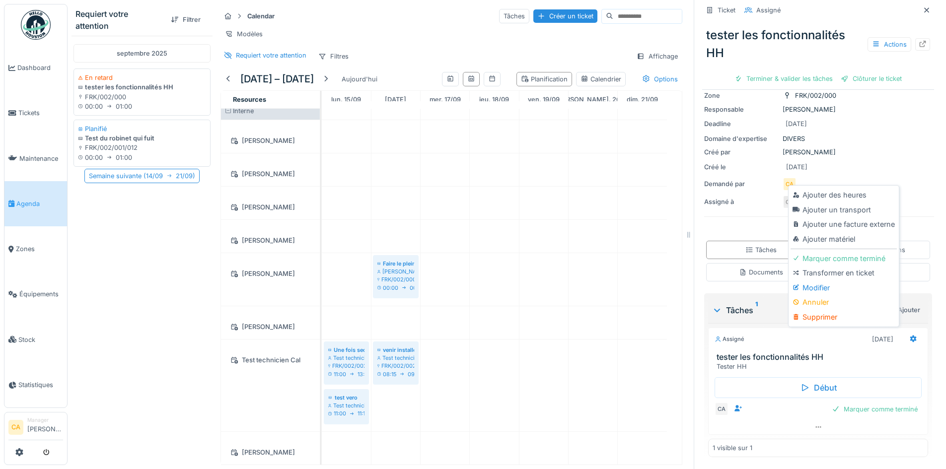
click at [860, 147] on div "Créé par Corentin Allain" at bounding box center [818, 151] width 228 height 9
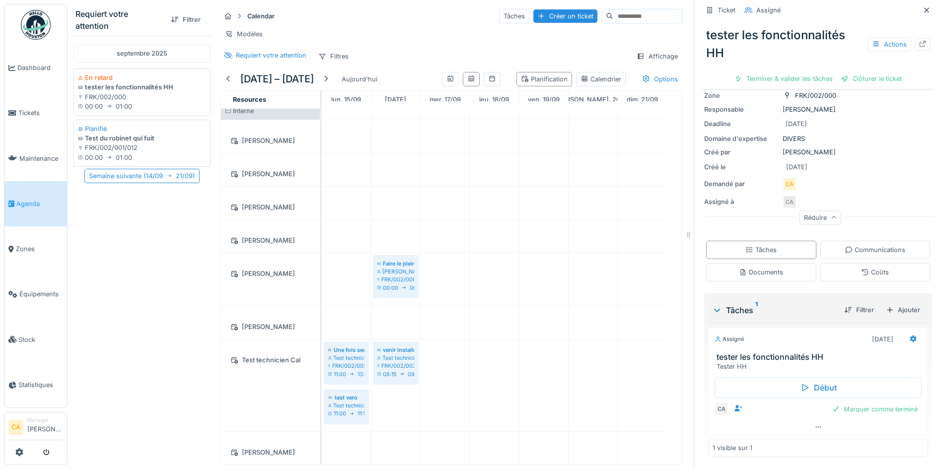
scroll to position [21, 0]
click at [137, 302] on div "septembre 2025 En retard tester les fonctionnalités HH FRK/002/000 00:00 01:00 …" at bounding box center [142, 248] width 141 height 425
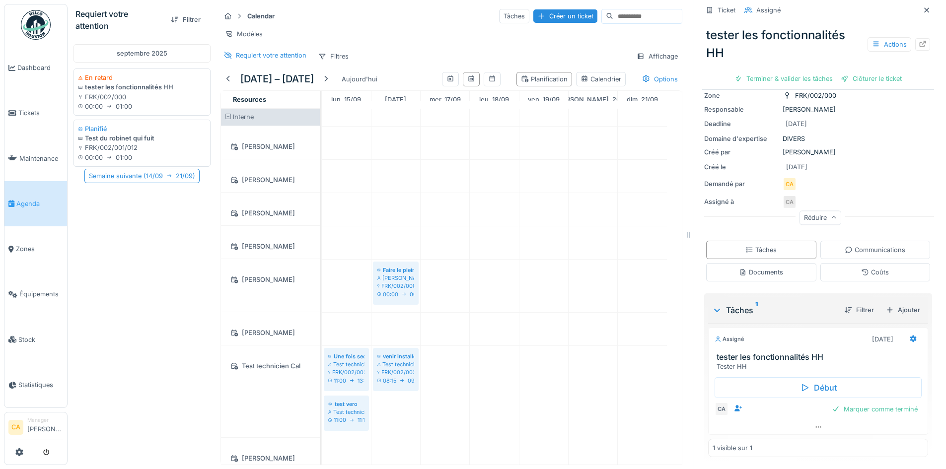
scroll to position [0, 0]
click at [142, 260] on div "septembre 2025 En retard tester les fonctionnalités HH FRK/002/000 00:00 01:00 …" at bounding box center [142, 248] width 141 height 425
click at [33, 121] on link "Tickets" at bounding box center [35, 112] width 63 height 45
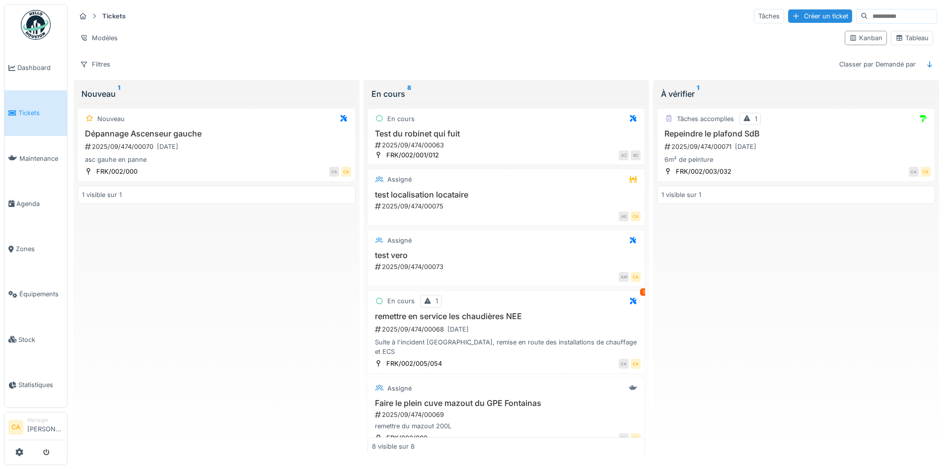
click at [203, 291] on div "Nouveau Dépannage Ascenseur gauche 2025/09/474/00070 [DATE] asc gauhe en panne …" at bounding box center [216, 280] width 278 height 353
click at [173, 310] on div "Nouveau Dépannage Ascenseur gauche 2025/09/474/00070 [DATE] asc gauhe en panne …" at bounding box center [216, 280] width 278 height 353
click at [788, 16] on div "Créer un ticket" at bounding box center [820, 15] width 64 height 13
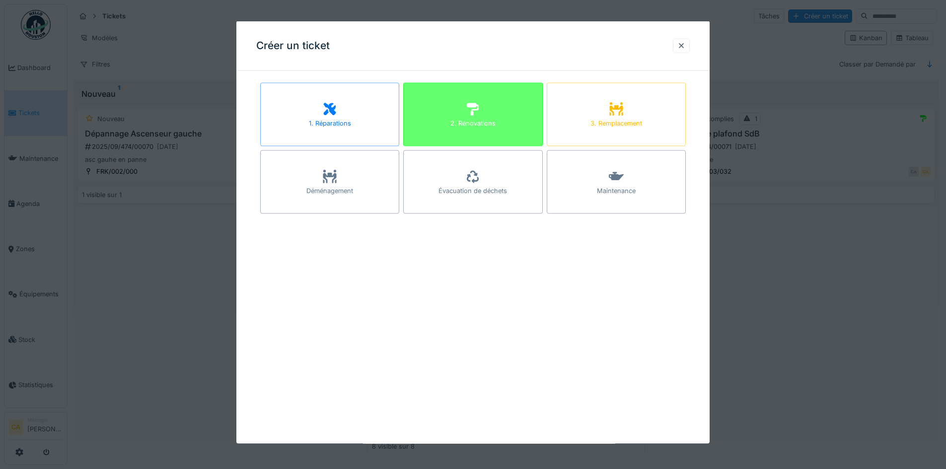
click at [496, 125] on div "2. Rénovations" at bounding box center [472, 123] width 45 height 9
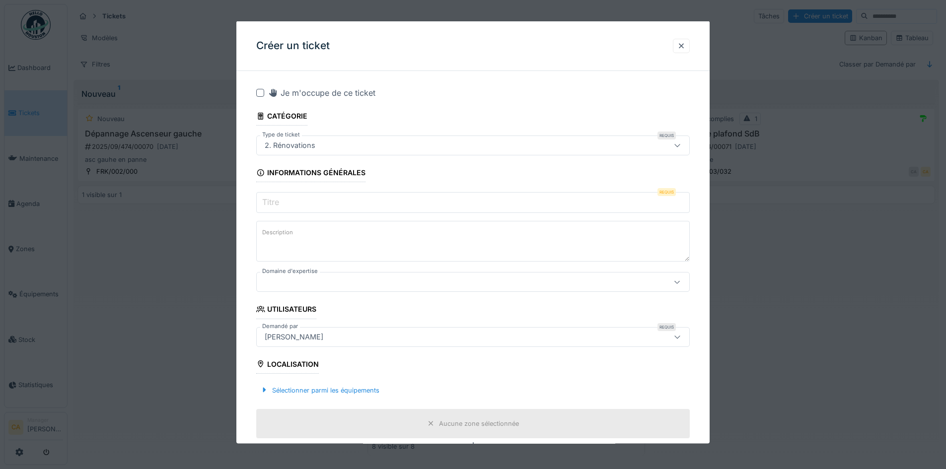
click at [267, 205] on label "Titre" at bounding box center [270, 202] width 21 height 12
click at [267, 205] on input "Titre" at bounding box center [473, 202] width 434 height 21
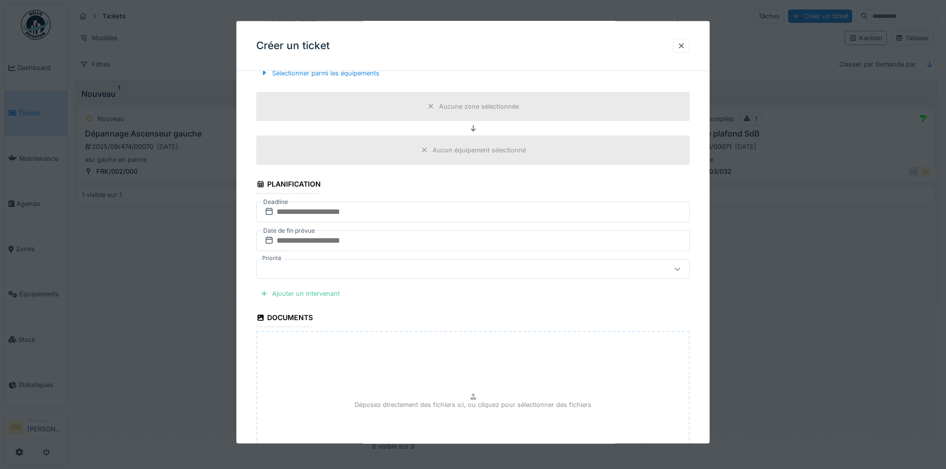
scroll to position [348, 0]
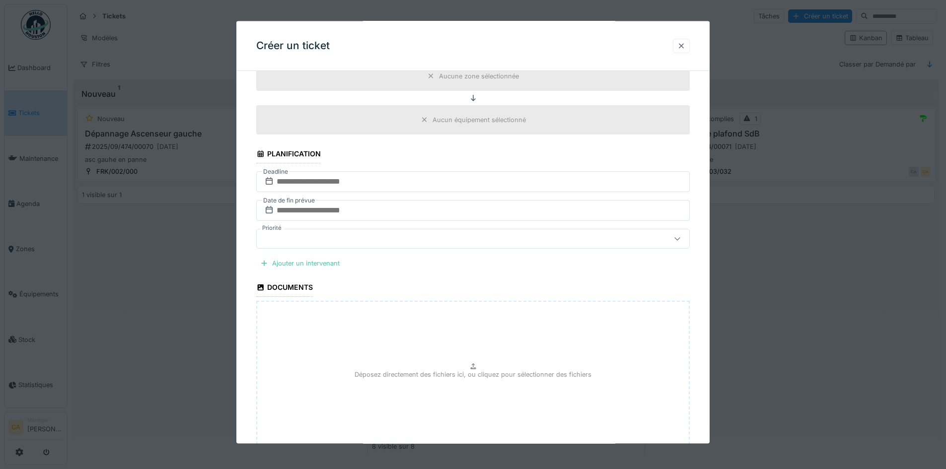
click at [685, 47] on div at bounding box center [681, 45] width 8 height 9
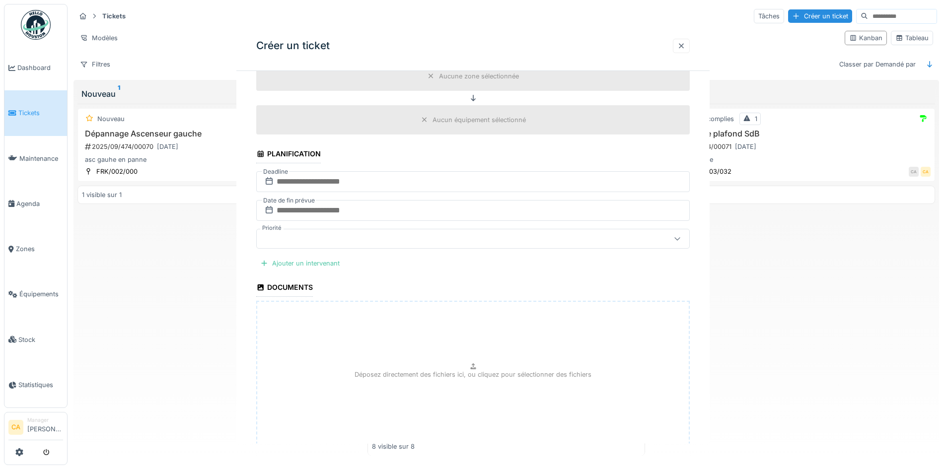
scroll to position [0, 0]
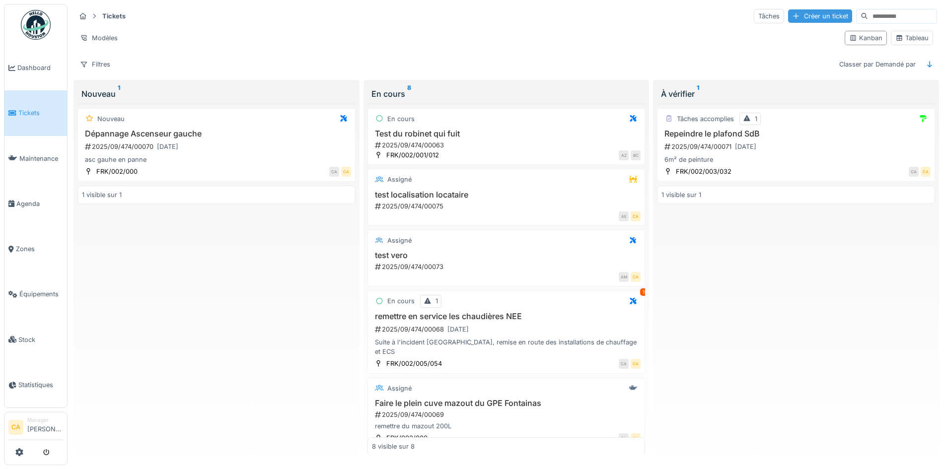
click at [788, 11] on div "Créer un ticket" at bounding box center [820, 15] width 64 height 13
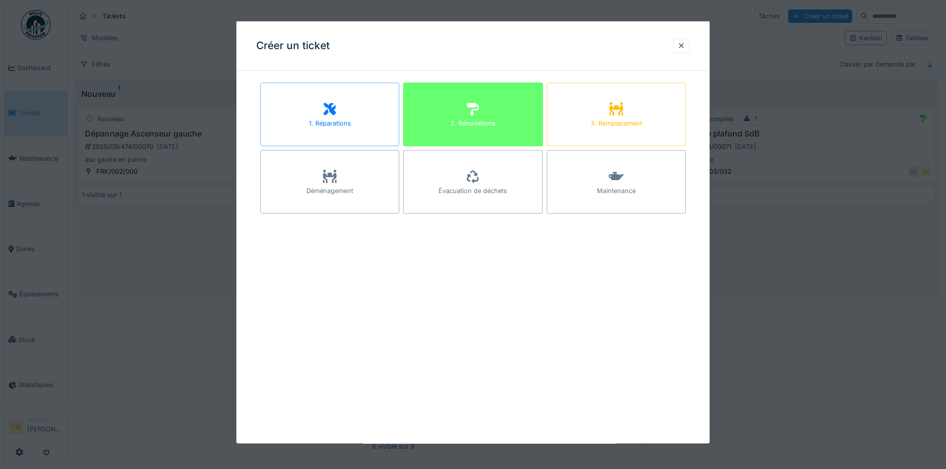
click at [456, 110] on div "2. Rénovations" at bounding box center [472, 115] width 139 height 64
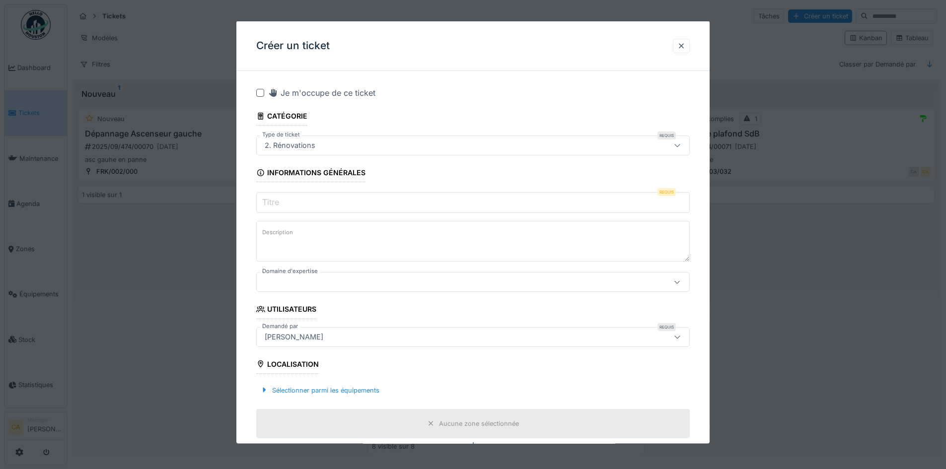
click at [322, 205] on input "Titre" at bounding box center [473, 202] width 434 height 21
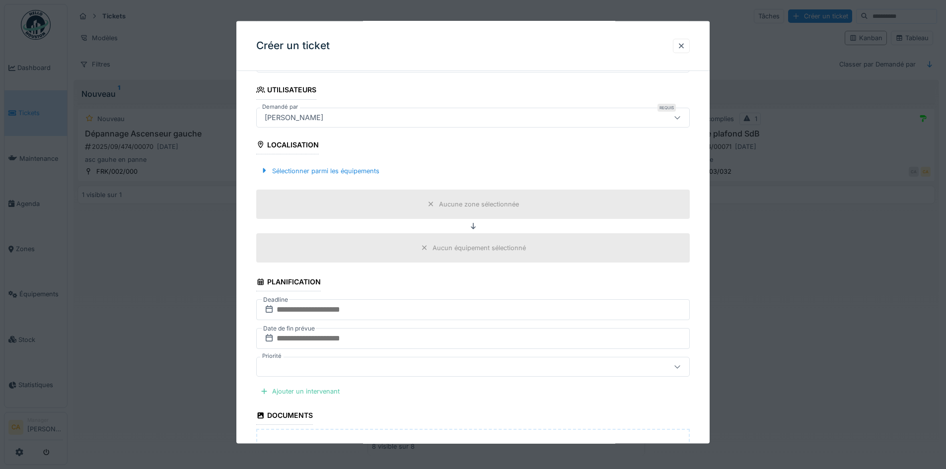
scroll to position [120, 0]
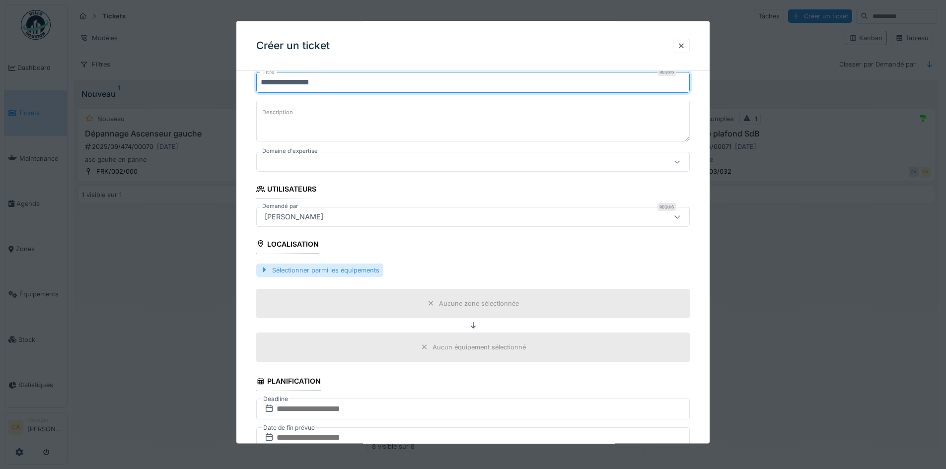
type input "**********"
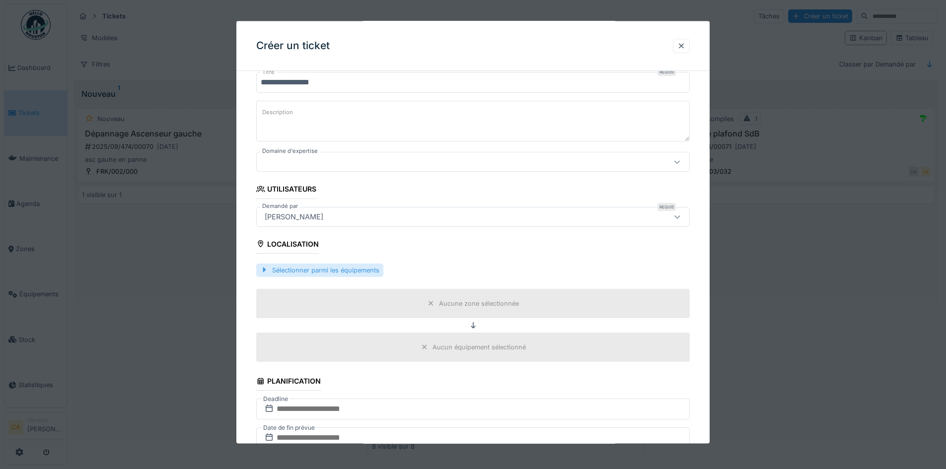
click at [290, 271] on div "Sélectionner parmi les équipements" at bounding box center [319, 269] width 127 height 13
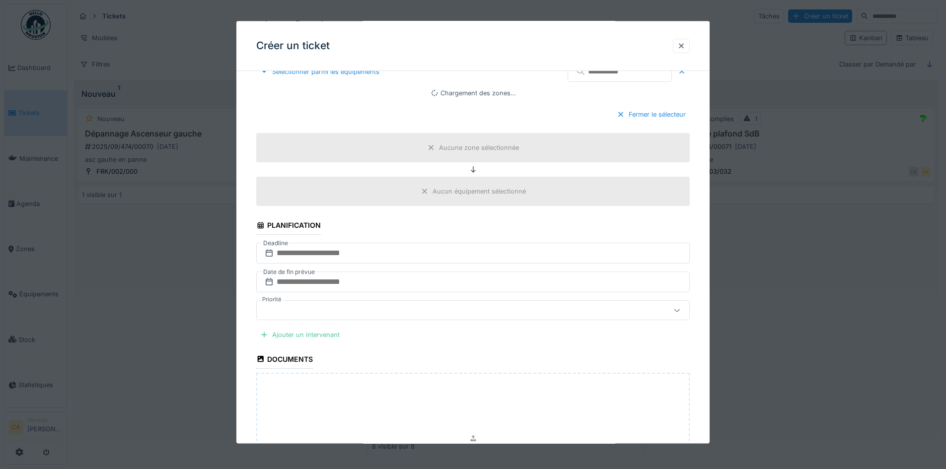
scroll to position [219, 0]
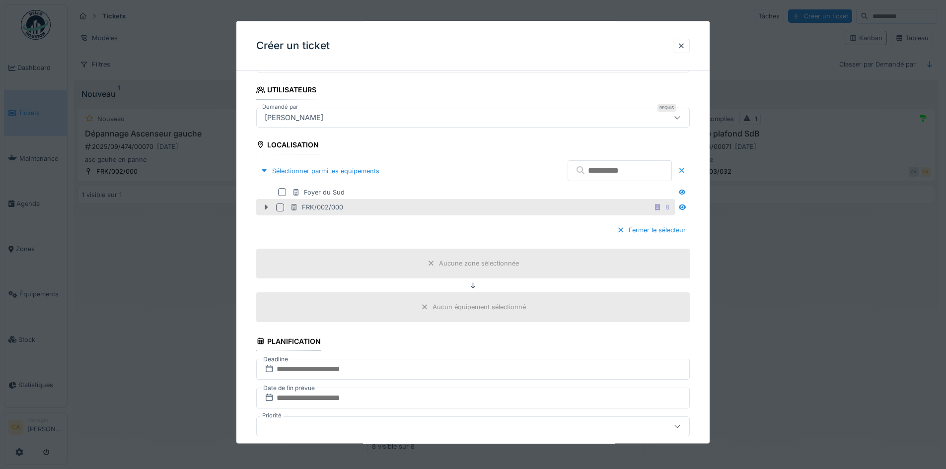
click at [268, 208] on icon at bounding box center [266, 207] width 8 height 6
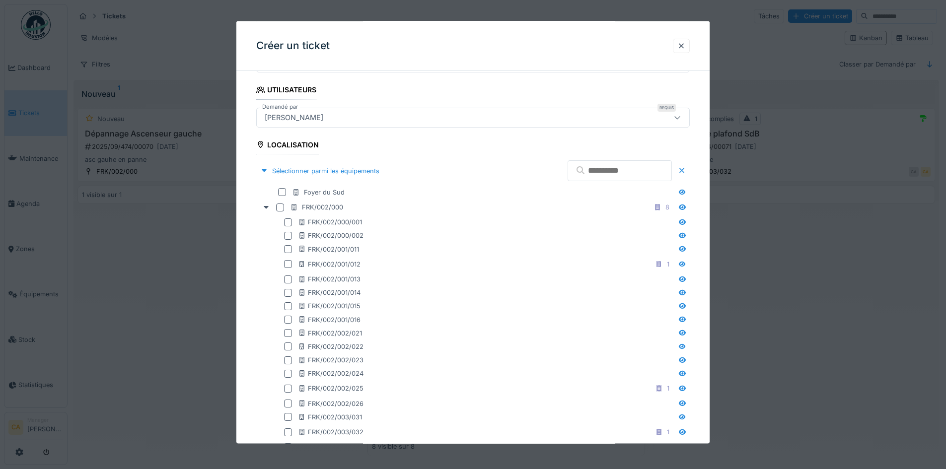
scroll to position [517, 0]
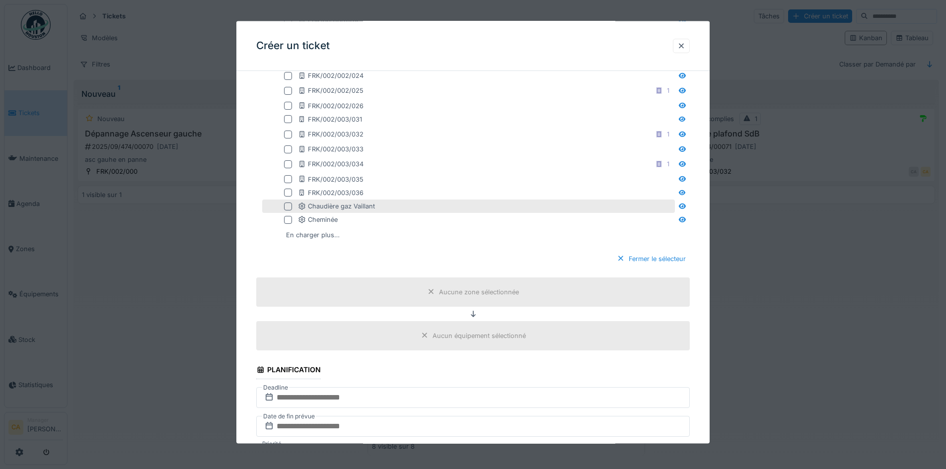
click at [287, 205] on div at bounding box center [288, 206] width 8 height 8
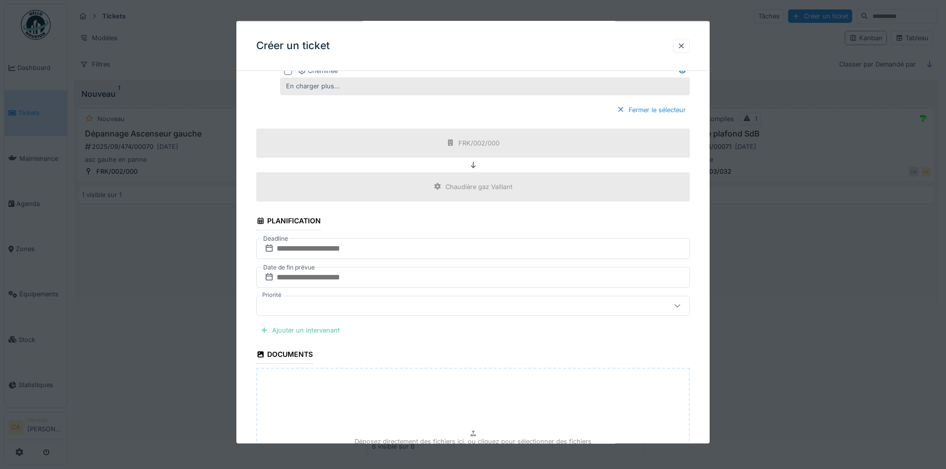
scroll to position [716, 0]
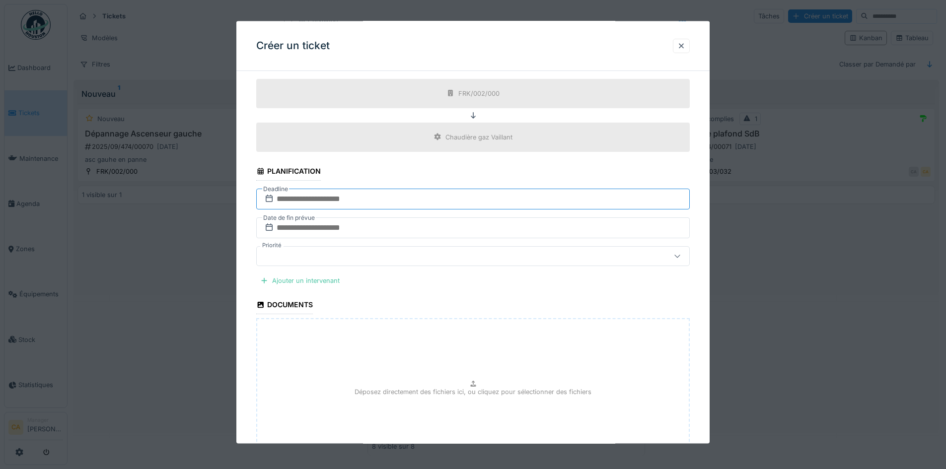
click at [392, 199] on input "text" at bounding box center [473, 198] width 434 height 21
click at [496, 284] on div "12" at bounding box center [490, 280] width 13 height 13
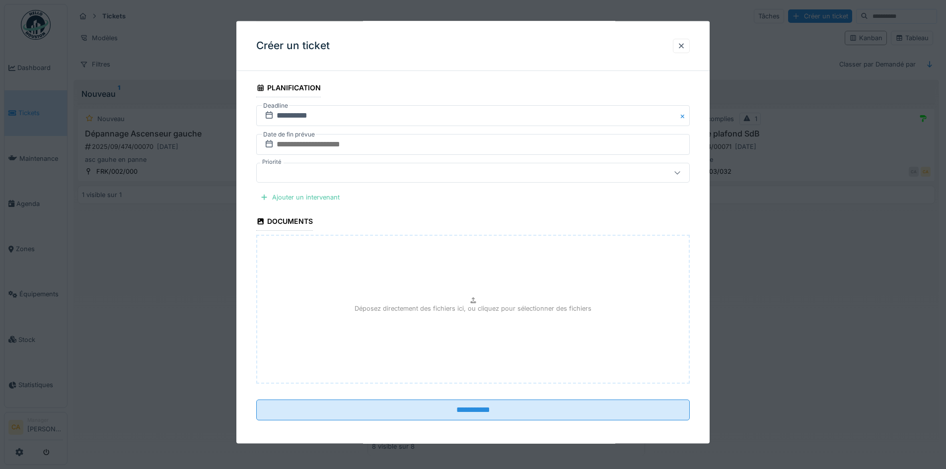
scroll to position [804, 0]
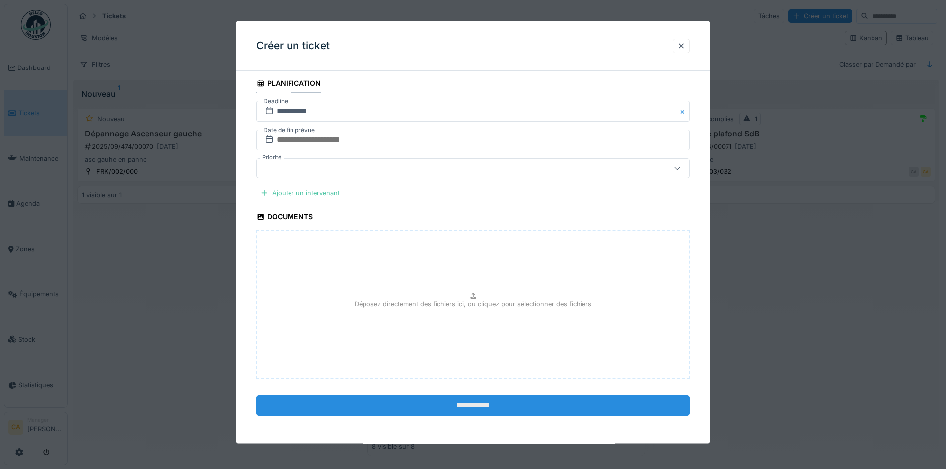
click at [583, 396] on input "**********" at bounding box center [473, 405] width 434 height 21
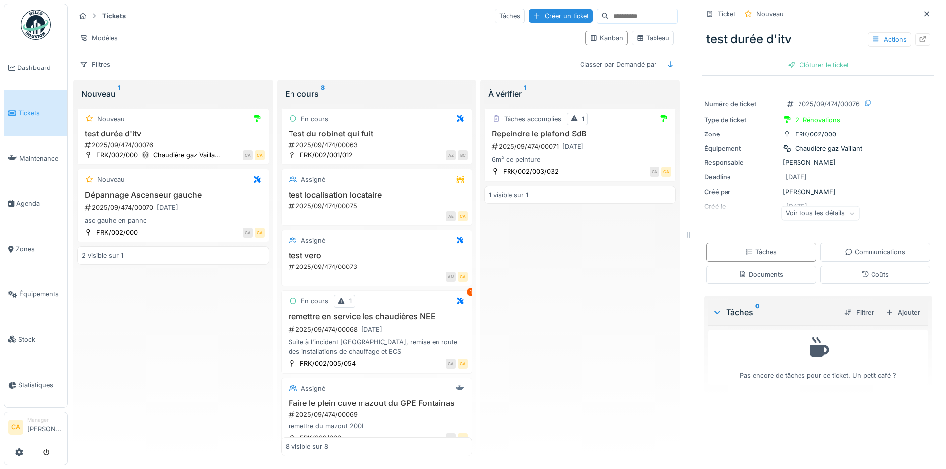
click at [825, 393] on div "Ticket Nouveau test durée d'itv Actions Clôturer le ticket Numéro de ticket 202…" at bounding box center [818, 200] width 232 height 401
drag, startPoint x: 802, startPoint y: 346, endPoint x: 853, endPoint y: 381, distance: 61.4
click at [853, 381] on div "Pas encore de tâches pour ce ticket. Un petit café ?" at bounding box center [818, 357] width 220 height 64
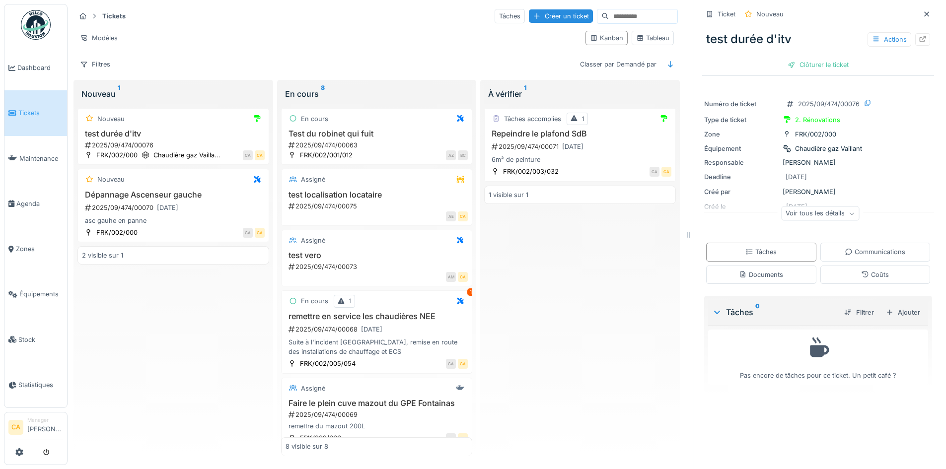
click at [817, 346] on icon at bounding box center [819, 348] width 19 height 20
click at [28, 199] on span "Agenda" at bounding box center [39, 203] width 47 height 9
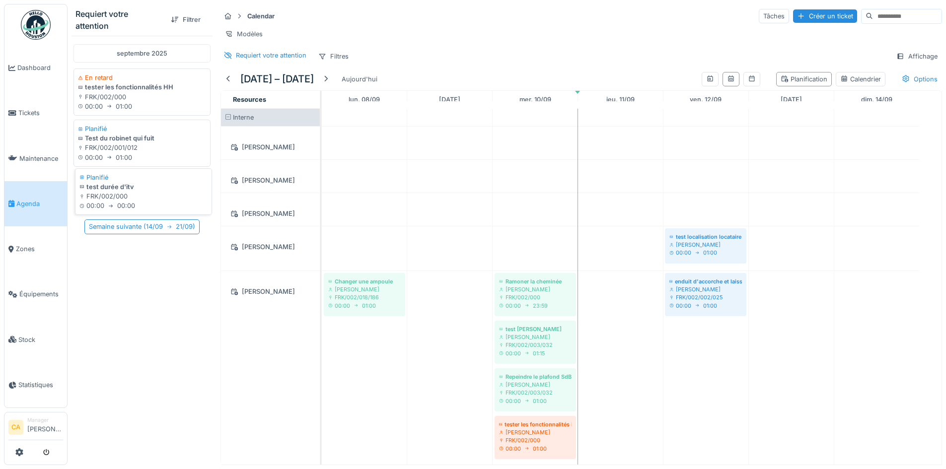
click at [155, 195] on div "FRK/002/000" at bounding box center [143, 196] width 128 height 9
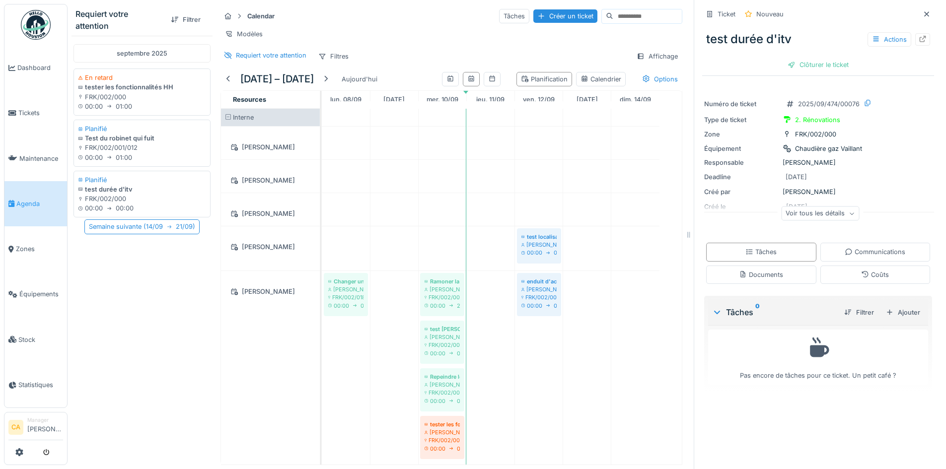
click at [810, 352] on icon at bounding box center [819, 348] width 19 height 20
drag, startPoint x: 114, startPoint y: 193, endPoint x: 476, endPoint y: 299, distance: 377.4
click at [476, 299] on div "Requiert votre attention Filtrer septembre 2025 En retard tester les fonctionna…" at bounding box center [377, 234] width 619 height 469
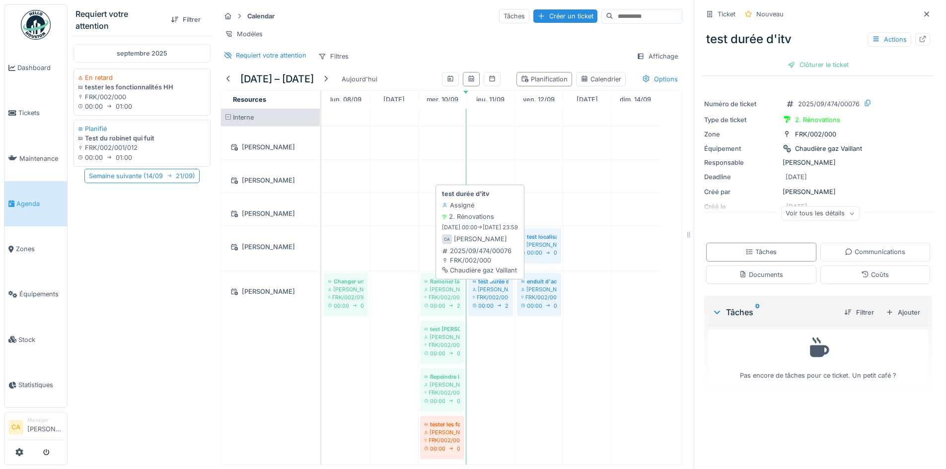
click at [478, 301] on div "FRK/002/000" at bounding box center [491, 297] width 36 height 8
click at [840, 207] on div "Voir tous les détails" at bounding box center [820, 214] width 78 height 14
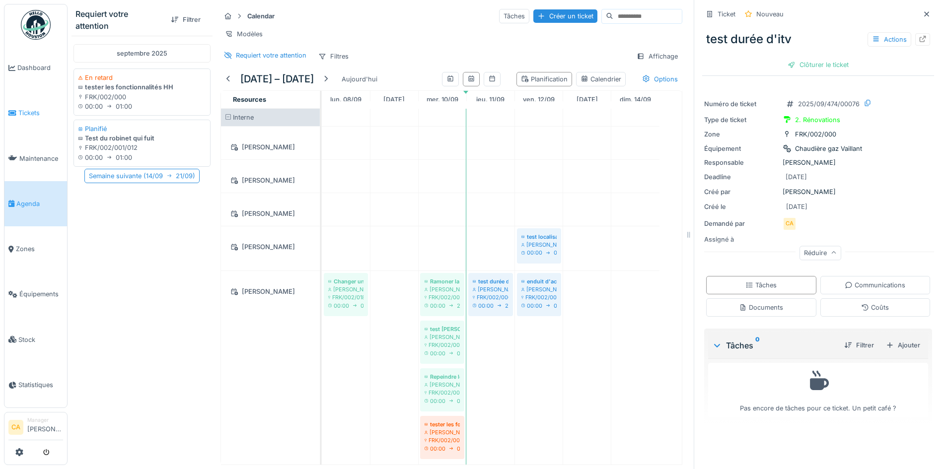
click at [42, 111] on span "Tickets" at bounding box center [40, 112] width 45 height 9
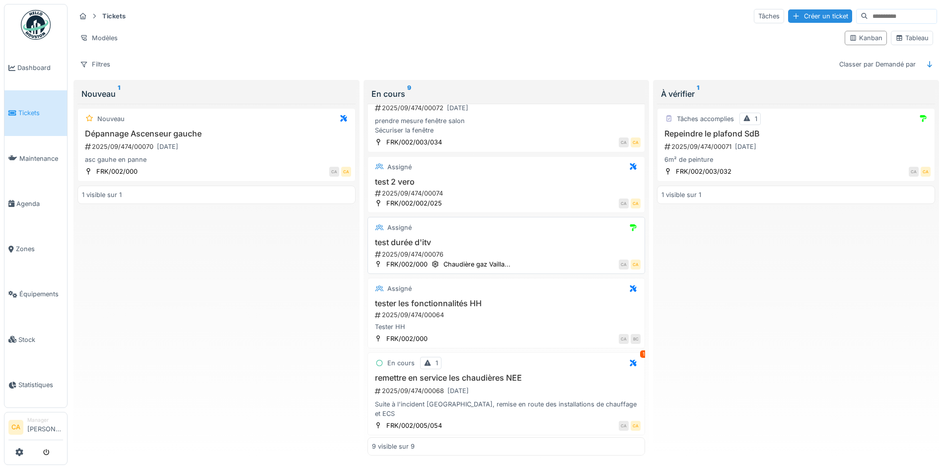
click at [487, 239] on h3 "test durée d'itv" at bounding box center [506, 242] width 269 height 9
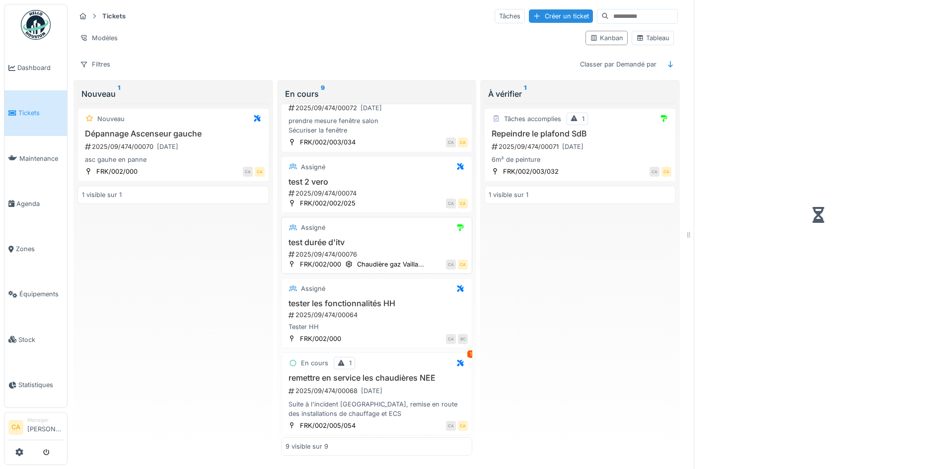
scroll to position [306, 0]
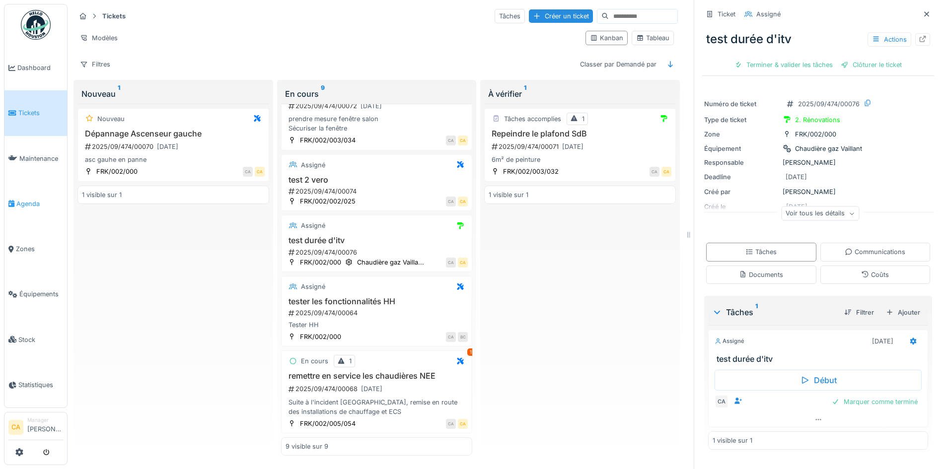
click at [26, 191] on link "Agenda" at bounding box center [35, 203] width 63 height 45
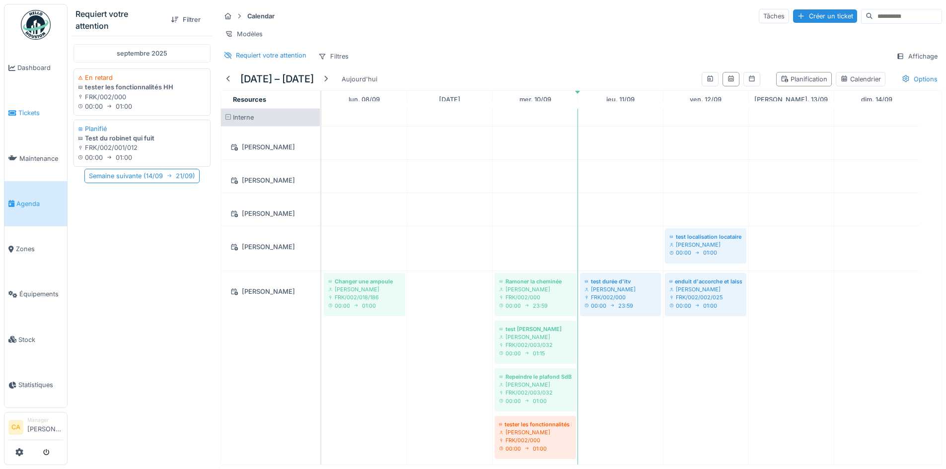
click at [60, 113] on span "Tickets" at bounding box center [40, 112] width 45 height 9
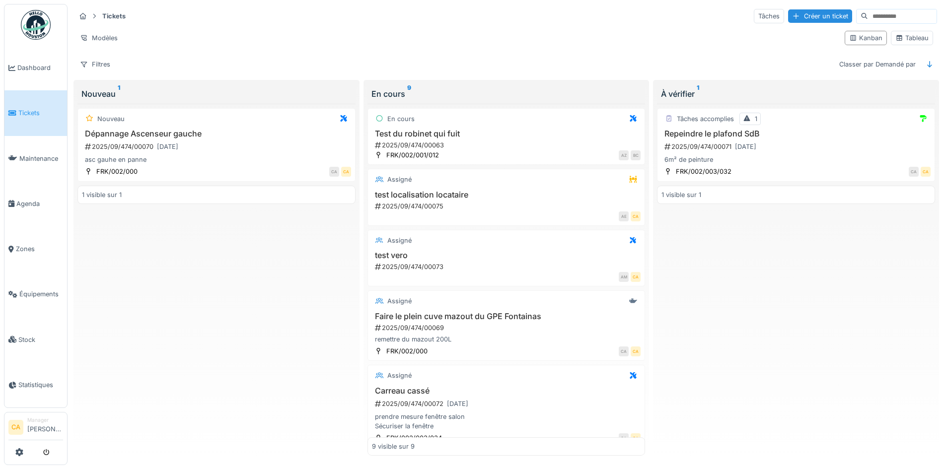
drag, startPoint x: 282, startPoint y: 294, endPoint x: 282, endPoint y: 283, distance: 11.9
click at [282, 293] on div "Nouveau Dépannage Ascenseur gauche 2025/09/474/00070 [DATE] asc gauhe en panne …" at bounding box center [216, 280] width 278 height 353
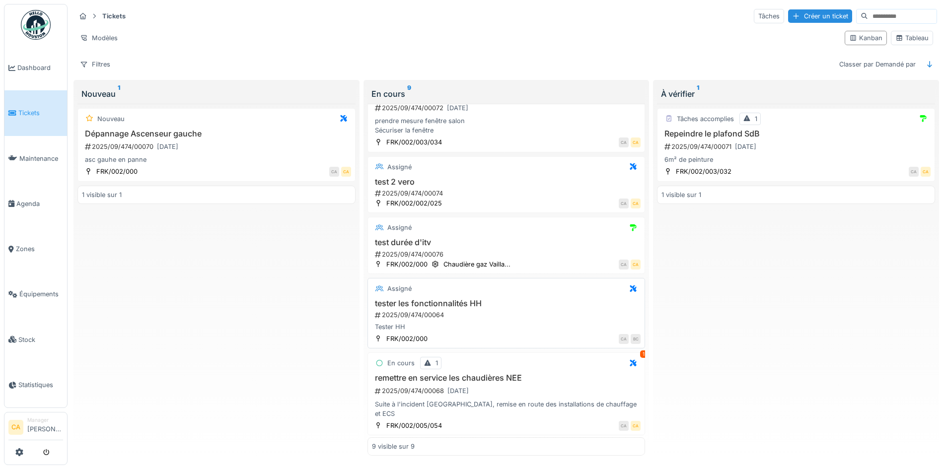
scroll to position [6, 0]
click at [392, 238] on h3 "test durée d'itv" at bounding box center [506, 242] width 269 height 9
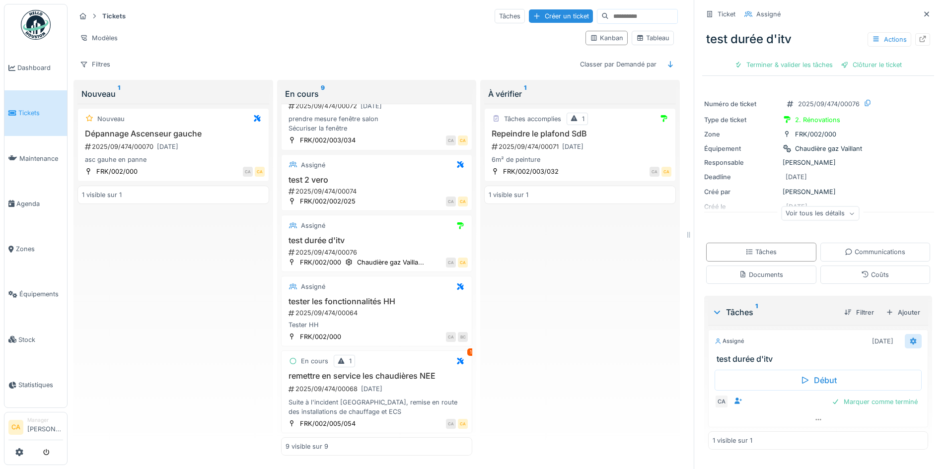
click at [909, 338] on icon at bounding box center [913, 341] width 8 height 6
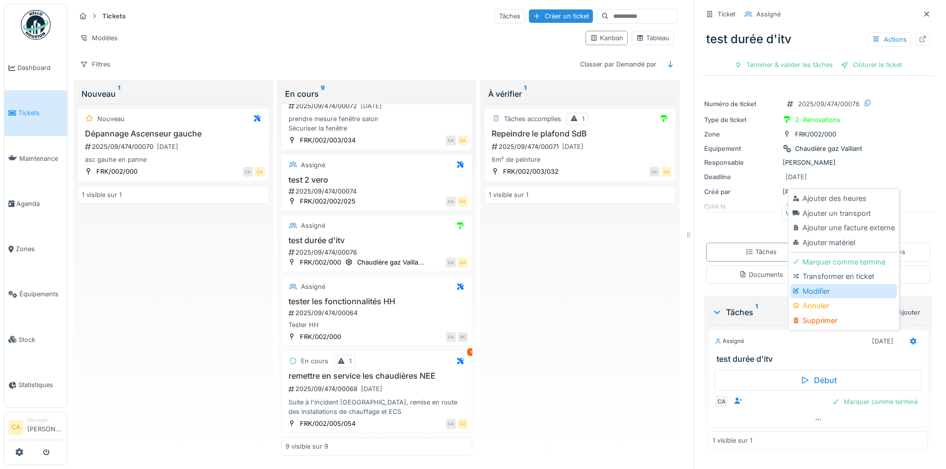
click at [837, 286] on div "Modifier" at bounding box center [844, 291] width 106 height 15
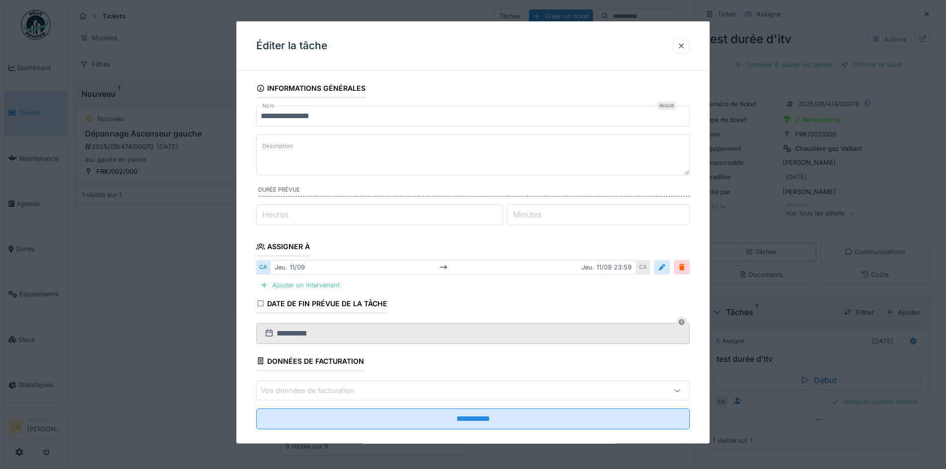
scroll to position [13, 0]
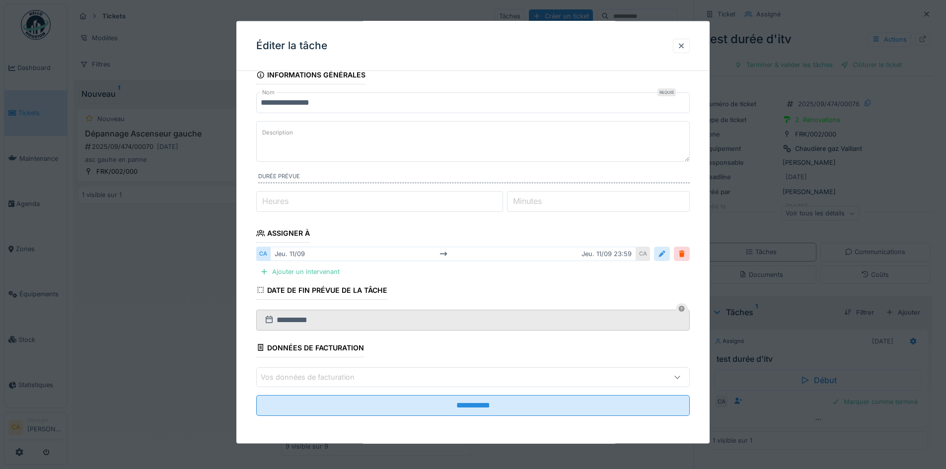
click at [664, 255] on div at bounding box center [662, 253] width 8 height 9
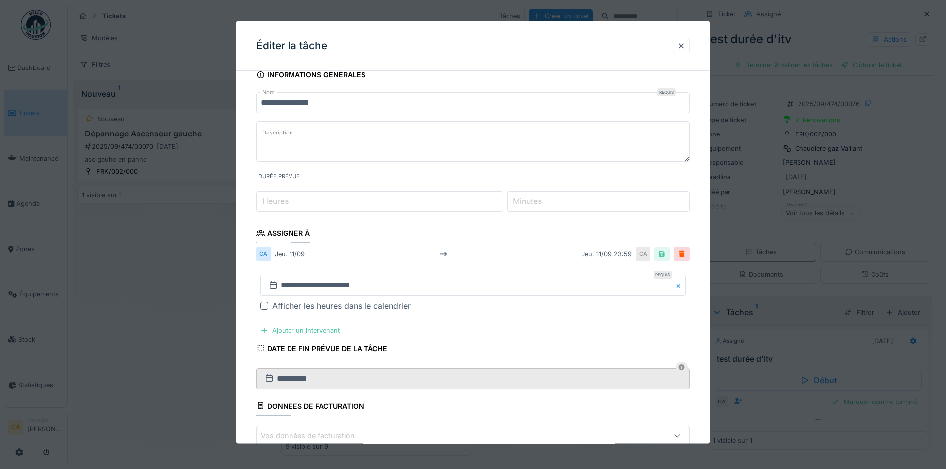
click at [351, 305] on div "Afficher les heures dans le calendrier" at bounding box center [341, 306] width 139 height 12
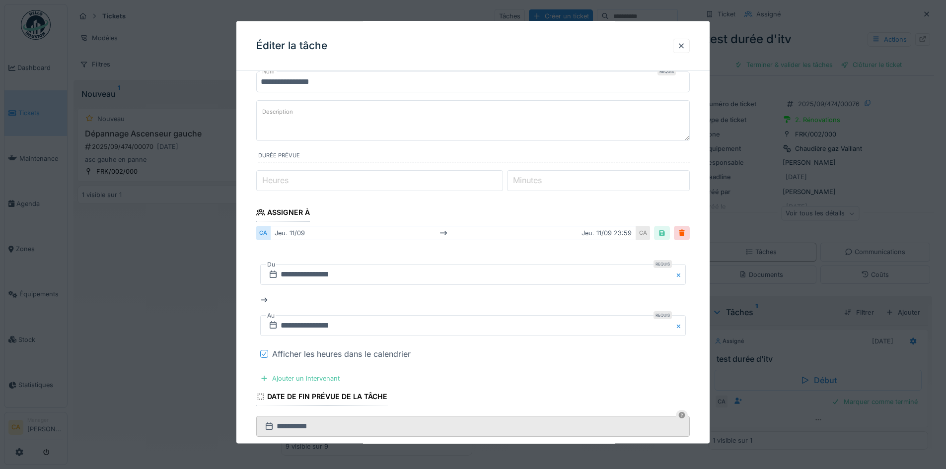
scroll to position [0, 0]
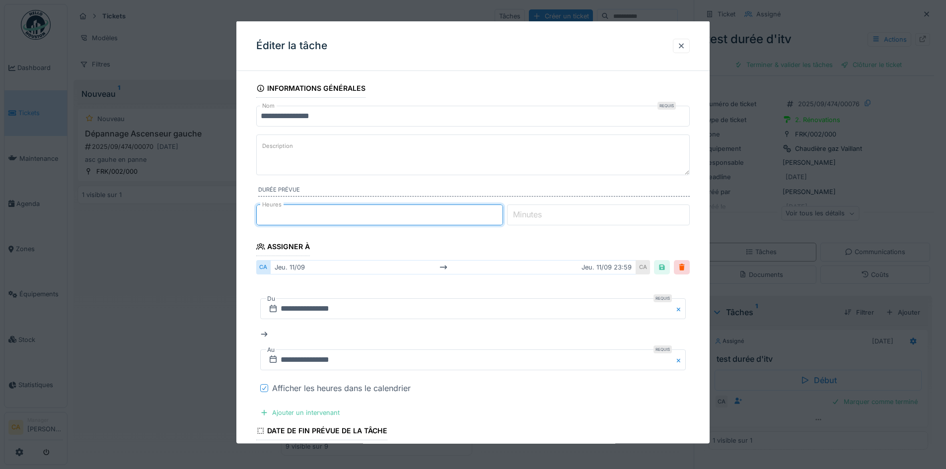
type input "*"
click at [501, 211] on input "*" at bounding box center [379, 215] width 247 height 21
click at [426, 250] on fieldset "**********" at bounding box center [473, 322] width 434 height 486
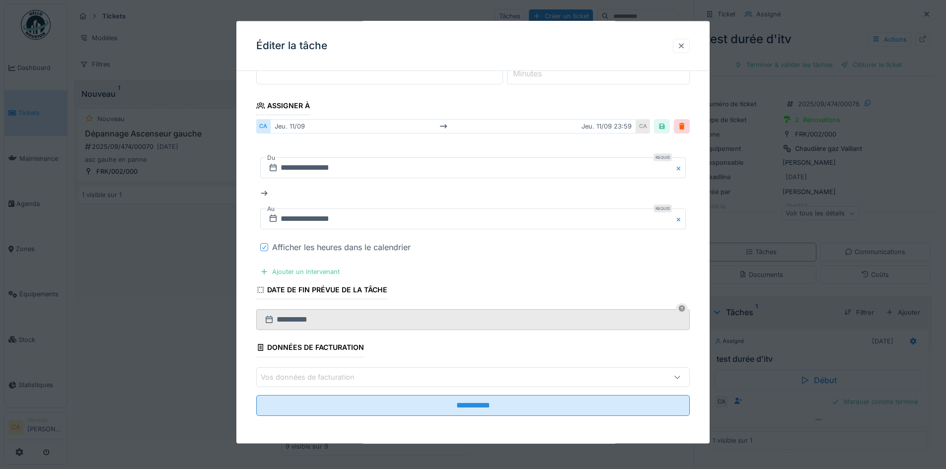
click at [685, 44] on div at bounding box center [681, 45] width 8 height 9
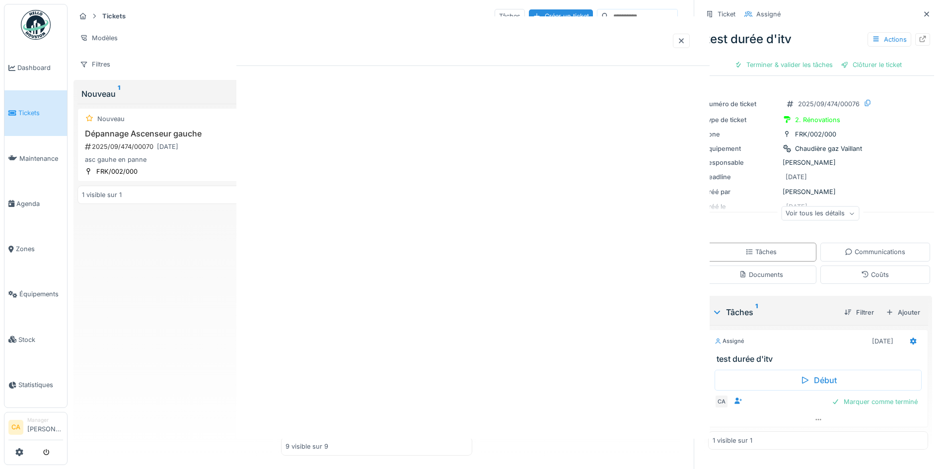
scroll to position [0, 0]
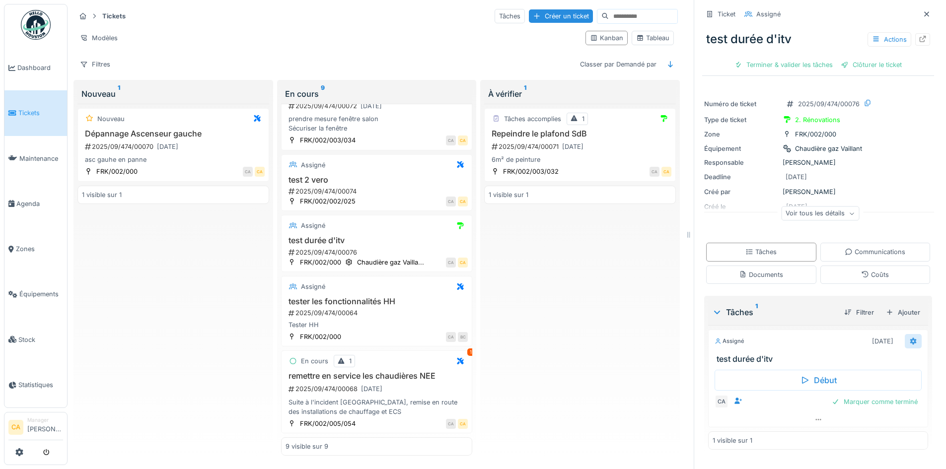
click at [909, 337] on div at bounding box center [913, 341] width 8 height 9
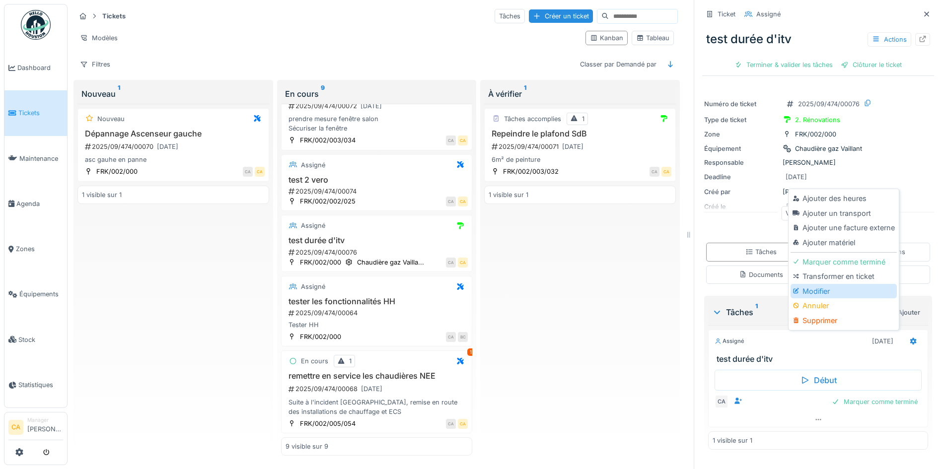
click at [822, 284] on div "Modifier" at bounding box center [844, 291] width 106 height 15
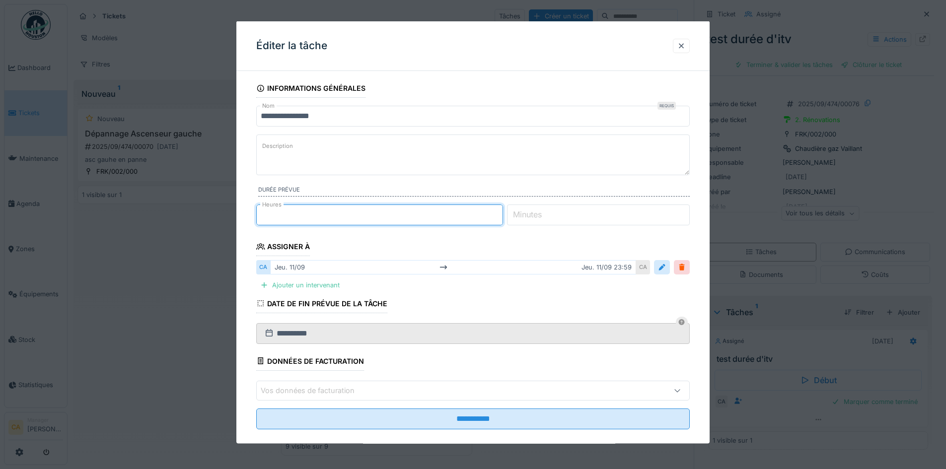
type input "*"
click at [500, 210] on input "*" at bounding box center [379, 215] width 247 height 21
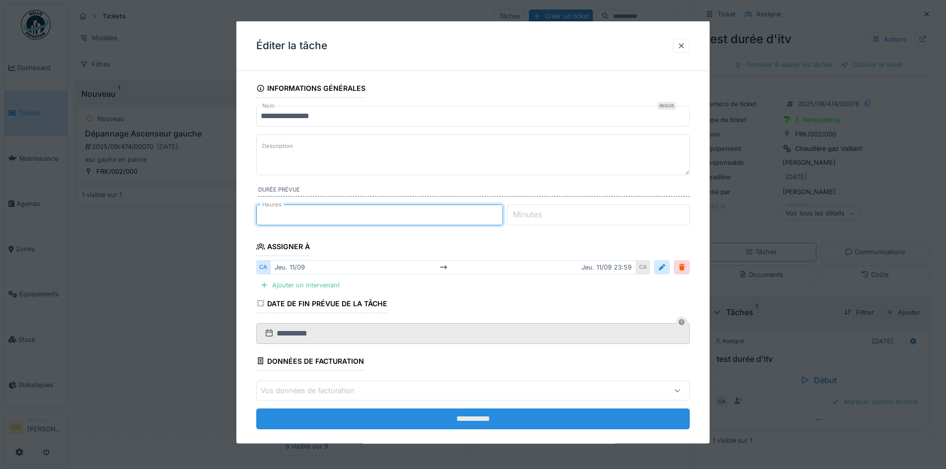
click at [446, 413] on input "**********" at bounding box center [473, 418] width 434 height 21
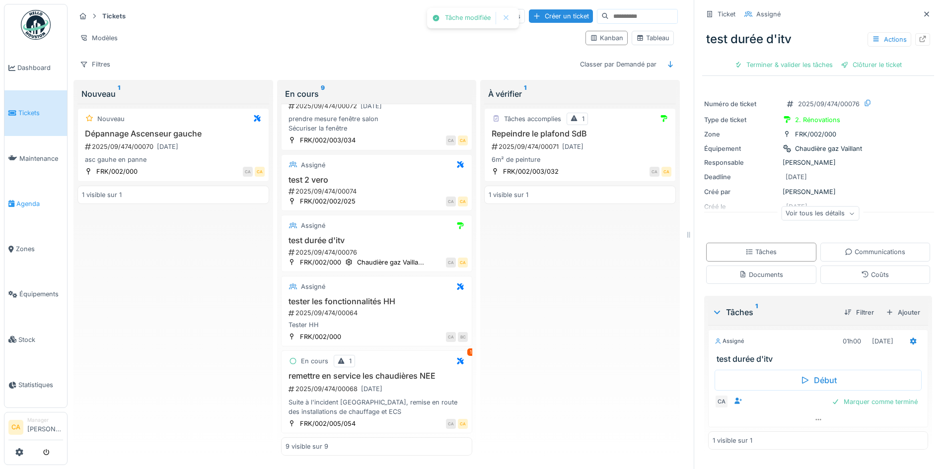
click at [23, 200] on span "Agenda" at bounding box center [39, 203] width 47 height 9
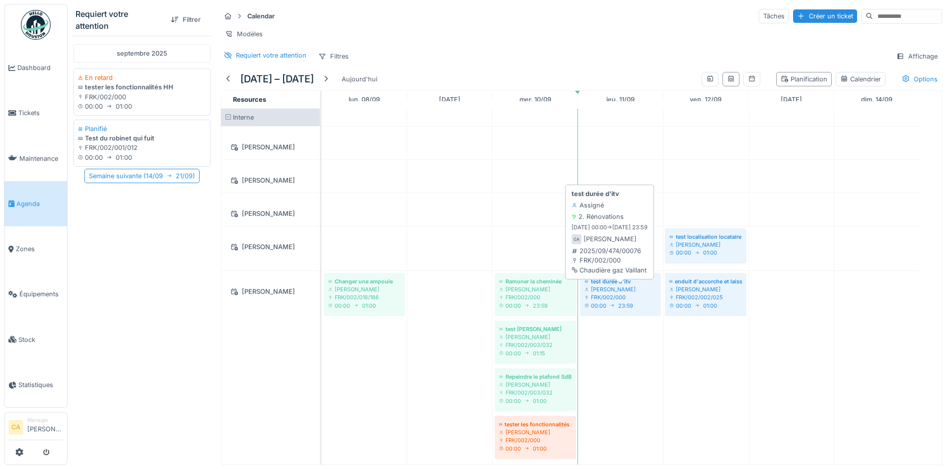
click at [611, 301] on div "FRK/002/000" at bounding box center [621, 297] width 72 height 8
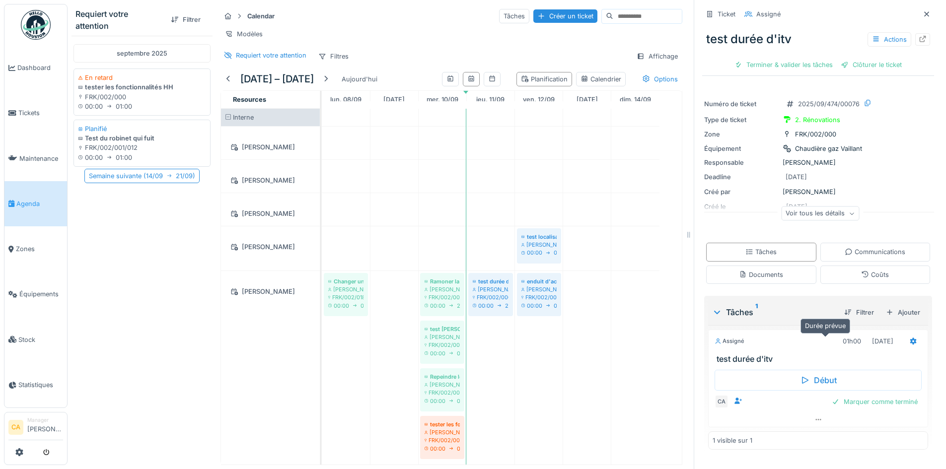
click at [843, 342] on div "01h00" at bounding box center [852, 341] width 18 height 9
click at [822, 209] on div "Voir tous les détails" at bounding box center [820, 214] width 78 height 14
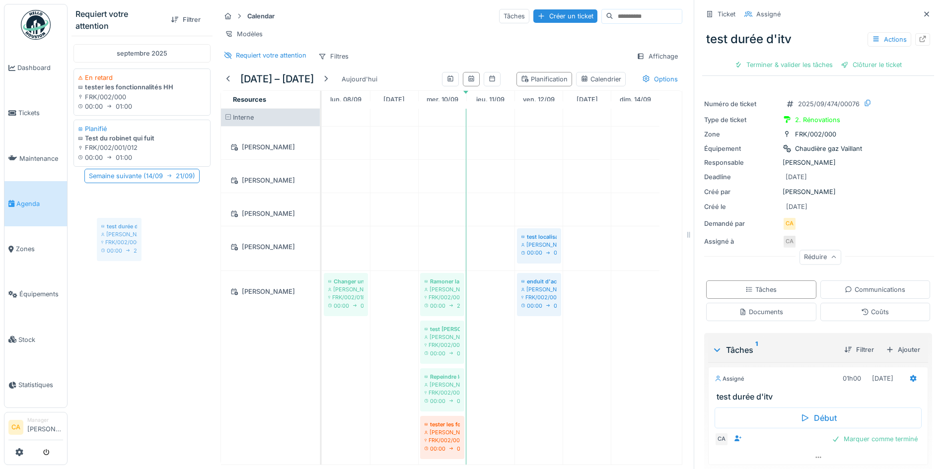
drag, startPoint x: 499, startPoint y: 298, endPoint x: 139, endPoint y: 242, distance: 364.4
click at [139, 242] on div "Requiert votre attention Filtrer septembre 2025 En retard tester les fonctionna…" at bounding box center [377, 234] width 619 height 469
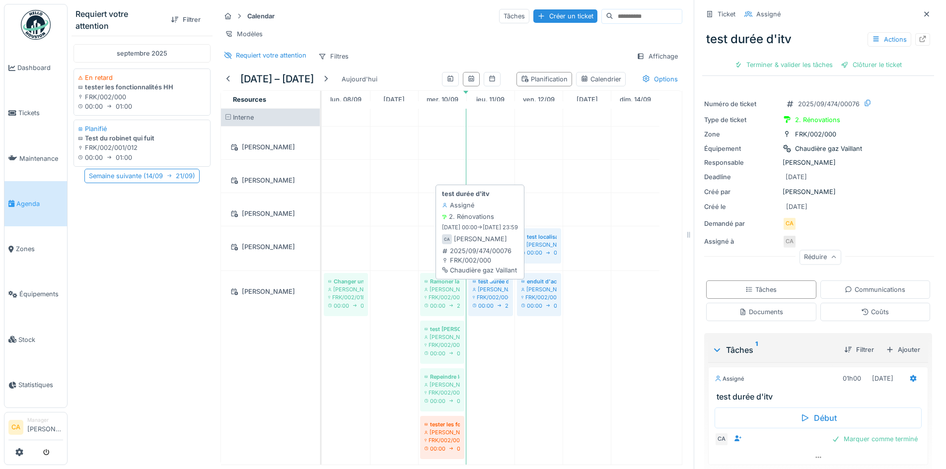
click at [498, 296] on div "FRK/002/000" at bounding box center [491, 297] width 36 height 8
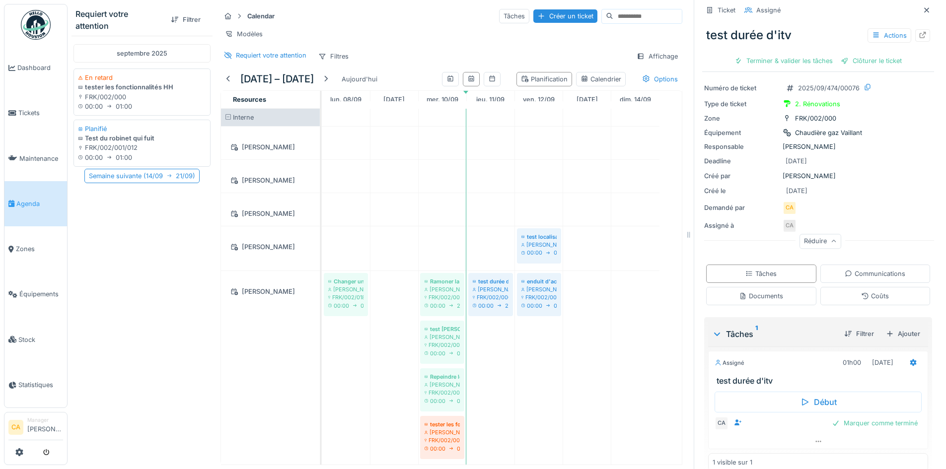
scroll to position [30, 0]
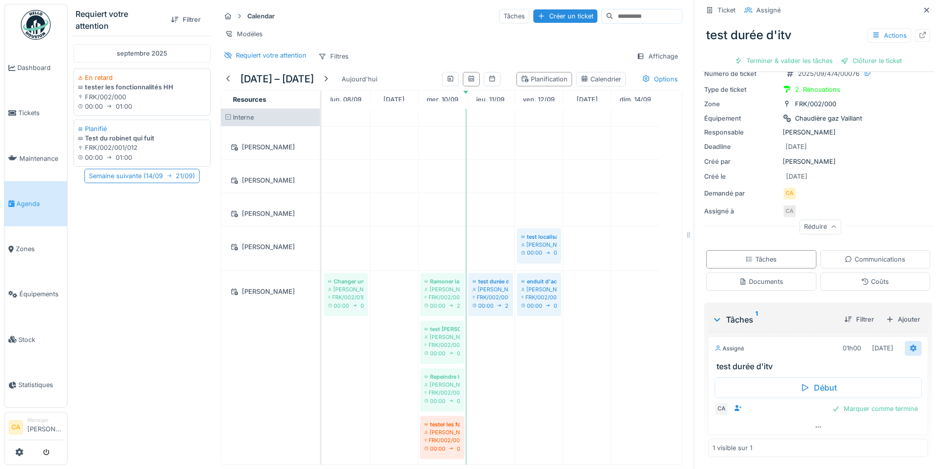
click at [910, 345] on icon at bounding box center [913, 348] width 6 height 7
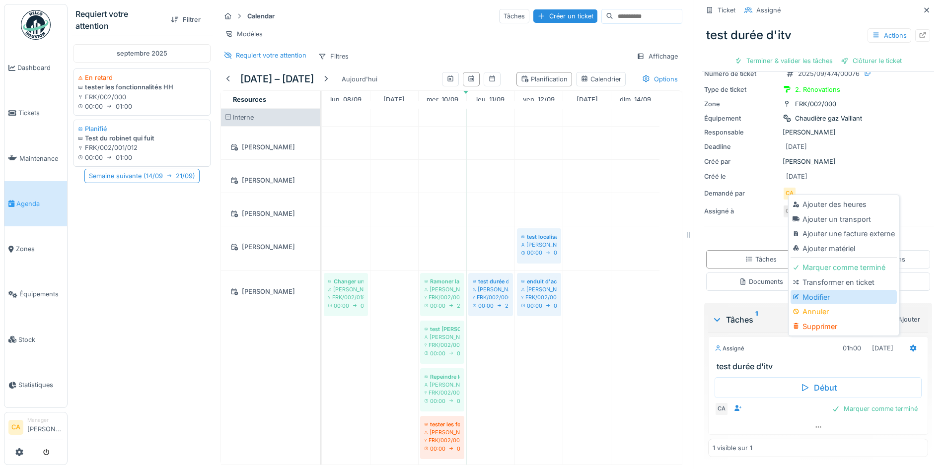
click at [840, 290] on div "Modifier" at bounding box center [844, 297] width 106 height 15
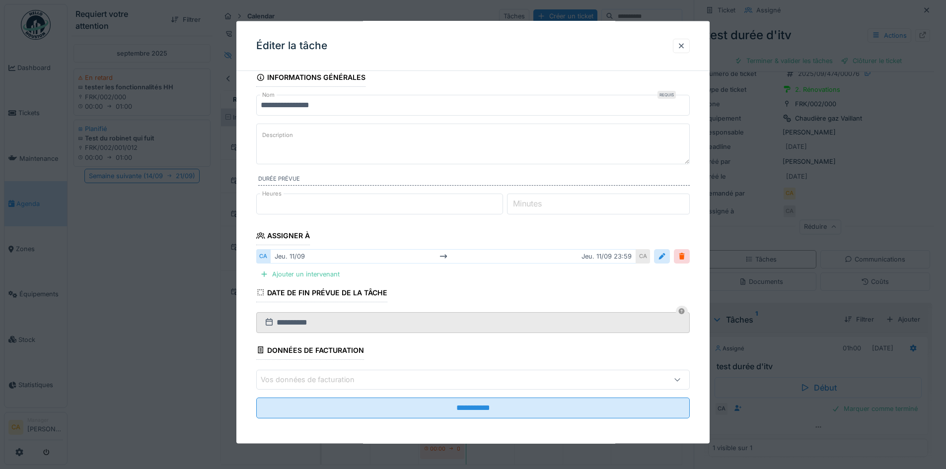
scroll to position [13, 0]
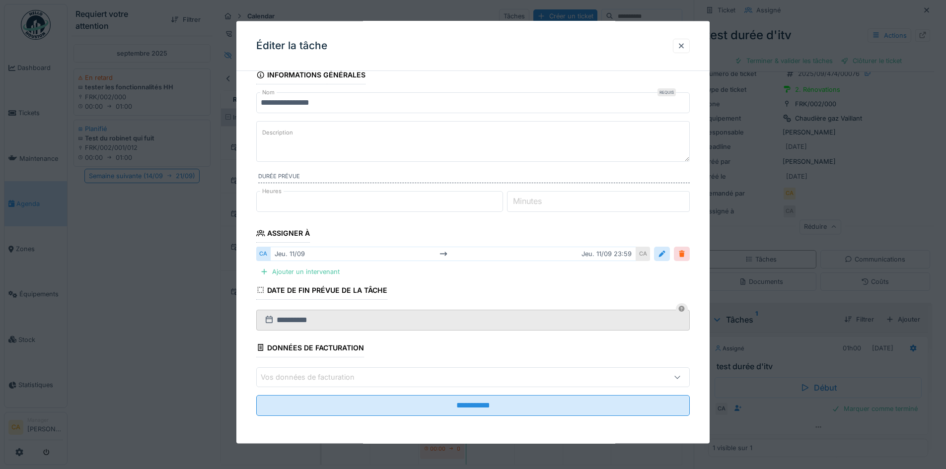
click at [686, 251] on div at bounding box center [682, 253] width 8 height 9
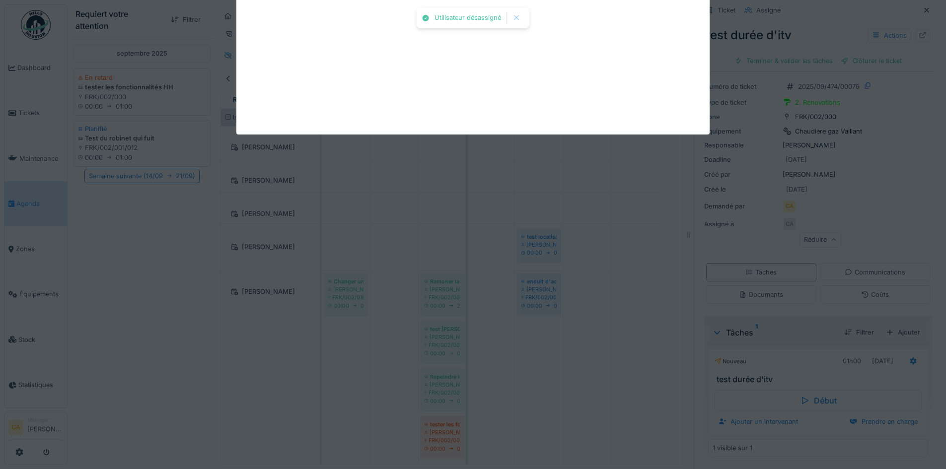
scroll to position [13, 0]
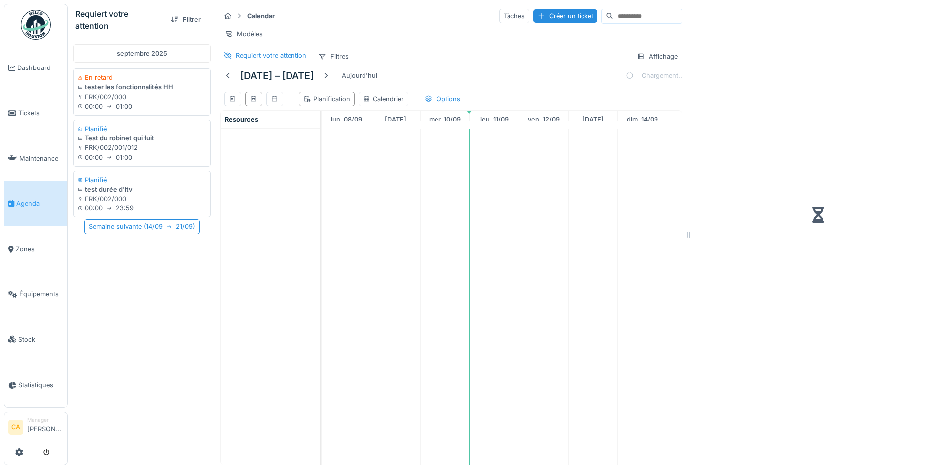
scroll to position [7, 0]
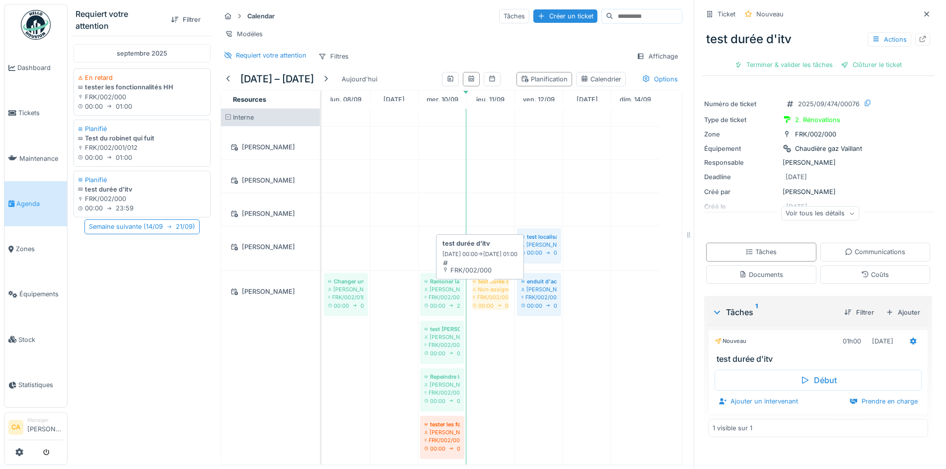
drag, startPoint x: 89, startPoint y: 184, endPoint x: 498, endPoint y: 287, distance: 421.4
click at [498, 287] on div "Requiert votre attention Filtrer [DATE] En retard tester les fonctionnalités HH…" at bounding box center [377, 234] width 619 height 469
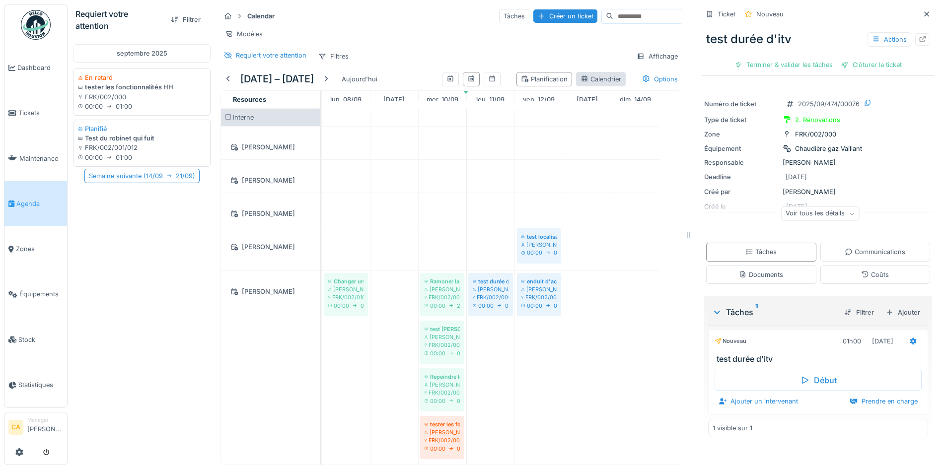
click at [589, 76] on div "Calendrier" at bounding box center [601, 78] width 41 height 9
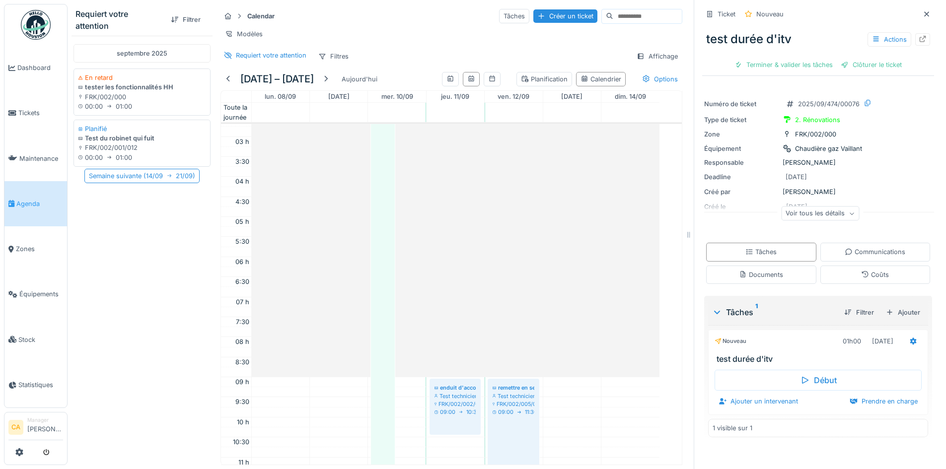
scroll to position [0, 0]
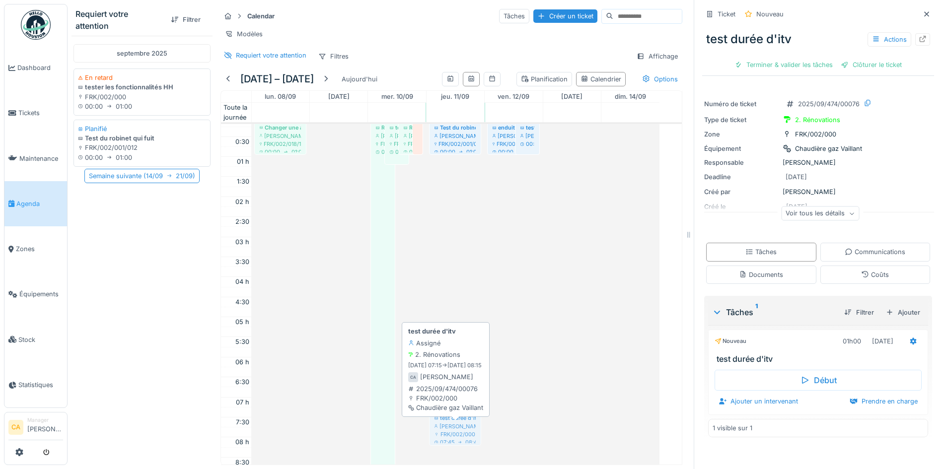
drag, startPoint x: 469, startPoint y: 144, endPoint x: 461, endPoint y: 430, distance: 286.1
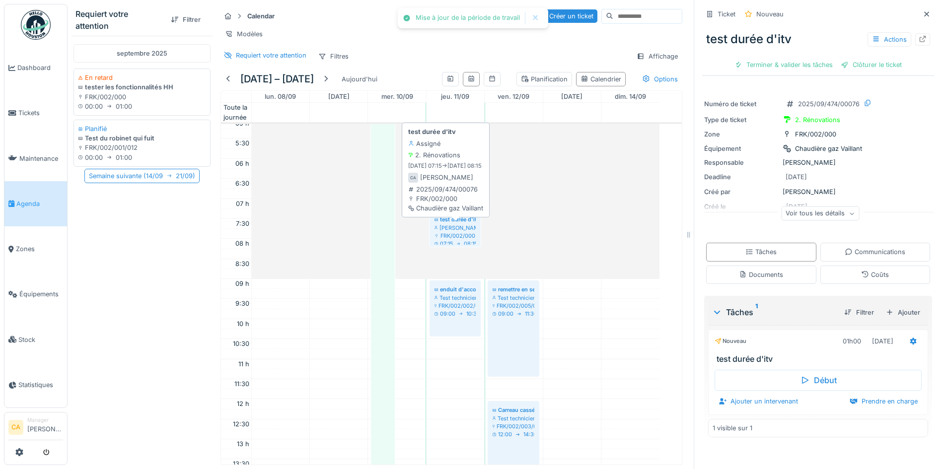
scroll to position [241, 0]
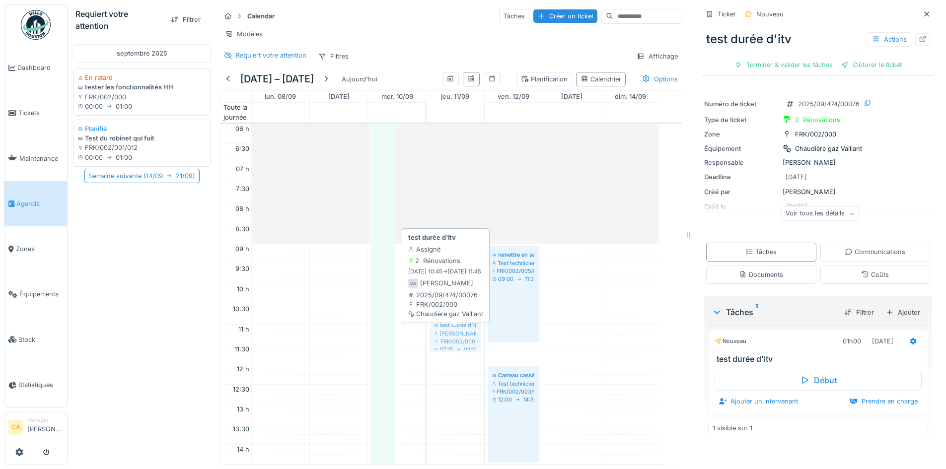
drag, startPoint x: 455, startPoint y: 192, endPoint x: 463, endPoint y: 335, distance: 143.7
click at [463, 335] on div "Test du robinet qui fuit Yannick Delacroix FRK/002/001/012 00:00 01:00 test dur…" at bounding box center [456, 344] width 58 height 922
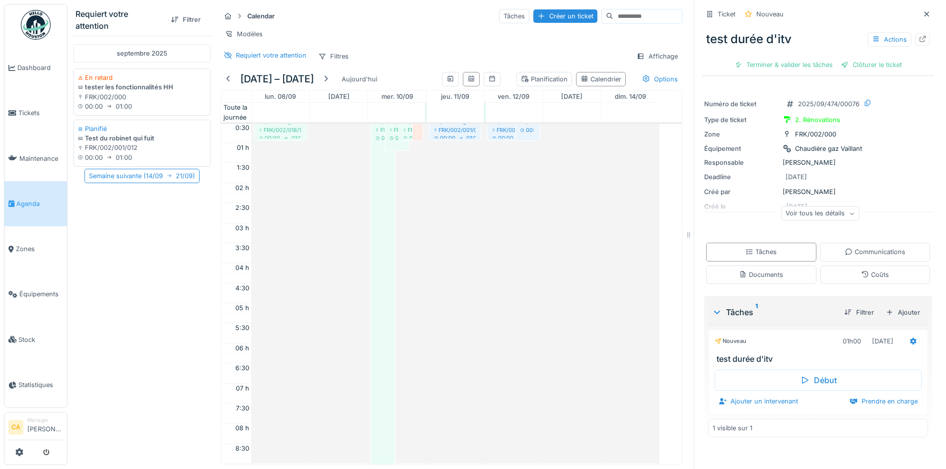
scroll to position [0, 0]
click at [638, 86] on div "Planification Calendrier Options" at bounding box center [560, 79] width 244 height 22
click at [639, 80] on div "Options" at bounding box center [660, 79] width 45 height 14
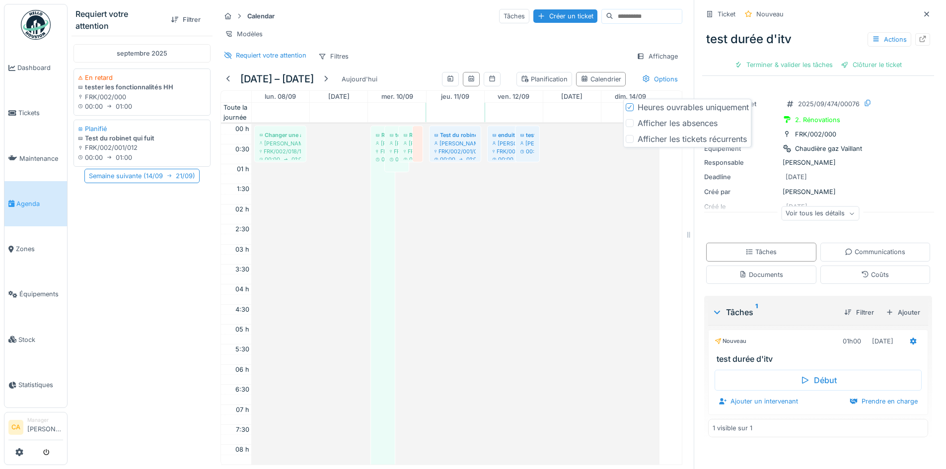
click at [489, 33] on div "Modèles" at bounding box center [451, 34] width 462 height 14
click at [637, 55] on div "Affichage" at bounding box center [657, 56] width 50 height 14
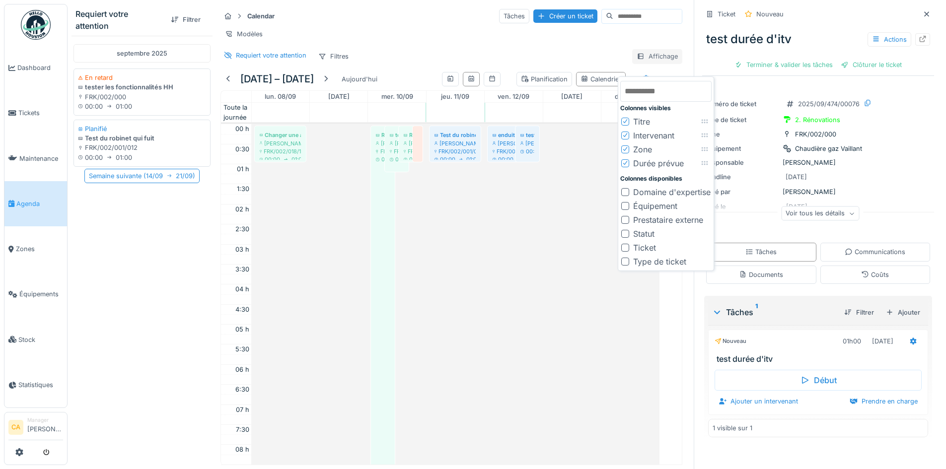
click at [637, 57] on div "Affichage" at bounding box center [657, 56] width 50 height 14
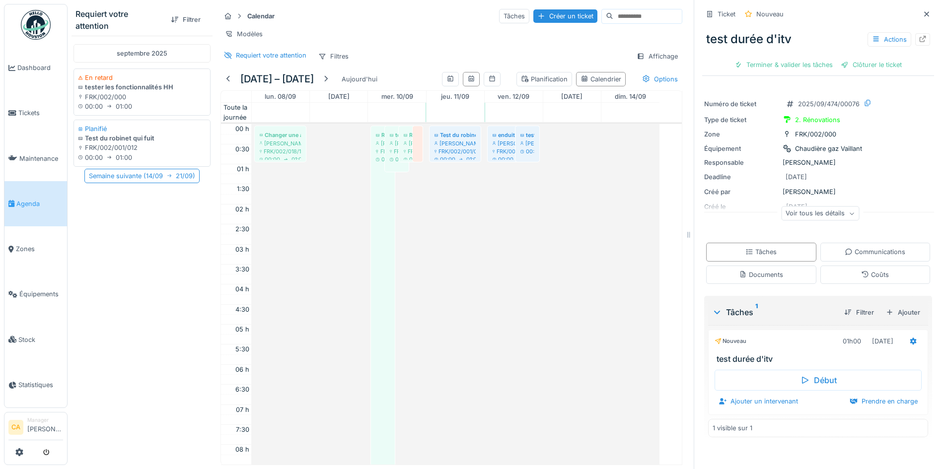
click at [465, 53] on div "Requiert votre attention Filtres Affichage" at bounding box center [451, 56] width 462 height 14
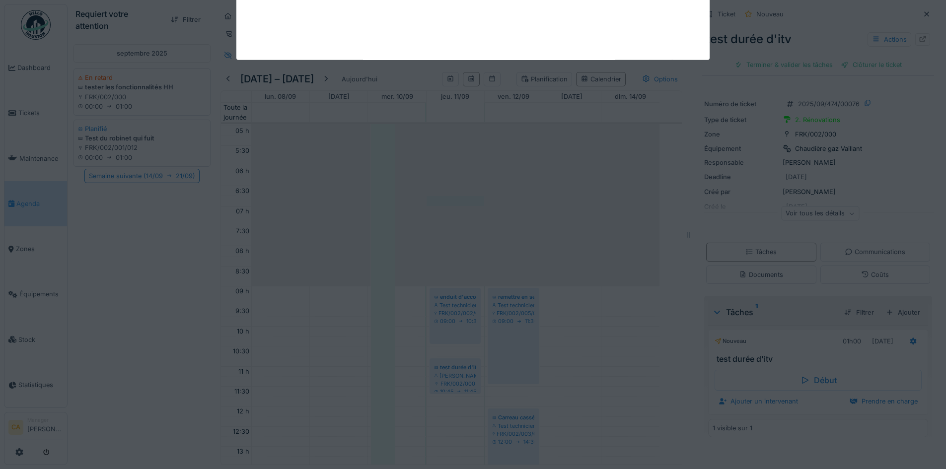
scroll to position [241, 0]
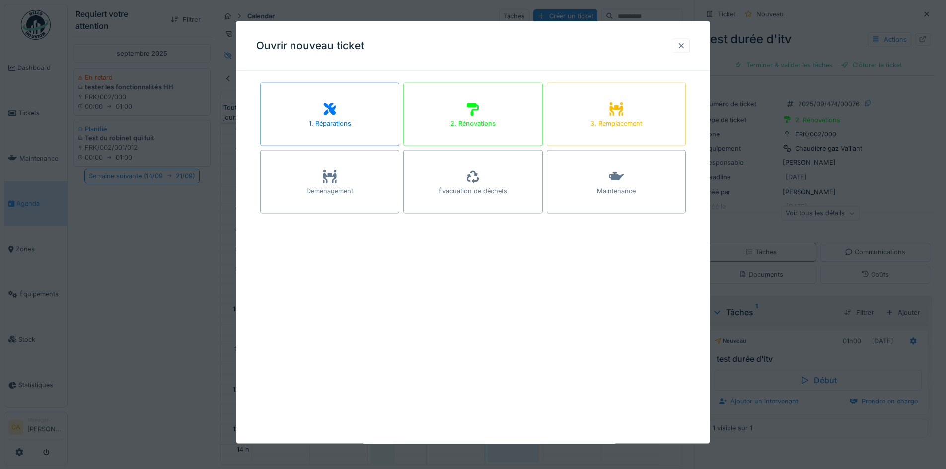
click at [683, 44] on div at bounding box center [681, 45] width 8 height 9
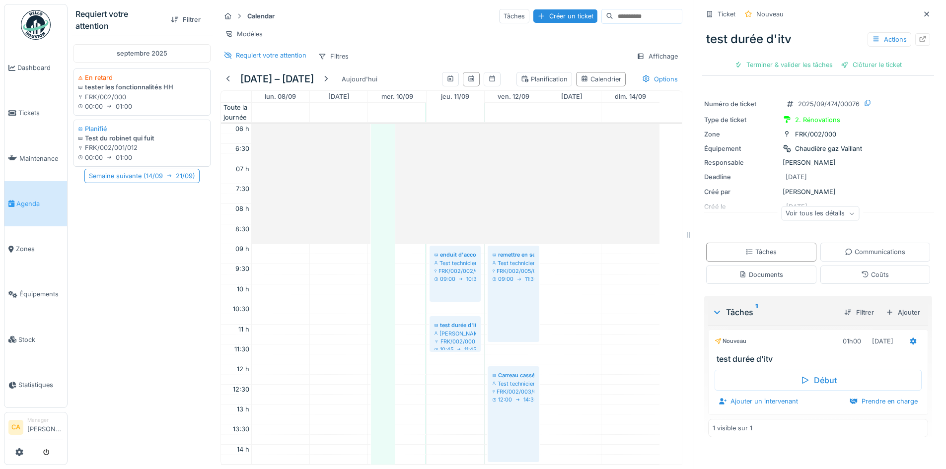
click at [455, 53] on div "Requiert votre attention Filtres Affichage" at bounding box center [451, 56] width 462 height 14
click at [446, 76] on icon at bounding box center [450, 78] width 8 height 6
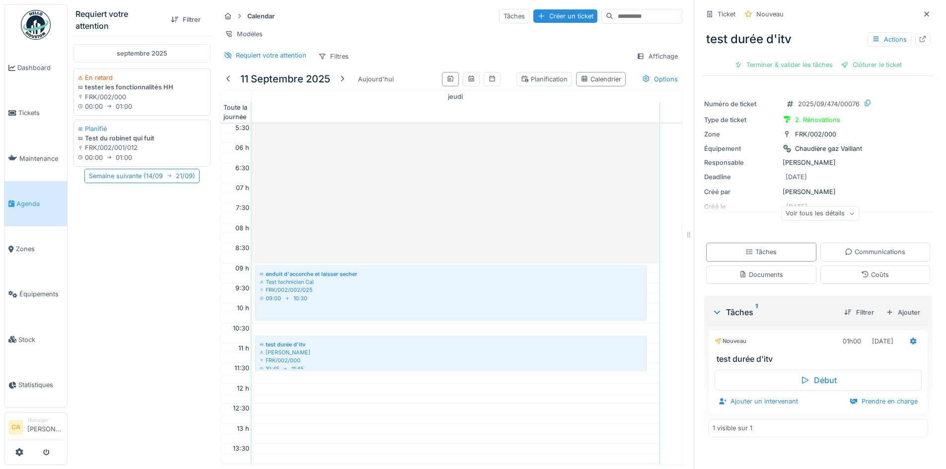
scroll to position [248, 0]
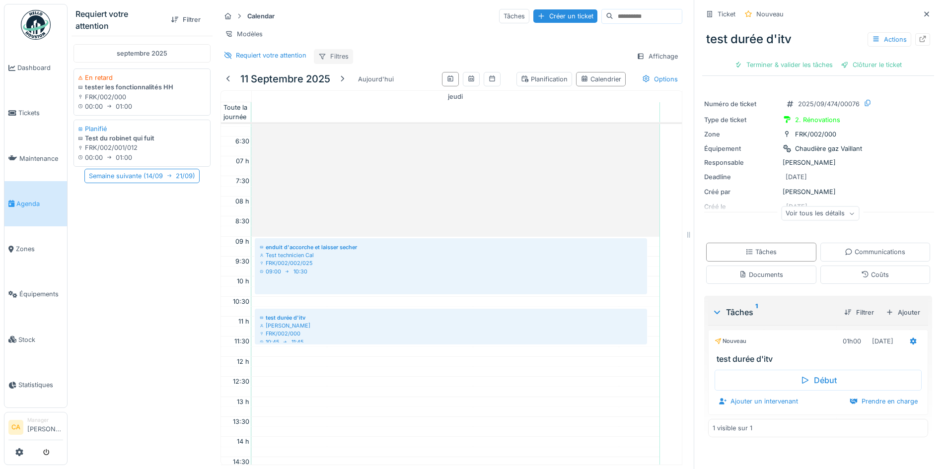
click at [344, 57] on div "Filtres" at bounding box center [333, 56] width 39 height 14
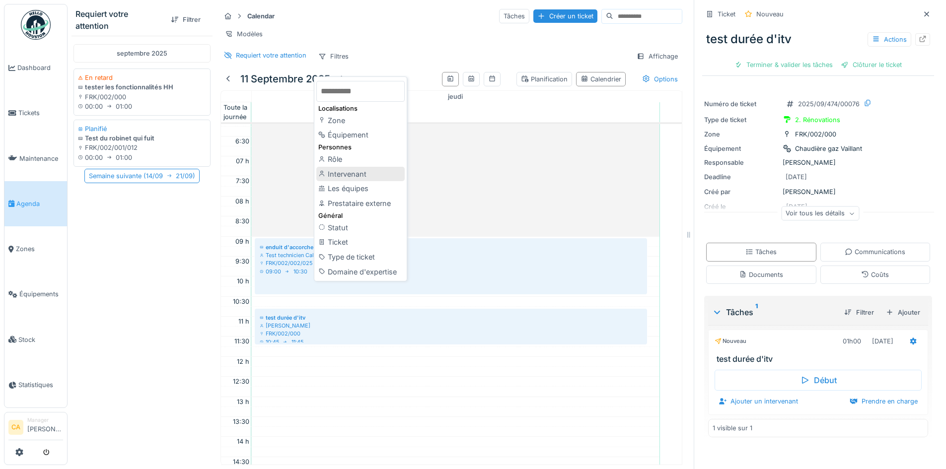
click at [358, 167] on div "Intervenant" at bounding box center [360, 174] width 88 height 15
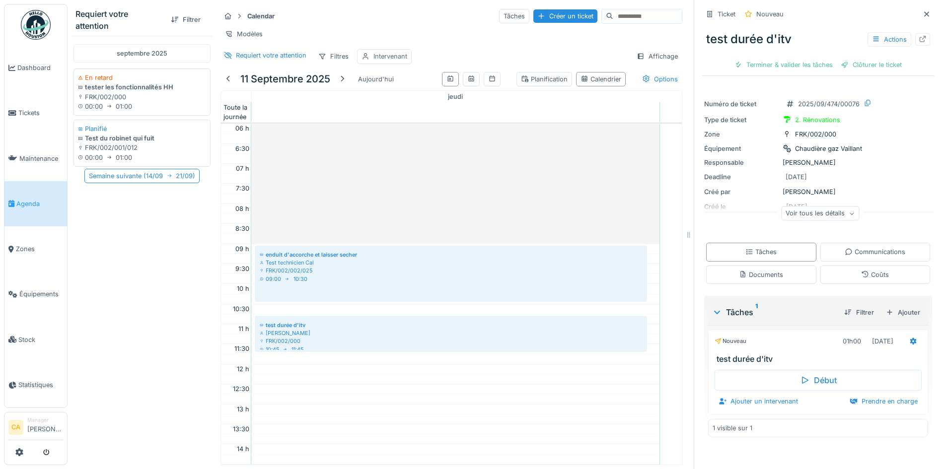
click at [394, 54] on div "Intervenant" at bounding box center [390, 56] width 34 height 9
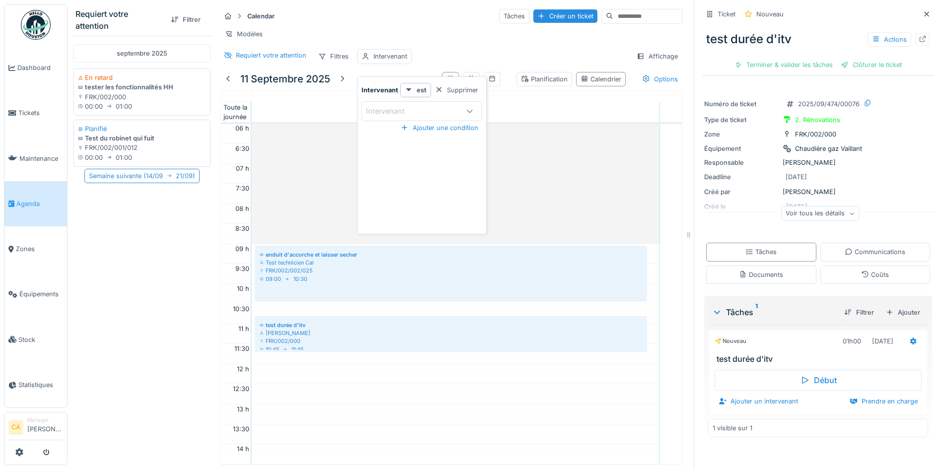
click at [458, 102] on div at bounding box center [470, 111] width 24 height 19
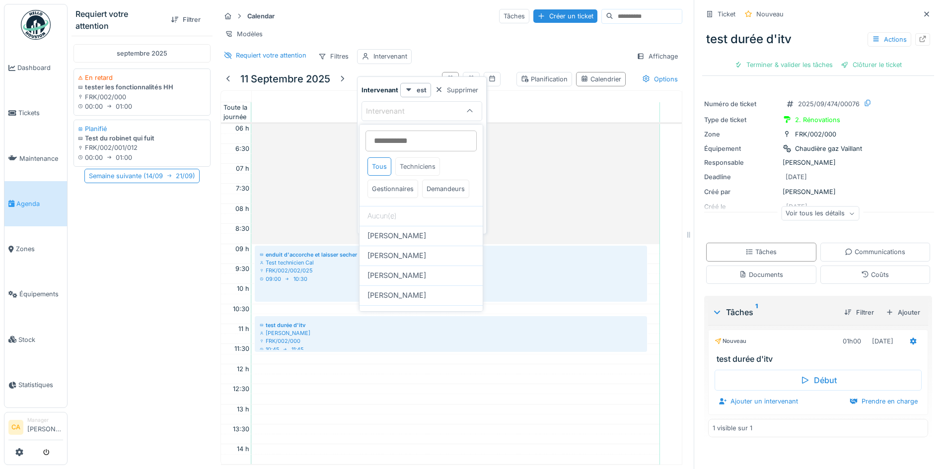
click at [427, 162] on div "Techniciens" at bounding box center [417, 166] width 45 height 18
click at [469, 111] on icon at bounding box center [470, 111] width 8 height 6
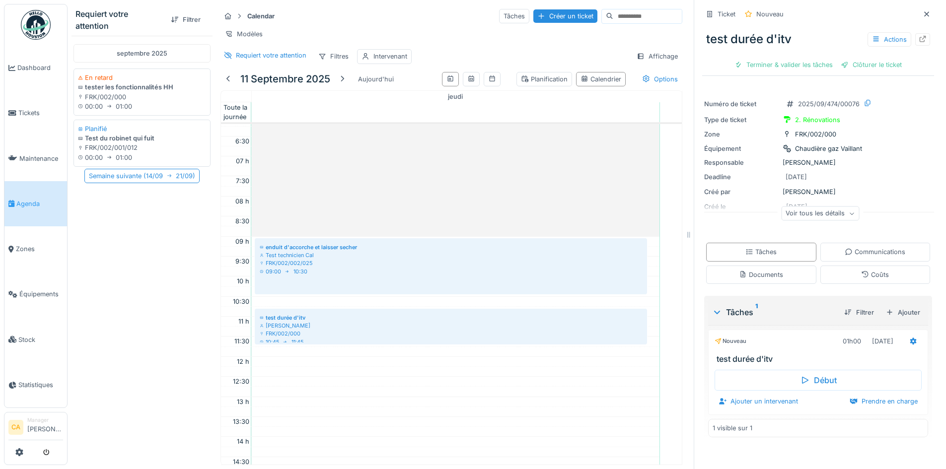
scroll to position [199, 0]
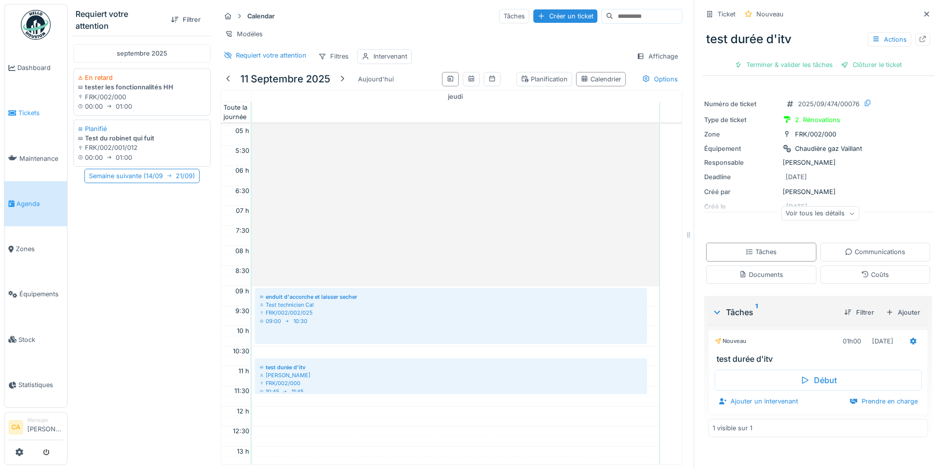
click at [11, 110] on icon at bounding box center [12, 113] width 8 height 7
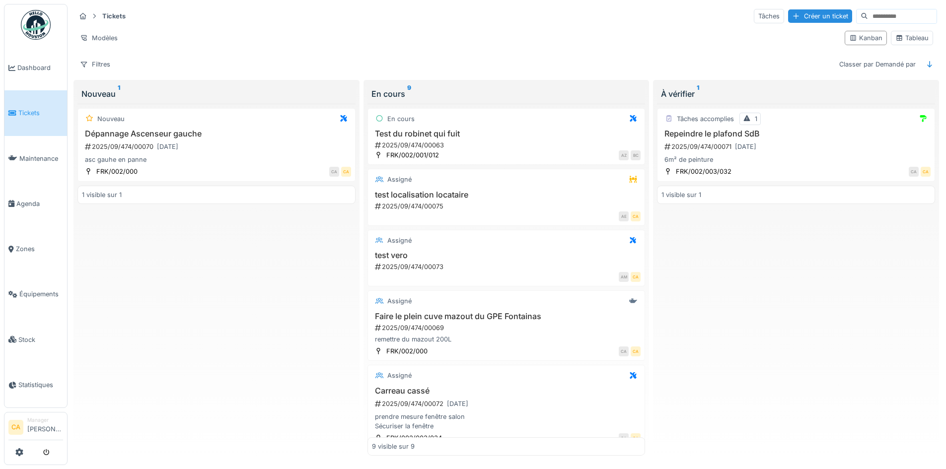
click at [176, 295] on div "Nouveau Dépannage Ascenseur gauche 2025/09/474/00070 [DATE] asc gauhe en panne …" at bounding box center [216, 280] width 278 height 353
